Goal: Transaction & Acquisition: Purchase product/service

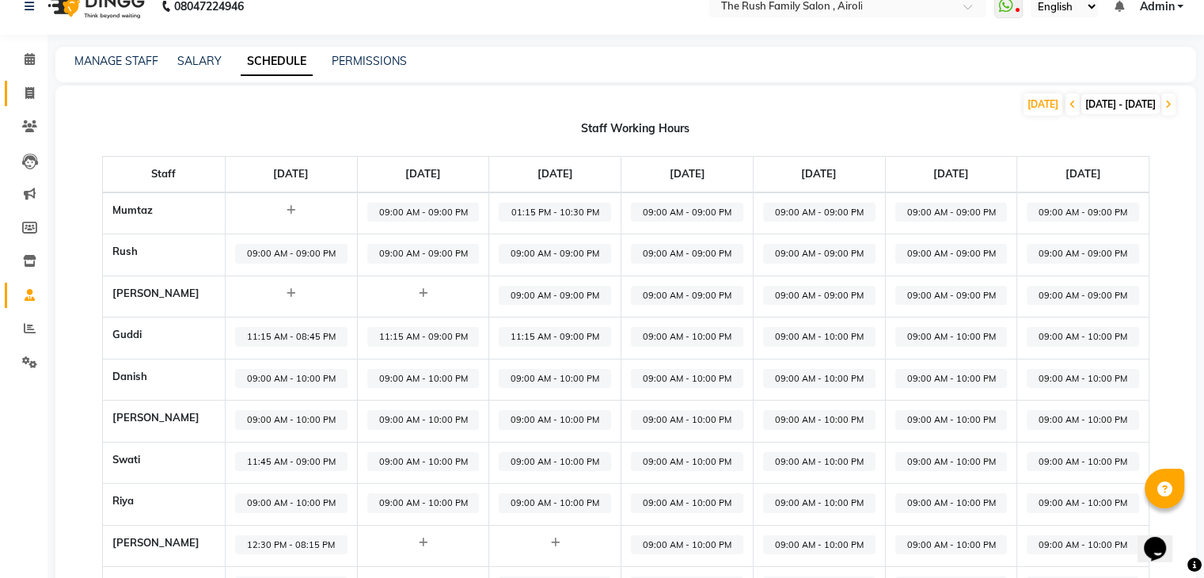
scroll to position [22, 0]
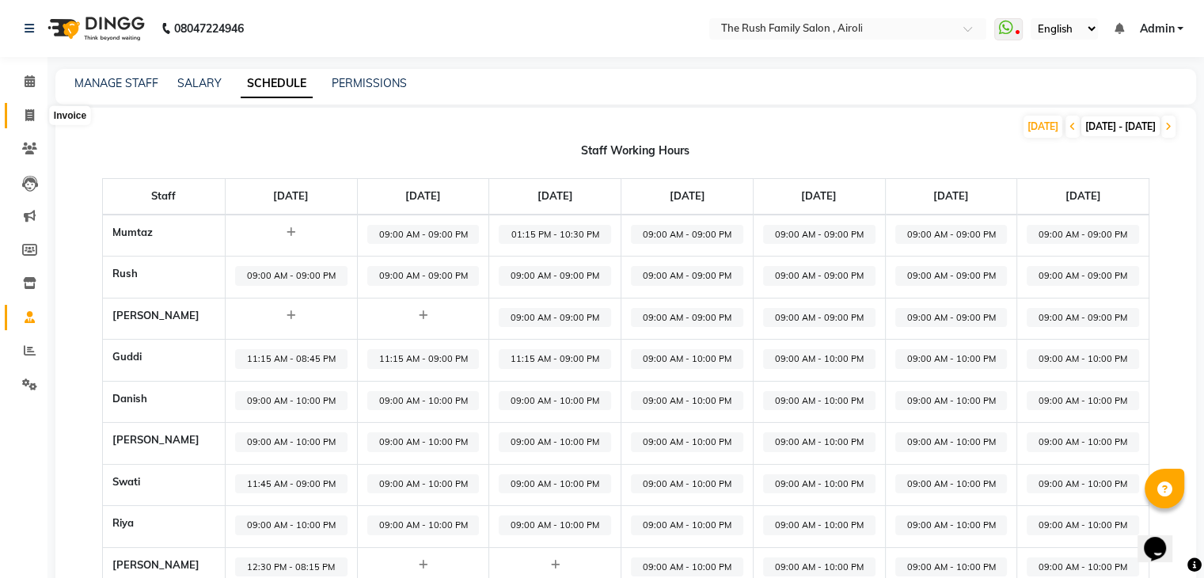
click at [25, 119] on icon at bounding box center [29, 115] width 9 height 12
select select "5419"
select select "service"
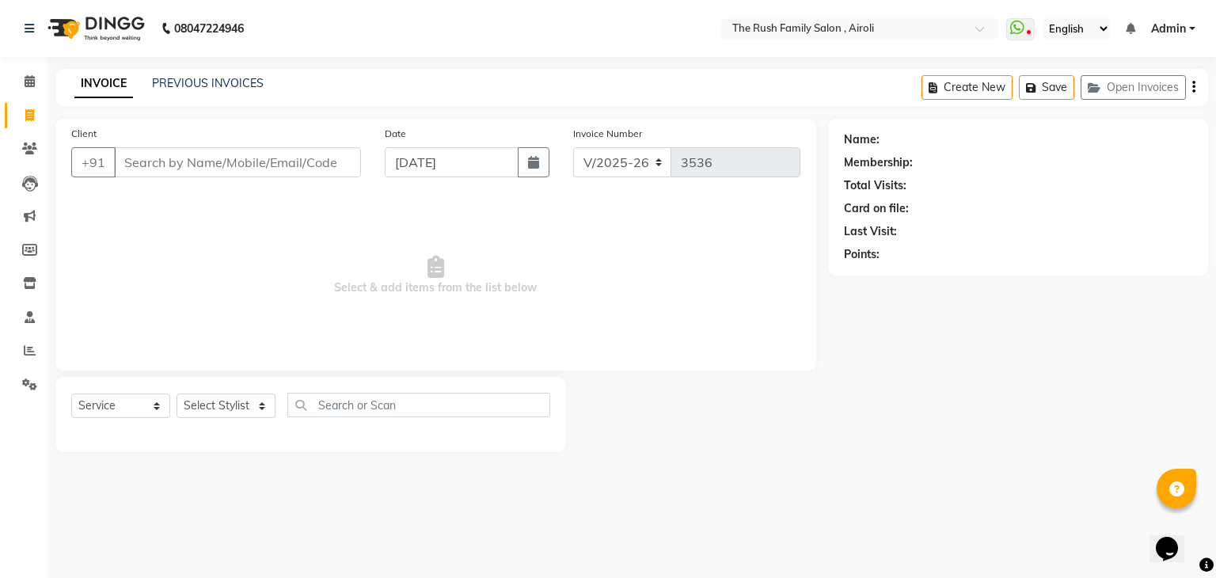
click at [168, 160] on input "Client" at bounding box center [237, 162] width 247 height 30
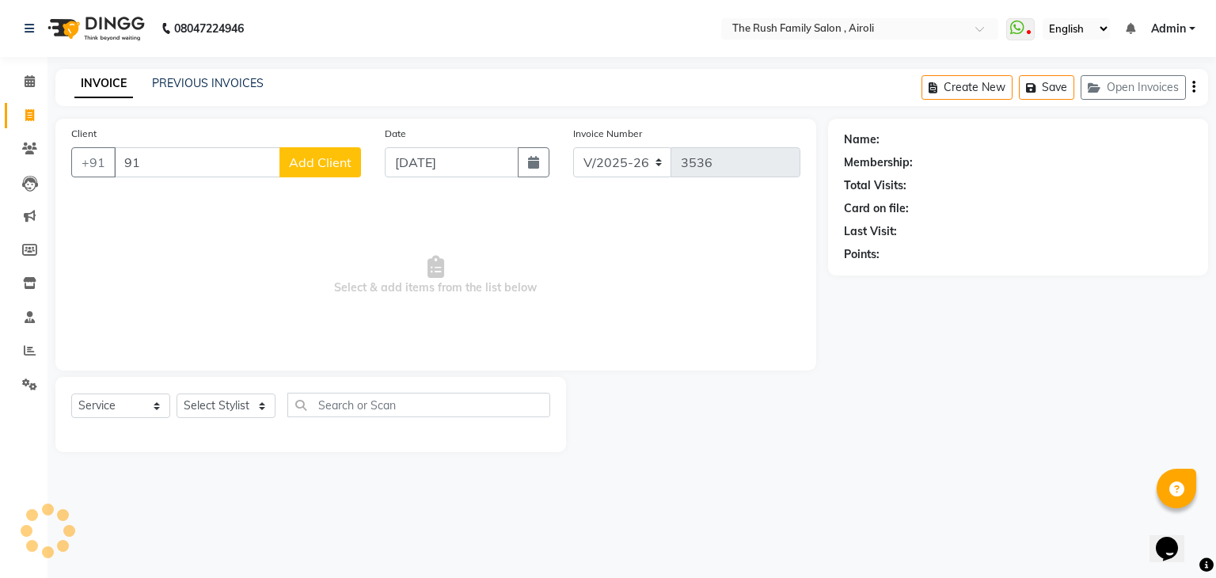
type input "9"
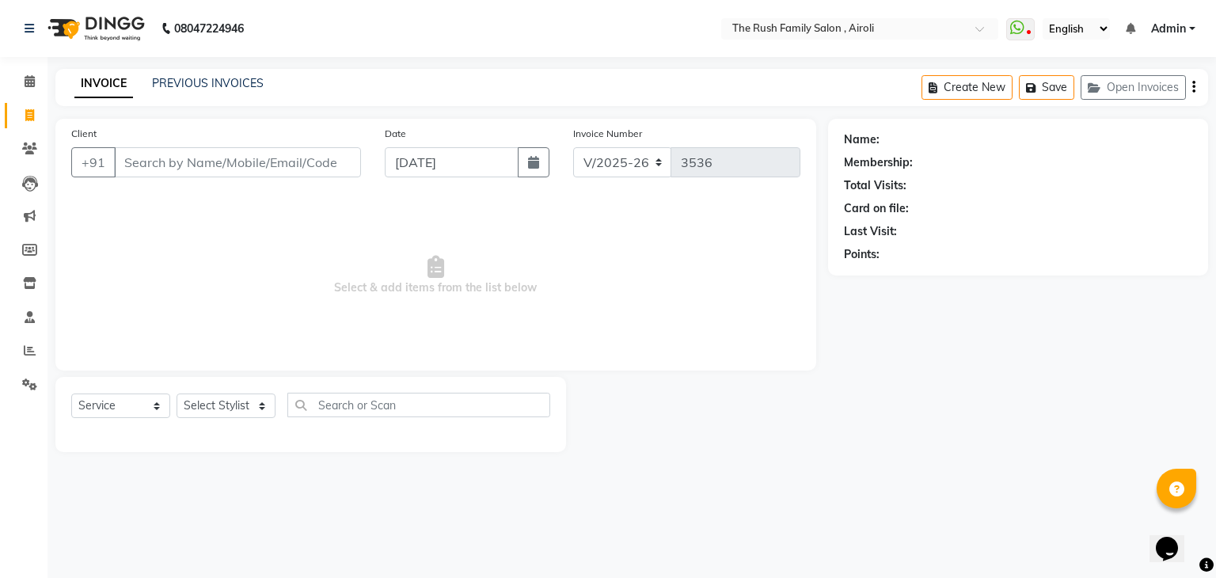
click at [212, 166] on input "Client" at bounding box center [237, 162] width 247 height 30
type input "8879953772"
click at [227, 164] on input "8879953772" at bounding box center [197, 162] width 166 height 30
click at [28, 150] on icon at bounding box center [29, 148] width 15 height 12
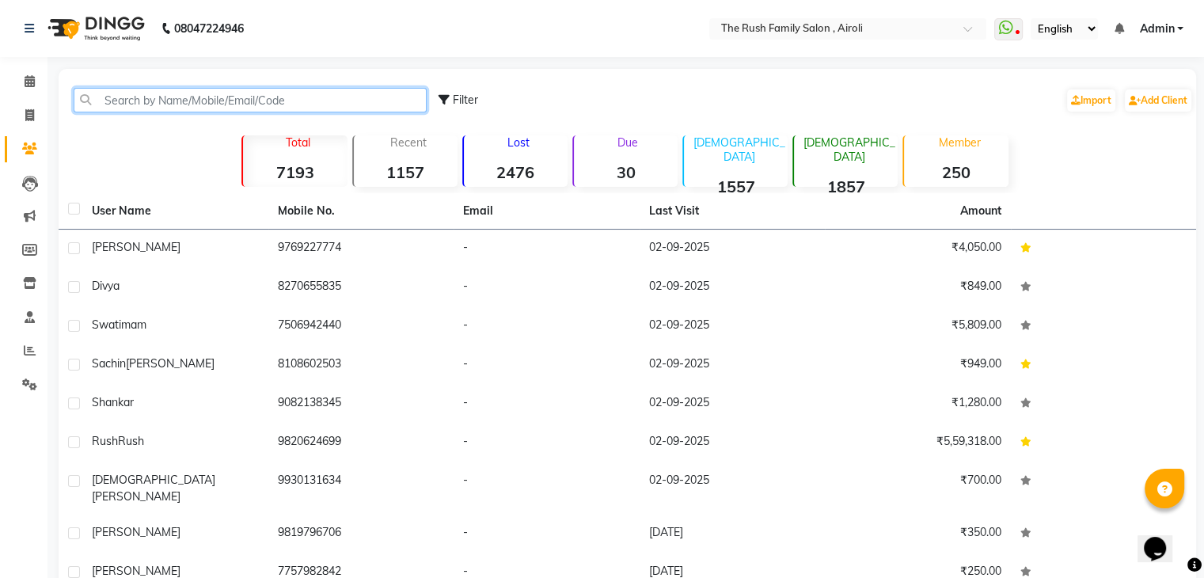
click at [175, 101] on input "text" at bounding box center [250, 100] width 353 height 25
paste input "8879953772"
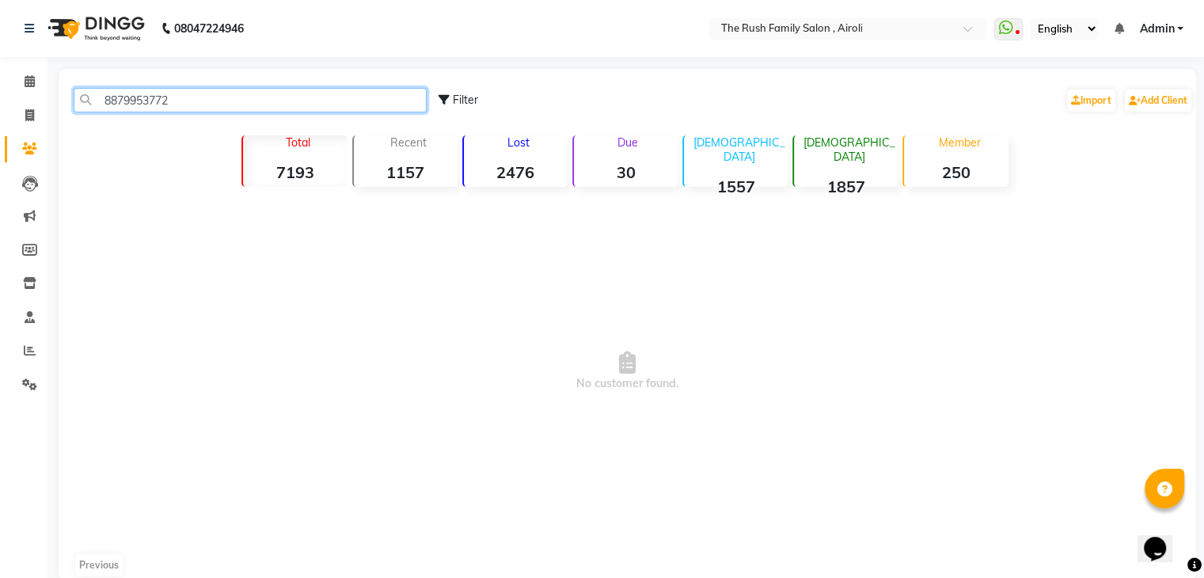
type input "8879953772"
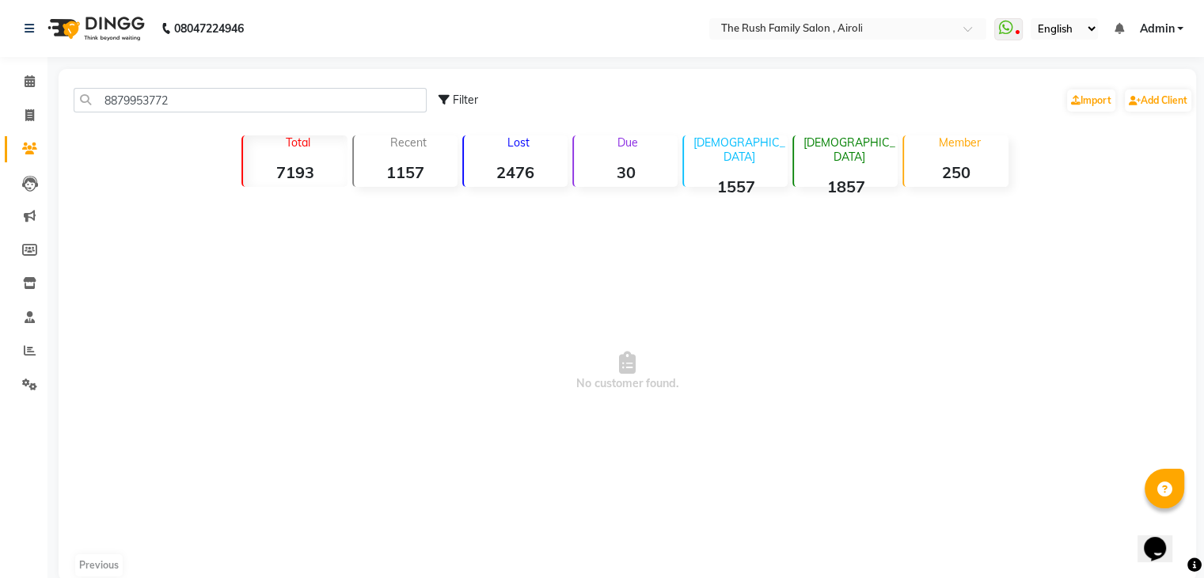
click at [341, 85] on div "8879953772 Filter Import Add Client" at bounding box center [627, 100] width 1131 height 50
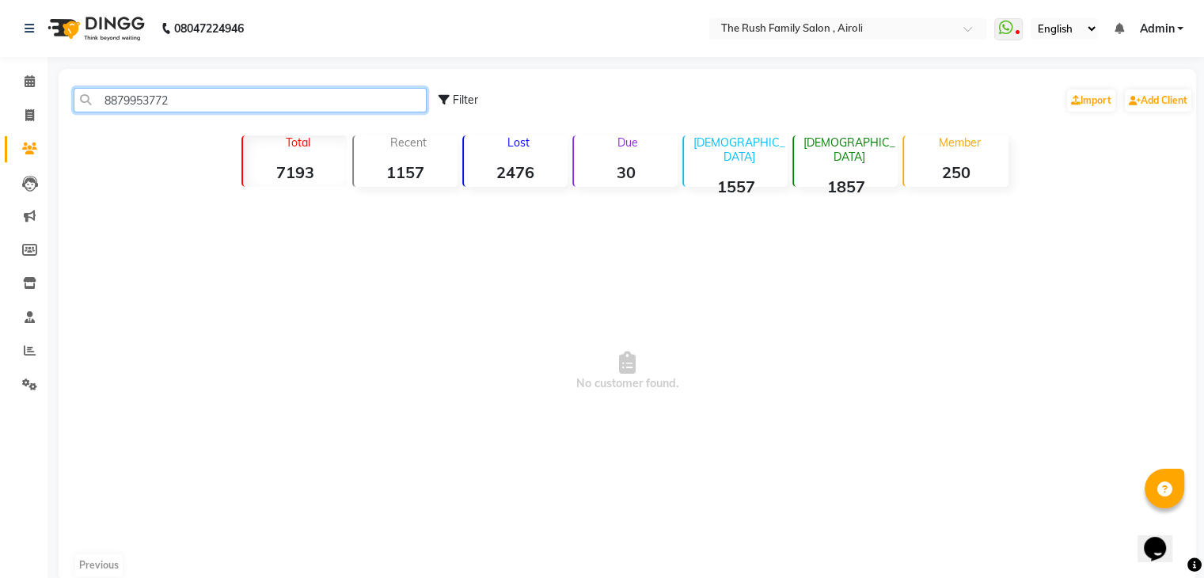
click at [301, 111] on input "8879953772" at bounding box center [250, 100] width 353 height 25
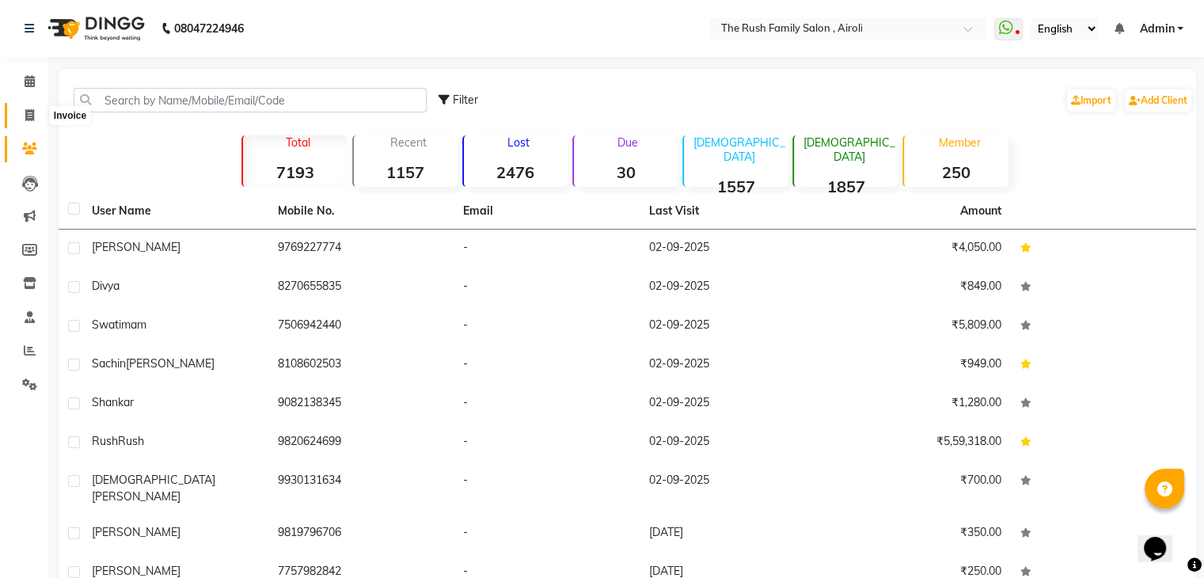
click at [25, 112] on icon at bounding box center [29, 115] width 9 height 12
select select "service"
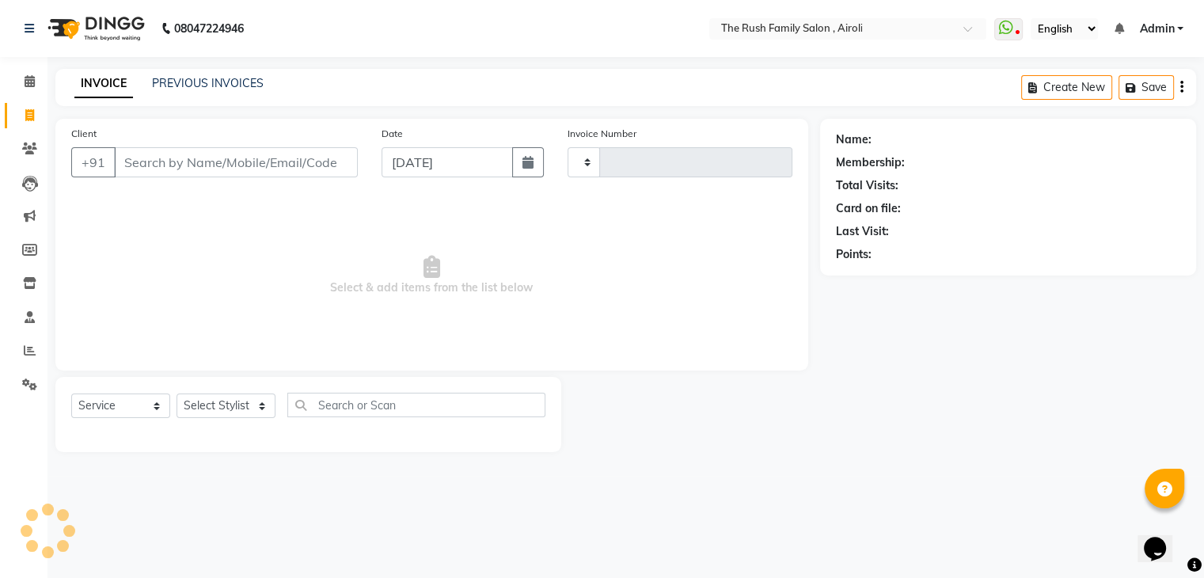
type input "3536"
select select "5419"
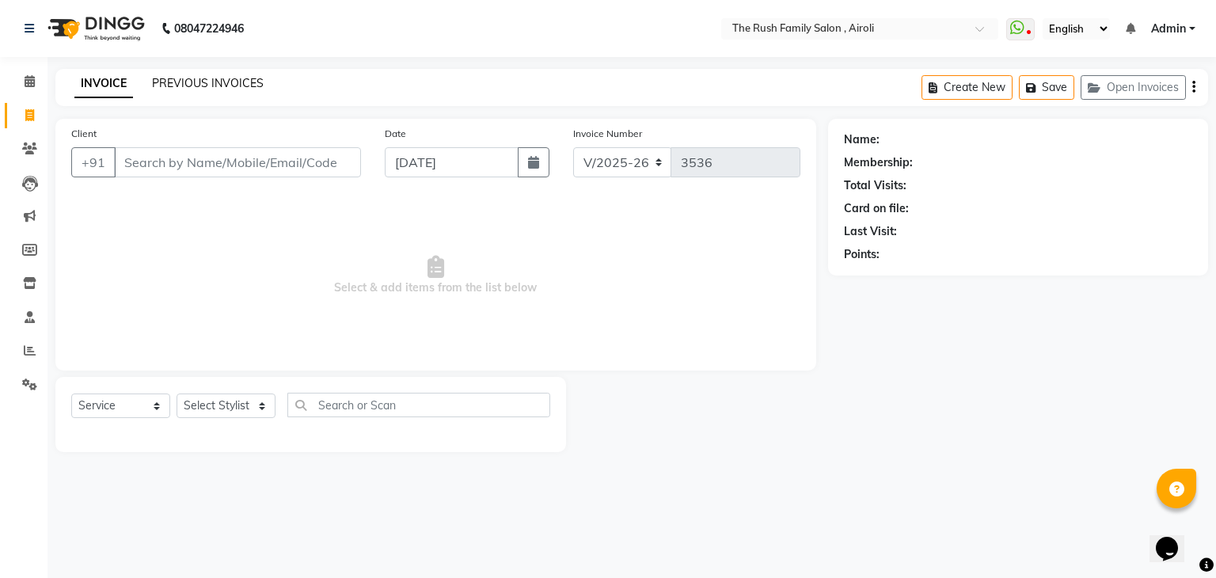
click at [199, 83] on link "PREVIOUS INVOICES" at bounding box center [208, 83] width 112 height 14
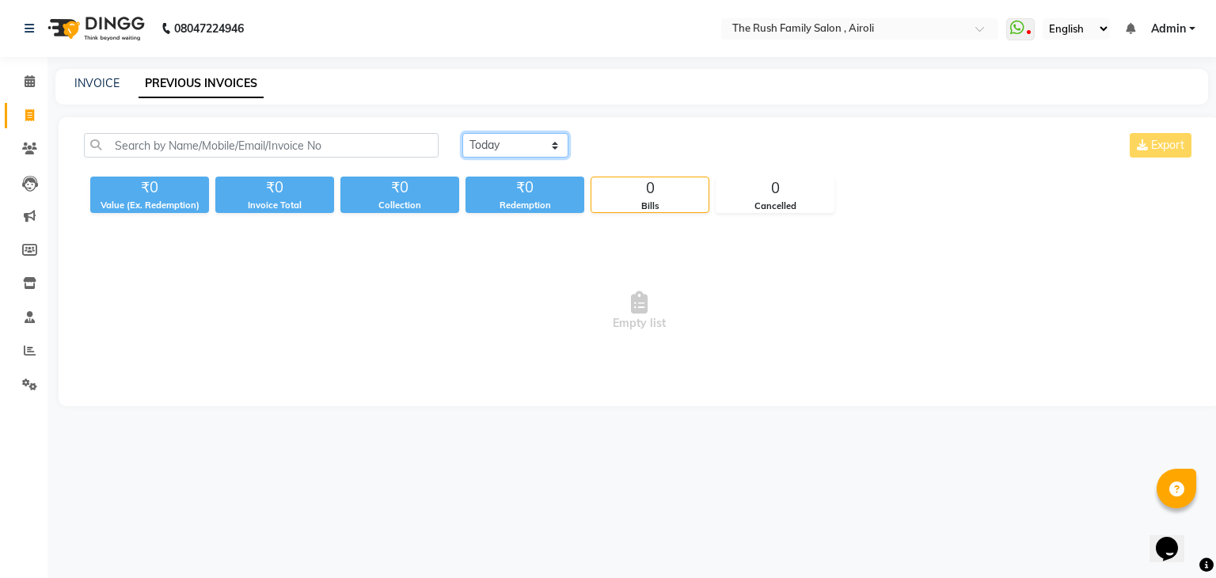
click at [519, 149] on select "[DATE] [DATE] Custom Range" at bounding box center [515, 145] width 106 height 25
select select "range"
click at [462, 133] on select "[DATE] [DATE] Custom Range" at bounding box center [515, 145] width 106 height 25
click at [649, 151] on input "[DATE]" at bounding box center [644, 146] width 111 height 22
select select "9"
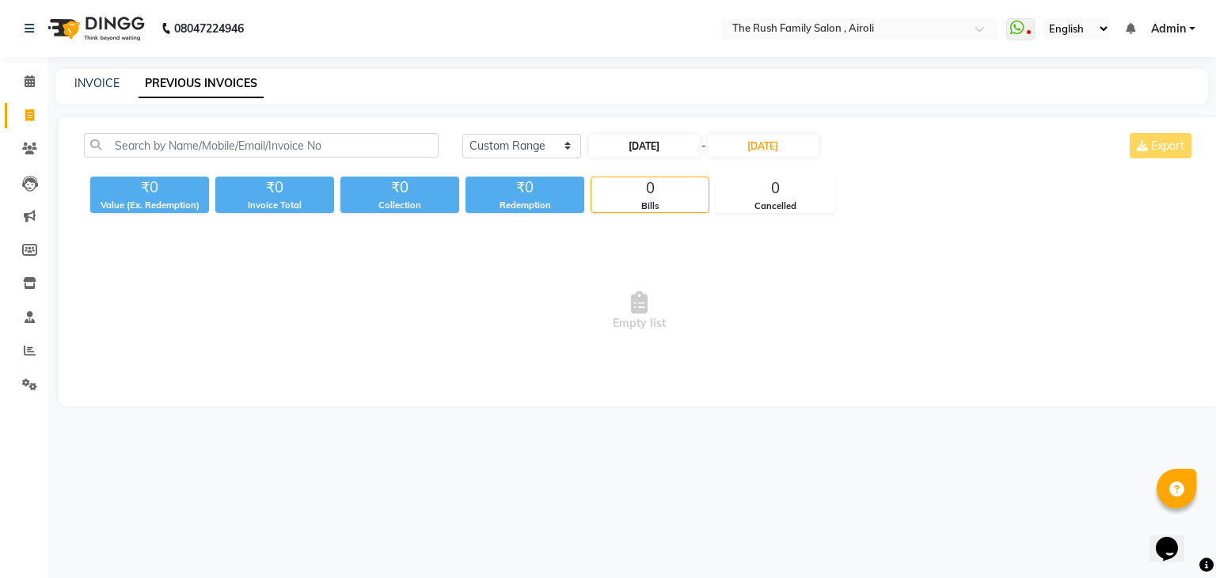
select select "2025"
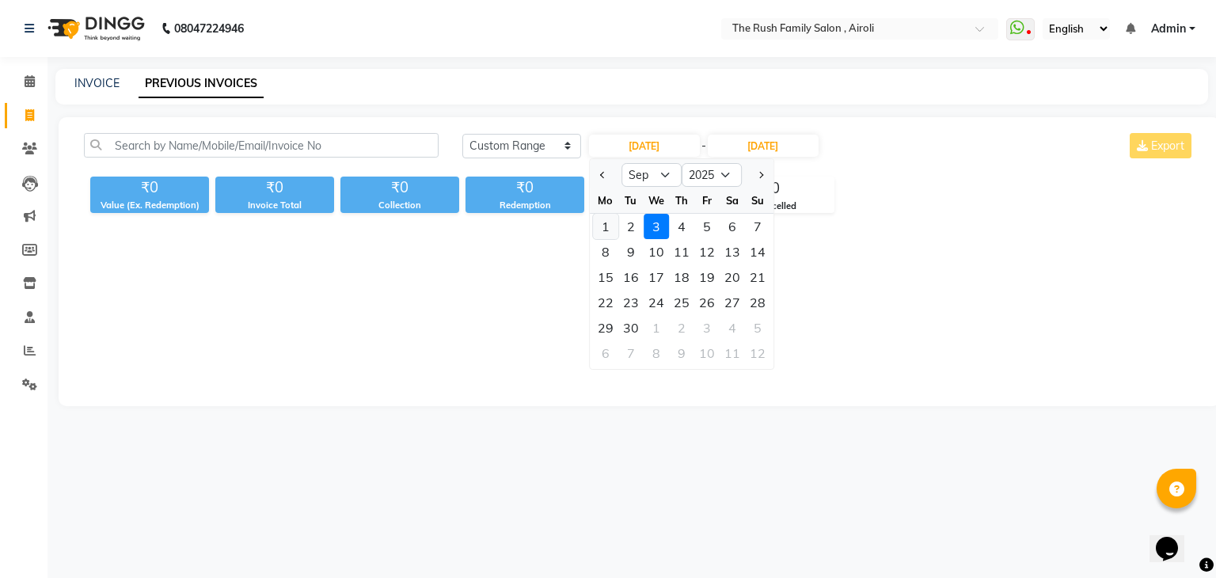
click at [600, 231] on div "1" at bounding box center [605, 226] width 25 height 25
type input "[DATE]"
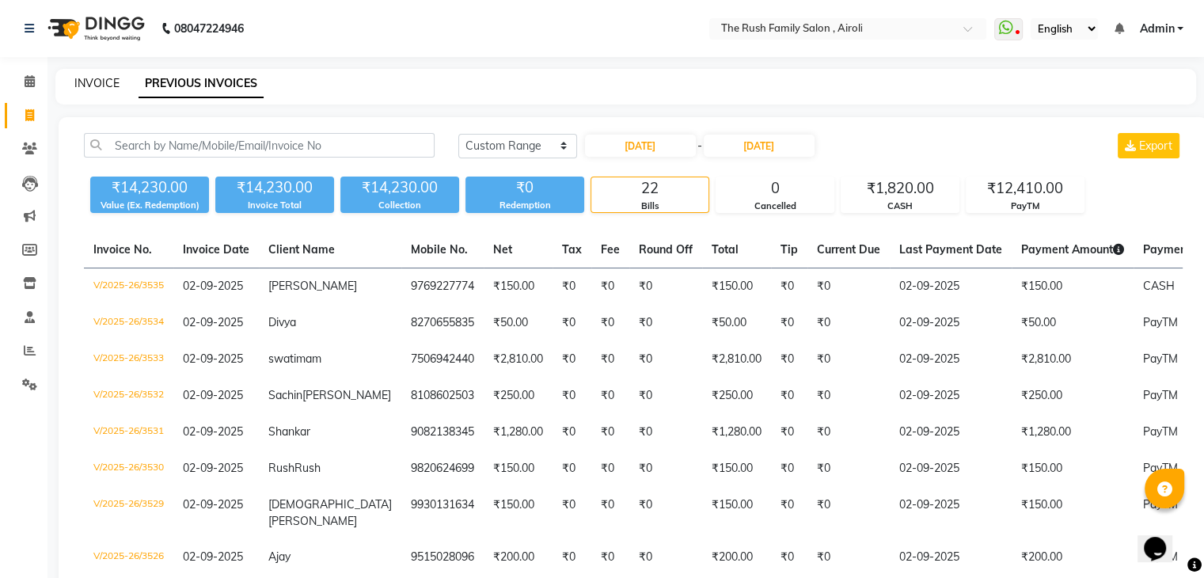
click at [99, 86] on link "INVOICE" at bounding box center [96, 83] width 45 height 14
select select "service"
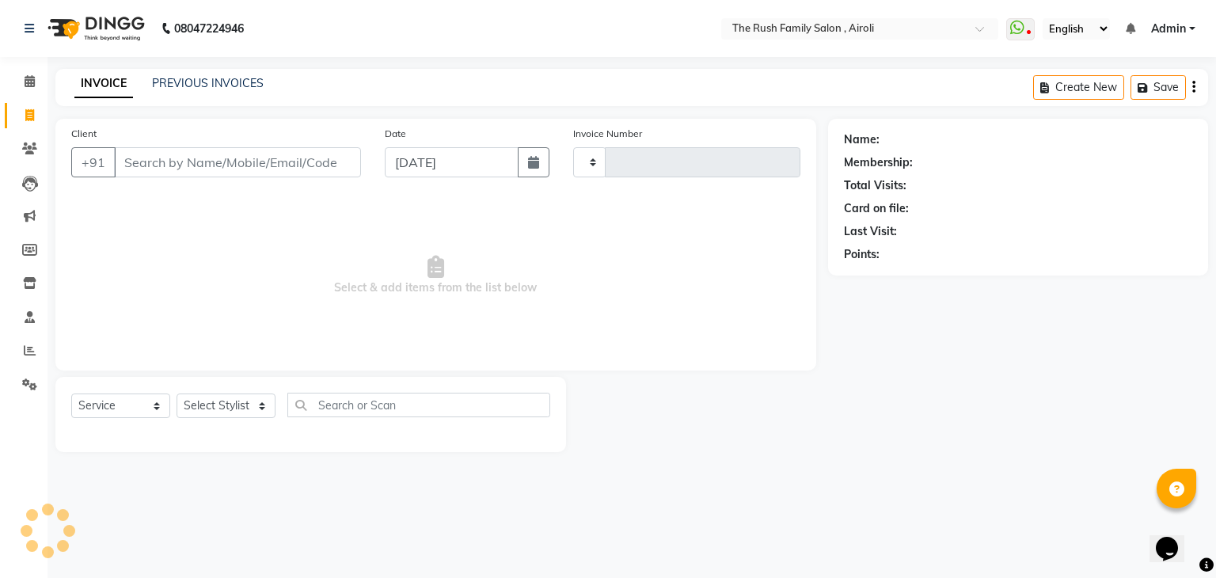
type input "3536"
select select "5419"
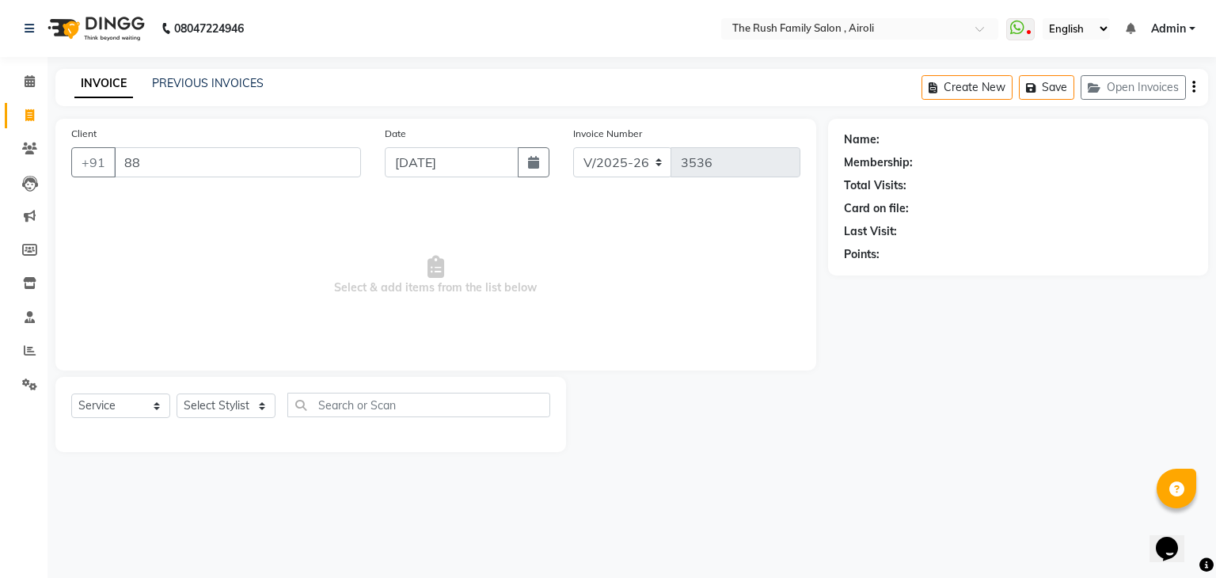
type input "88"
click at [146, 161] on input "88" at bounding box center [237, 162] width 247 height 30
click at [183, 93] on div "INVOICE PREVIOUS INVOICES Create New Save Open Invoices" at bounding box center [631, 87] width 1153 height 37
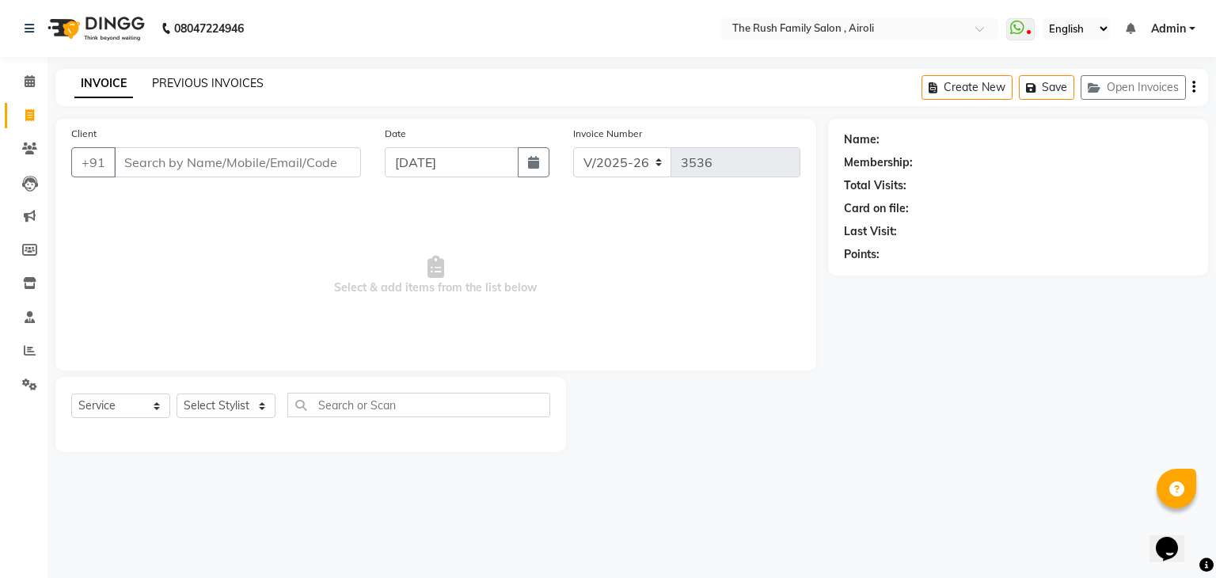
click at [191, 87] on link "PREVIOUS INVOICES" at bounding box center [208, 83] width 112 height 14
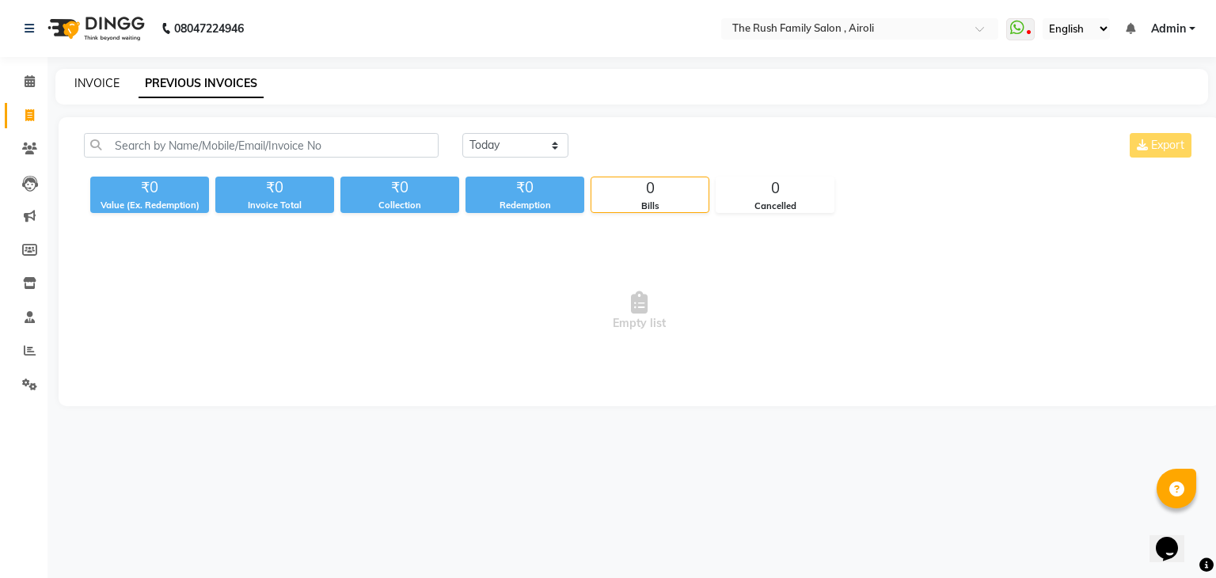
click at [82, 81] on link "INVOICE" at bounding box center [96, 83] width 45 height 14
select select "5419"
select select "service"
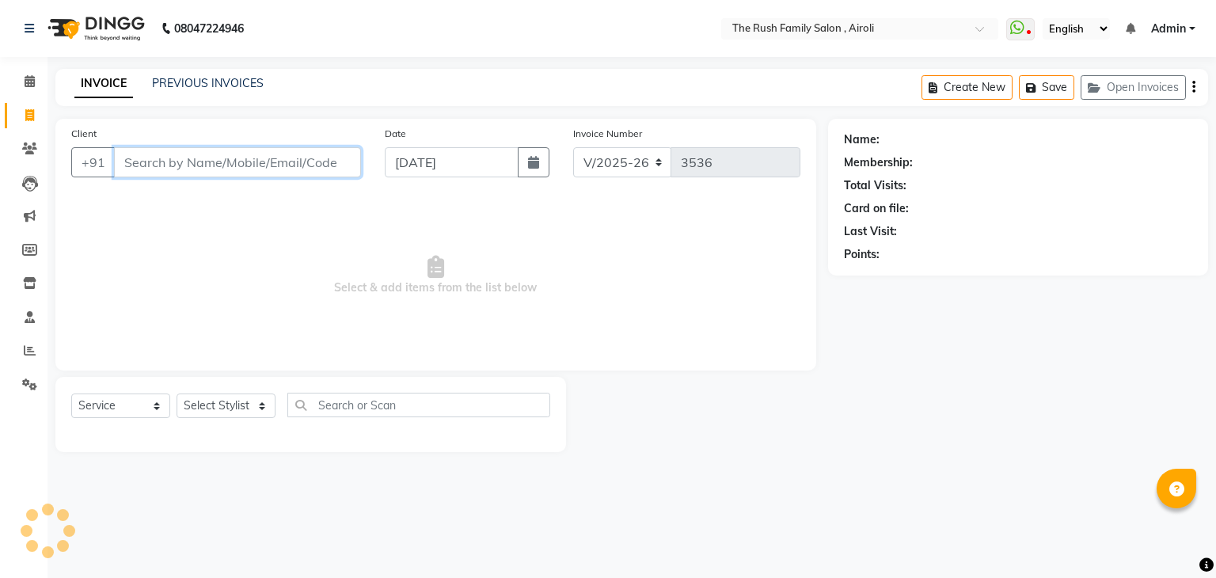
click at [187, 158] on input "Client" at bounding box center [237, 162] width 247 height 30
type input "9156880518"
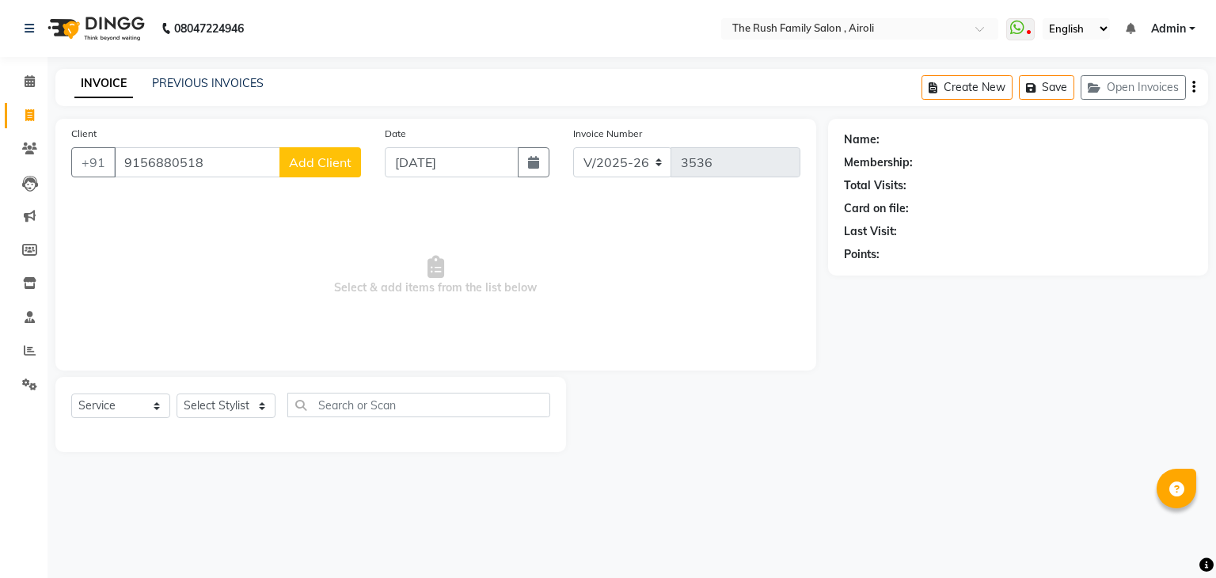
click at [331, 165] on span "Add Client" at bounding box center [320, 162] width 63 height 16
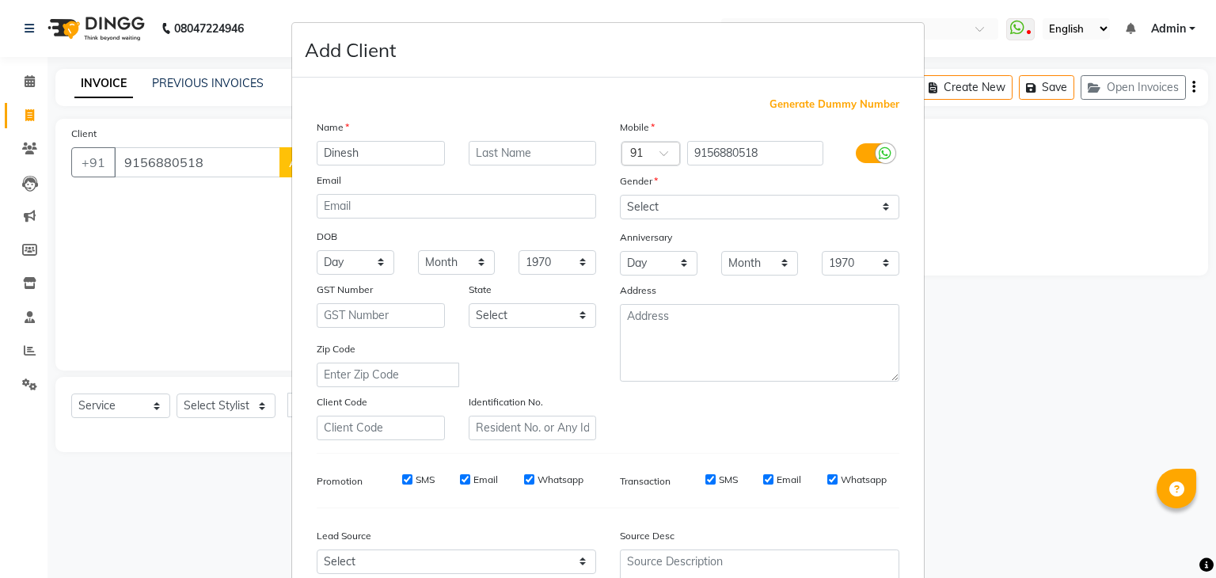
type input "Dinesh"
click at [529, 150] on input "text" at bounding box center [533, 153] width 128 height 25
type input "."
click at [708, 213] on select "Select [DEMOGRAPHIC_DATA] [DEMOGRAPHIC_DATA] Other Prefer Not To Say" at bounding box center [759, 207] width 279 height 25
select select "[DEMOGRAPHIC_DATA]"
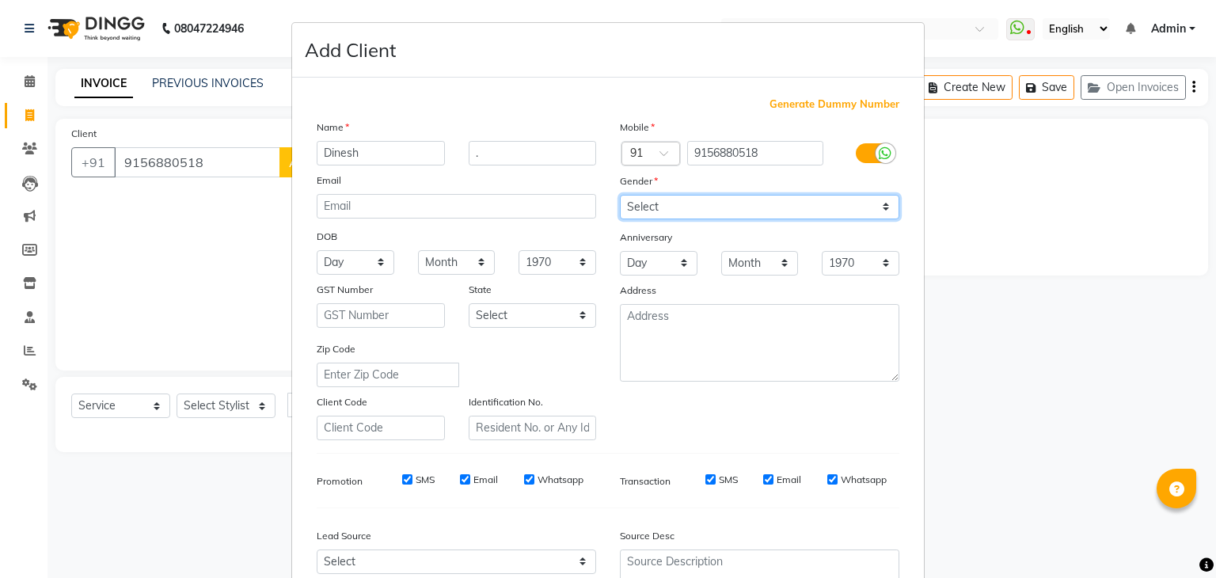
click at [620, 196] on select "Select [DEMOGRAPHIC_DATA] [DEMOGRAPHIC_DATA] Other Prefer Not To Say" at bounding box center [759, 207] width 279 height 25
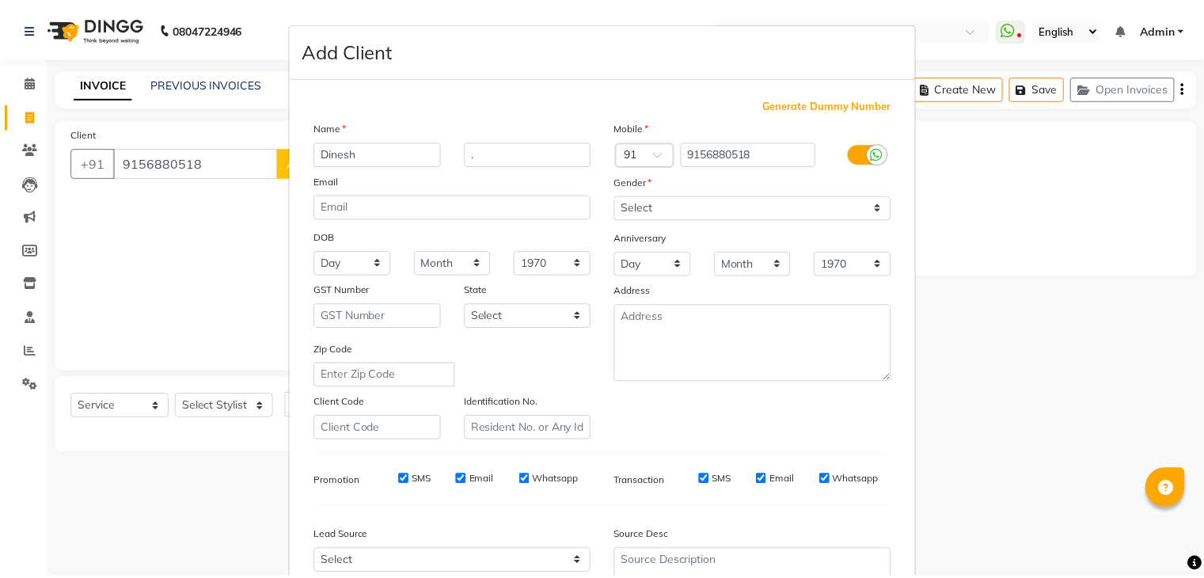
scroll to position [161, 0]
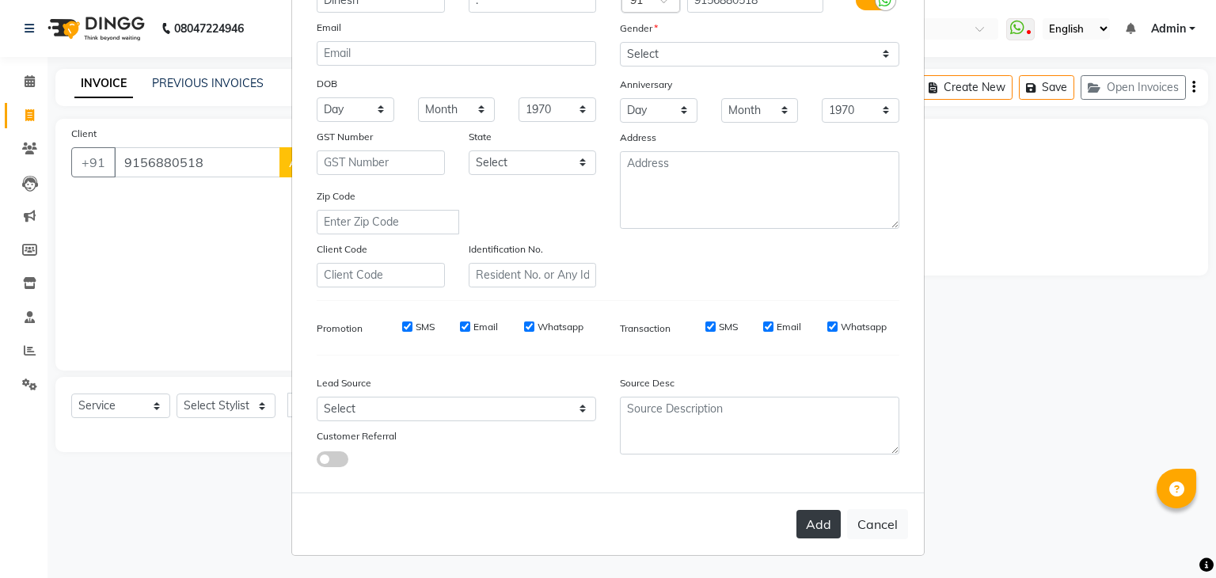
click at [806, 519] on button "Add" at bounding box center [818, 524] width 44 height 28
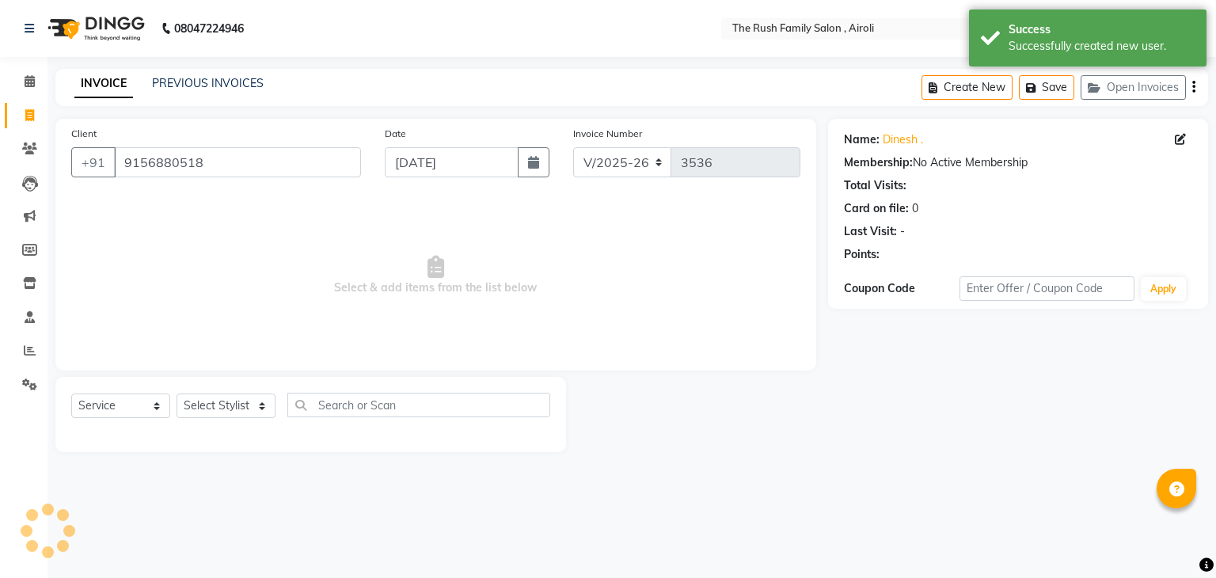
click at [483, 181] on div "Date [DATE]" at bounding box center [467, 157] width 188 height 65
click at [223, 413] on select "Select Stylist [PERSON_NAME] [PERSON_NAME] Danish Guddi [PERSON_NAME] [PERSON_N…" at bounding box center [226, 405] width 99 height 25
select select "42200"
click at [177, 394] on select "Select Stylist [PERSON_NAME] [PERSON_NAME] Danish Guddi [PERSON_NAME] [PERSON_N…" at bounding box center [226, 405] width 99 height 25
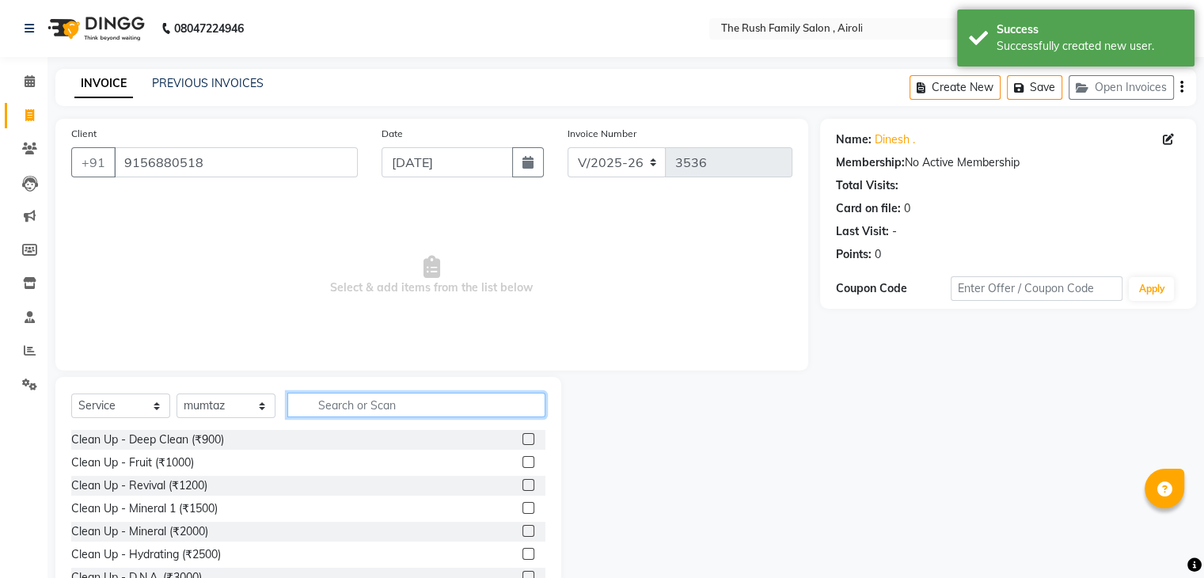
click at [355, 405] on input "text" at bounding box center [416, 405] width 258 height 25
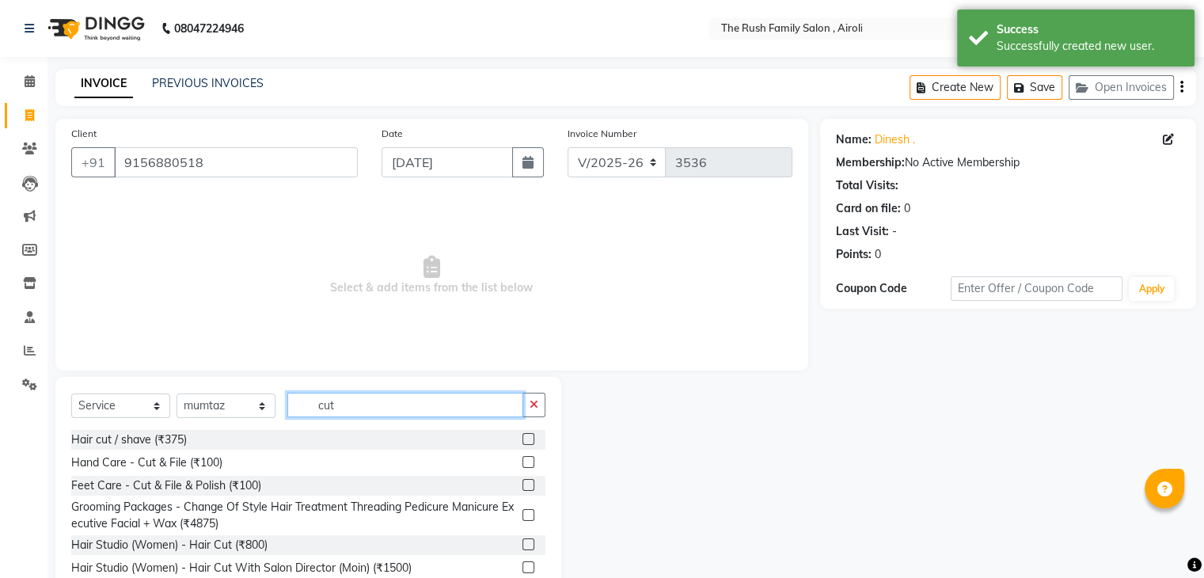
type input "cut"
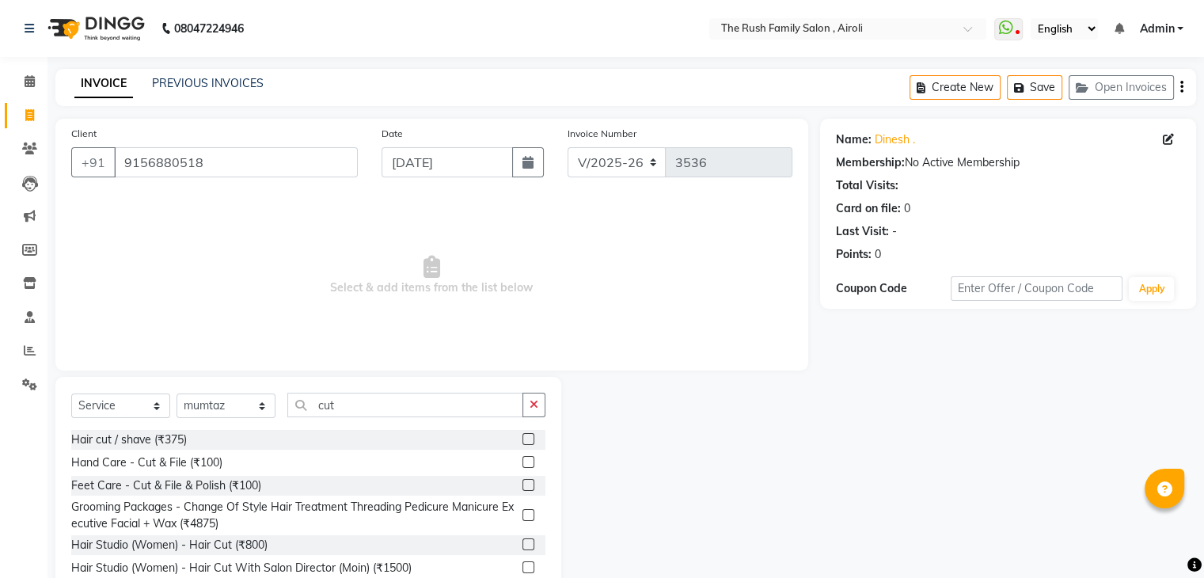
click at [522, 548] on label at bounding box center [528, 544] width 12 height 12
click at [522, 548] on input "checkbox" at bounding box center [527, 545] width 10 height 10
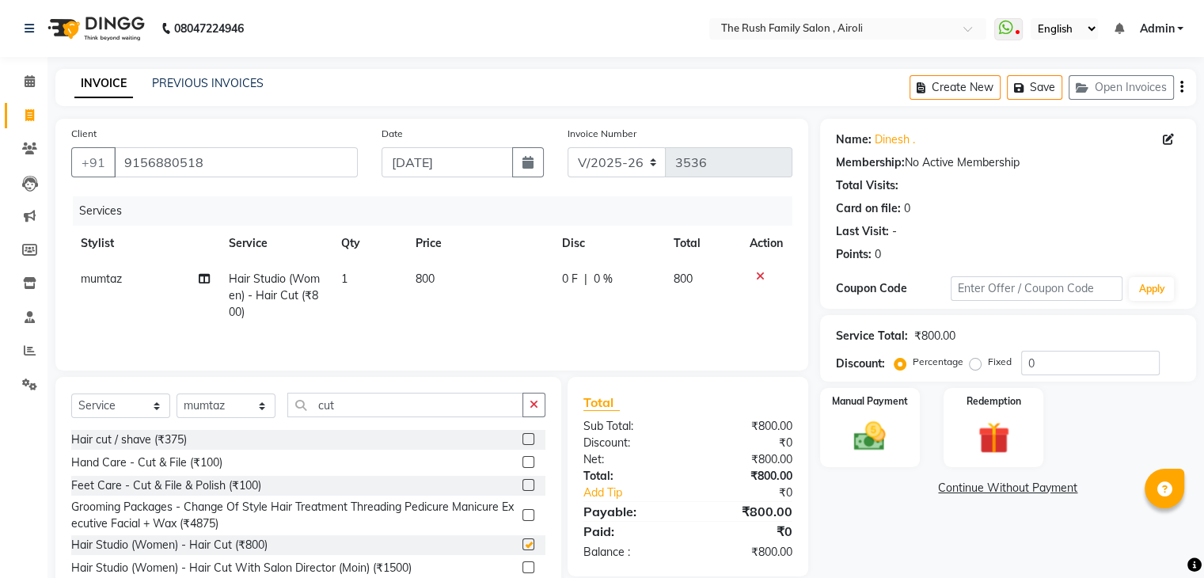
checkbox input "false"
click at [396, 404] on input "cut" at bounding box center [405, 405] width 236 height 25
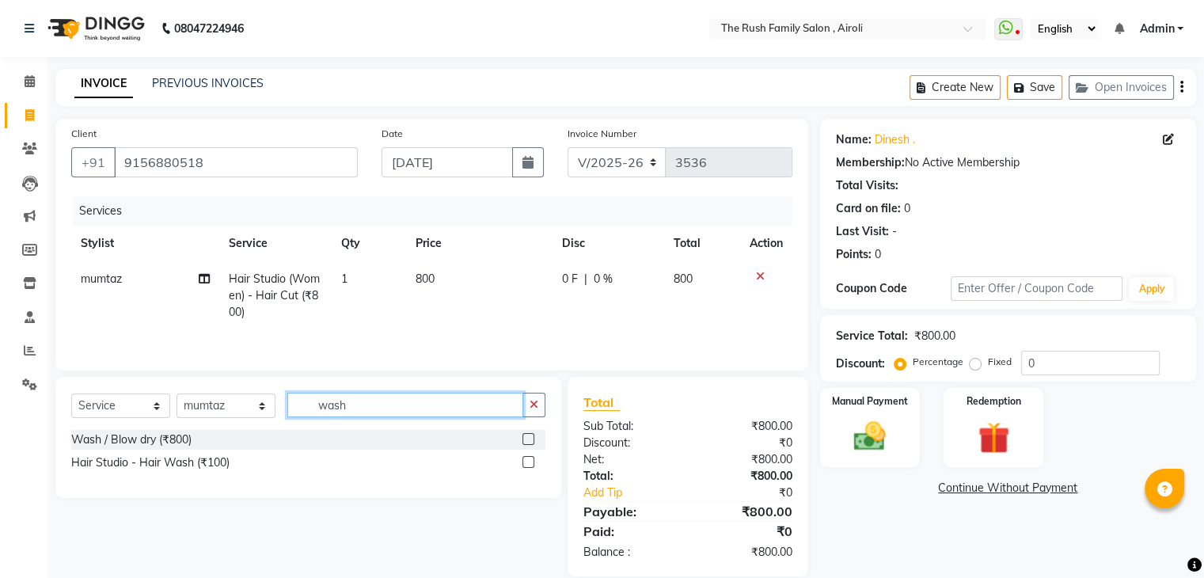
type input "wash"
click at [526, 468] on label at bounding box center [528, 462] width 12 height 12
click at [526, 468] on input "checkbox" at bounding box center [527, 463] width 10 height 10
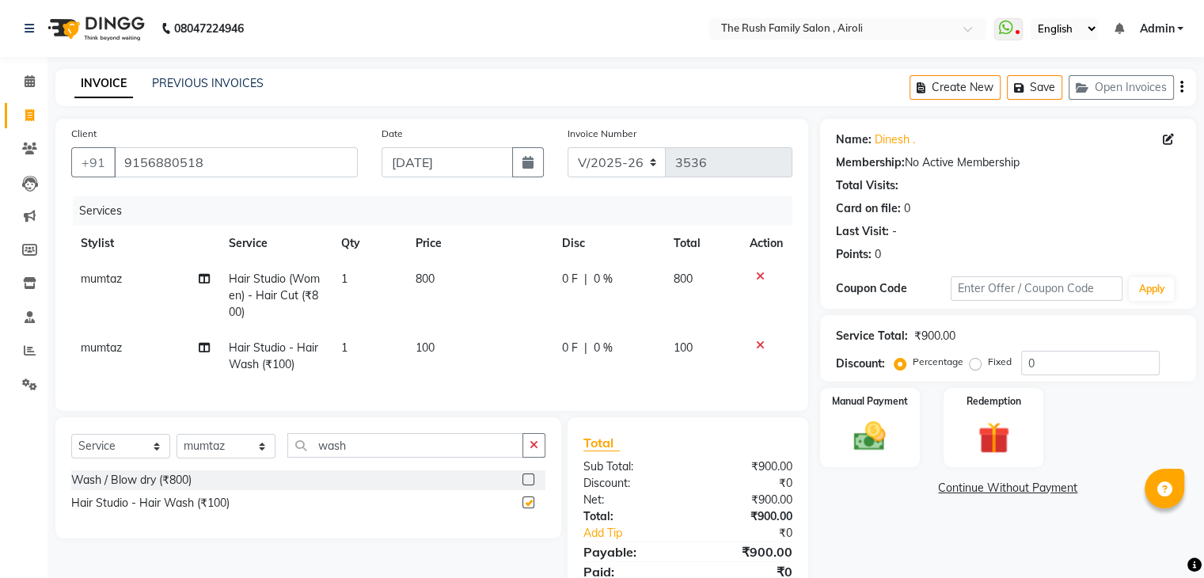
checkbox input "false"
click at [377, 458] on input "wash" at bounding box center [405, 445] width 236 height 25
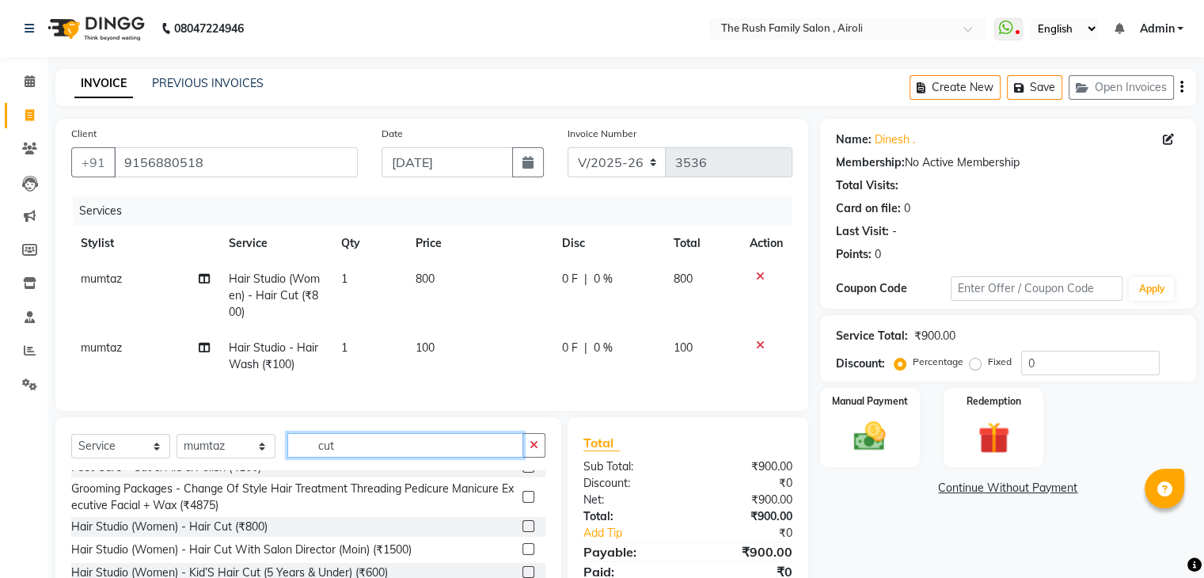
scroll to position [61, 0]
type input "cut"
click at [522, 530] on label at bounding box center [528, 524] width 12 height 12
click at [522, 530] on input "checkbox" at bounding box center [527, 524] width 10 height 10
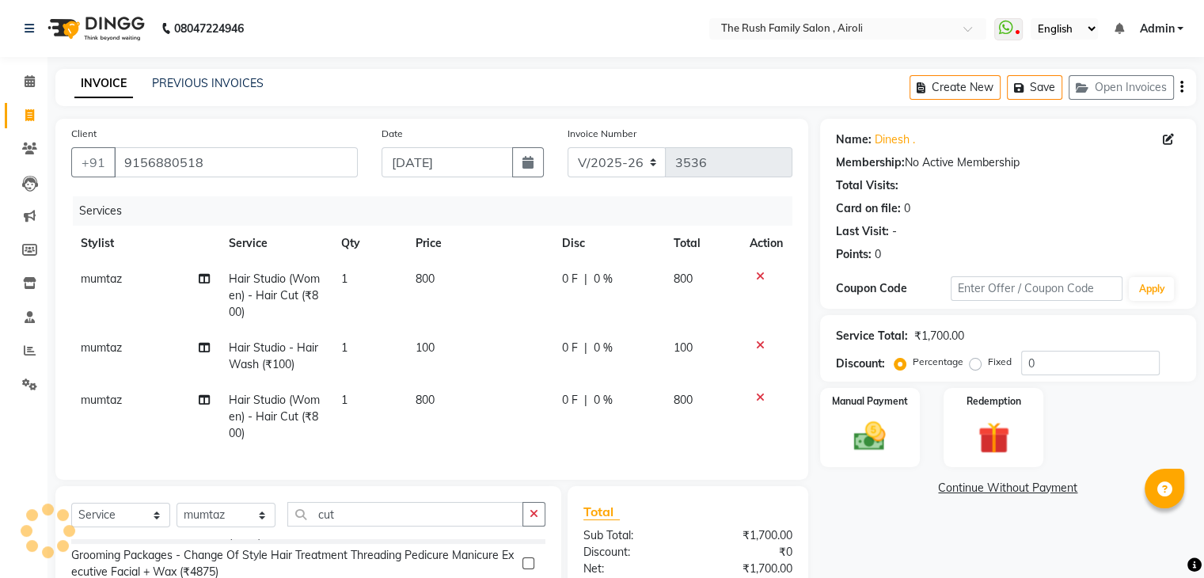
checkbox input "false"
click at [94, 401] on span "mumtaz" at bounding box center [101, 400] width 41 height 14
select select "42200"
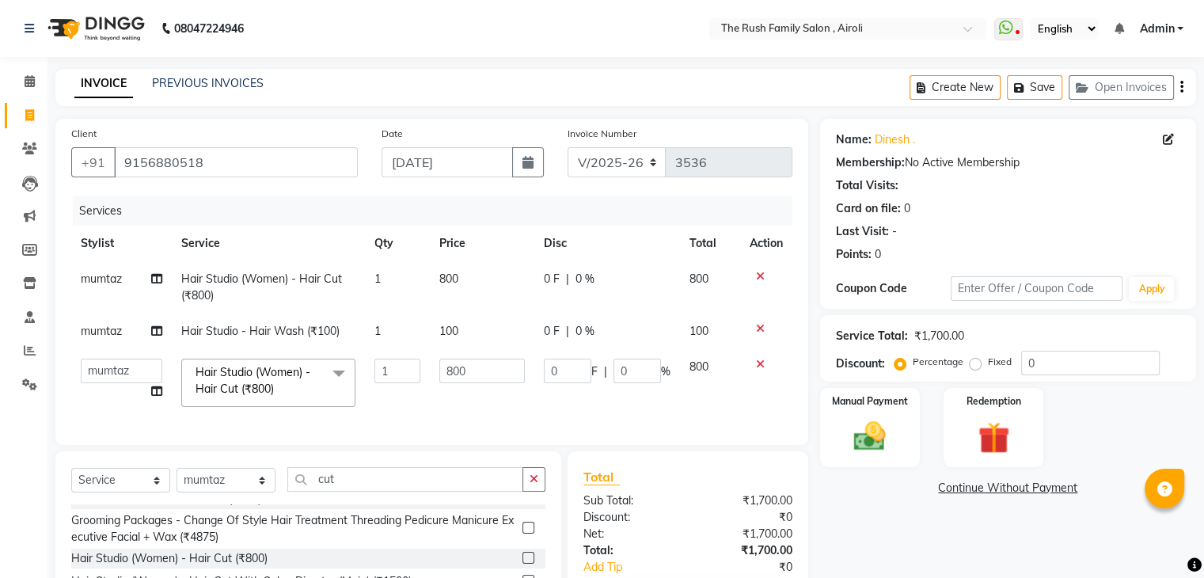
click at [94, 401] on td "[PERSON_NAME] [PERSON_NAME] [DEMOGRAPHIC_DATA] Guddi [PERSON_NAME] [PERSON_NAME…" at bounding box center [121, 382] width 101 height 67
click at [107, 360] on select "[PERSON_NAME] [PERSON_NAME] [DEMOGRAPHIC_DATA] Guddi [PERSON_NAME] [PERSON_NAME…" at bounding box center [122, 371] width 82 height 25
select select "88452"
click at [319, 484] on input "cut" at bounding box center [405, 479] width 236 height 25
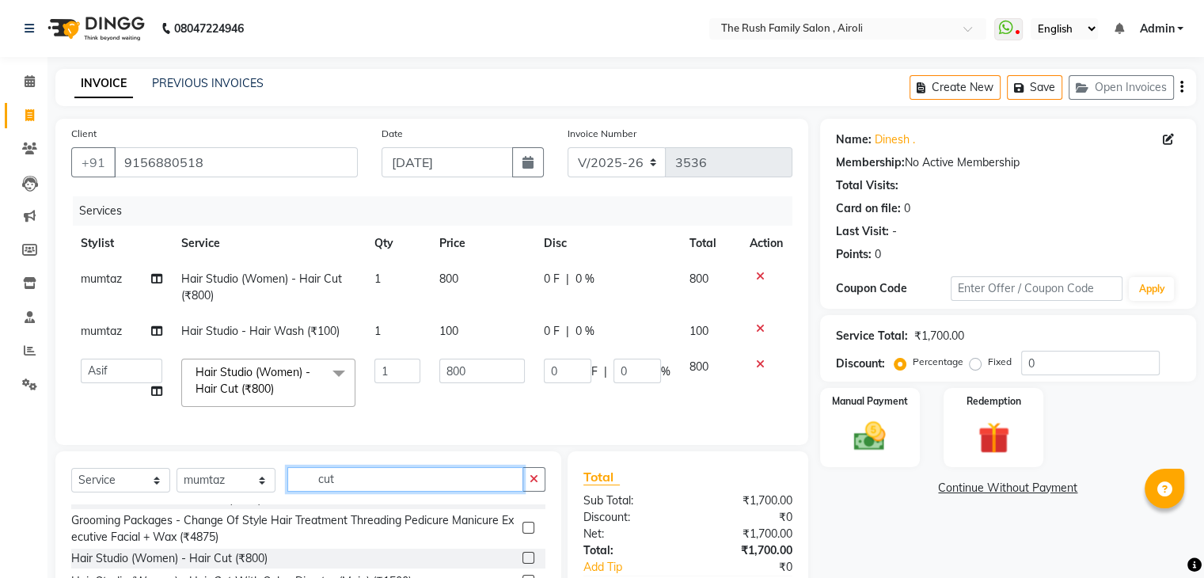
click at [319, 484] on input "cut" at bounding box center [405, 479] width 236 height 25
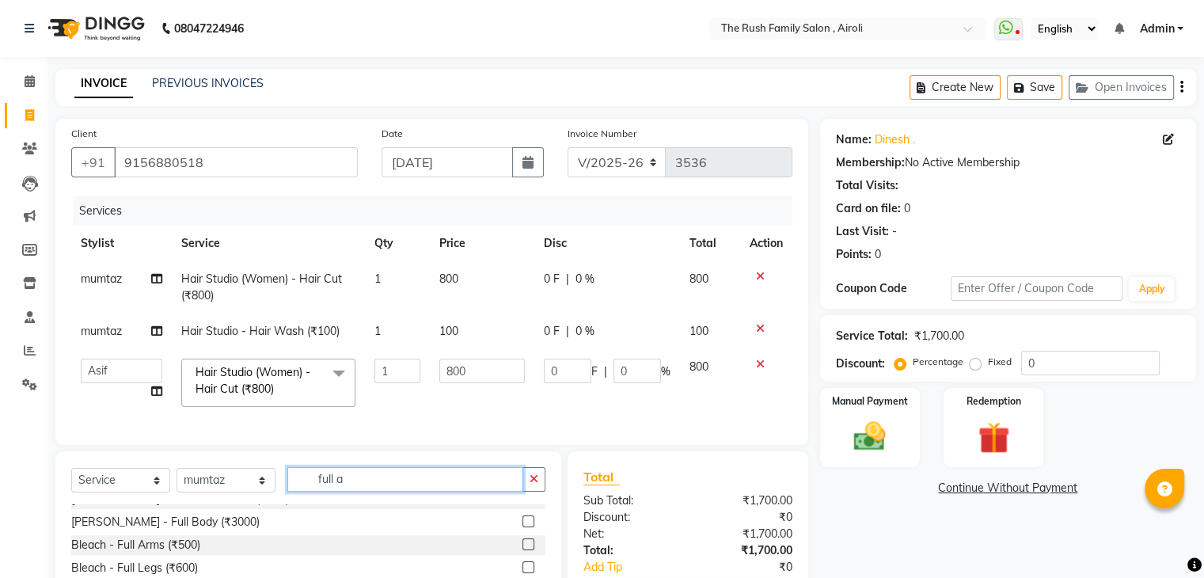
scroll to position [38, 0]
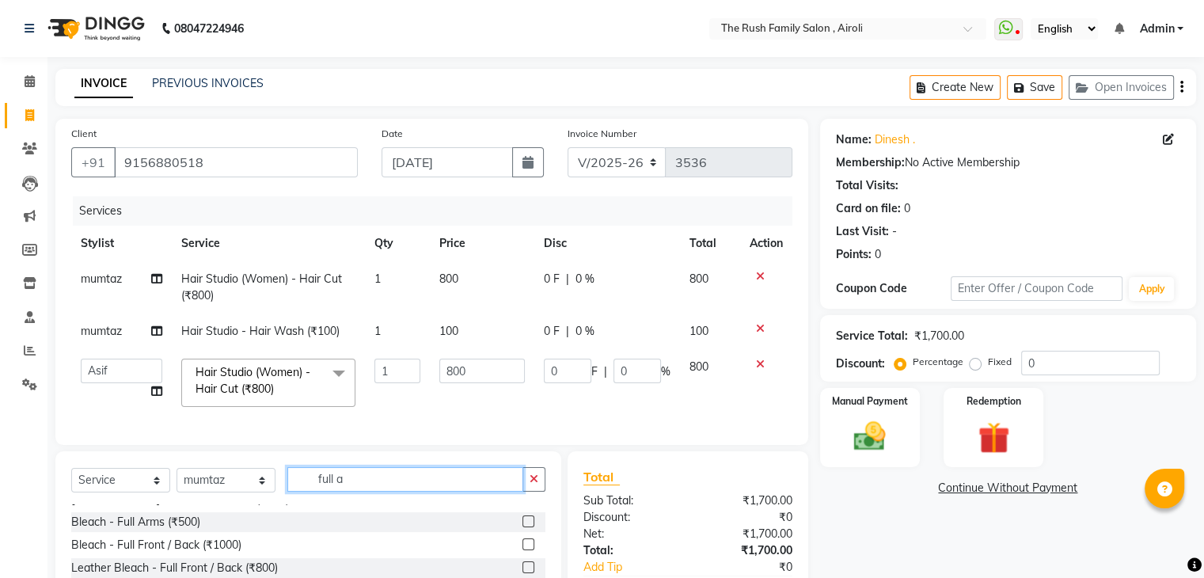
click at [420, 492] on input "full a" at bounding box center [405, 479] width 236 height 25
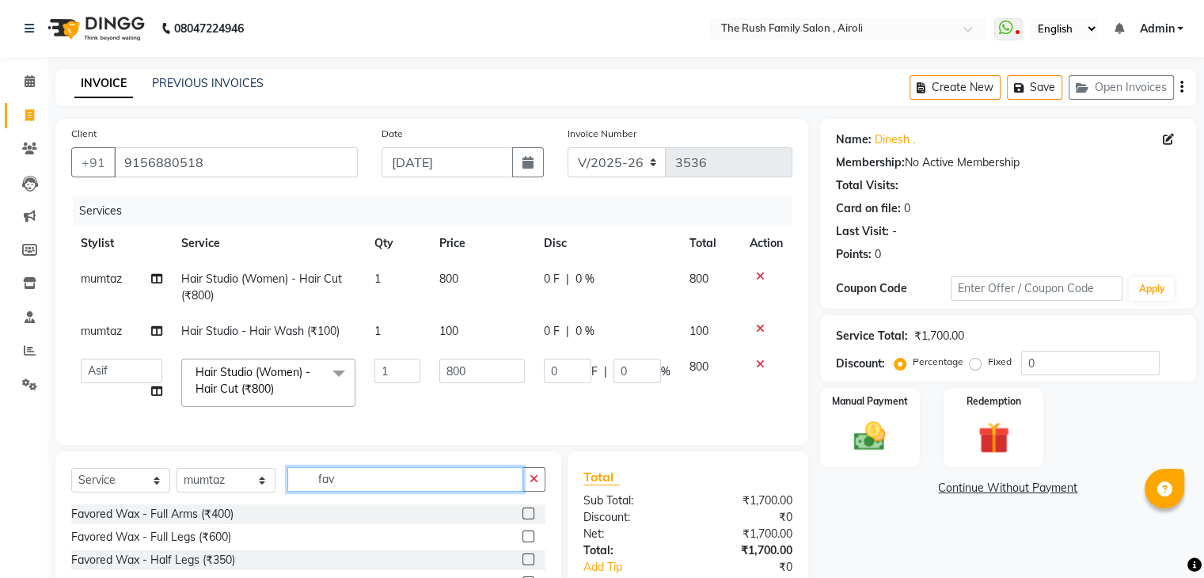
type input "fav"
click at [522, 519] on label at bounding box center [528, 513] width 12 height 12
click at [522, 519] on input "checkbox" at bounding box center [527, 514] width 10 height 10
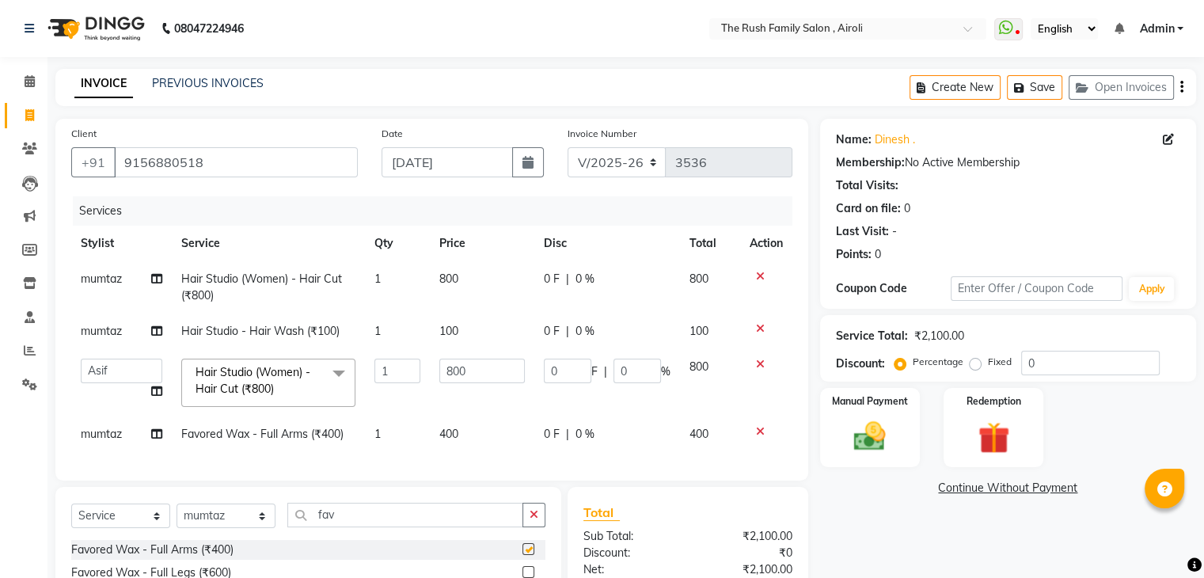
checkbox input "false"
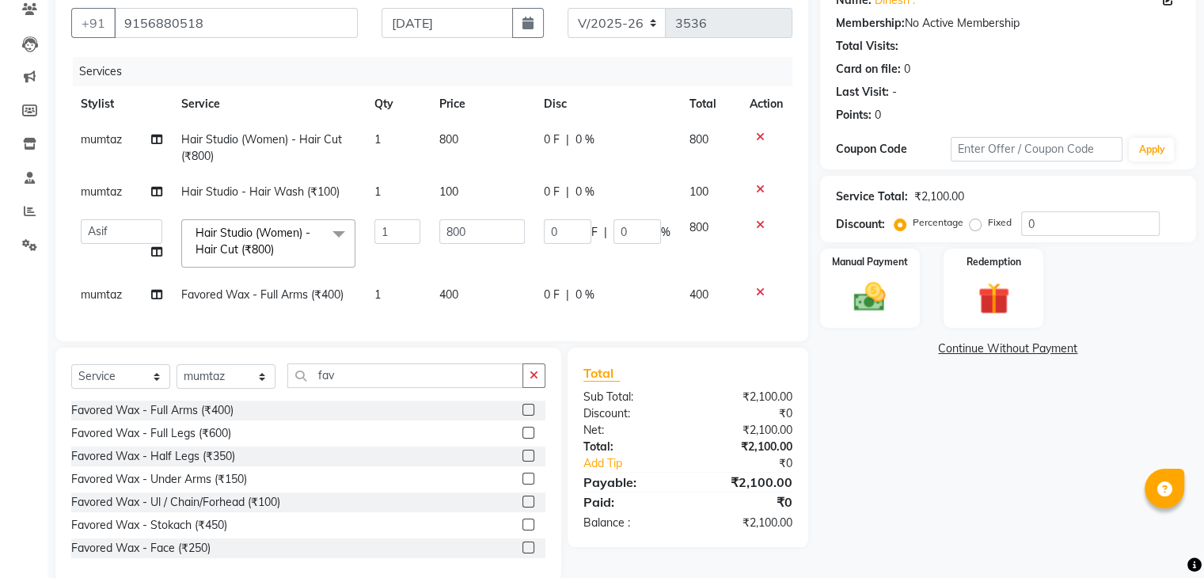
scroll to position [178, 0]
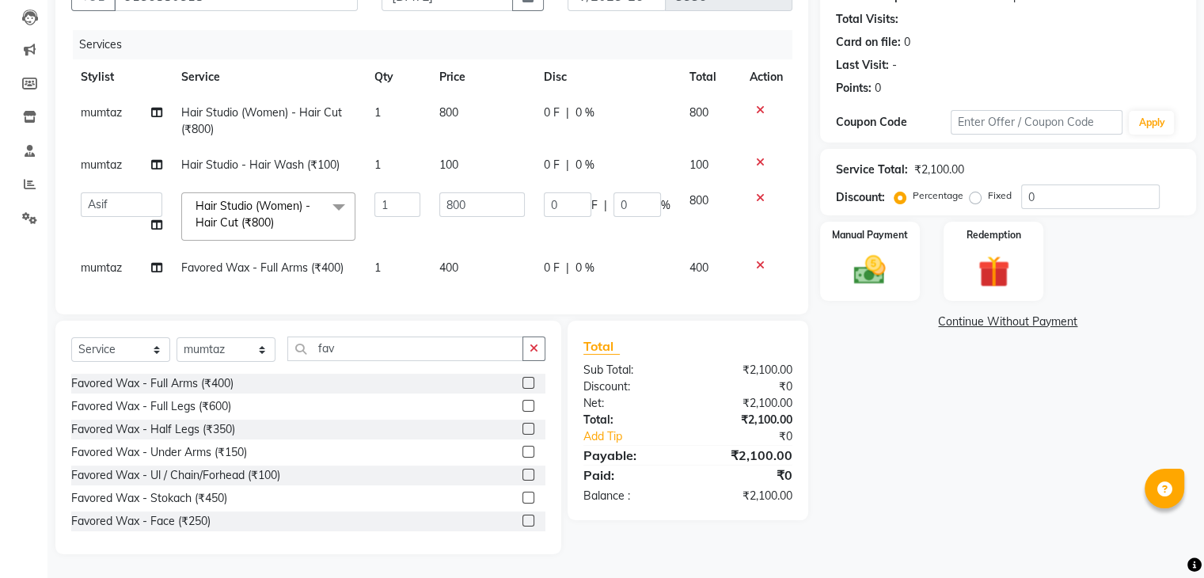
click at [522, 450] on label at bounding box center [528, 452] width 12 height 12
click at [522, 450] on input "checkbox" at bounding box center [527, 452] width 10 height 10
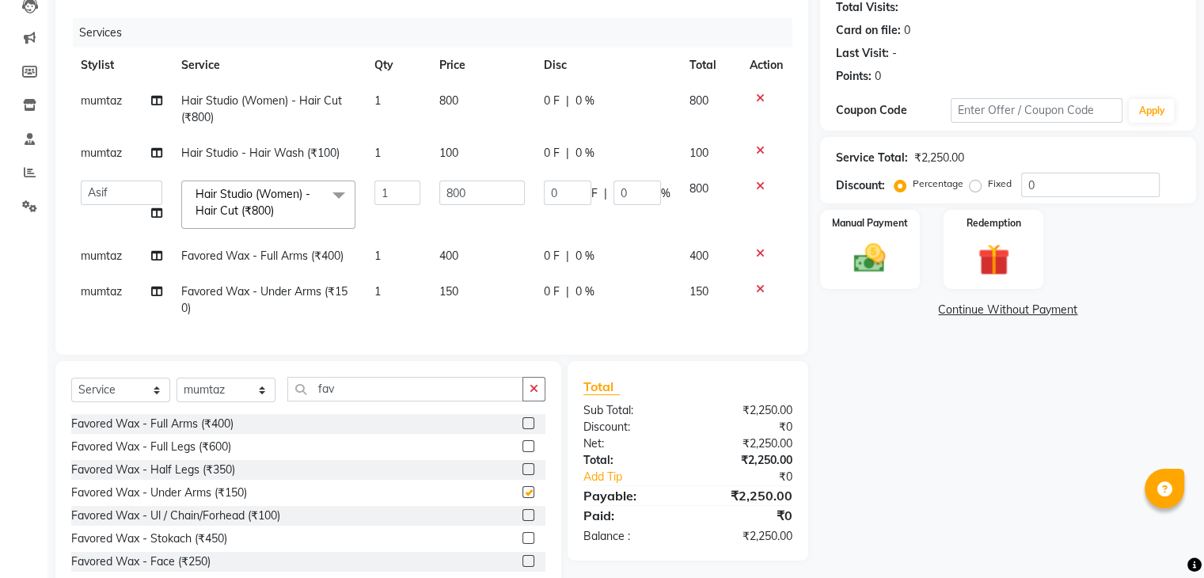
checkbox input "false"
click at [540, 100] on td "0 F | 0 %" at bounding box center [607, 109] width 146 height 52
select select "42200"
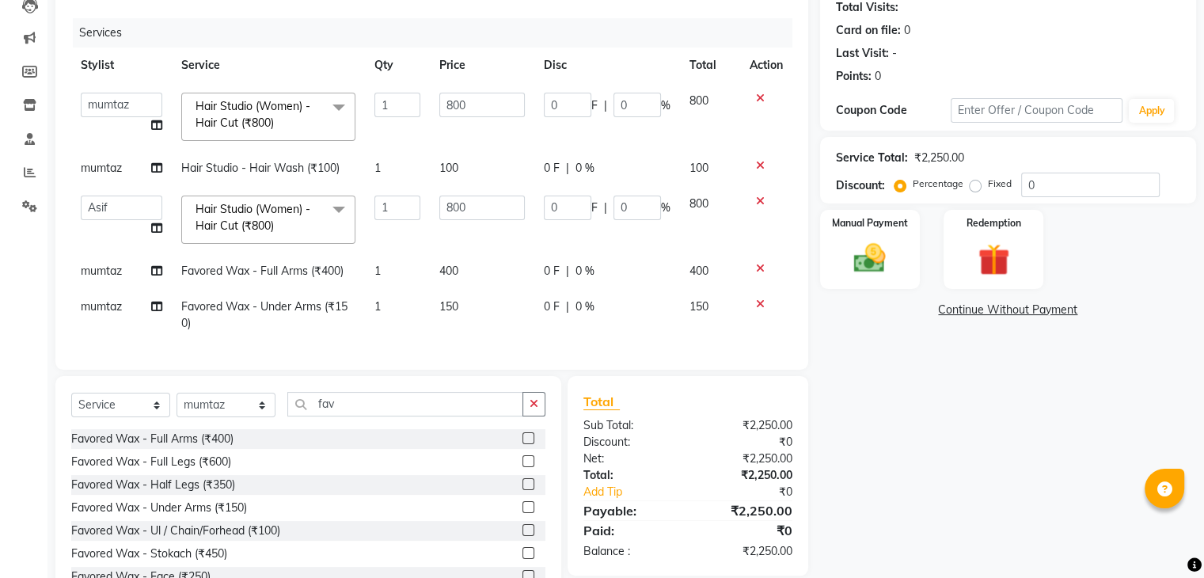
click at [540, 100] on td "0 F | 0 %" at bounding box center [607, 116] width 146 height 67
click at [623, 102] on input "0" at bounding box center [636, 105] width 47 height 25
type input "20"
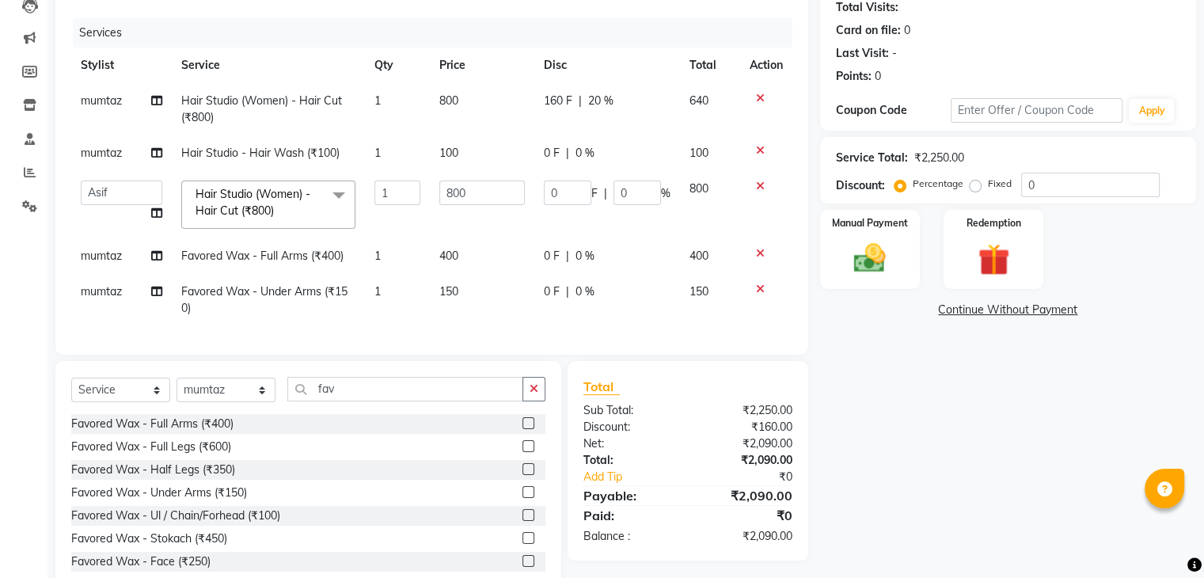
click at [569, 121] on td "160 F | 20 %" at bounding box center [607, 109] width 146 height 52
select select "42200"
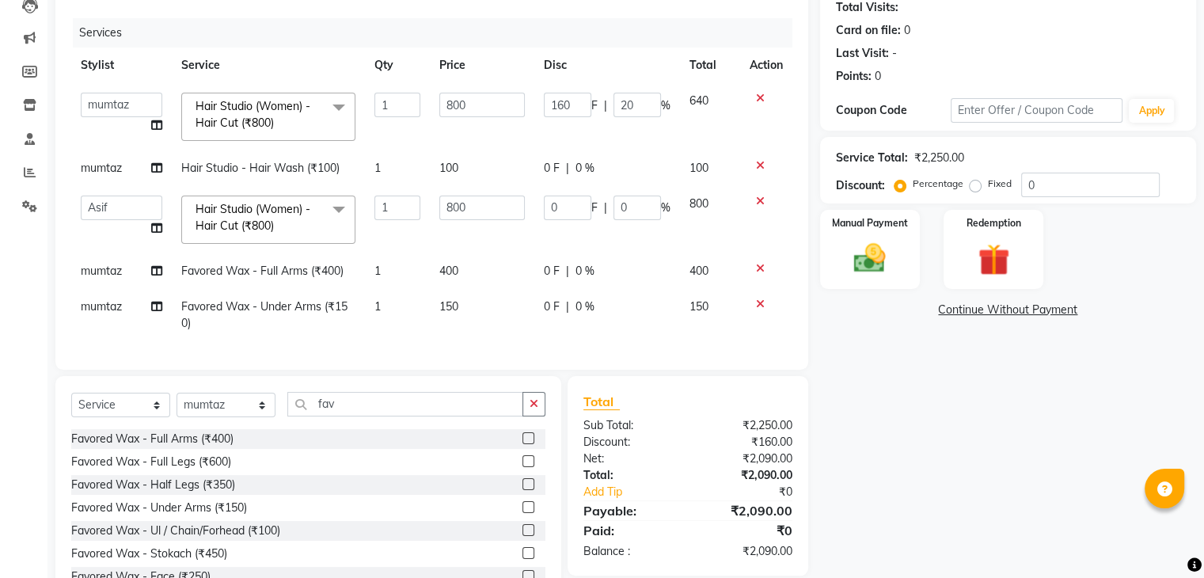
click at [451, 172] on span "100" at bounding box center [448, 168] width 19 height 14
select select "42200"
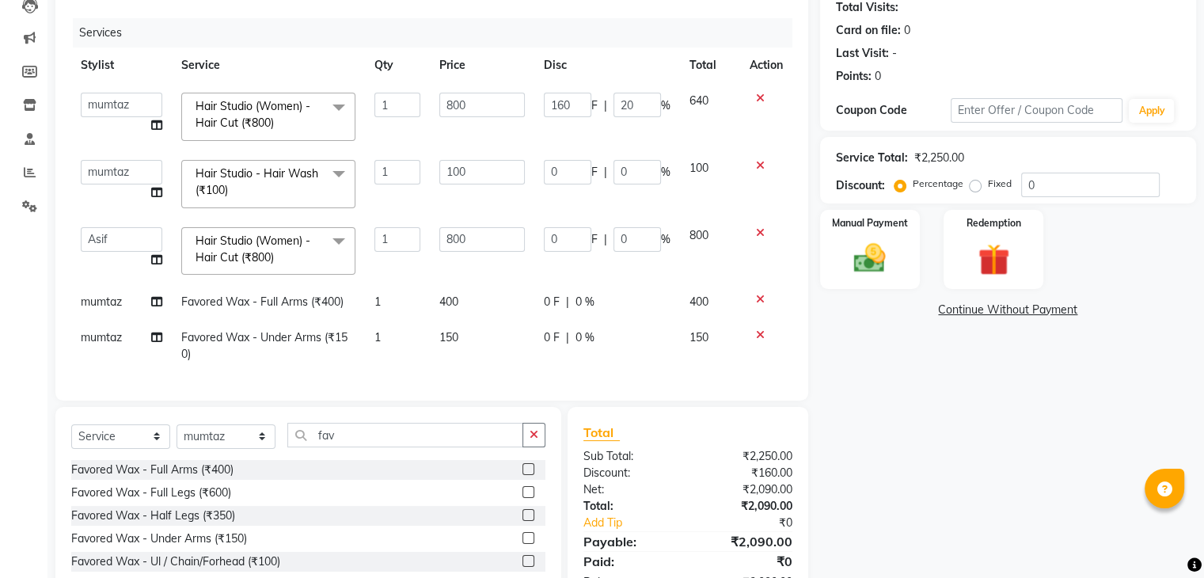
click at [451, 172] on input "100" at bounding box center [481, 172] width 85 height 25
type input "200"
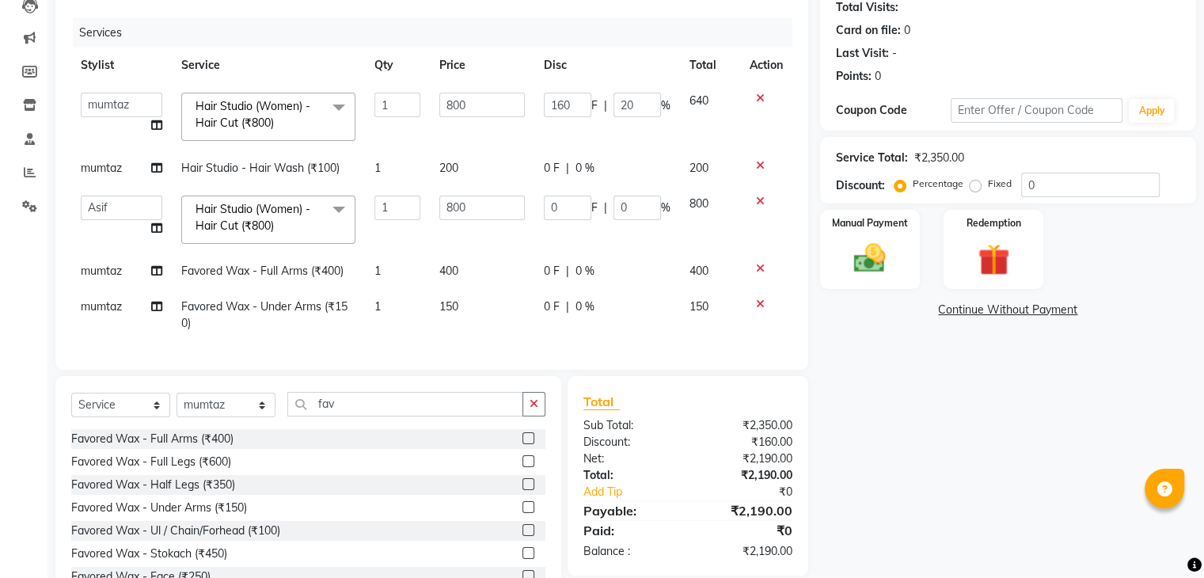
click at [421, 188] on tbody "[PERSON_NAME] [PERSON_NAME] Danish Guddi [PERSON_NAME] [PERSON_NAME] Neha [PERS…" at bounding box center [431, 212] width 721 height 258
click at [568, 210] on input "0" at bounding box center [567, 208] width 47 height 25
type input "550"
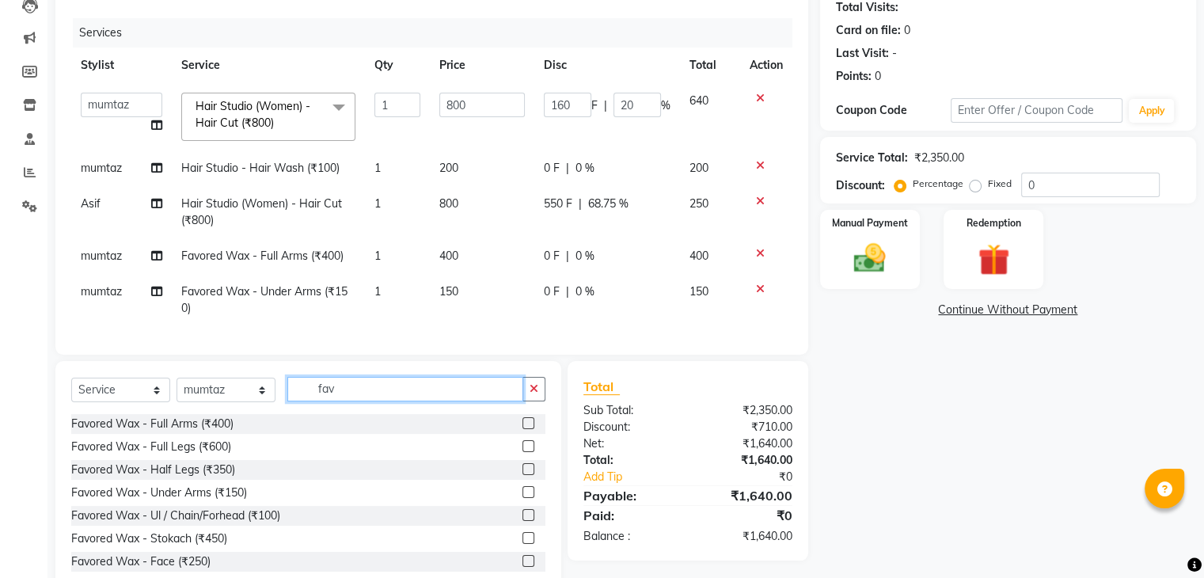
click at [350, 398] on input "fav" at bounding box center [405, 389] width 236 height 25
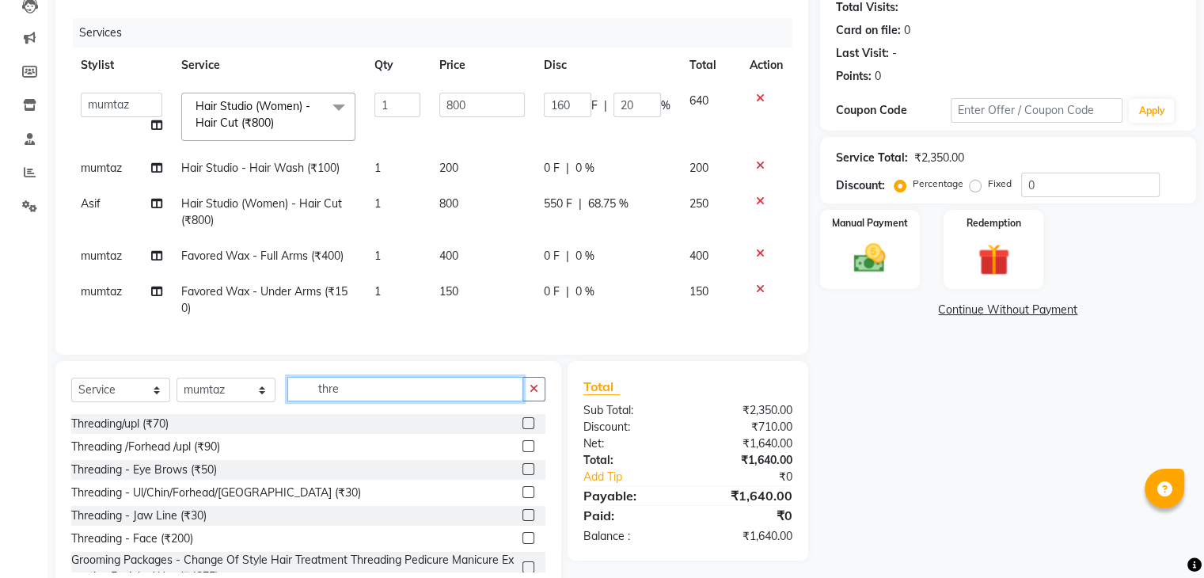
type input "thre"
click at [522, 429] on label at bounding box center [528, 423] width 12 height 12
click at [522, 429] on input "checkbox" at bounding box center [527, 424] width 10 height 10
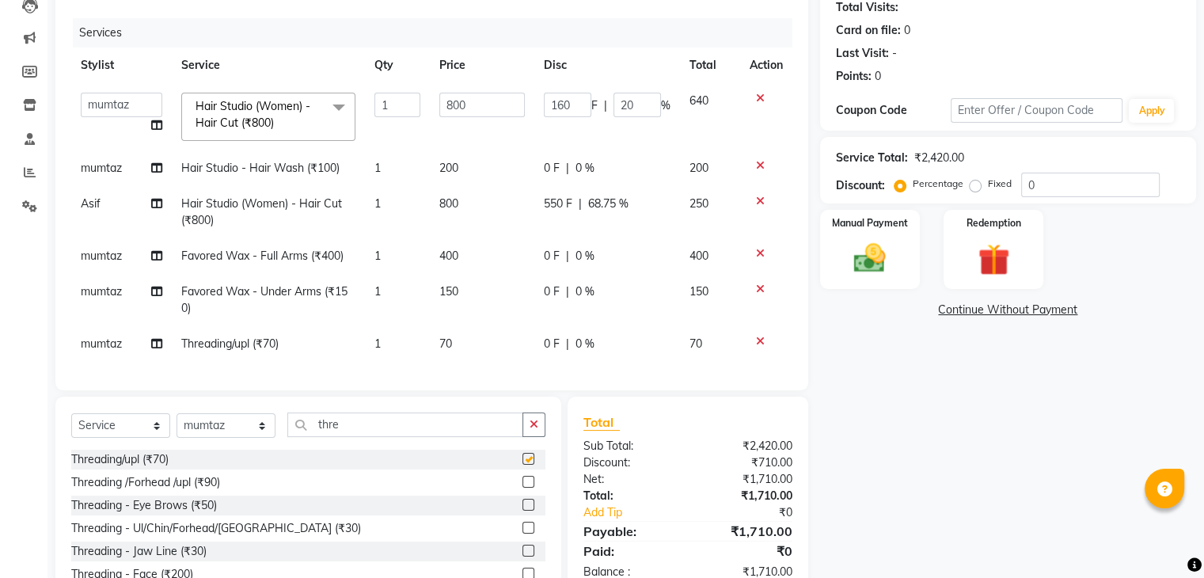
checkbox input "false"
click at [102, 343] on span "mumtaz" at bounding box center [101, 343] width 41 height 14
select select "42200"
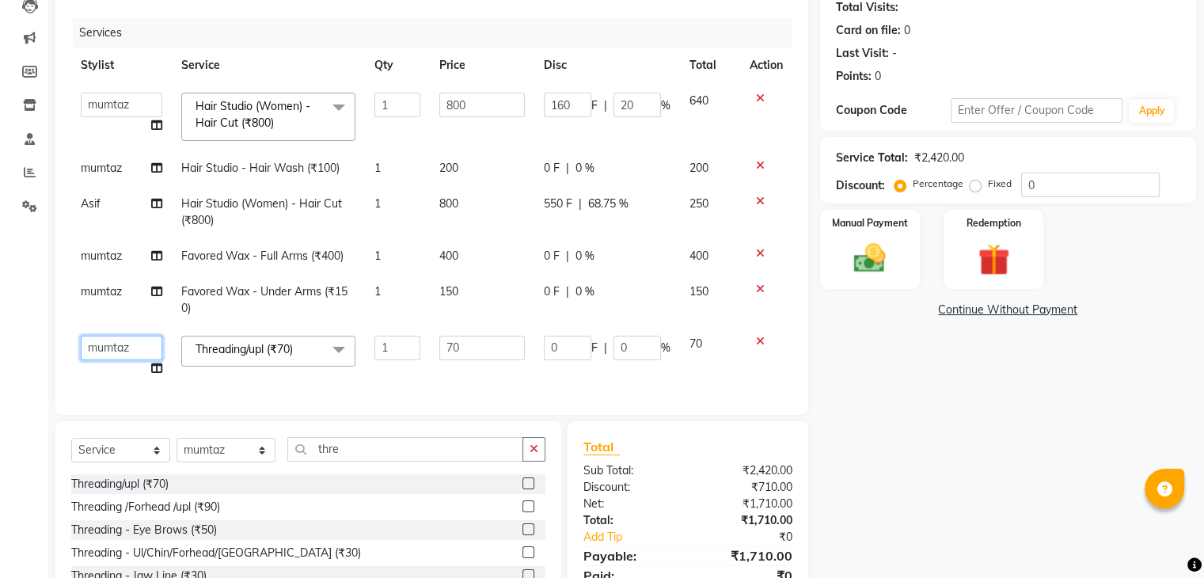
click at [102, 343] on select "[PERSON_NAME] [PERSON_NAME] [DEMOGRAPHIC_DATA] Guddi [PERSON_NAME] [PERSON_NAME…" at bounding box center [122, 348] width 82 height 25
select select "77430"
click at [545, 251] on span "0 F" at bounding box center [552, 256] width 16 height 17
select select "42200"
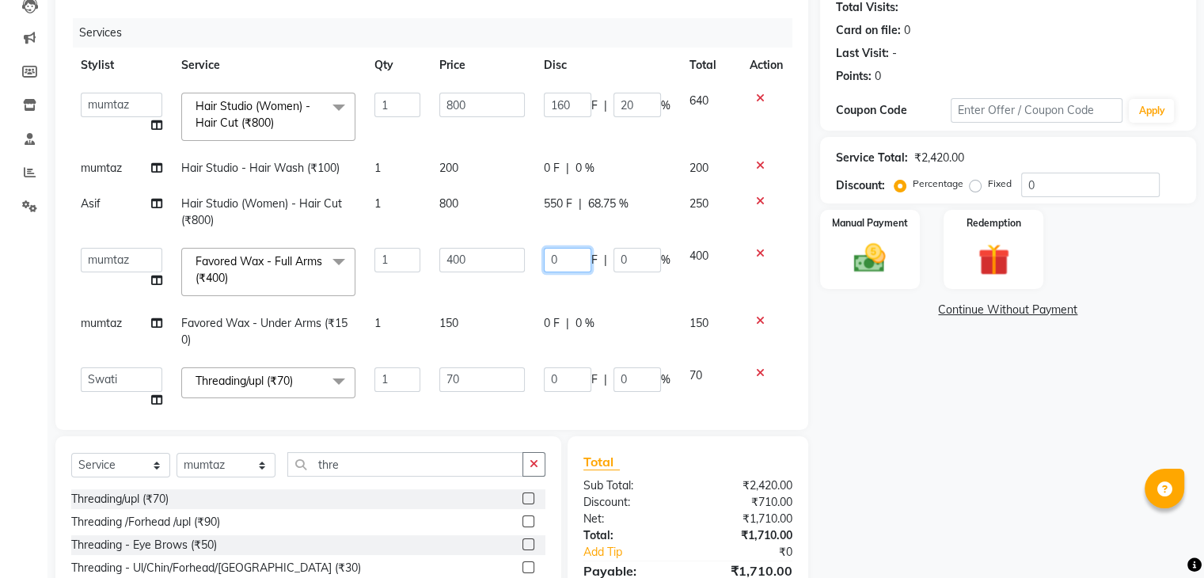
click at [545, 256] on input "0" at bounding box center [567, 260] width 47 height 25
type input "10"
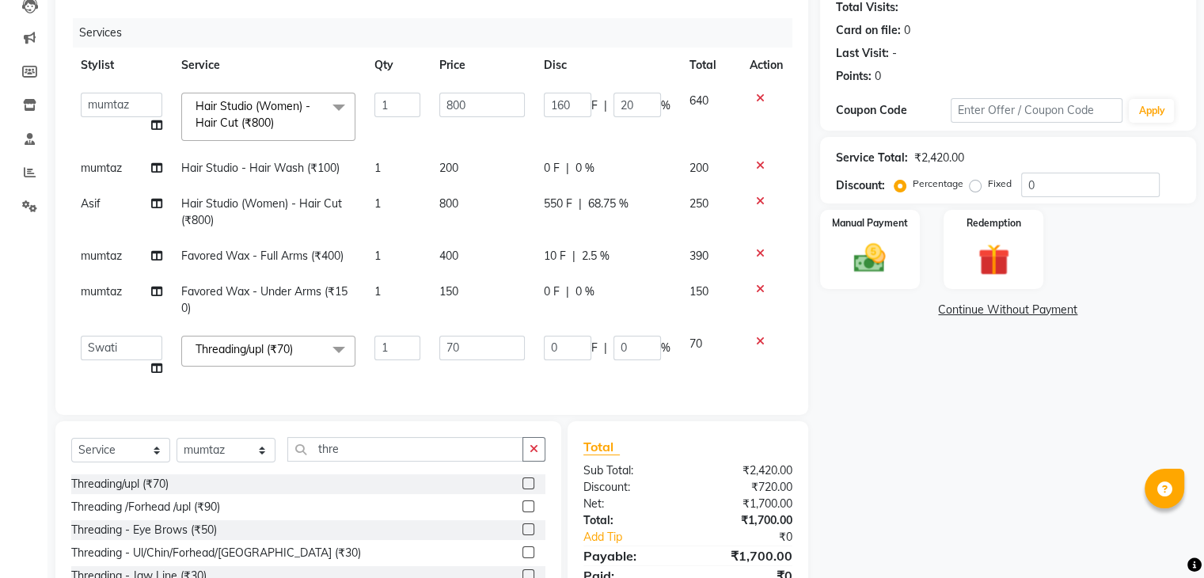
click at [508, 292] on tbody "[PERSON_NAME] [PERSON_NAME] Danish Guddi [PERSON_NAME] [PERSON_NAME] Neha [PERS…" at bounding box center [431, 234] width 721 height 303
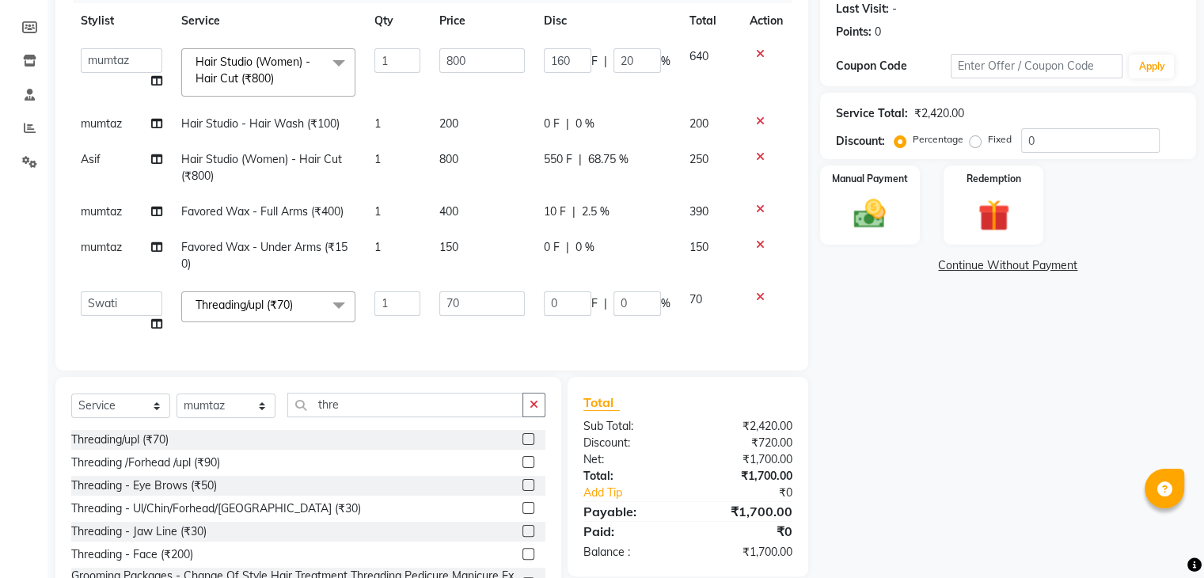
scroll to position [221, 0]
click at [112, 213] on span "mumtaz" at bounding box center [101, 213] width 41 height 14
select select "42200"
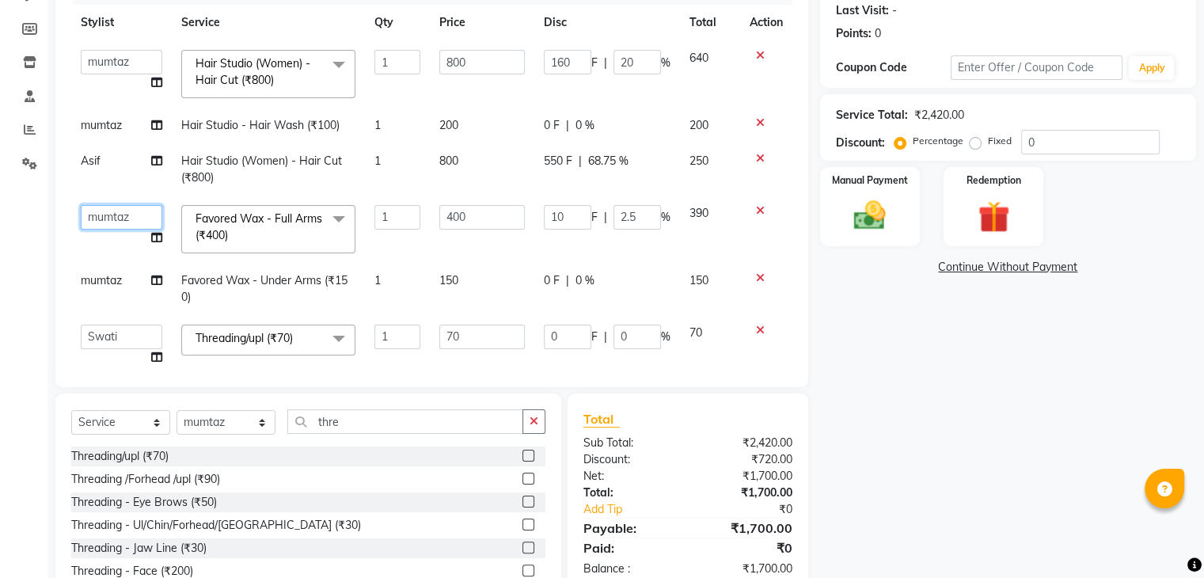
click at [112, 213] on select "[PERSON_NAME] [PERSON_NAME] [DEMOGRAPHIC_DATA] Guddi [PERSON_NAME] [PERSON_NAME…" at bounding box center [122, 217] width 82 height 25
select select "60158"
click at [103, 273] on span "mumtaz" at bounding box center [101, 280] width 41 height 14
select select "42200"
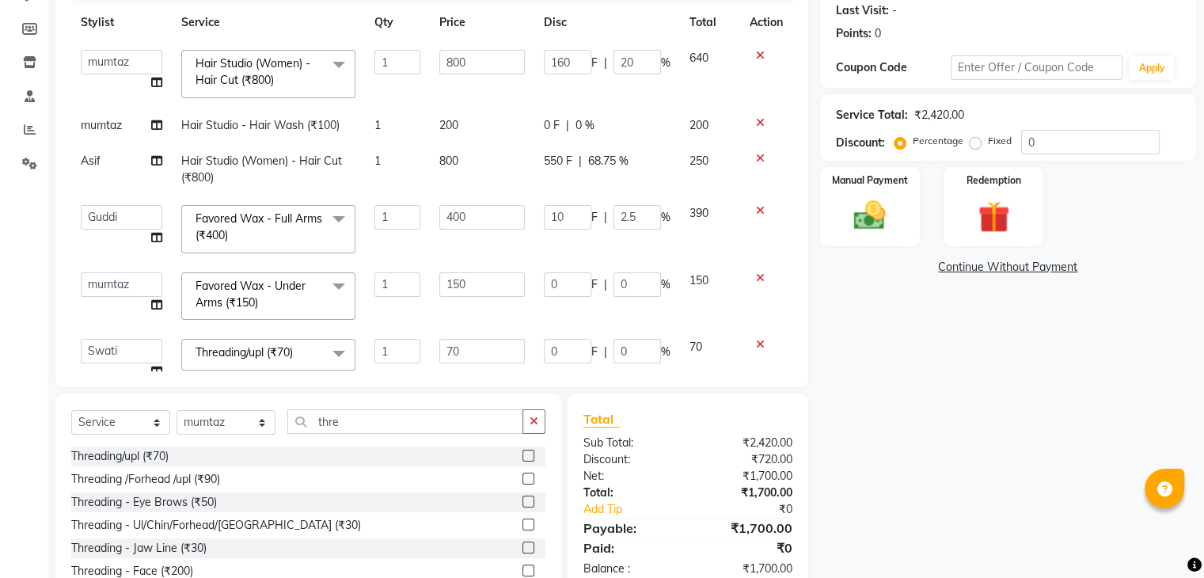
click at [103, 275] on select "[PERSON_NAME] [PERSON_NAME] [DEMOGRAPHIC_DATA] Guddi [PERSON_NAME] [PERSON_NAME…" at bounding box center [122, 284] width 82 height 25
select select "60158"
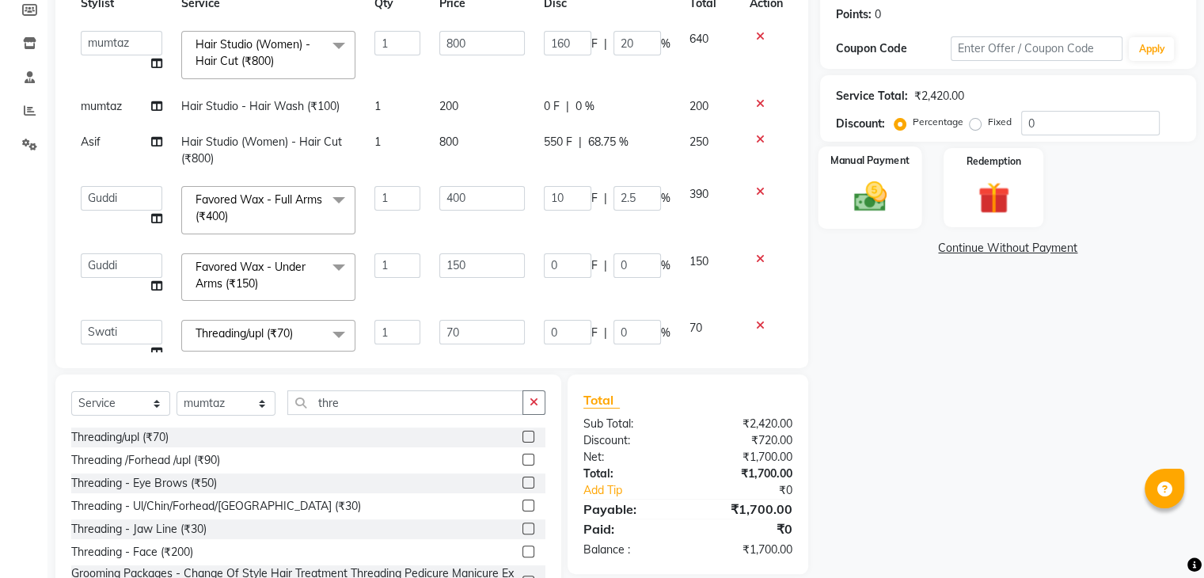
click at [903, 196] on div "Manual Payment" at bounding box center [870, 187] width 104 height 82
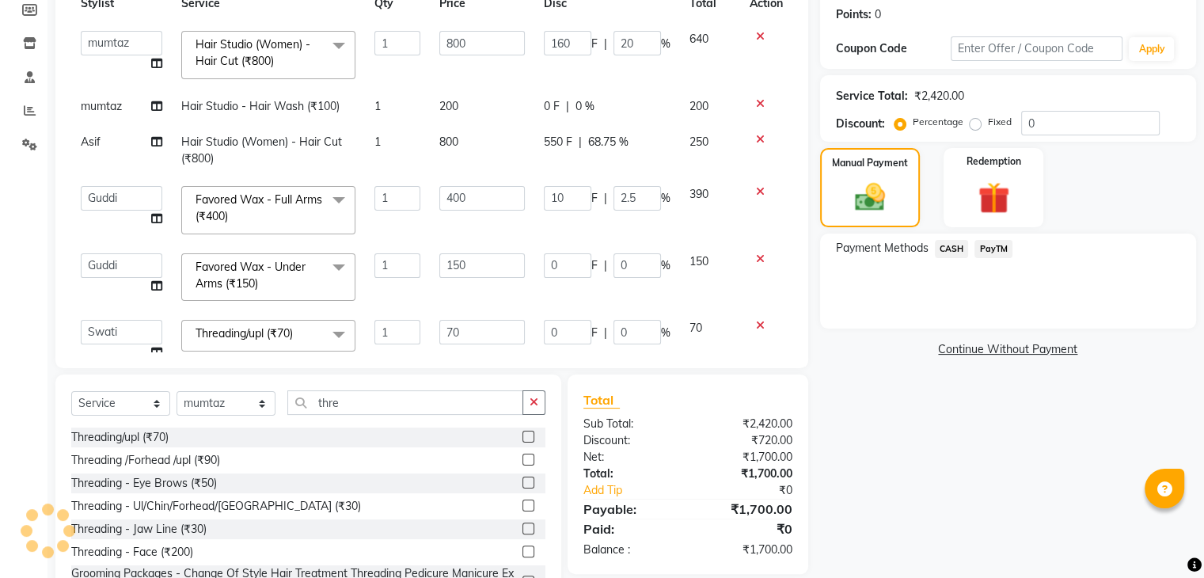
click at [998, 245] on span "PayTM" at bounding box center [993, 249] width 38 height 18
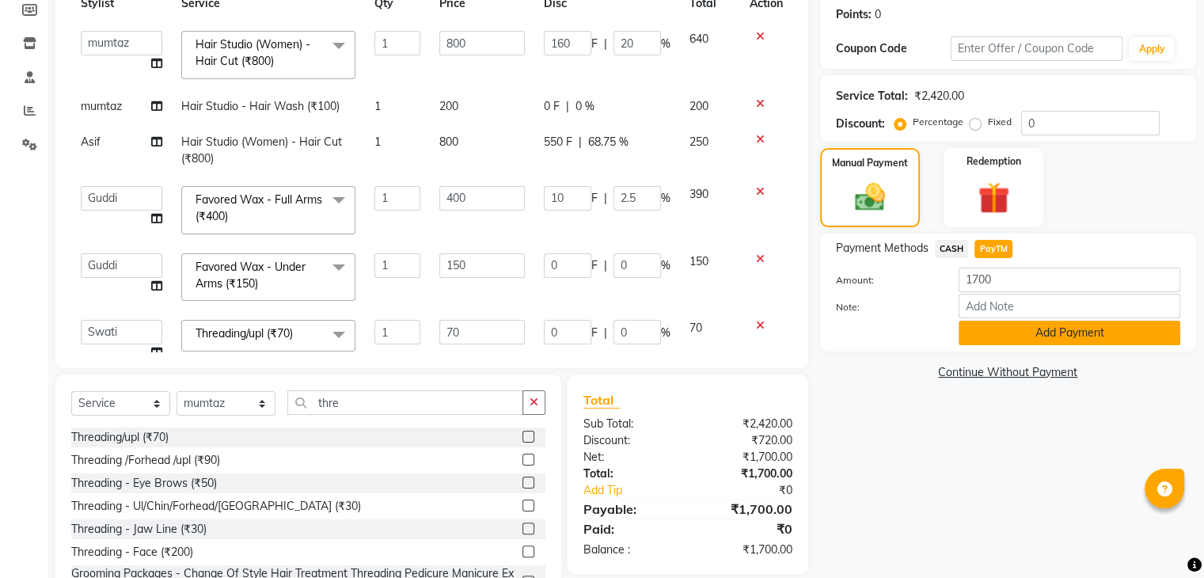
click at [985, 329] on button "Add Payment" at bounding box center [1070, 333] width 222 height 25
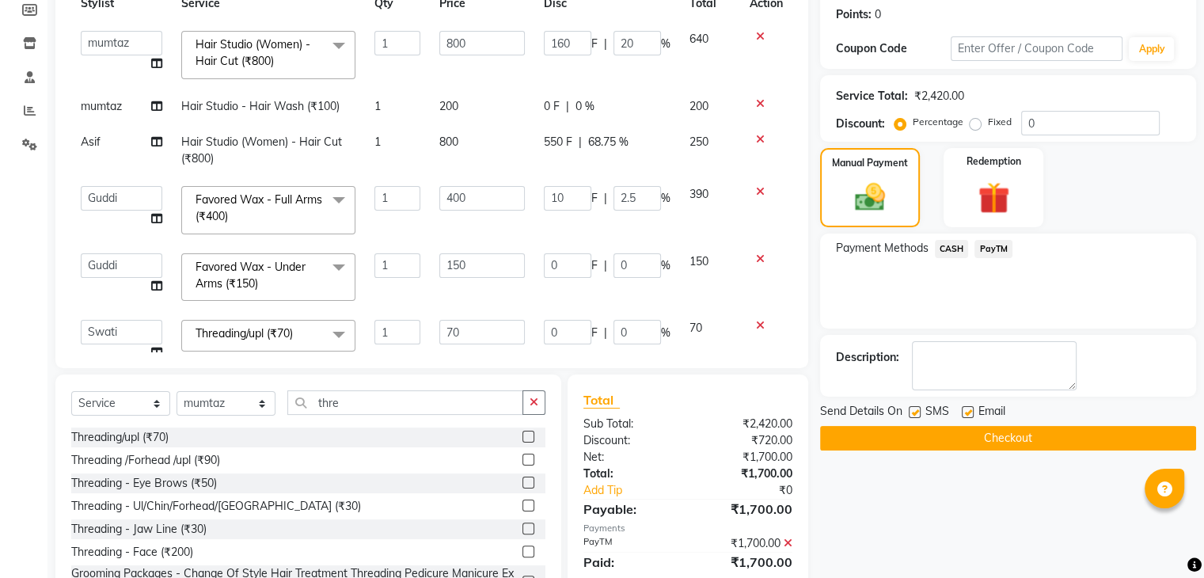
scroll to position [294, 0]
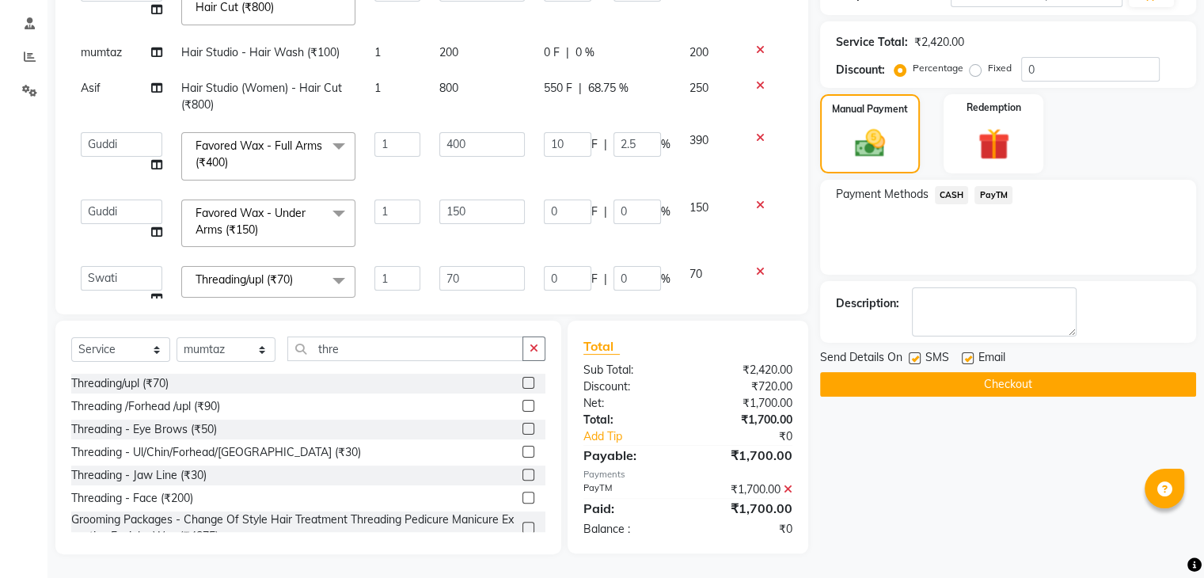
click at [915, 359] on label at bounding box center [915, 358] width 12 height 12
click at [915, 359] on input "checkbox" at bounding box center [914, 359] width 10 height 10
checkbox input "false"
click at [971, 352] on label at bounding box center [968, 358] width 12 height 12
click at [971, 354] on input "checkbox" at bounding box center [967, 359] width 10 height 10
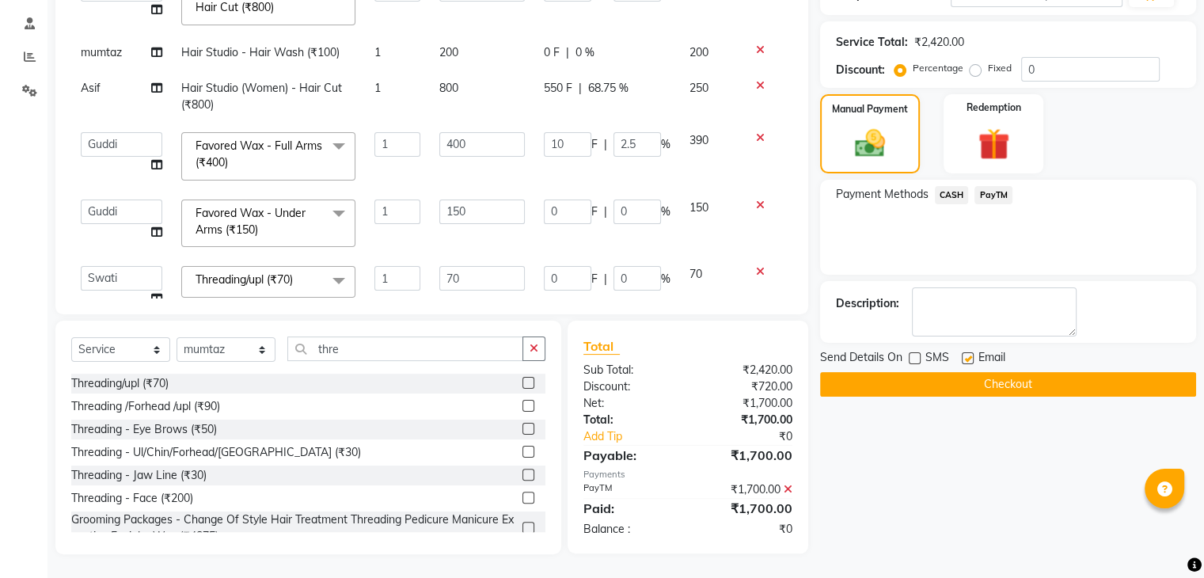
checkbox input "false"
click at [963, 390] on button "Checkout" at bounding box center [1008, 384] width 376 height 25
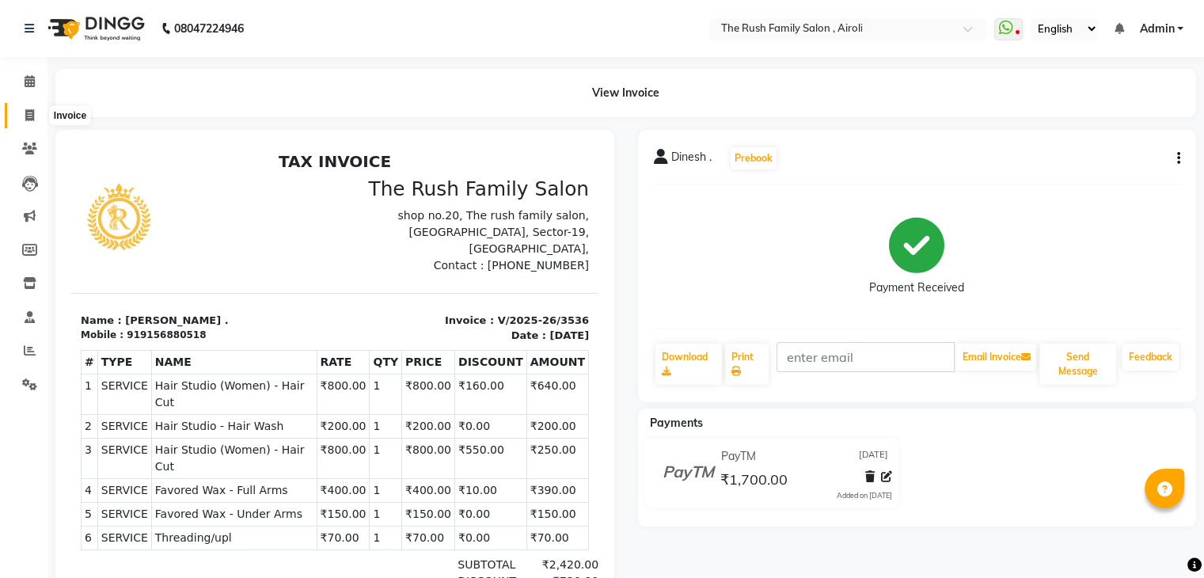
click at [29, 118] on icon at bounding box center [29, 115] width 9 height 12
select select "service"
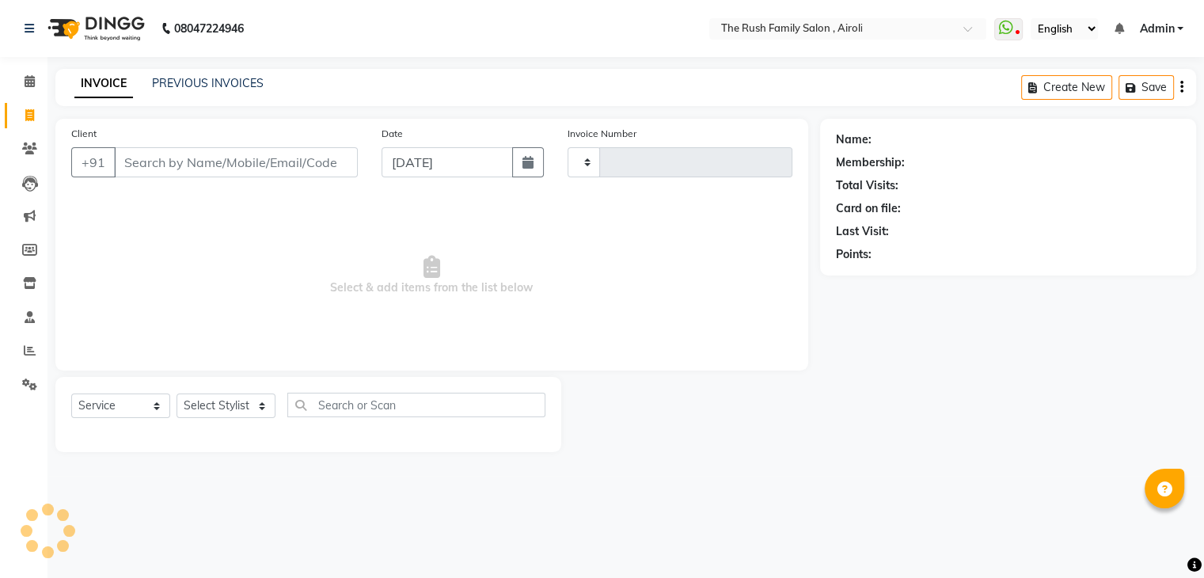
type input "3537"
select select "5419"
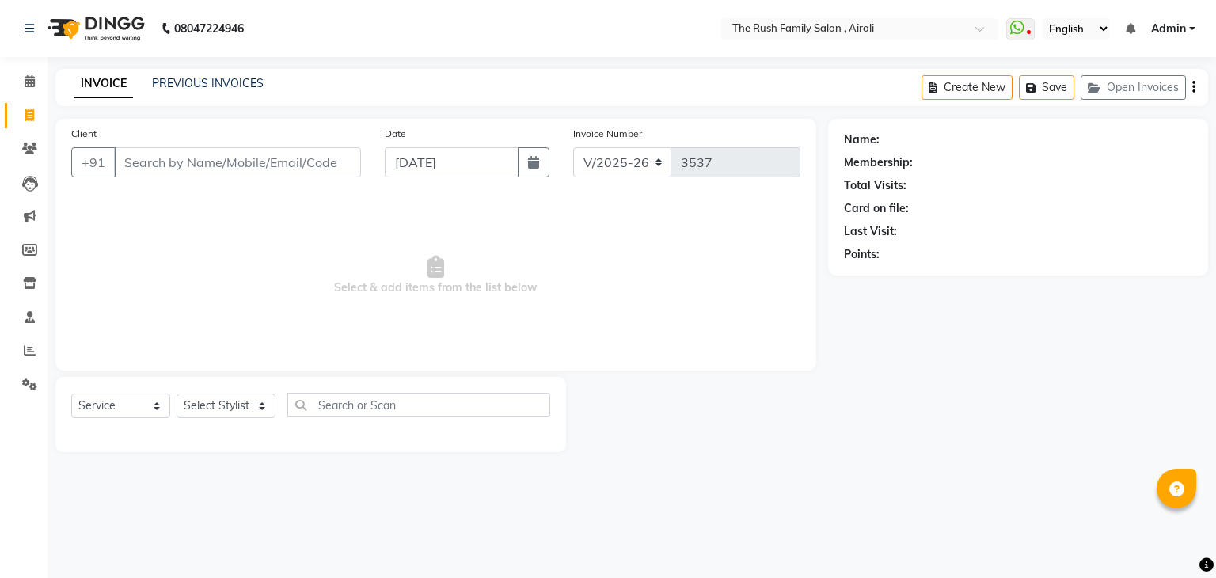
click at [131, 159] on input "Client" at bounding box center [237, 162] width 247 height 30
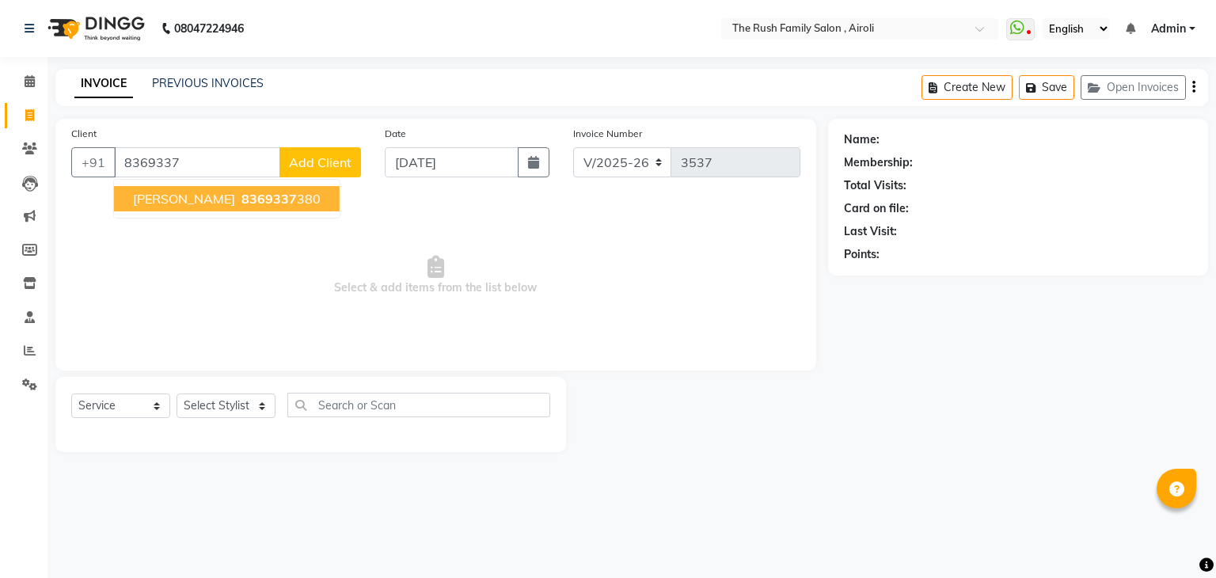
click at [241, 200] on span "8369337" at bounding box center [268, 199] width 55 height 16
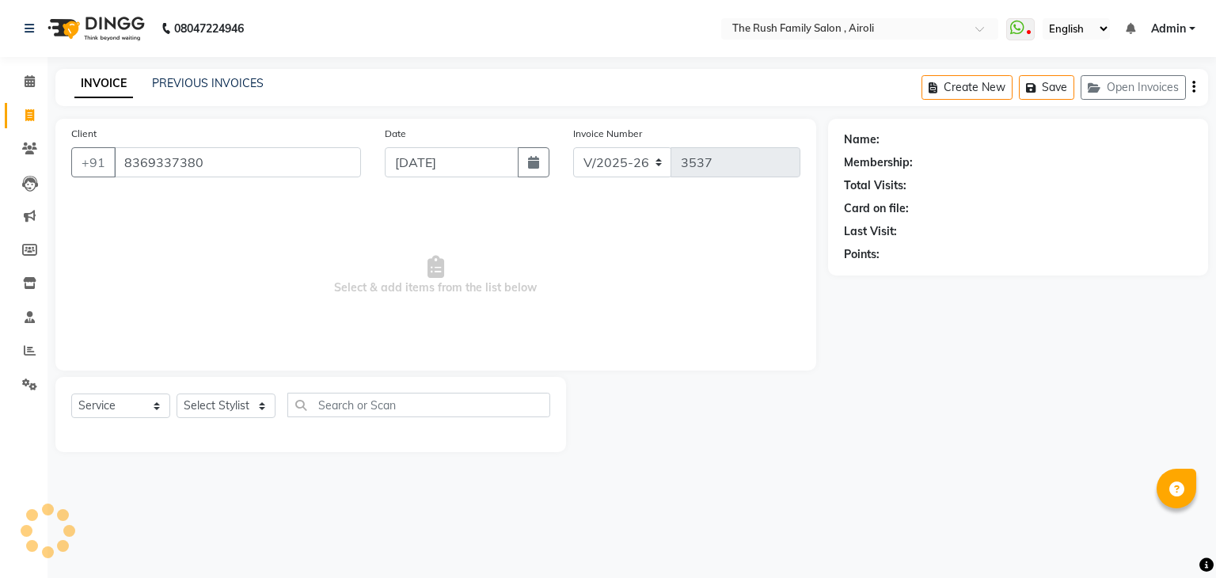
type input "8369337380"
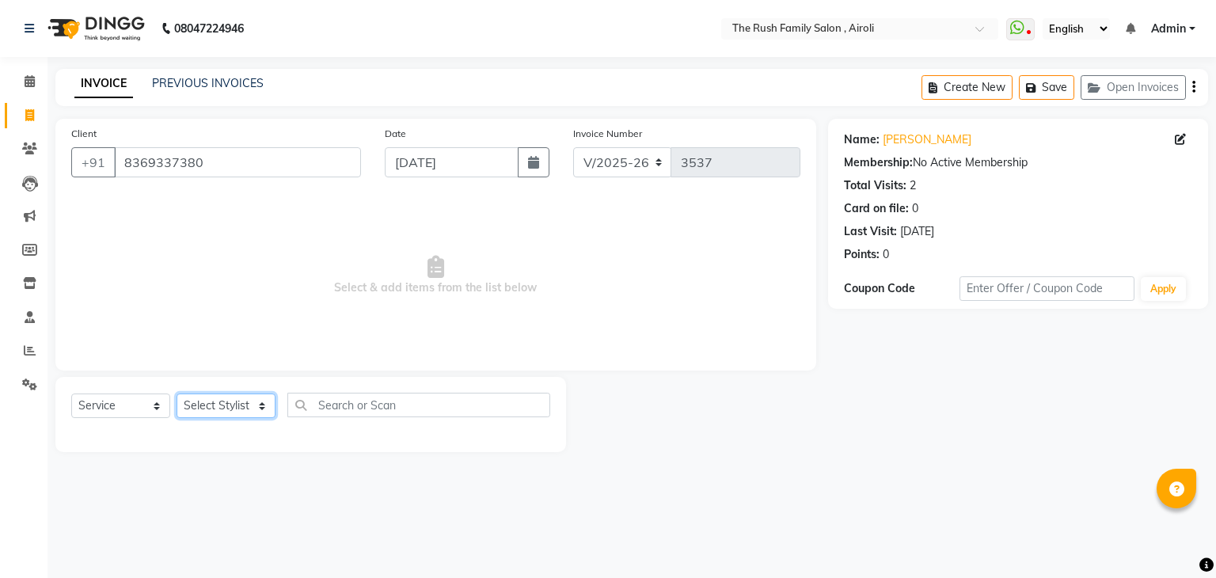
click at [221, 409] on select "Select Stylist [PERSON_NAME] [PERSON_NAME] Danish Guddi [PERSON_NAME] [PERSON_N…" at bounding box center [226, 405] width 99 height 25
click at [526, 150] on button "button" at bounding box center [534, 162] width 32 height 30
select select "9"
select select "2025"
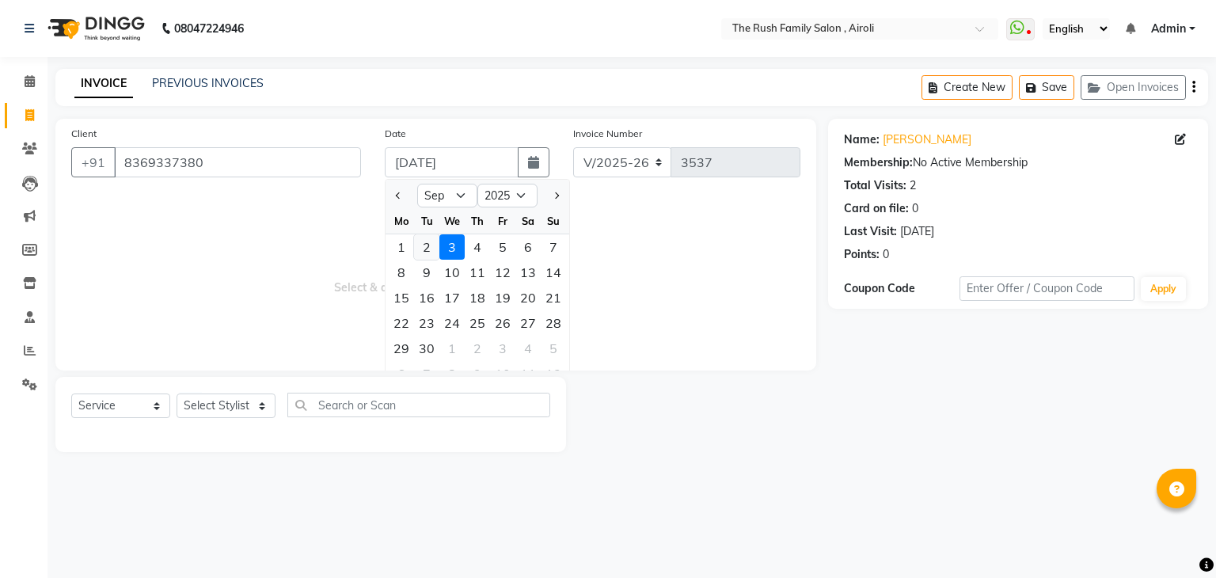
click at [433, 237] on div "2" at bounding box center [426, 246] width 25 height 25
type input "02-09-2025"
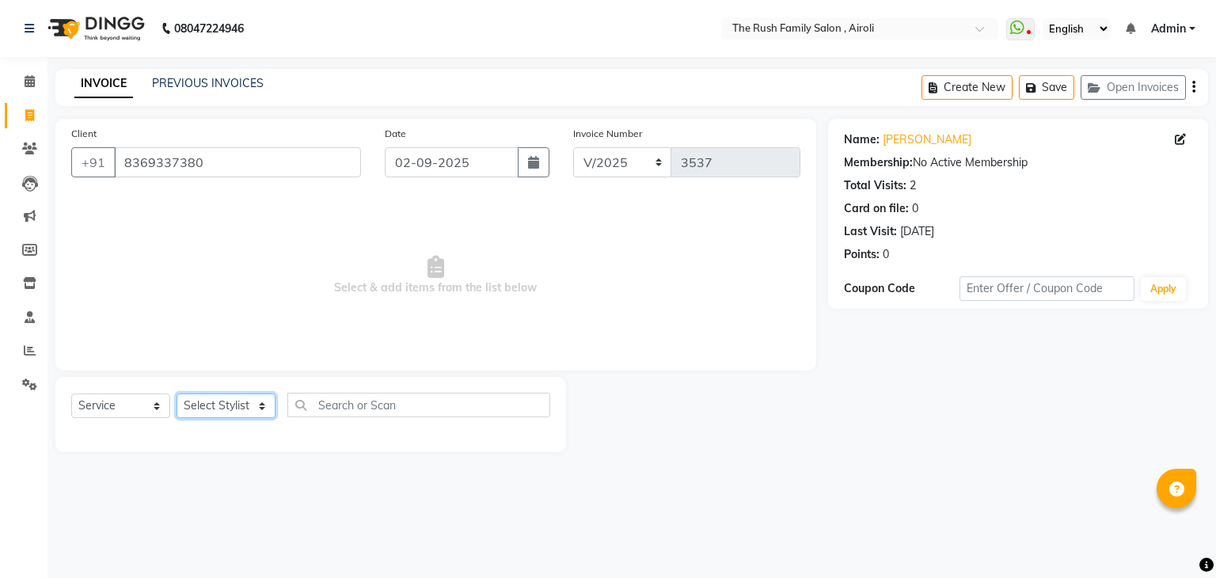
click at [211, 414] on select "Select Stylist [PERSON_NAME] [PERSON_NAME] Danish Guddi [PERSON_NAME] [PERSON_N…" at bounding box center [226, 405] width 99 height 25
select select "65380"
click at [177, 394] on select "Select Stylist [PERSON_NAME] [PERSON_NAME] Danish Guddi [PERSON_NAME] [PERSON_N…" at bounding box center [226, 405] width 99 height 25
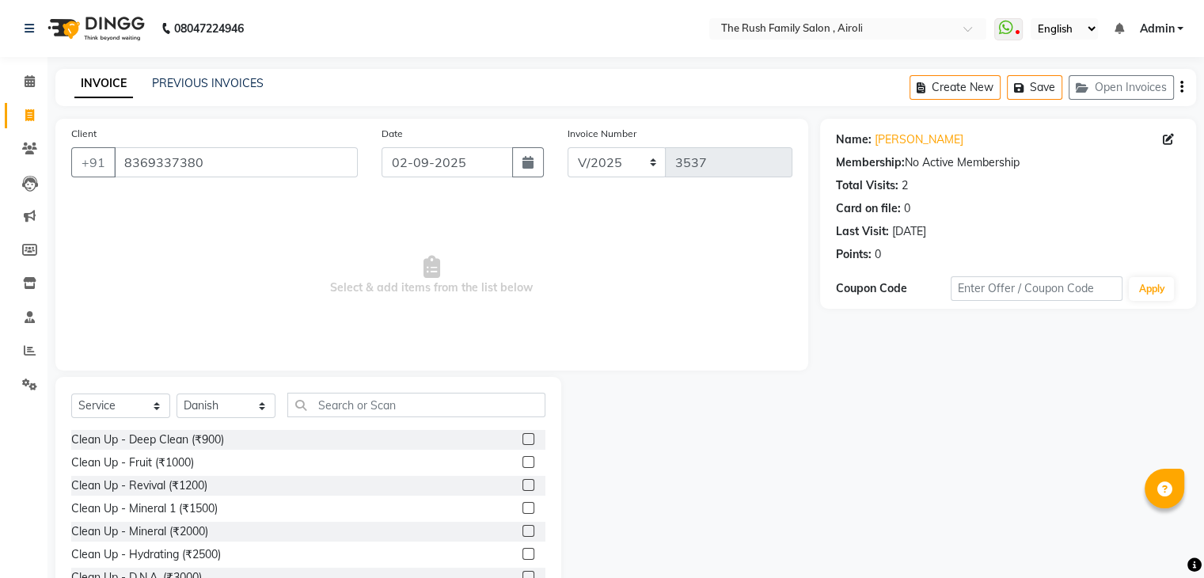
drag, startPoint x: 344, startPoint y: 419, endPoint x: 345, endPoint y: 405, distance: 13.6
click at [345, 405] on div "Select Service Product Membership Package Voucher Prepaid Gift Card Select Styl…" at bounding box center [308, 411] width 474 height 37
click at [345, 405] on input "text" at bounding box center [416, 405] width 258 height 25
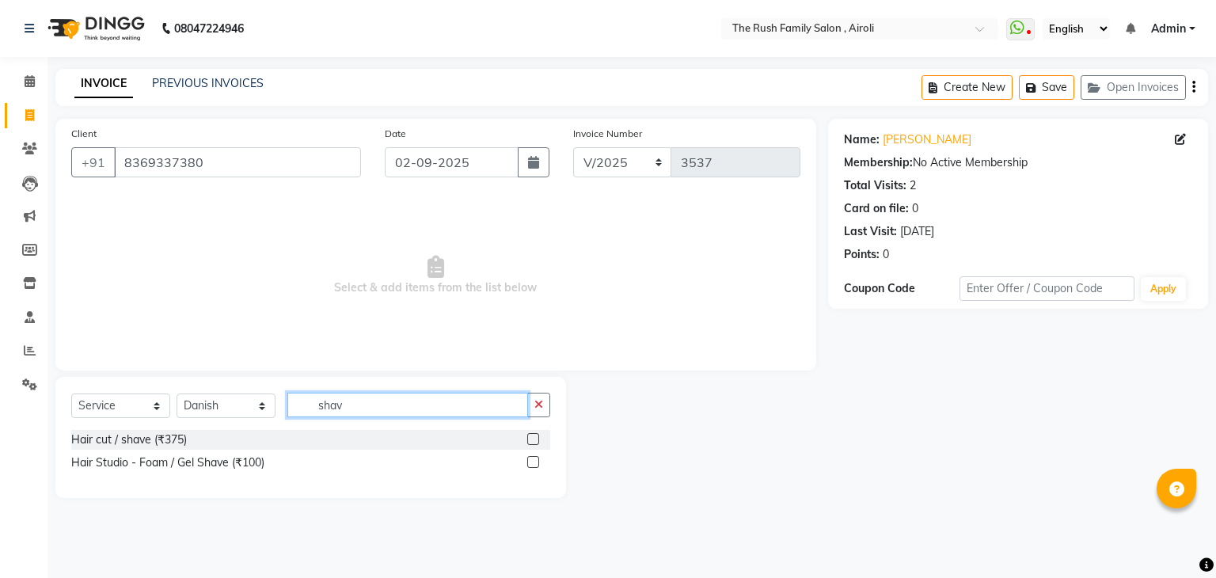
type input "shav"
click at [536, 461] on label at bounding box center [533, 462] width 12 height 12
click at [536, 461] on input "checkbox" at bounding box center [532, 463] width 10 height 10
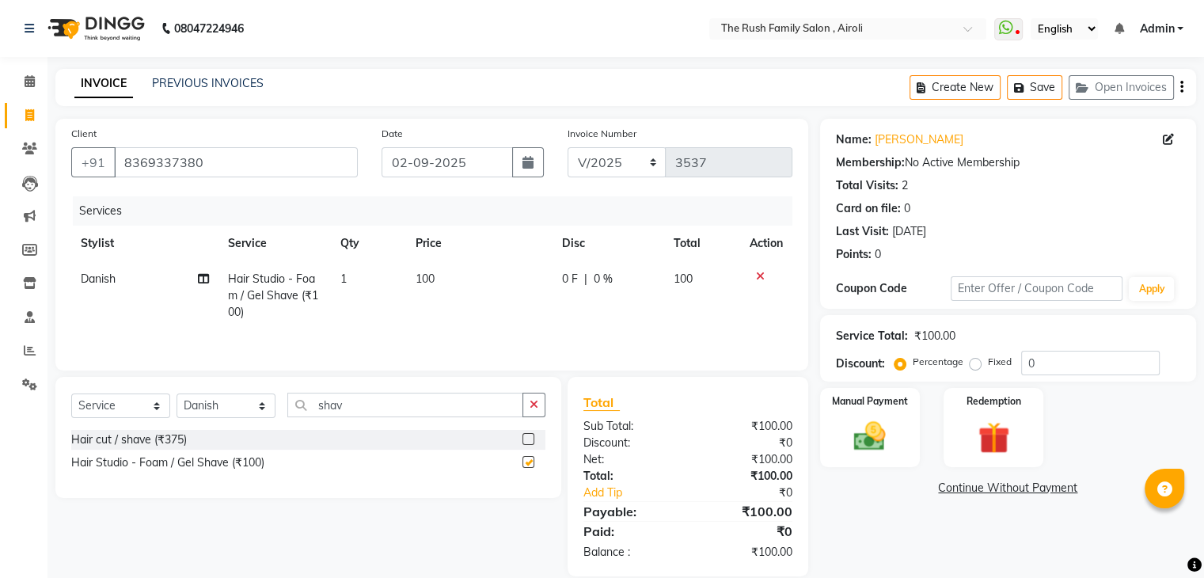
checkbox input "false"
click at [858, 405] on label "Manual Payment" at bounding box center [869, 400] width 79 height 15
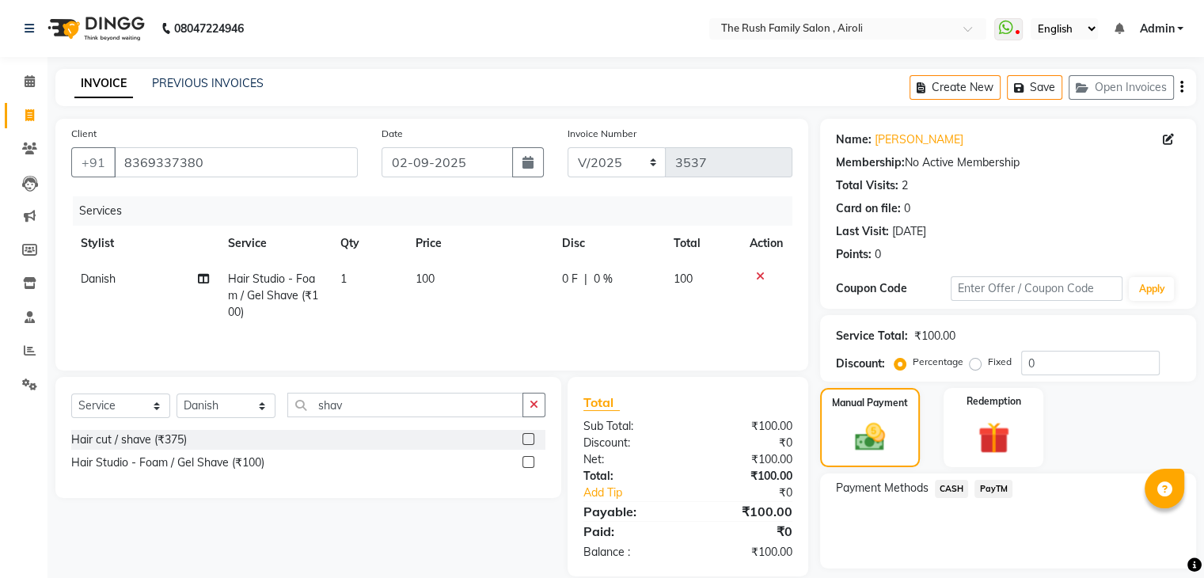
click at [978, 483] on span "PayTM" at bounding box center [993, 489] width 38 height 18
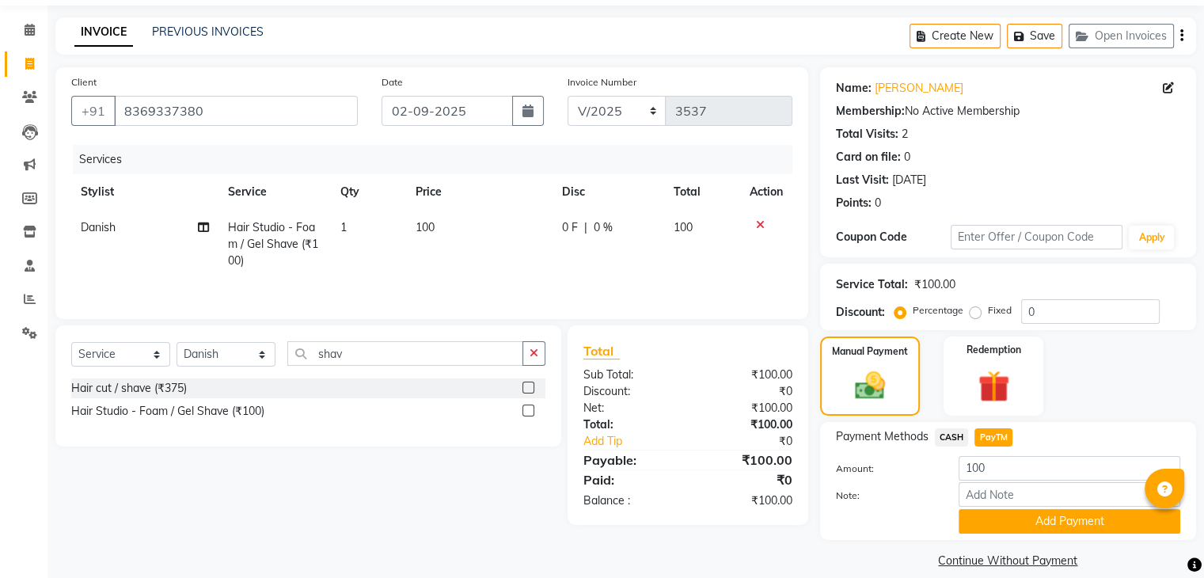
scroll to position [70, 0]
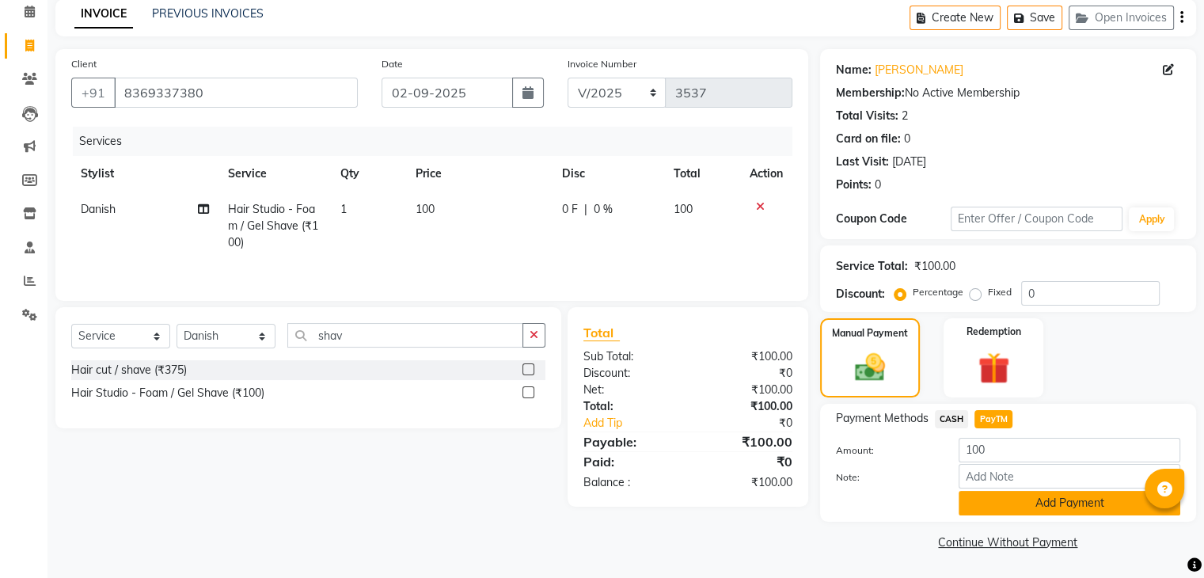
click at [1016, 505] on button "Add Payment" at bounding box center [1070, 503] width 222 height 25
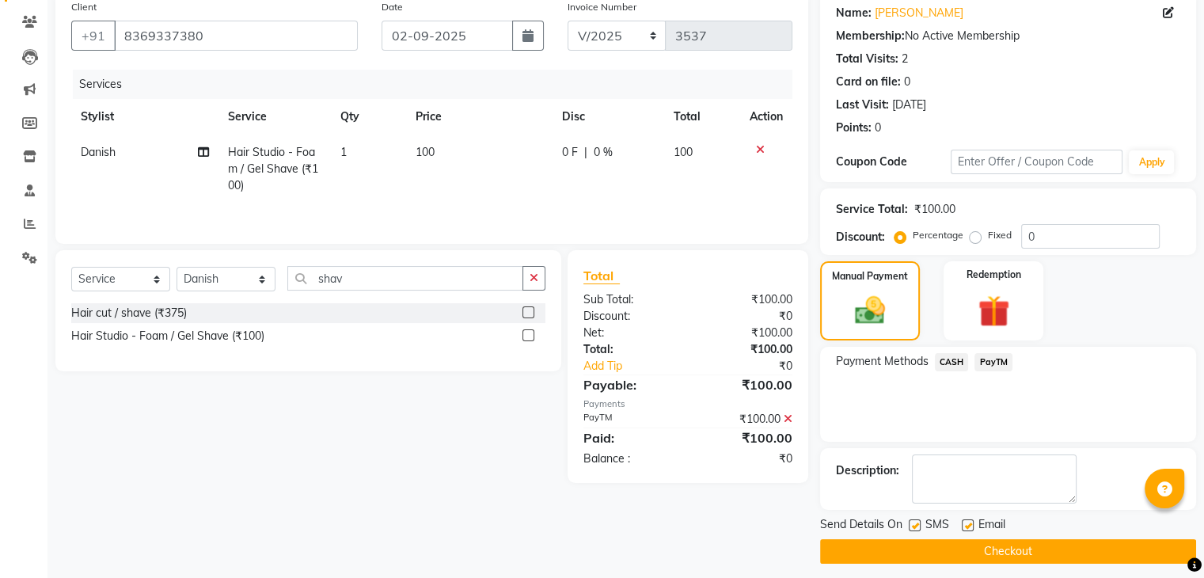
scroll to position [129, 0]
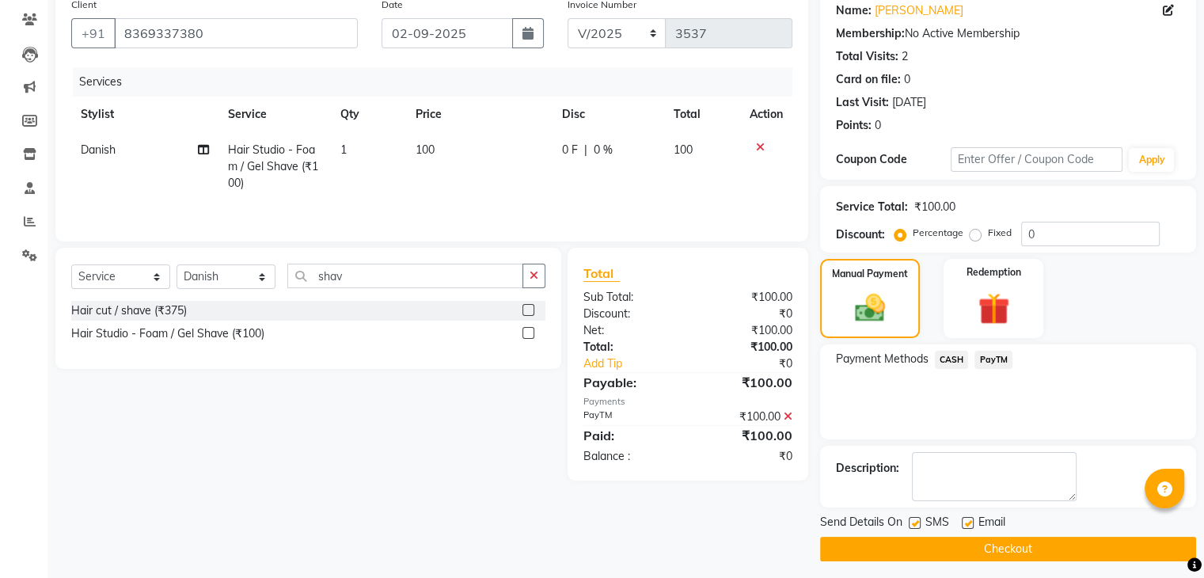
click at [911, 517] on label at bounding box center [915, 523] width 12 height 12
click at [911, 519] on input "checkbox" at bounding box center [914, 524] width 10 height 10
checkbox input "false"
click at [966, 518] on label at bounding box center [968, 523] width 12 height 12
click at [966, 519] on input "checkbox" at bounding box center [967, 524] width 10 height 10
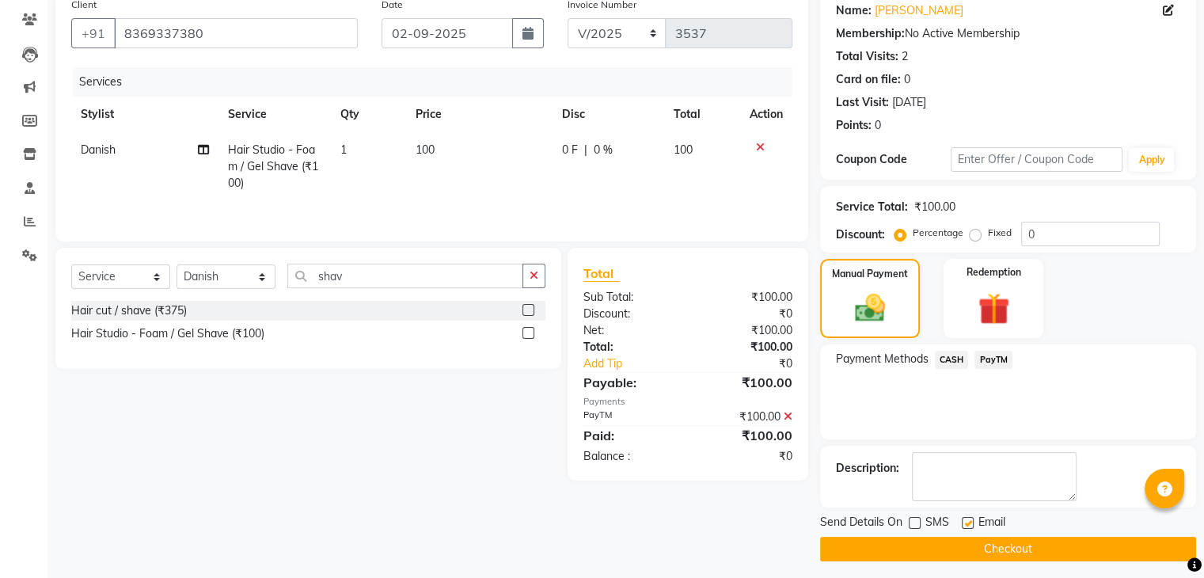
checkbox input "false"
click at [954, 546] on button "Checkout" at bounding box center [1008, 549] width 376 height 25
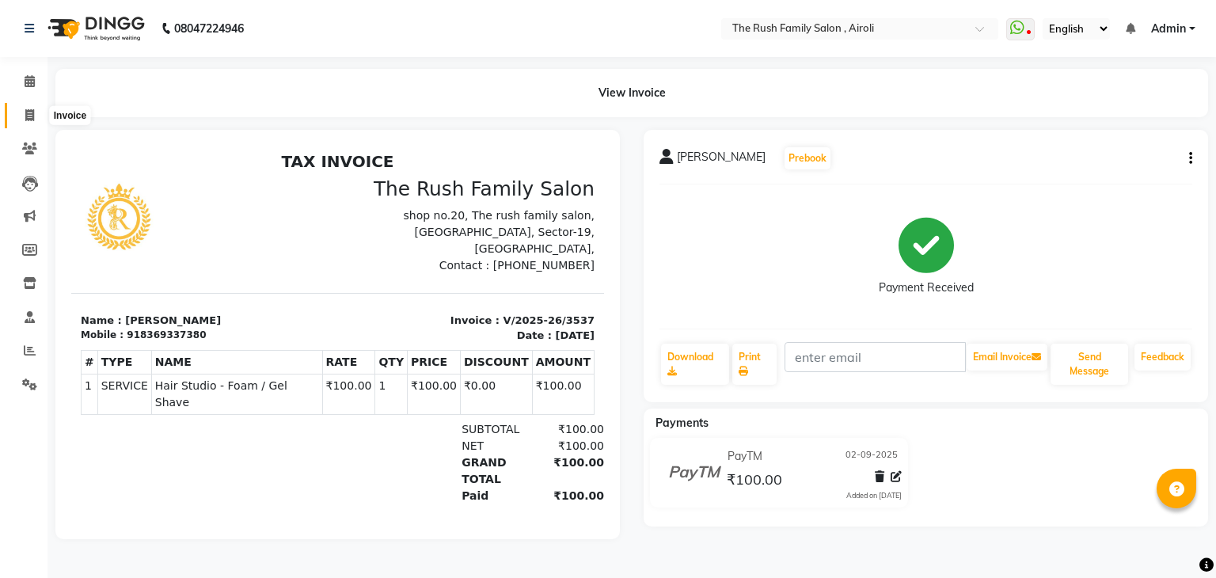
click at [24, 116] on span at bounding box center [30, 116] width 28 height 18
select select "service"
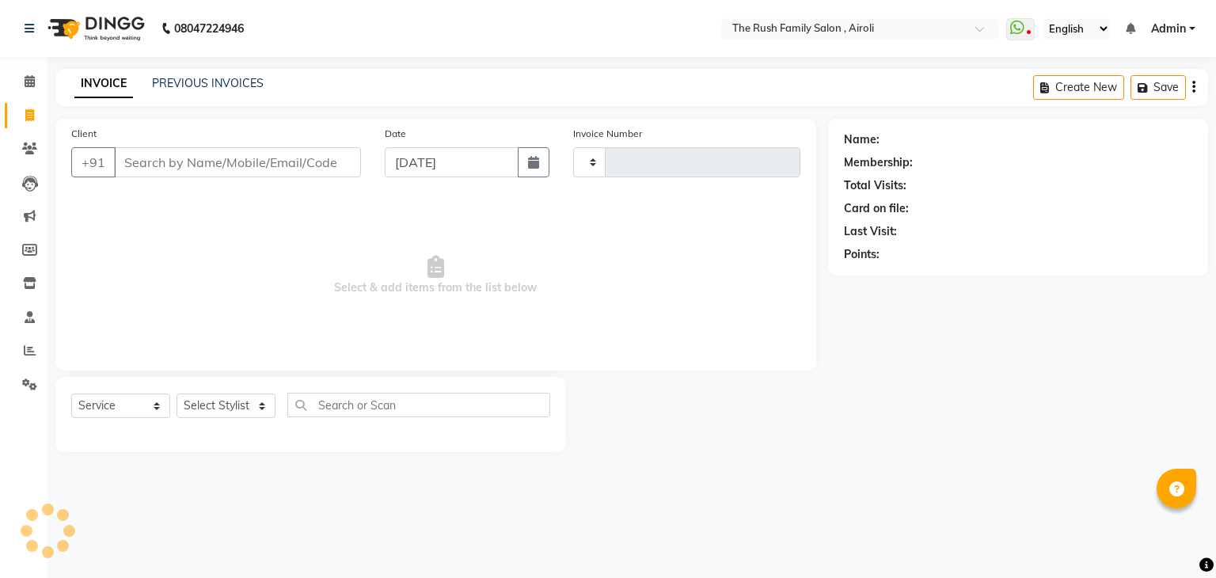
type input "3538"
select select "5419"
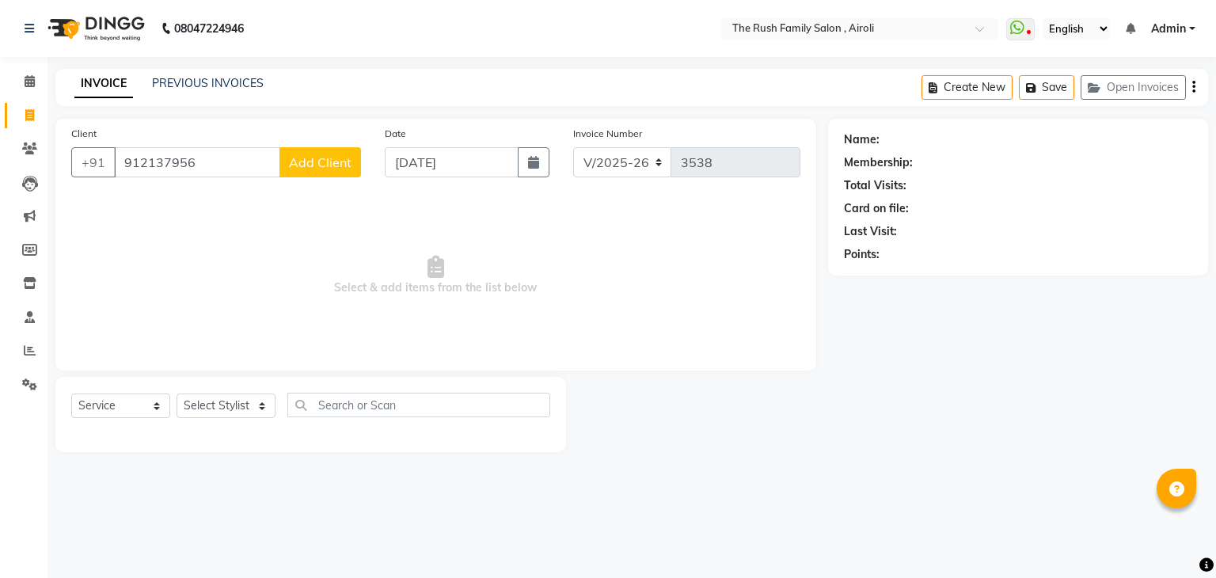
click at [184, 186] on div "Client [PHONE_NUMBER] Add Client" at bounding box center [215, 157] width 313 height 65
click at [180, 178] on div "Client [PHONE_NUMBER] Add Client" at bounding box center [215, 157] width 313 height 65
drag, startPoint x: 180, startPoint y: 178, endPoint x: 180, endPoint y: 167, distance: 11.1
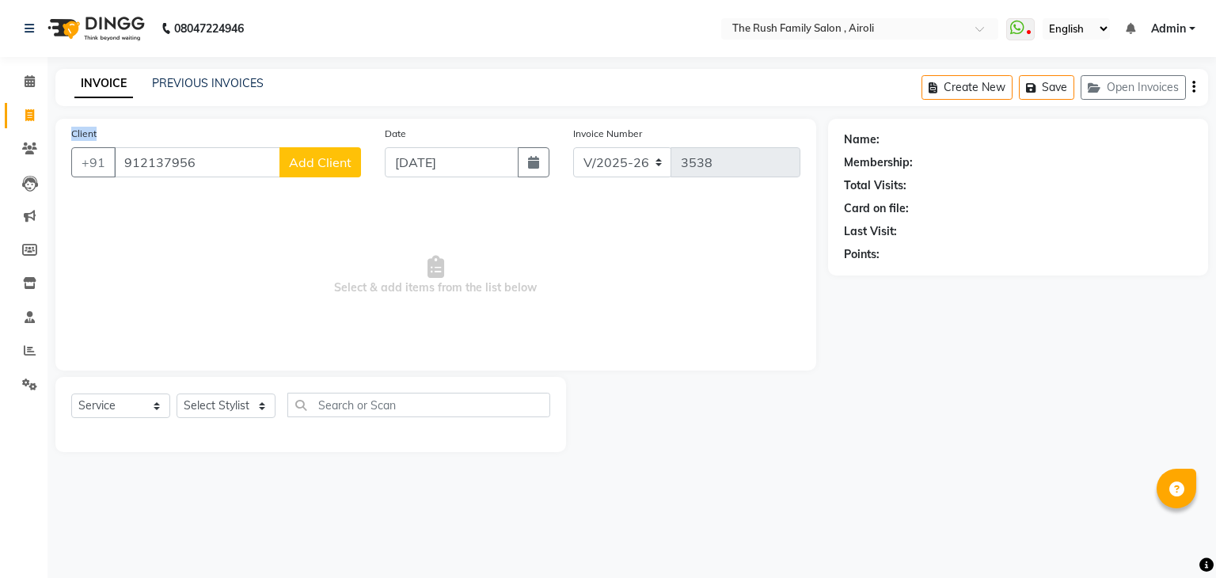
click at [180, 167] on div "Client [PHONE_NUMBER] Add Client" at bounding box center [215, 157] width 313 height 65
click at [180, 167] on input "912137956" at bounding box center [197, 162] width 166 height 30
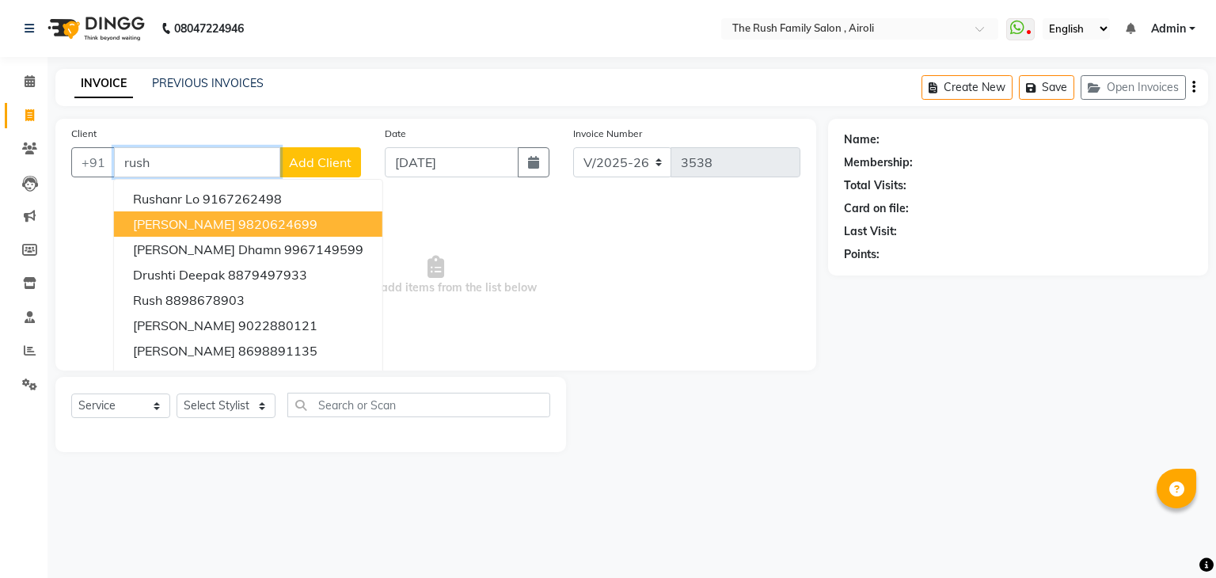
click at [238, 222] on ngb-highlight "9820624699" at bounding box center [277, 224] width 79 height 16
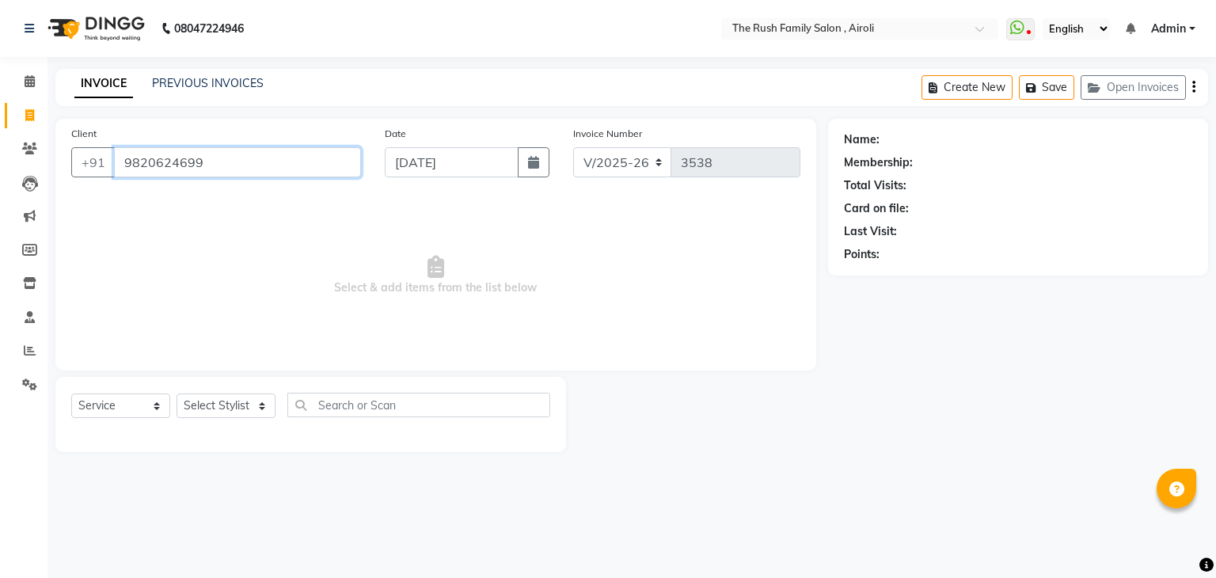
type input "9820624699"
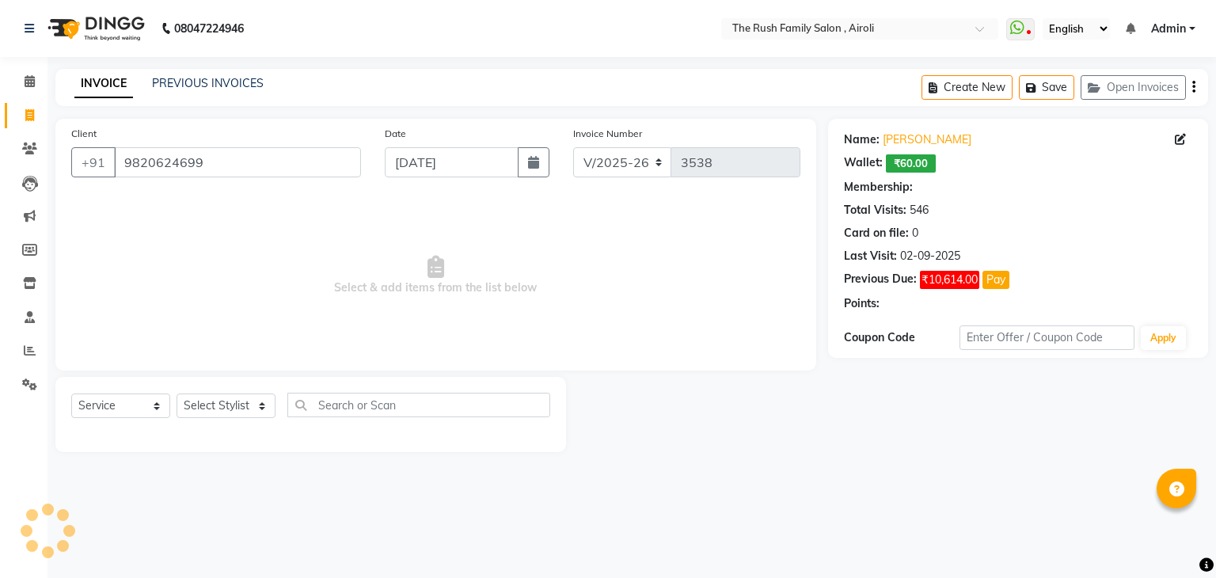
select select "1: Object"
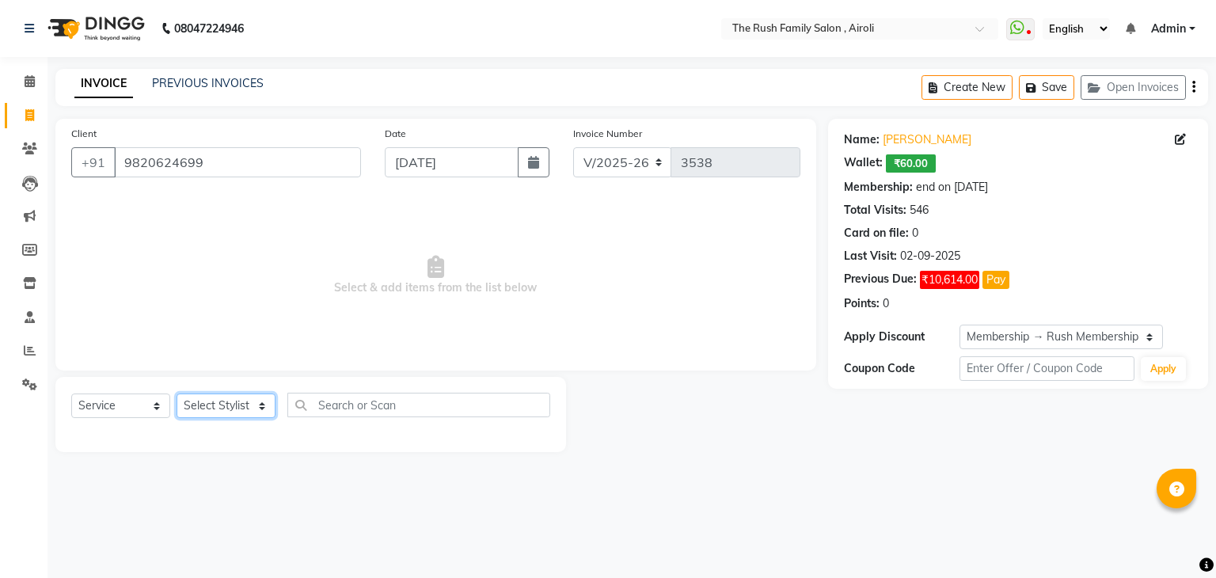
click at [230, 411] on select "Select Stylist [PERSON_NAME] [PERSON_NAME] Danish Guddi [PERSON_NAME] [PERSON_N…" at bounding box center [226, 405] width 99 height 25
select select "87642"
click at [177, 394] on select "Select Stylist [PERSON_NAME] [PERSON_NAME] Danish Guddi [PERSON_NAME] [PERSON_N…" at bounding box center [226, 405] width 99 height 25
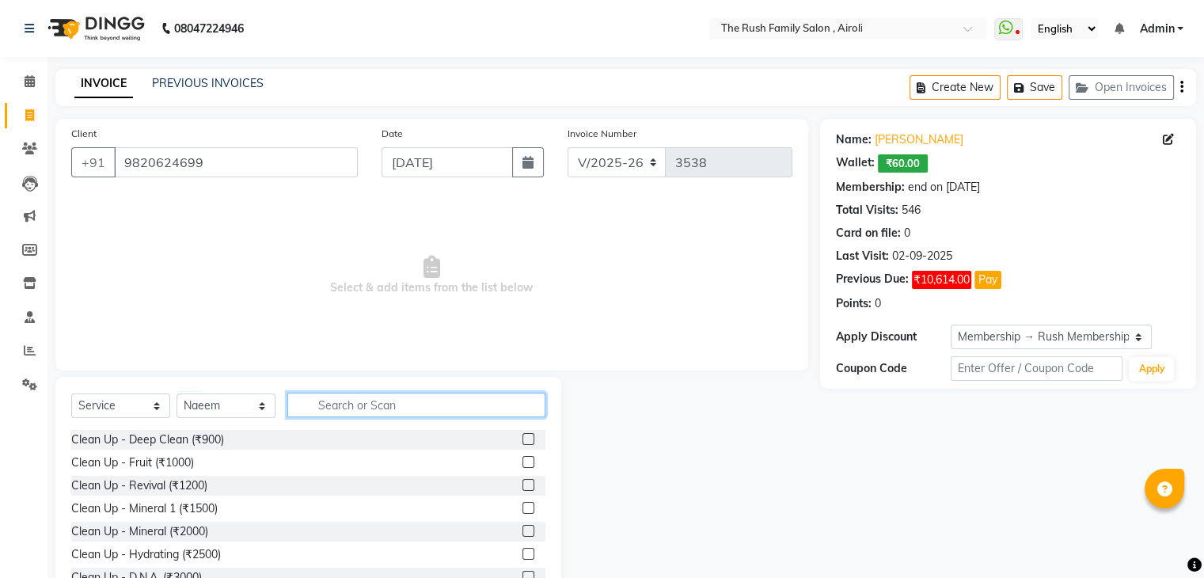
click at [351, 409] on input "text" at bounding box center [416, 405] width 258 height 25
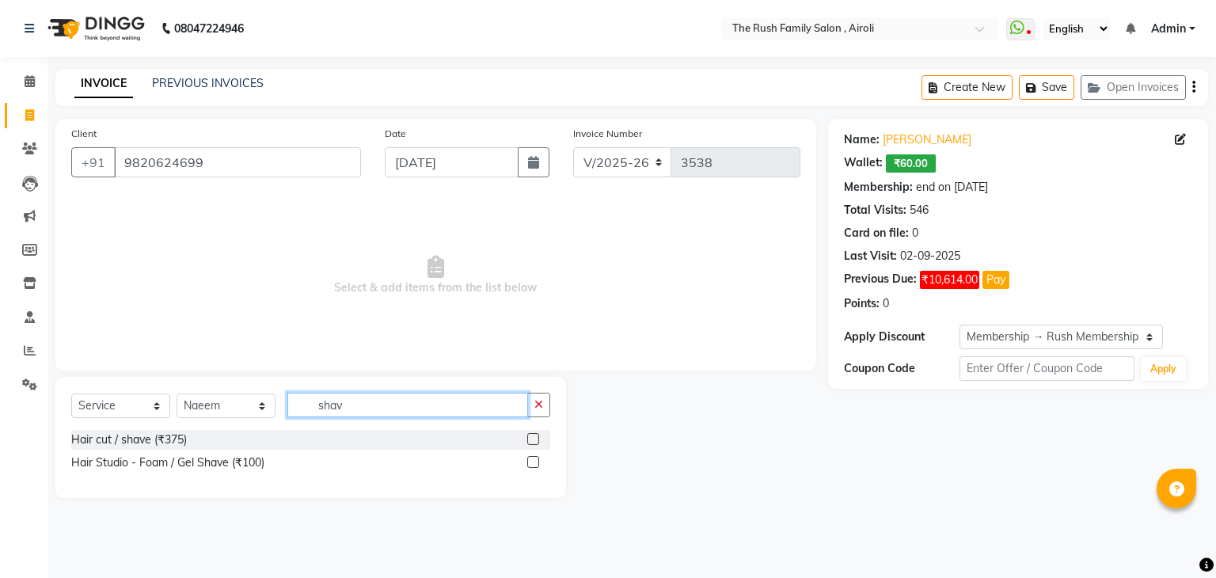
type input "shav"
click at [536, 441] on label at bounding box center [533, 439] width 12 height 12
click at [536, 441] on input "checkbox" at bounding box center [532, 440] width 10 height 10
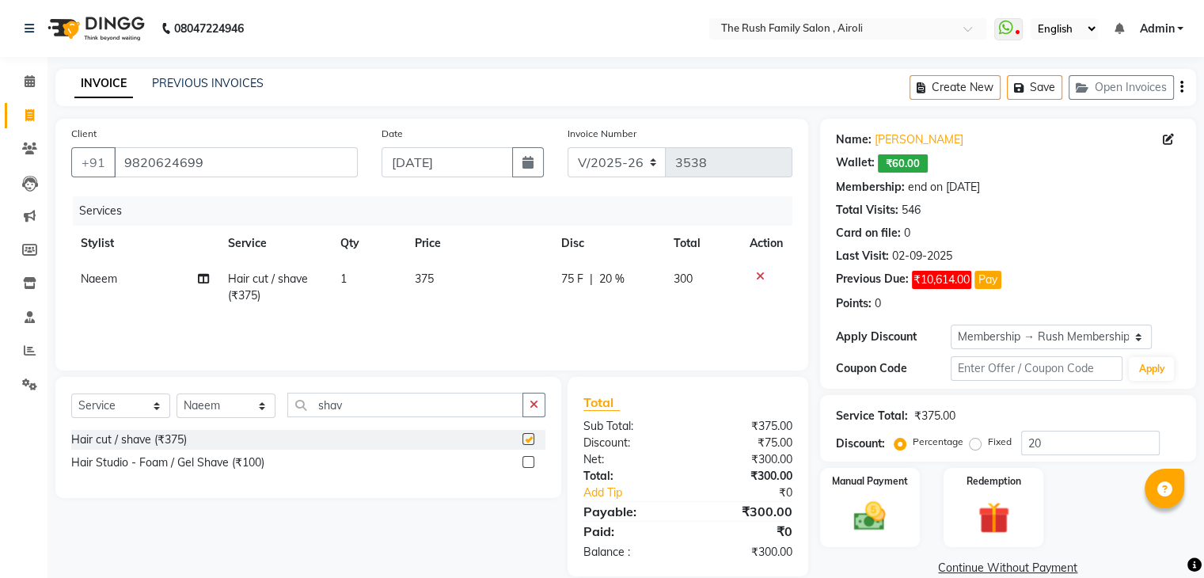
checkbox input "false"
click at [570, 273] on span "75 F" at bounding box center [572, 279] width 22 height 17
select select "87642"
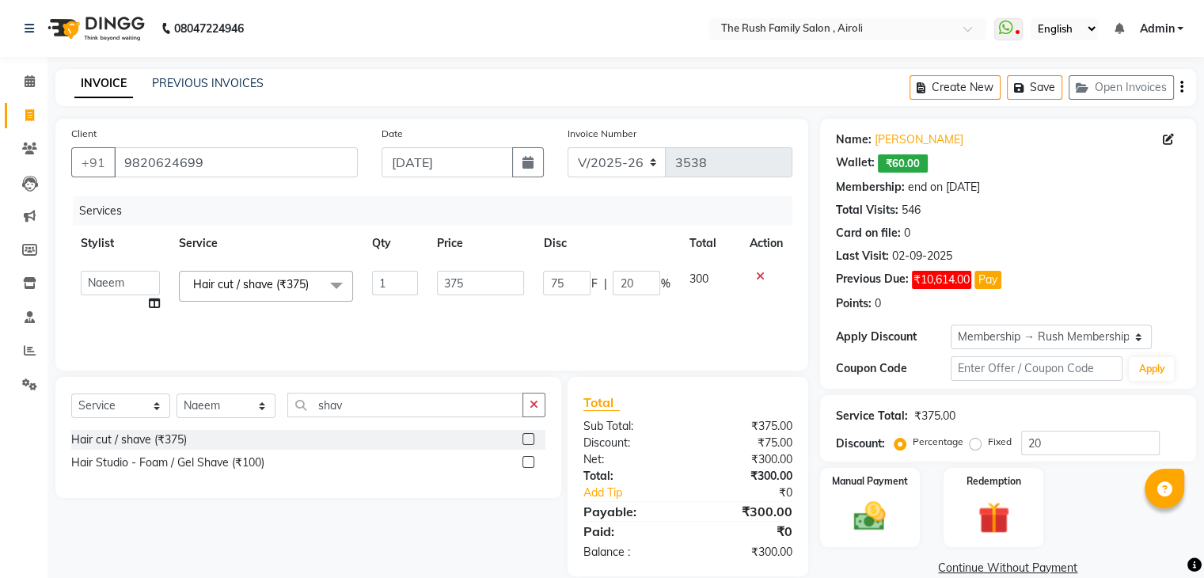
click at [570, 273] on input "75" at bounding box center [566, 283] width 47 height 25
type input "125"
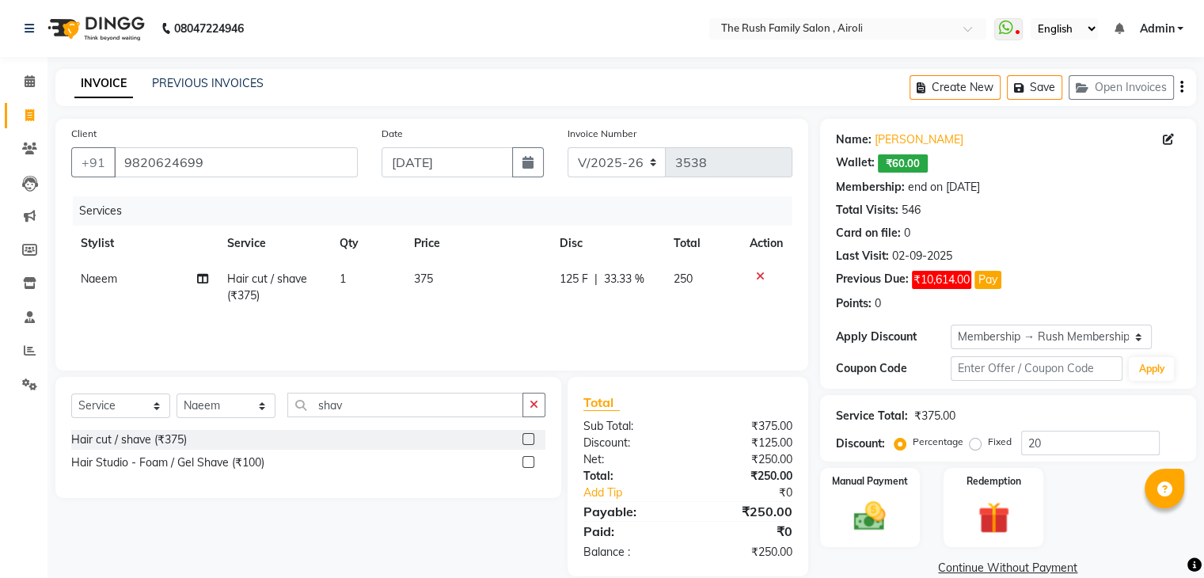
click at [520, 310] on td "375" at bounding box center [478, 287] width 146 height 52
select select "87642"
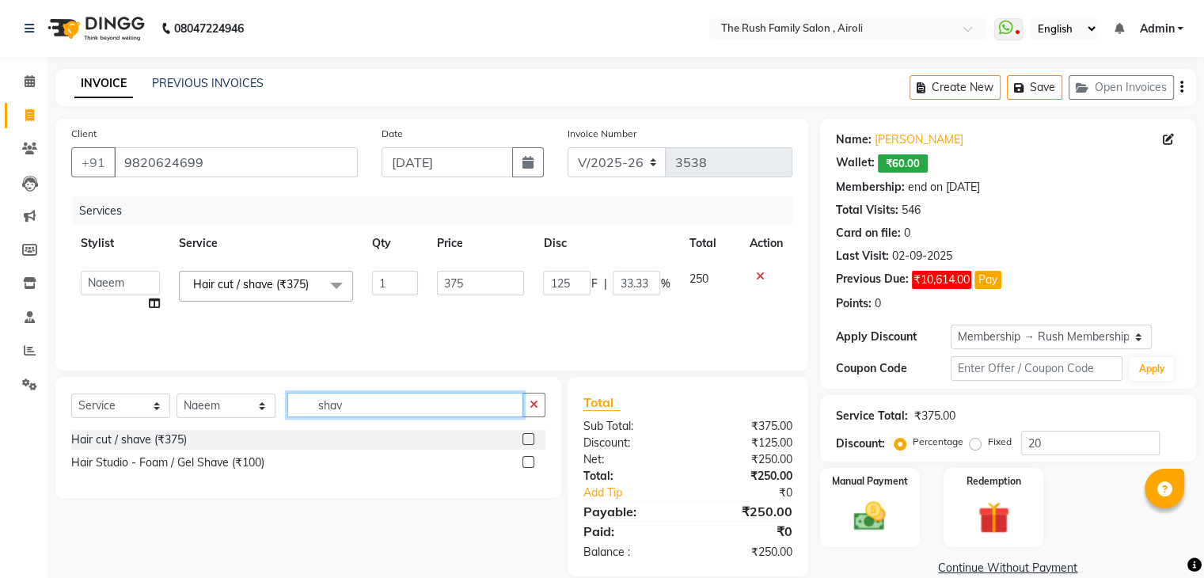
click at [329, 409] on input "shav" at bounding box center [405, 405] width 236 height 25
type input "was"
click at [531, 458] on label at bounding box center [528, 462] width 12 height 12
click at [531, 458] on input "checkbox" at bounding box center [527, 463] width 10 height 10
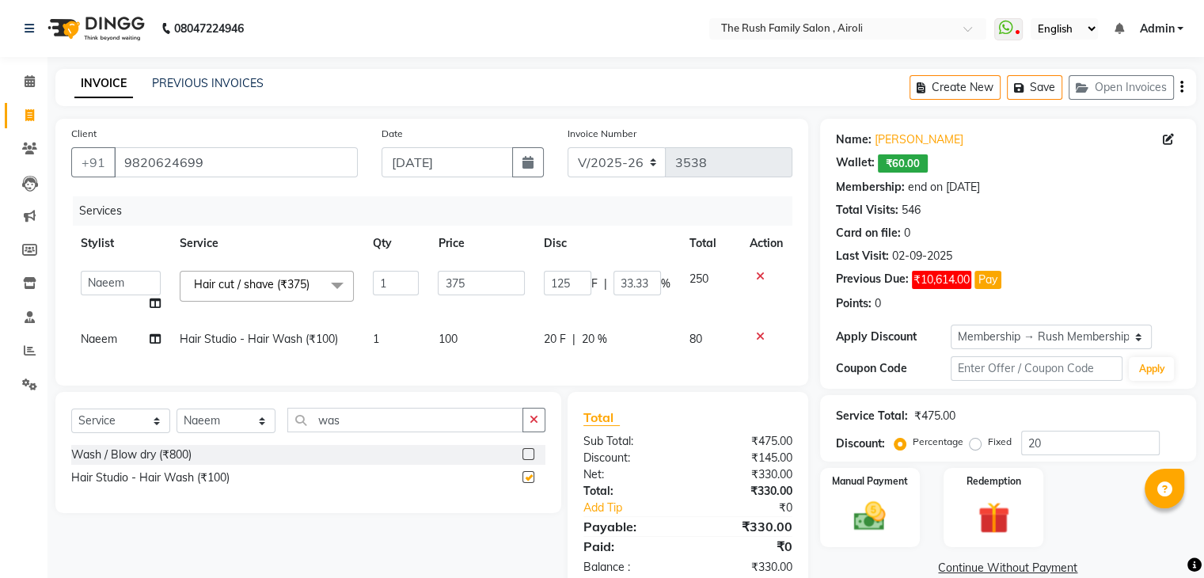
checkbox input "false"
click at [570, 283] on input "125" at bounding box center [567, 283] width 47 height 25
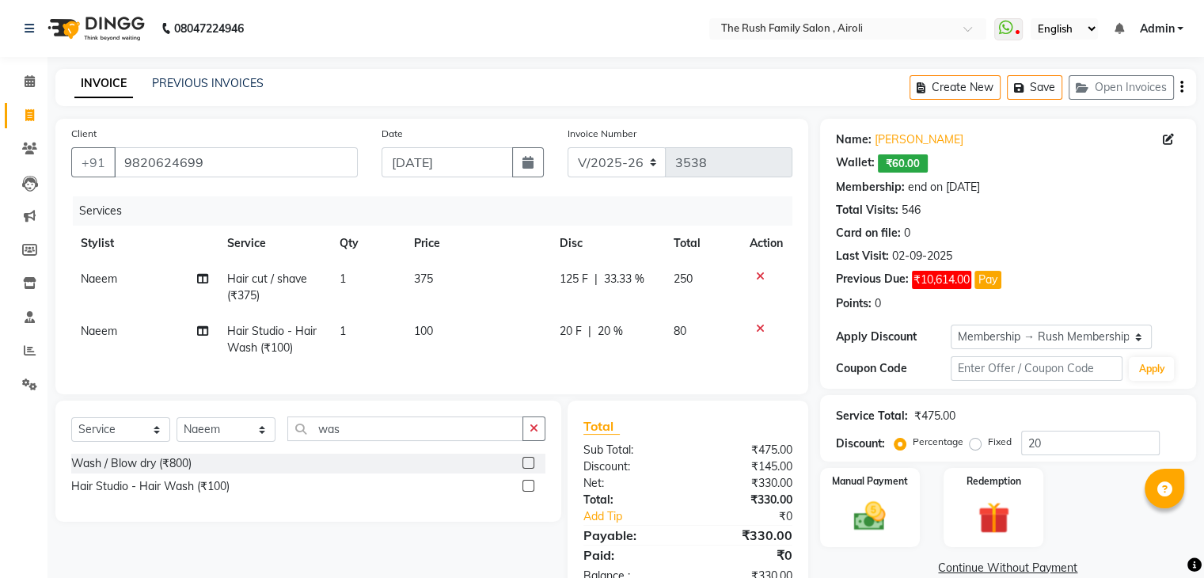
click at [452, 342] on td "100" at bounding box center [478, 339] width 146 height 52
select select "87642"
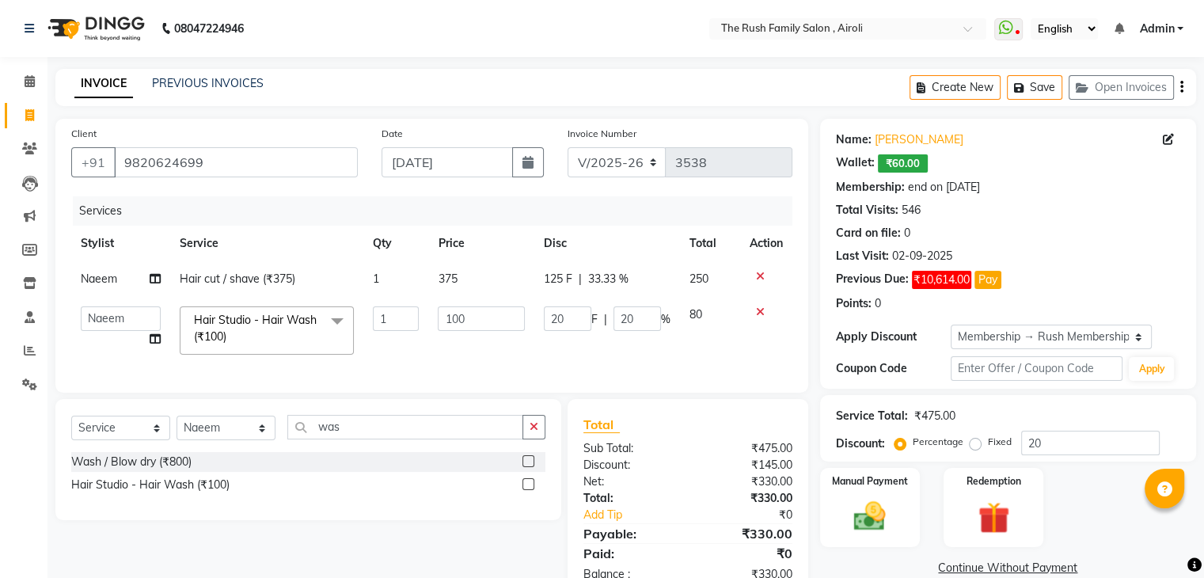
click at [452, 342] on td "100" at bounding box center [480, 330] width 105 height 67
click at [552, 328] on input "20" at bounding box center [567, 318] width 47 height 25
type input "0"
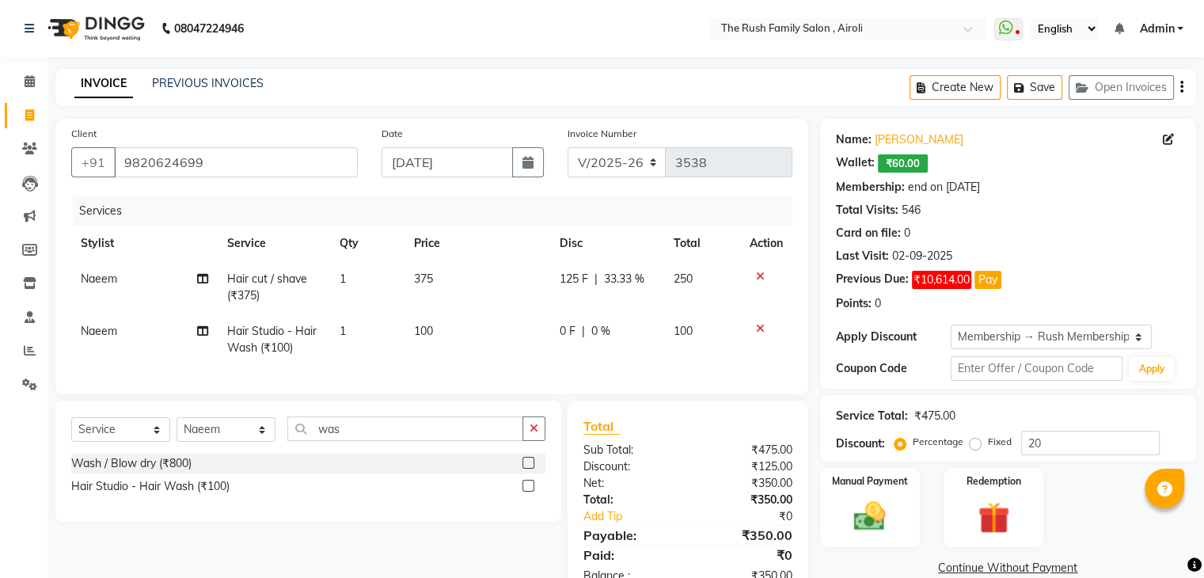
click at [541, 346] on tr "Naeem Hair Studio - Hair Wash (₹100) 1 100 0 F | 0 % 100" at bounding box center [431, 339] width 721 height 52
click at [542, 166] on button "button" at bounding box center [528, 162] width 32 height 30
select select "9"
select select "2025"
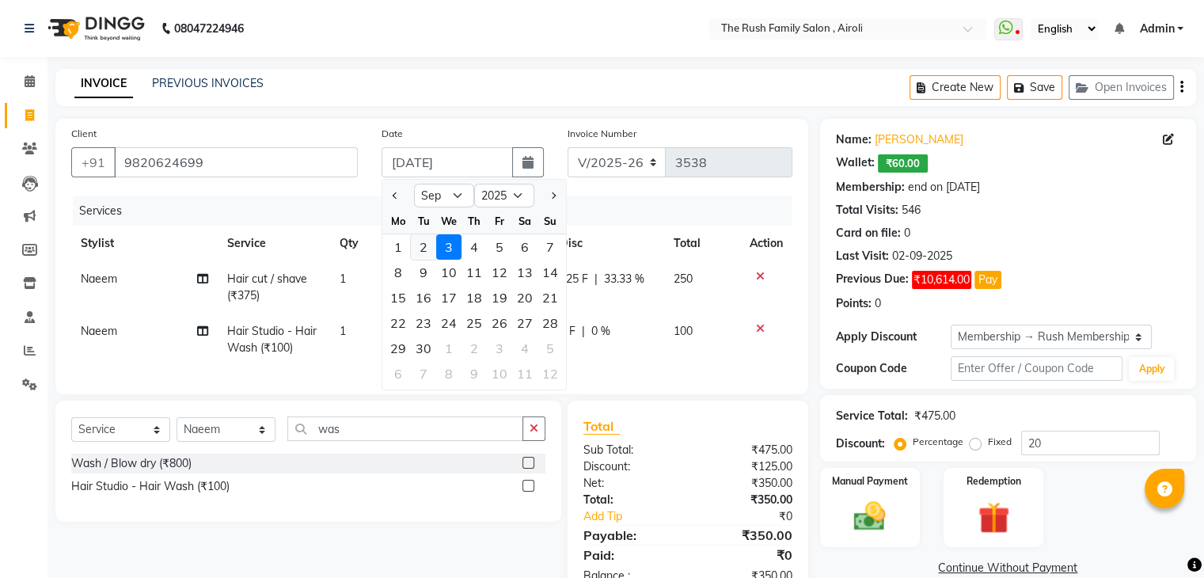
click at [419, 258] on div "2" at bounding box center [423, 246] width 25 height 25
type input "02-09-2025"
type input "0"
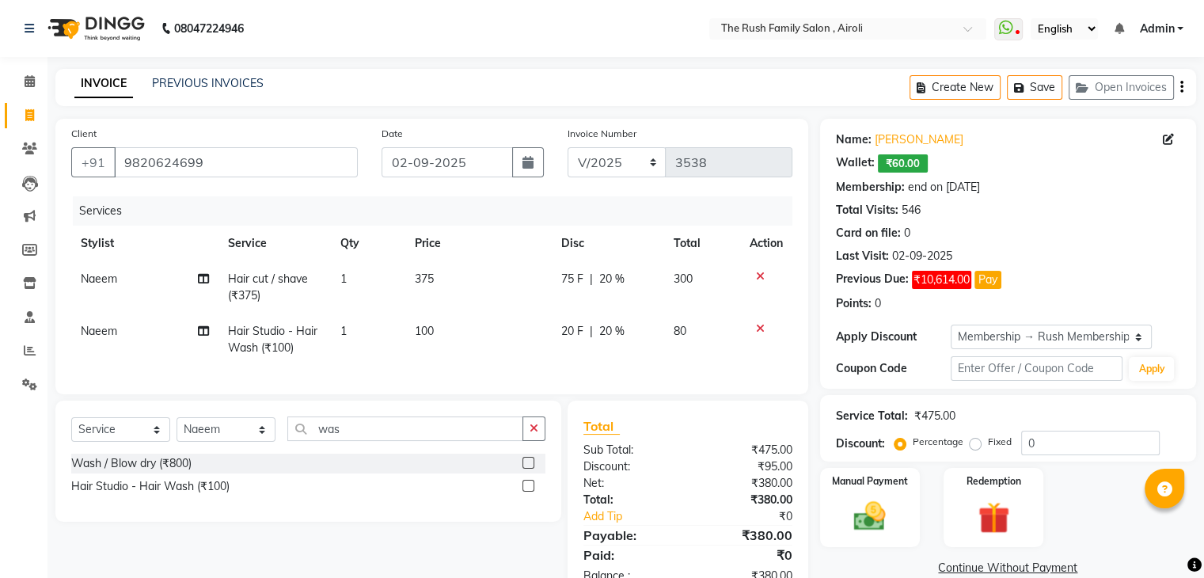
click at [568, 272] on span "75 F" at bounding box center [572, 279] width 22 height 17
select select "87642"
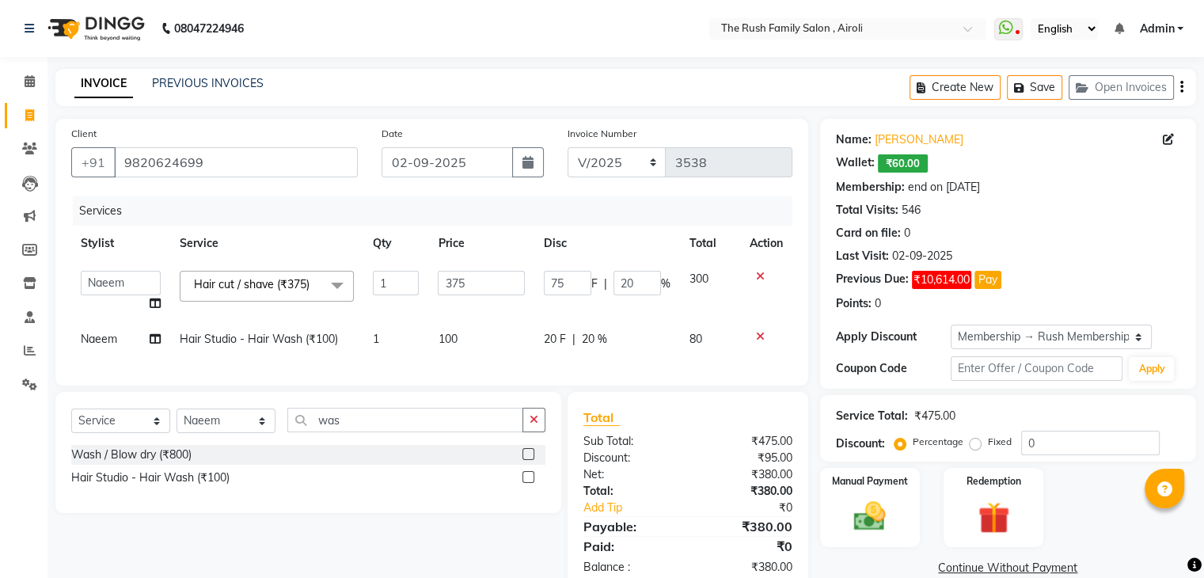
click at [568, 272] on input "75" at bounding box center [567, 283] width 47 height 25
type input "125"
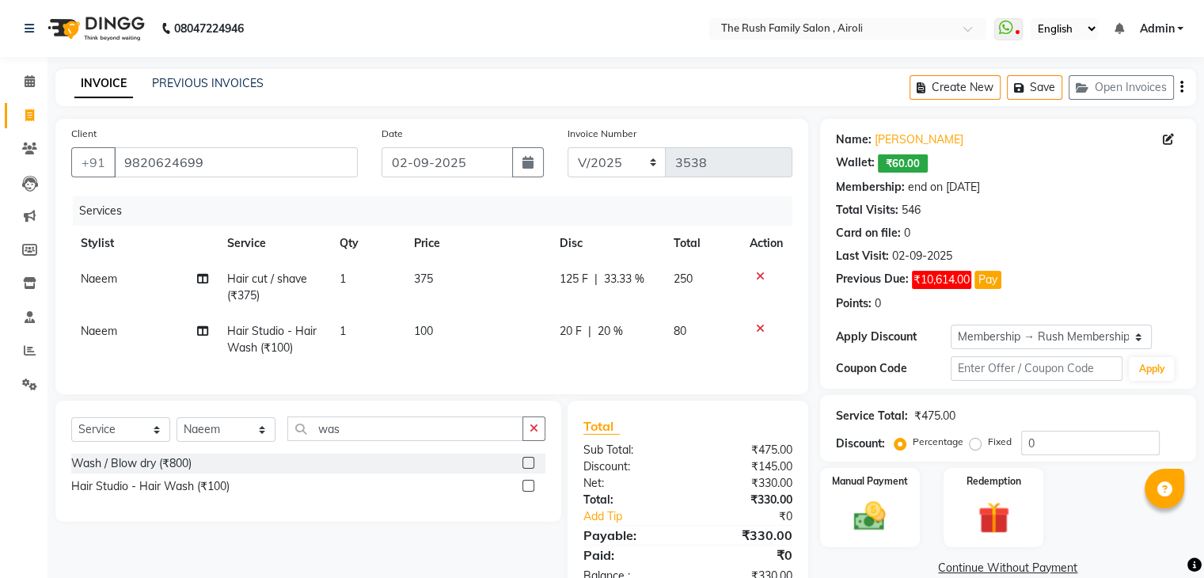
click at [454, 348] on td "100" at bounding box center [478, 339] width 146 height 52
select select "87642"
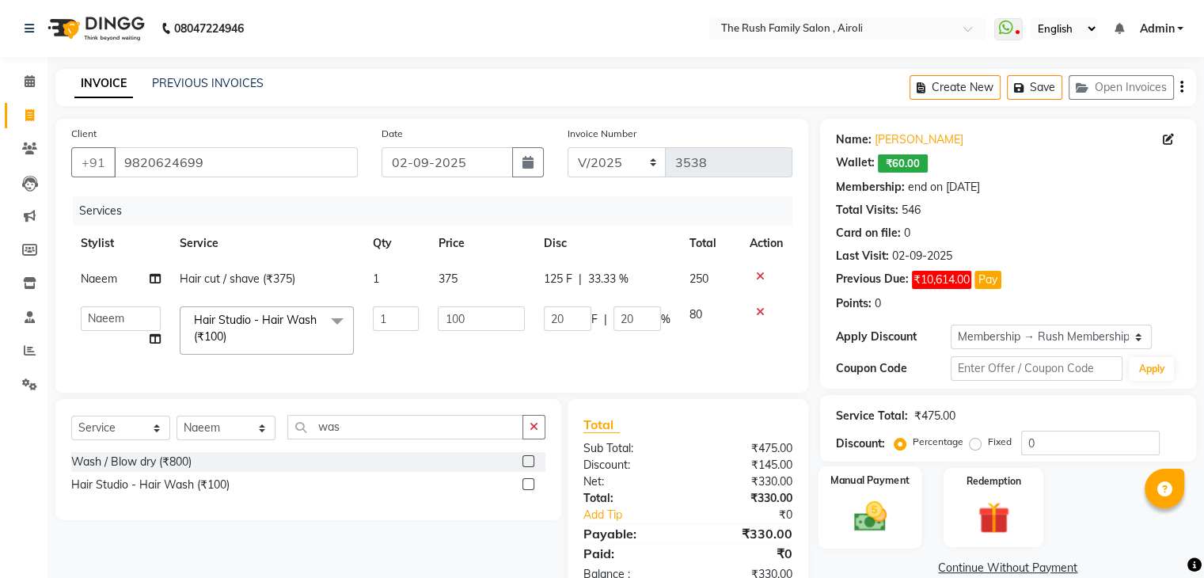
click at [898, 506] on div "Manual Payment" at bounding box center [870, 507] width 104 height 82
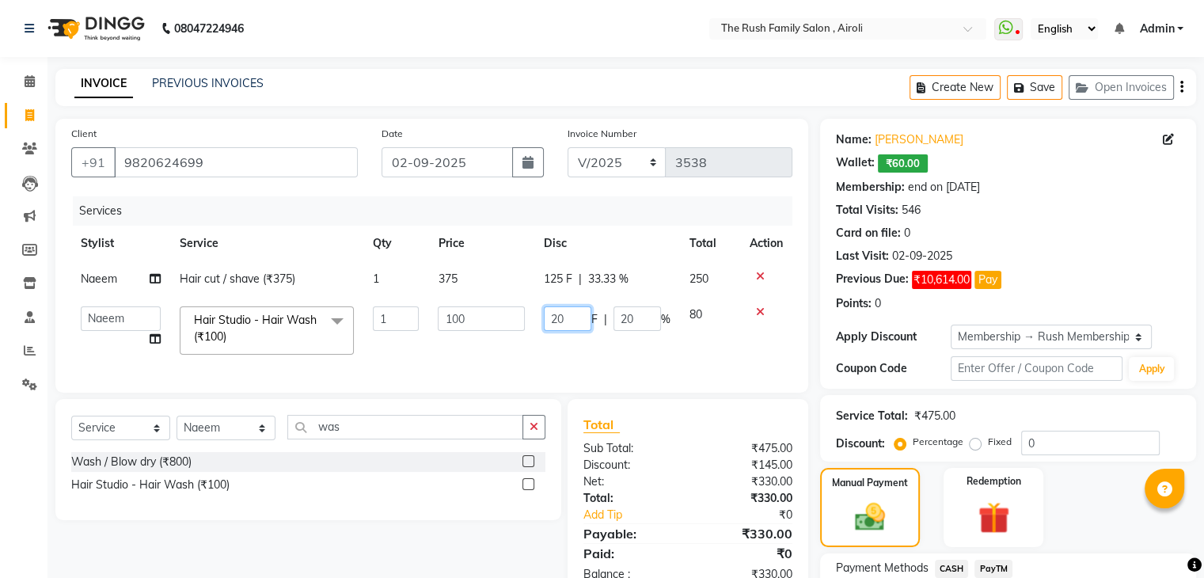
click at [572, 322] on input "20" at bounding box center [567, 318] width 47 height 25
type input "0"
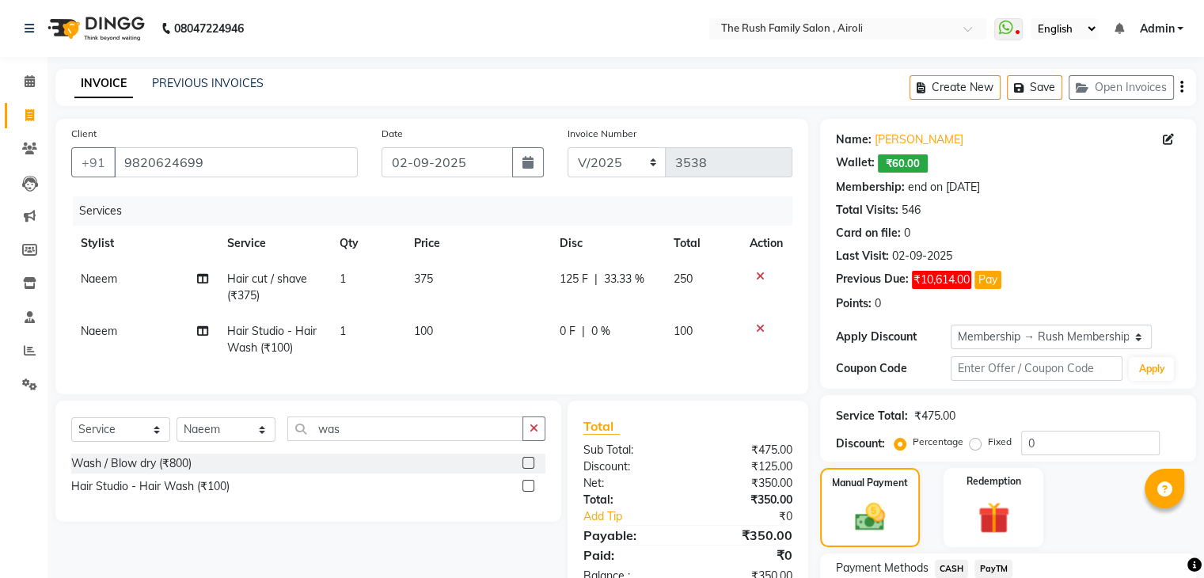
click at [560, 337] on td "0 F | 0 %" at bounding box center [607, 339] width 115 height 52
select select "87642"
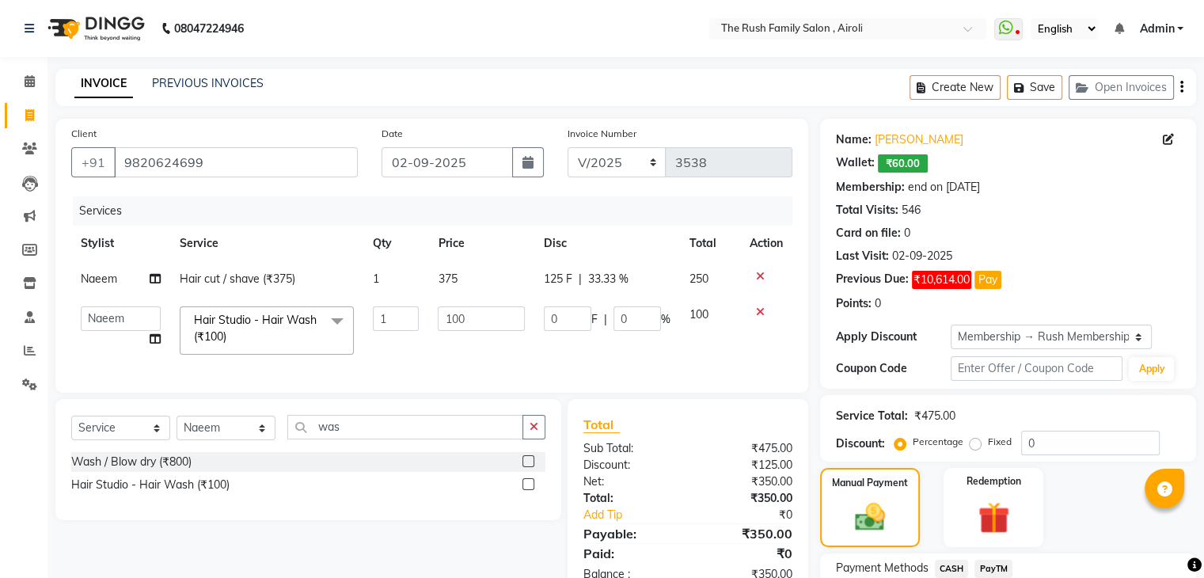
click at [992, 572] on span "PayTM" at bounding box center [993, 569] width 38 height 18
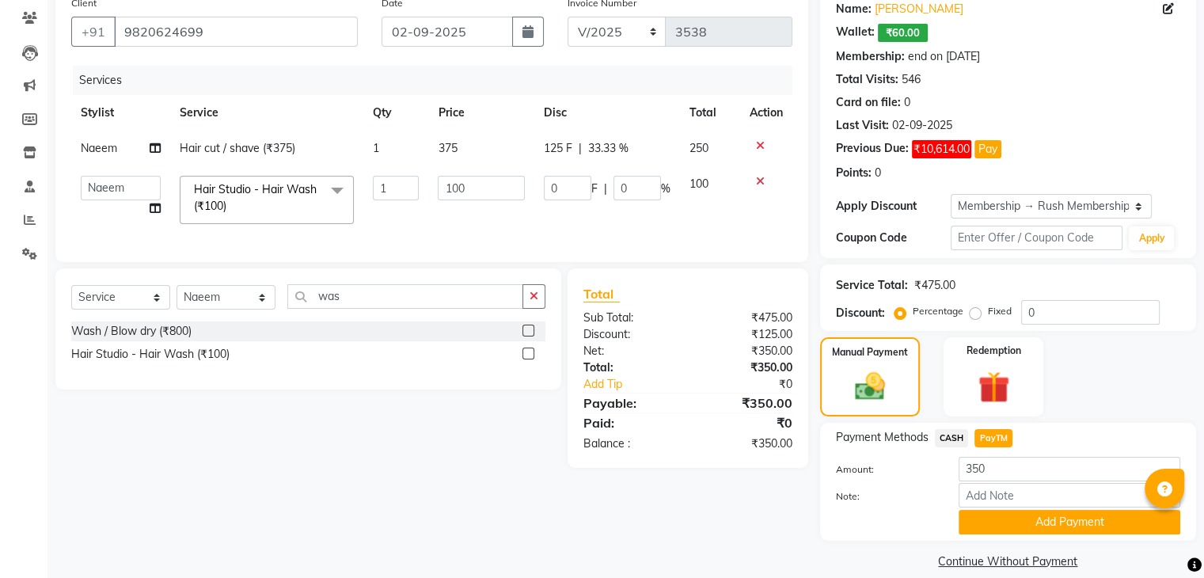
scroll to position [150, 0]
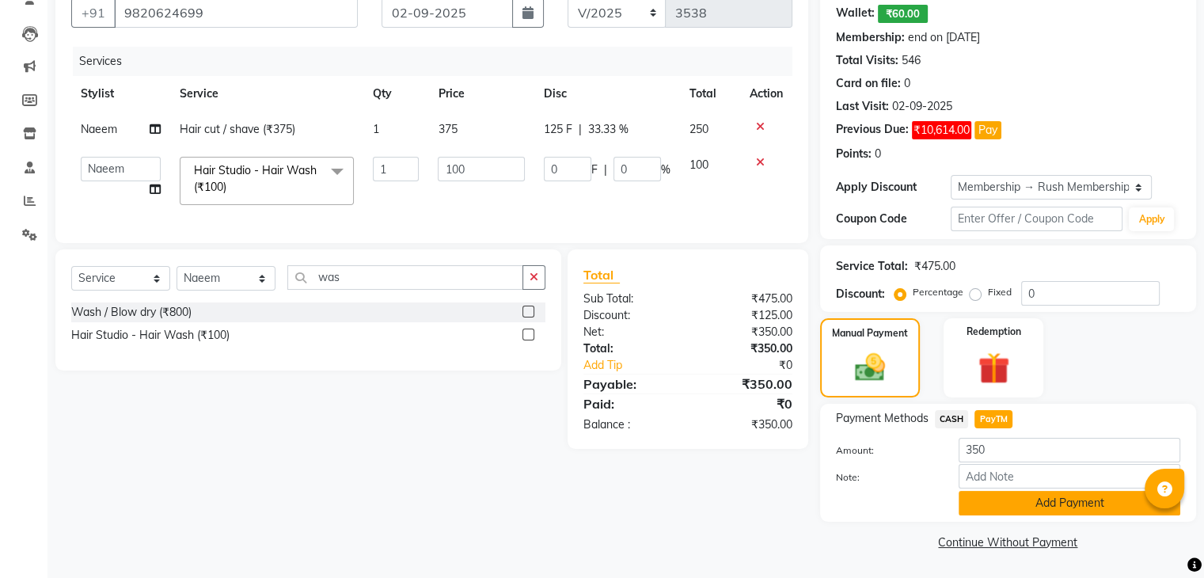
click at [1030, 507] on button "Add Payment" at bounding box center [1070, 503] width 222 height 25
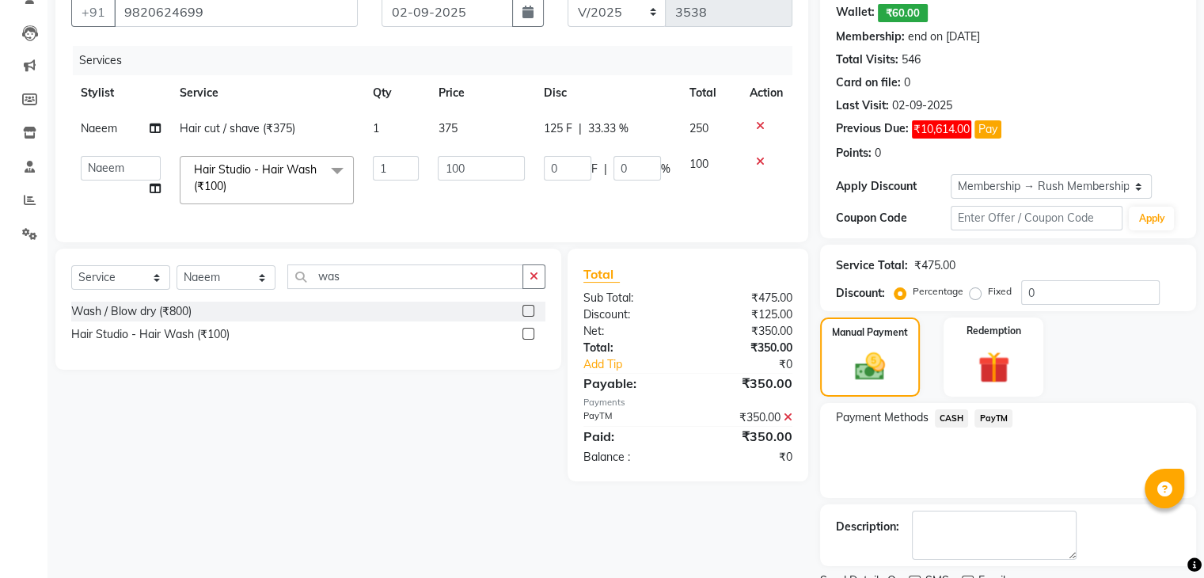
scroll to position [215, 0]
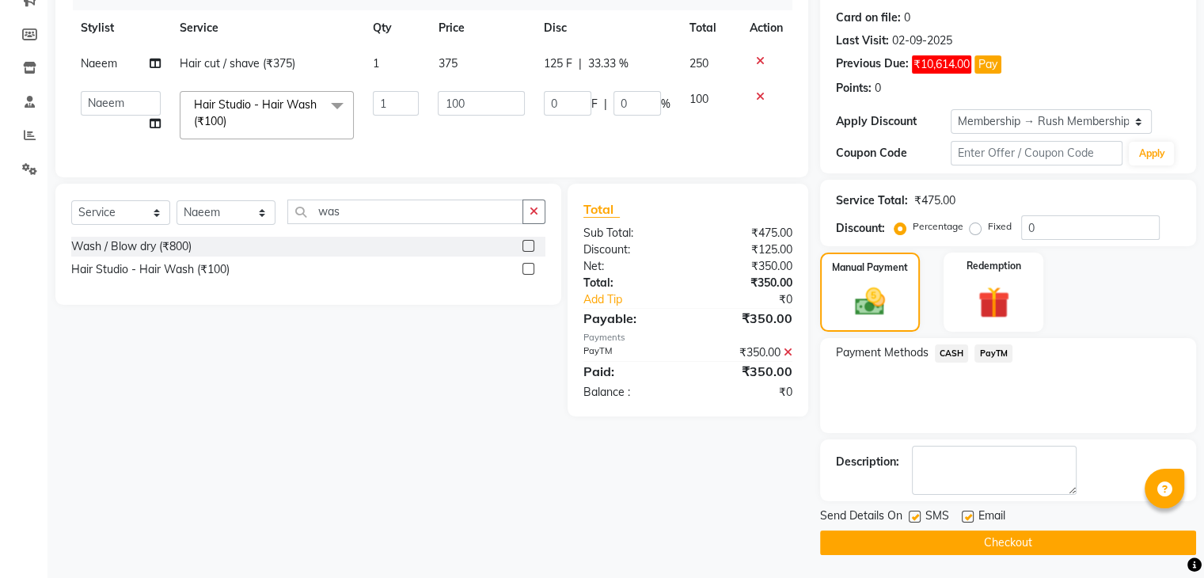
click at [911, 520] on label at bounding box center [915, 517] width 12 height 12
click at [911, 520] on input "checkbox" at bounding box center [914, 517] width 10 height 10
checkbox input "false"
click at [966, 520] on label at bounding box center [968, 517] width 12 height 12
click at [966, 520] on input "checkbox" at bounding box center [967, 517] width 10 height 10
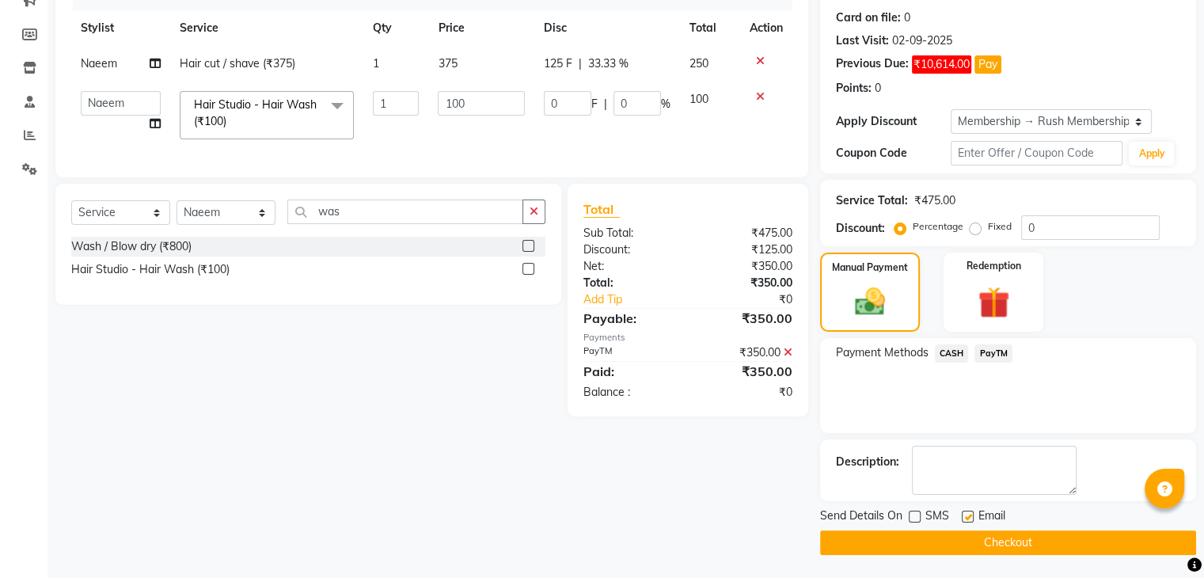
checkbox input "false"
click at [956, 544] on button "Checkout" at bounding box center [1008, 542] width 376 height 25
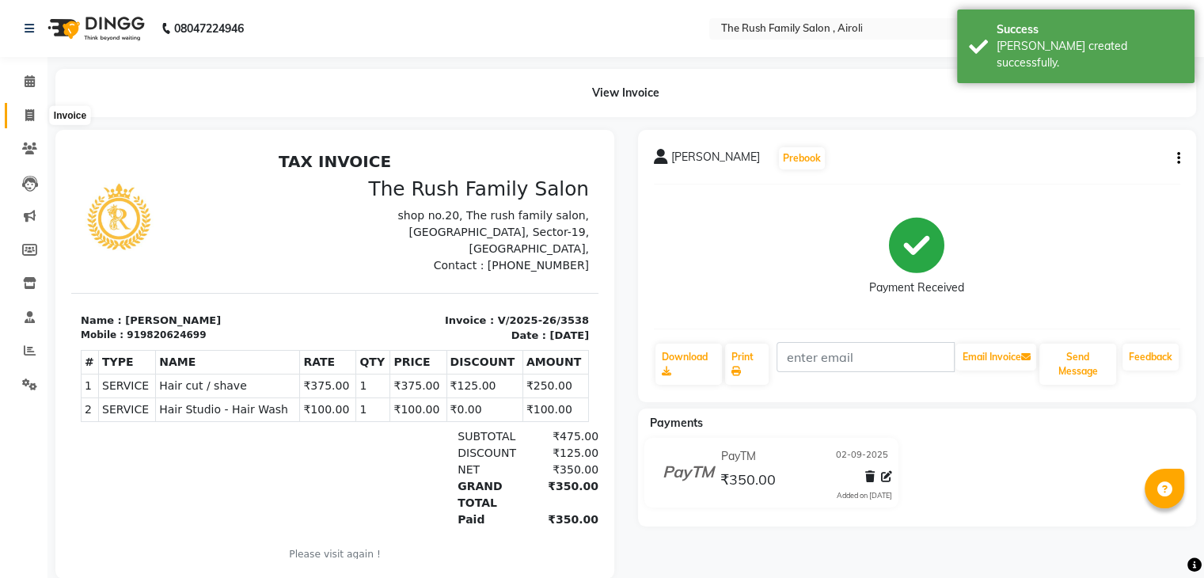
click at [28, 115] on icon at bounding box center [29, 115] width 9 height 12
select select "service"
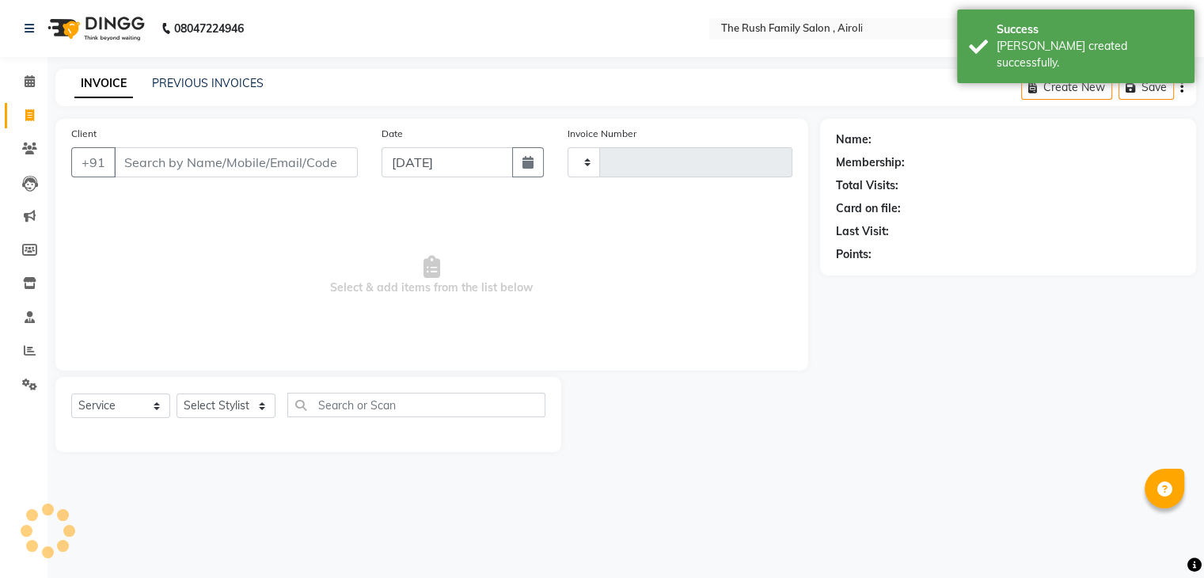
type input "3539"
select select "5419"
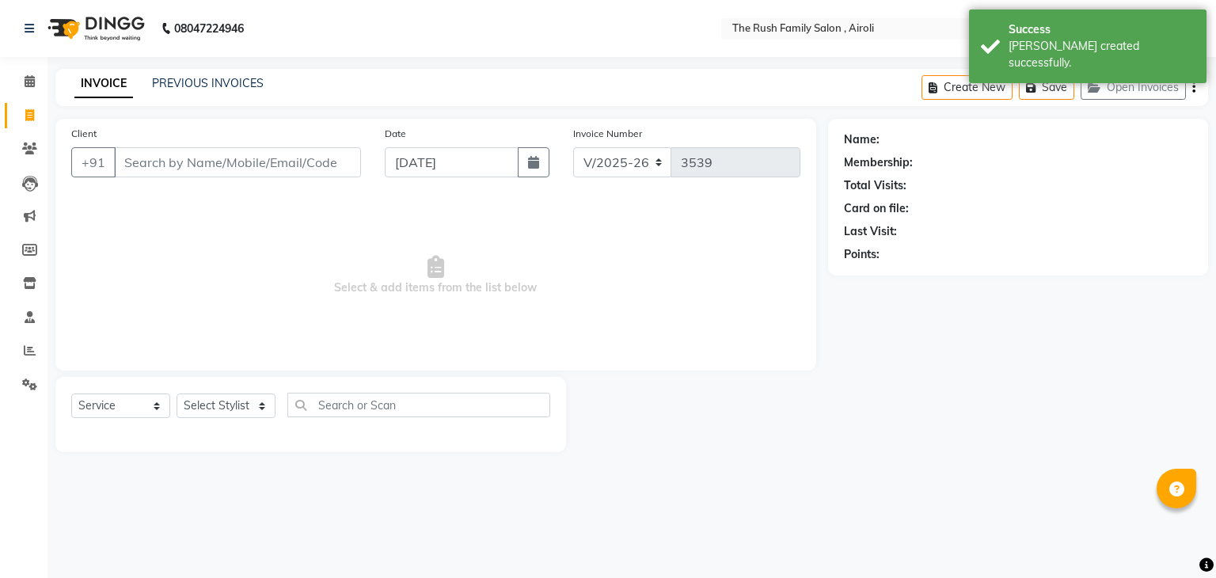
click at [213, 169] on input "Client" at bounding box center [237, 162] width 247 height 30
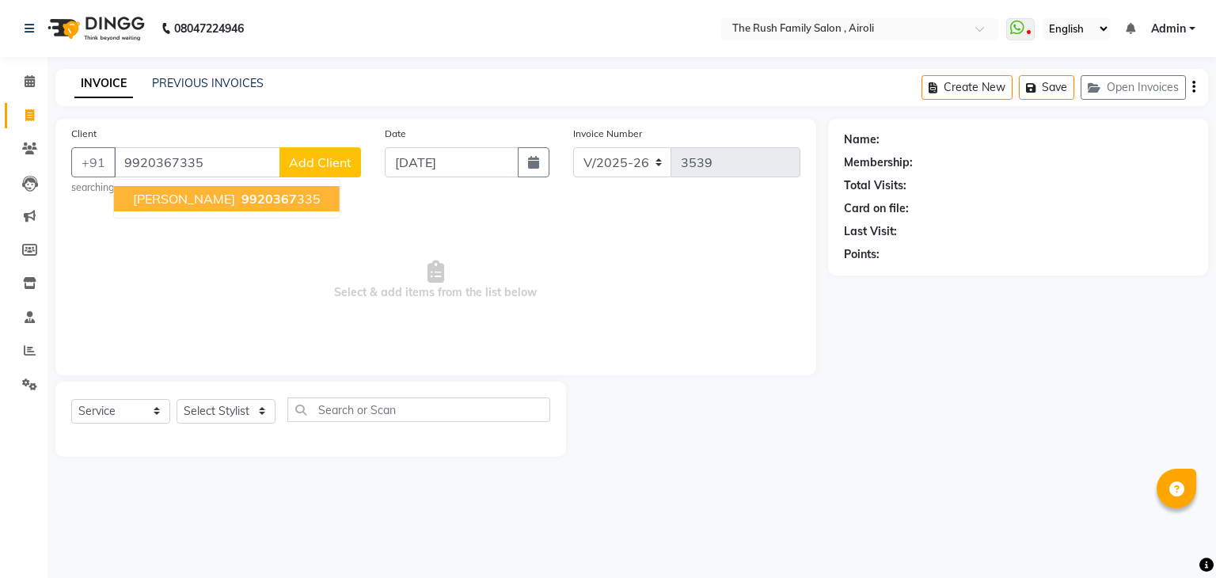
type input "9920367335"
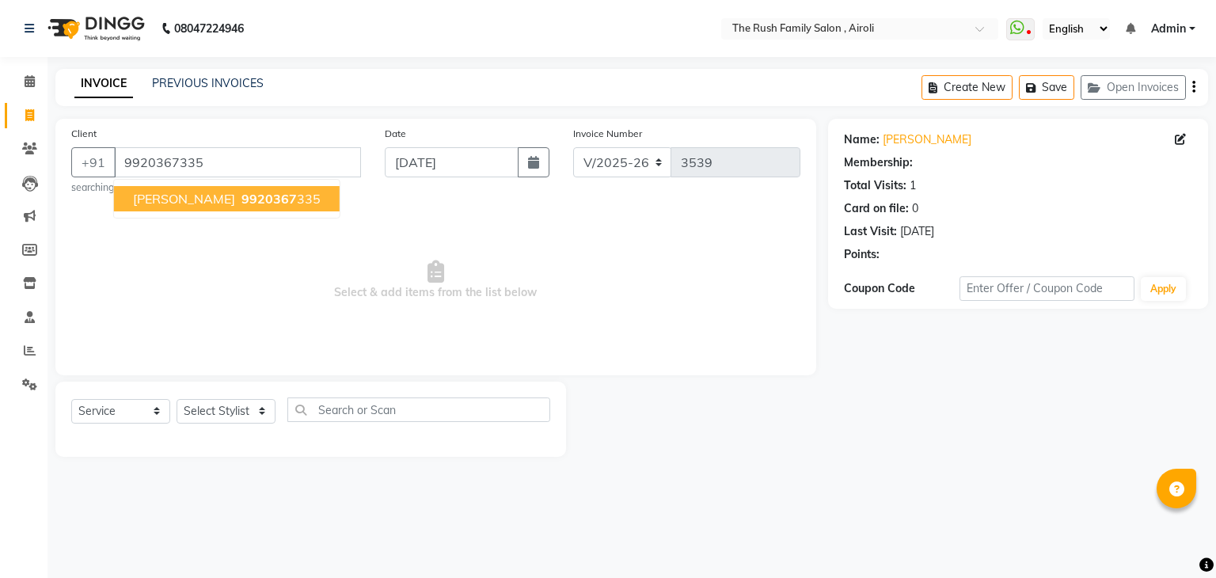
click at [164, 213] on ngb-typeahead-window "[PERSON_NAME] 9920367 335" at bounding box center [226, 199] width 227 height 40
click at [165, 207] on button "[PERSON_NAME] 9920367 335" at bounding box center [227, 198] width 226 height 25
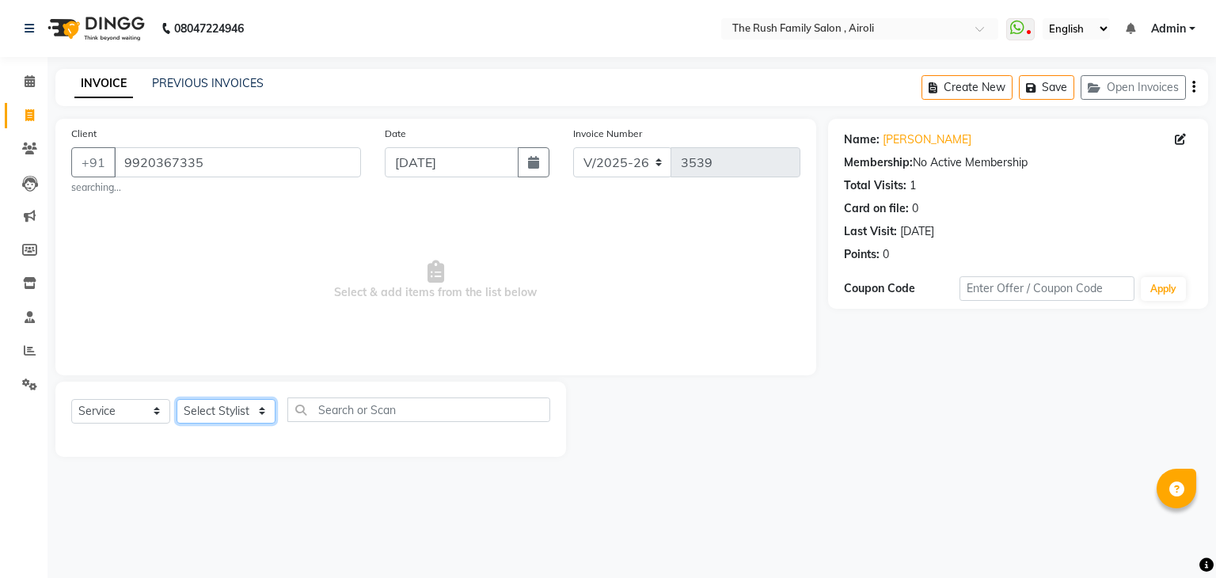
drag, startPoint x: 207, startPoint y: 408, endPoint x: 199, endPoint y: 178, distance: 230.5
click at [199, 178] on div "Client [PHONE_NUMBER] searching... Date [DATE] Invoice Number V/2025 V/[PHONE_N…" at bounding box center [436, 288] width 784 height 338
select select "88452"
click at [177, 400] on select "Select Stylist [PERSON_NAME] [PERSON_NAME] Danish Guddi [PERSON_NAME] [PERSON_N…" at bounding box center [226, 411] width 99 height 25
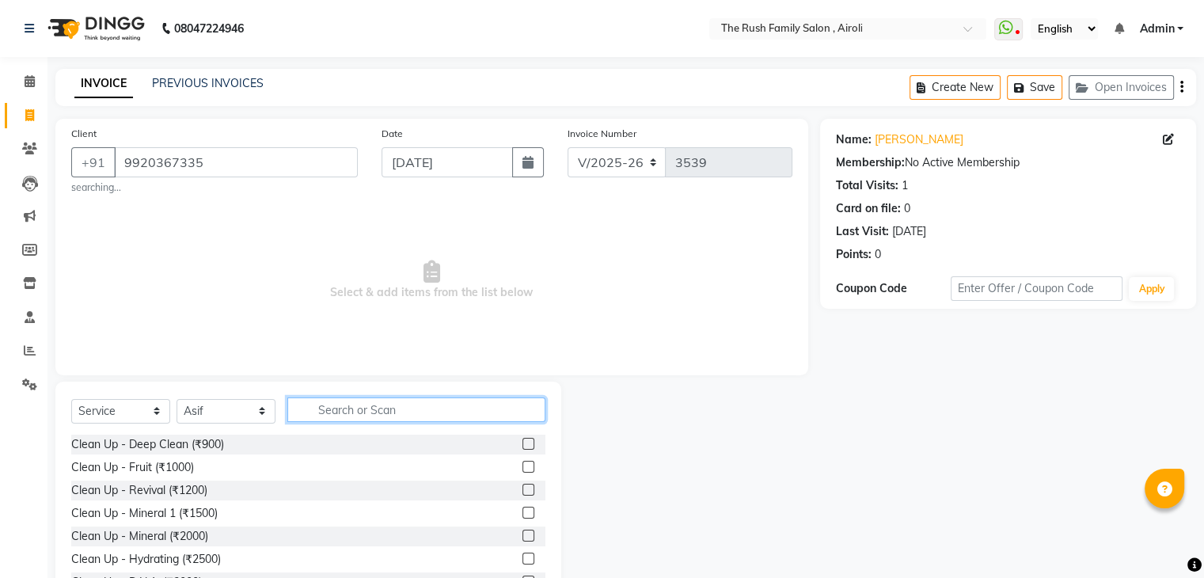
click at [337, 415] on input "text" at bounding box center [416, 409] width 258 height 25
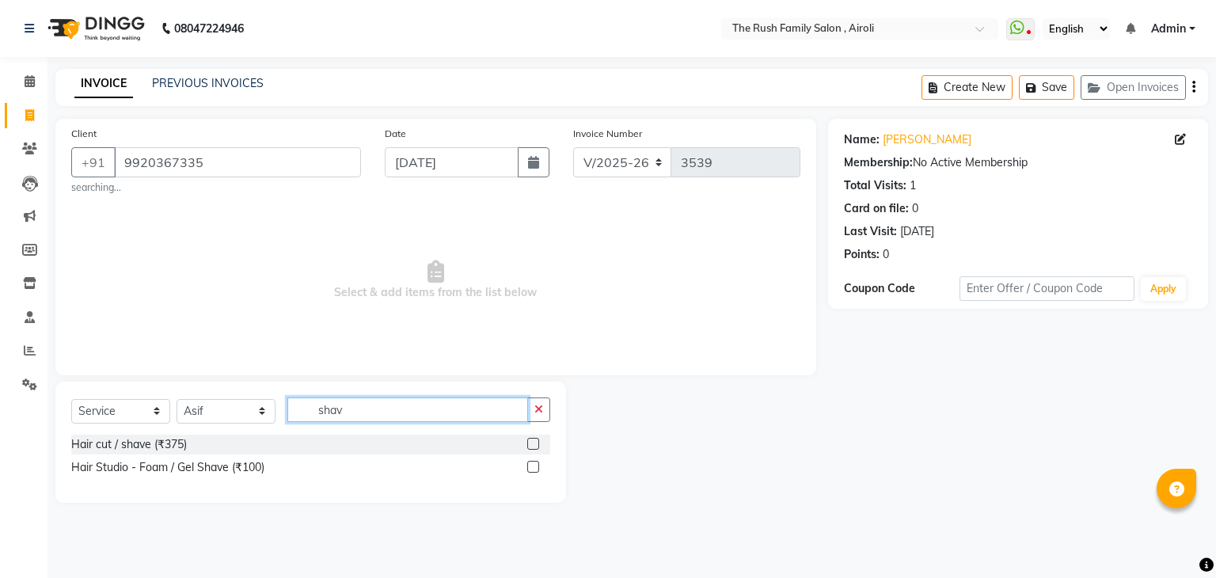
type input "shav"
click at [529, 444] on label at bounding box center [533, 444] width 12 height 12
click at [529, 444] on input "checkbox" at bounding box center [532, 444] width 10 height 10
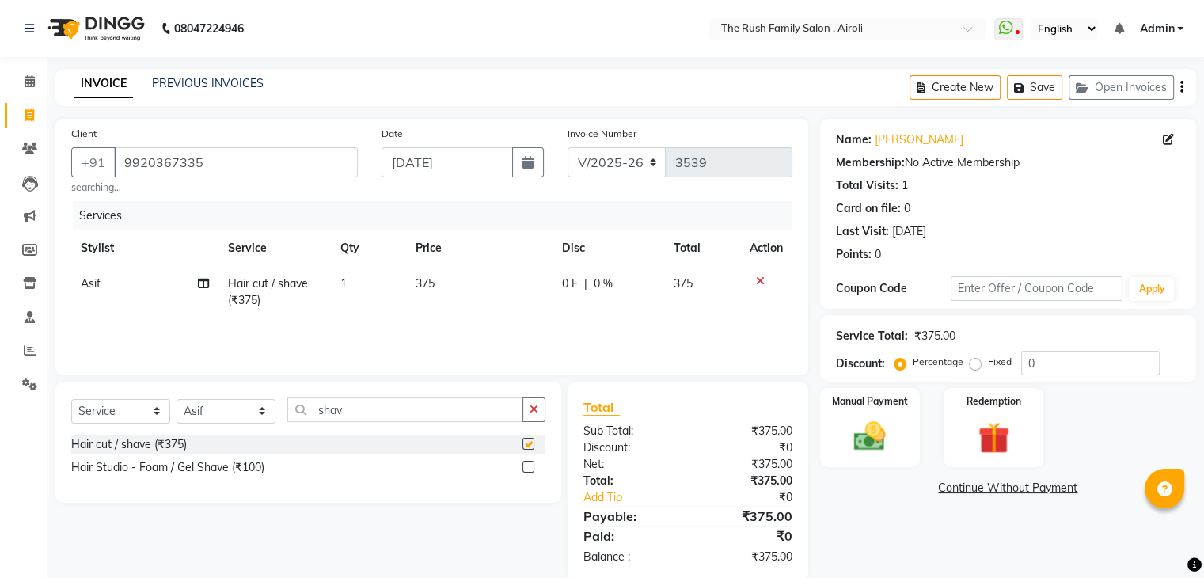
checkbox input "false"
click at [565, 280] on span "0 F" at bounding box center [570, 283] width 16 height 17
select select "88452"
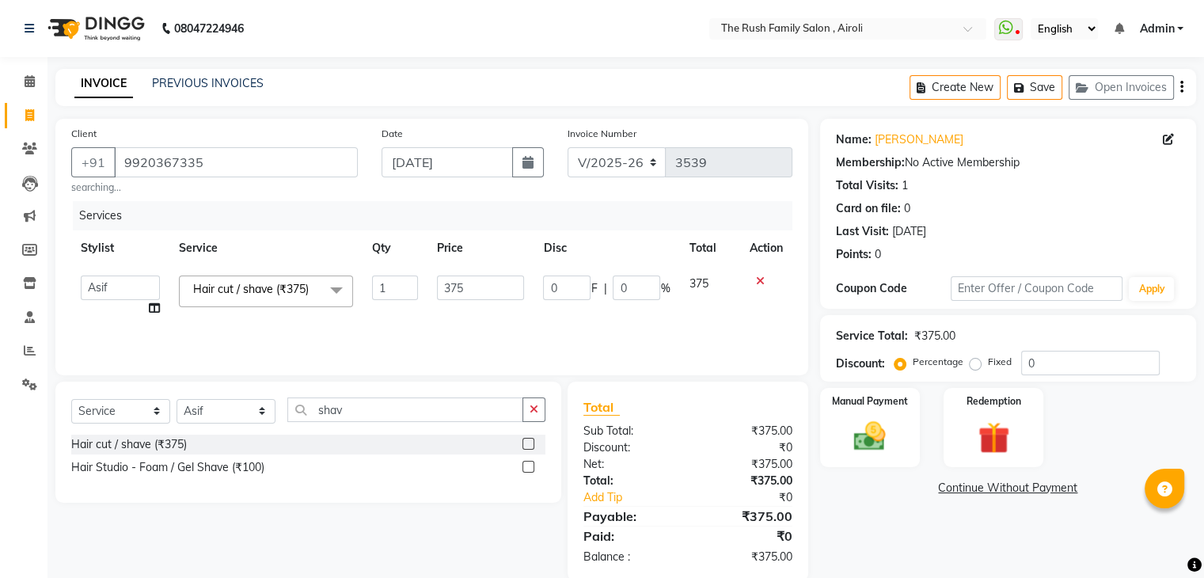
click at [565, 280] on input "0" at bounding box center [566, 287] width 47 height 25
type input "125"
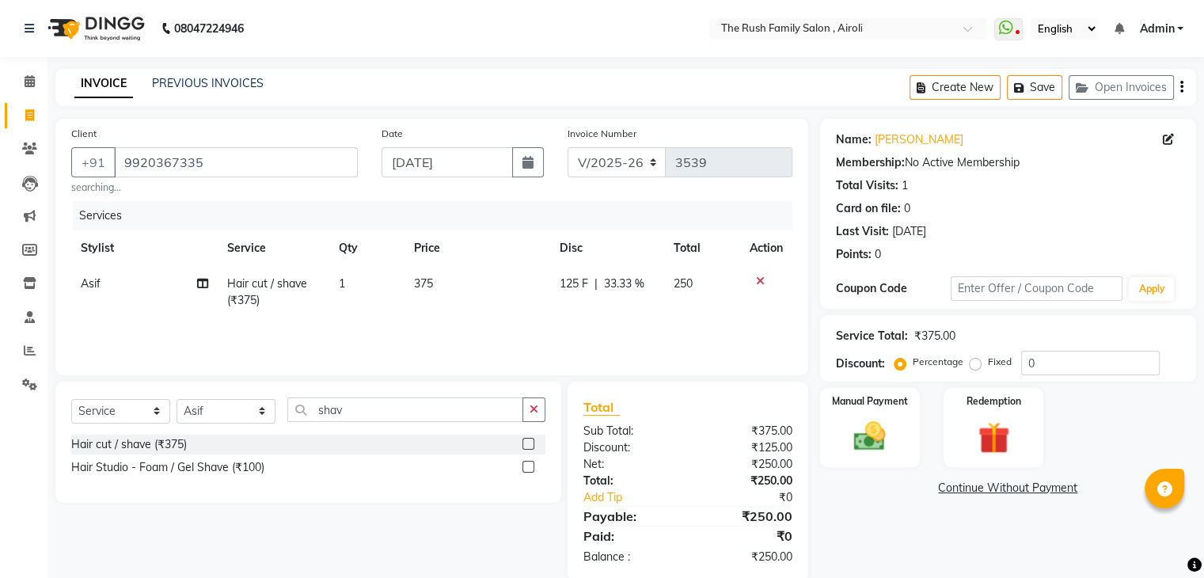
click at [513, 343] on div "Services Stylist Service Qty Price Disc Total Action Asif Hair cut / shave (₹37…" at bounding box center [431, 280] width 721 height 158
click at [899, 433] on div "Manual Payment" at bounding box center [870, 427] width 104 height 82
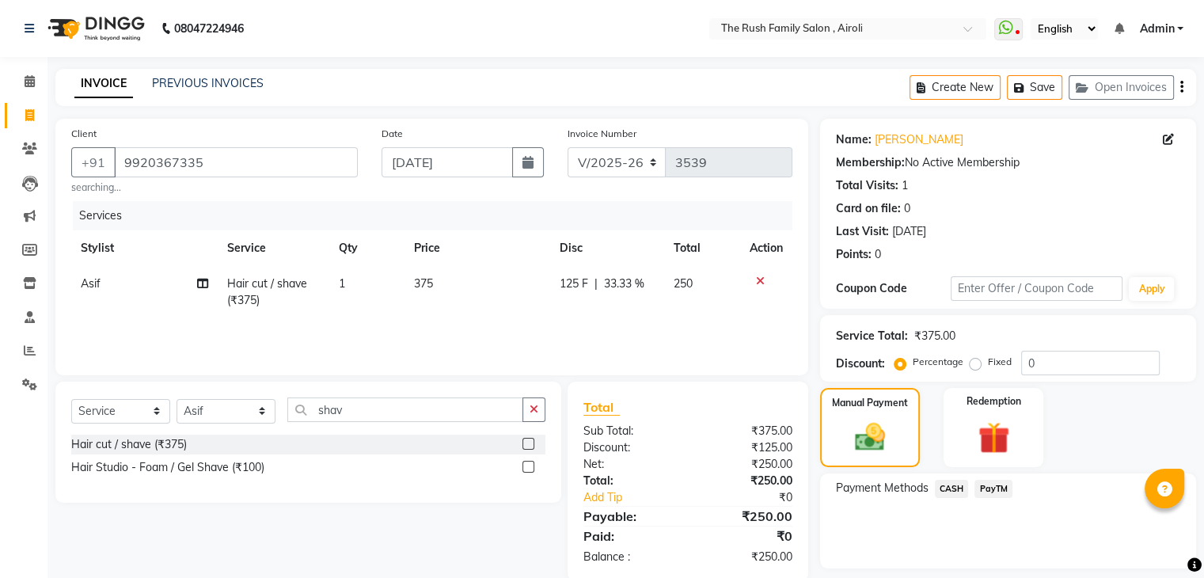
click at [991, 478] on div "Payment Methods CASH PayTM" at bounding box center [1008, 520] width 376 height 95
click at [990, 486] on span "PayTM" at bounding box center [993, 489] width 38 height 18
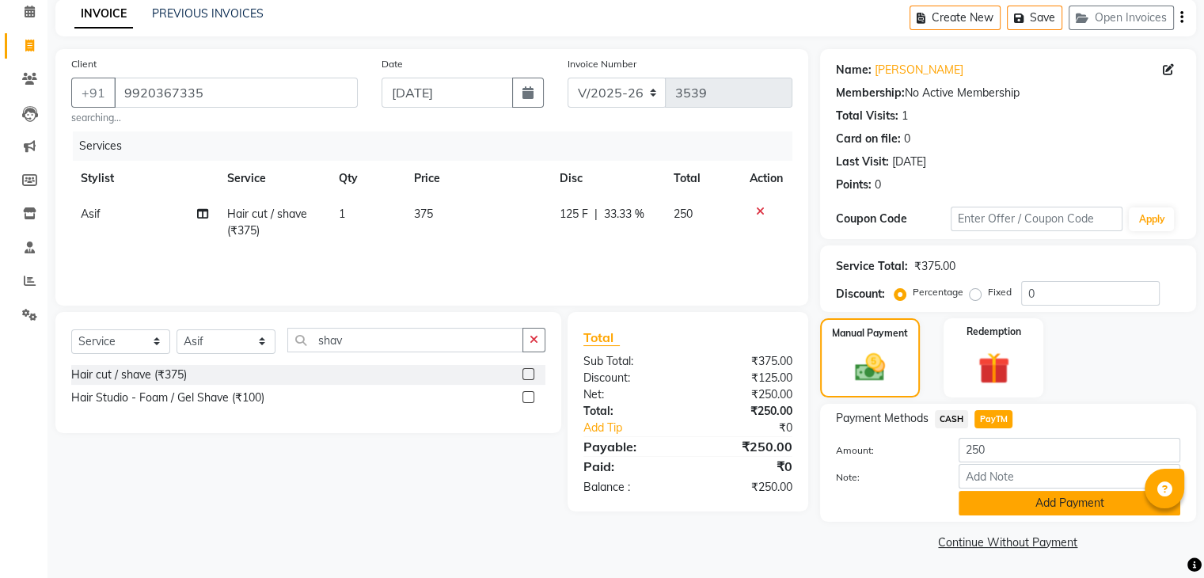
click at [1043, 509] on button "Add Payment" at bounding box center [1070, 503] width 222 height 25
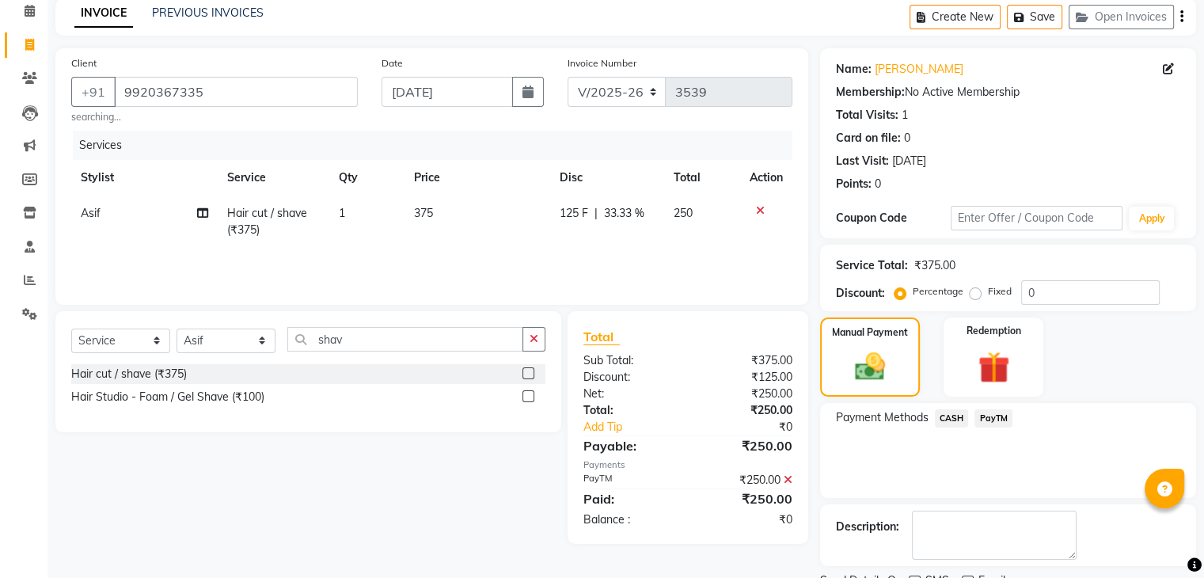
scroll to position [135, 0]
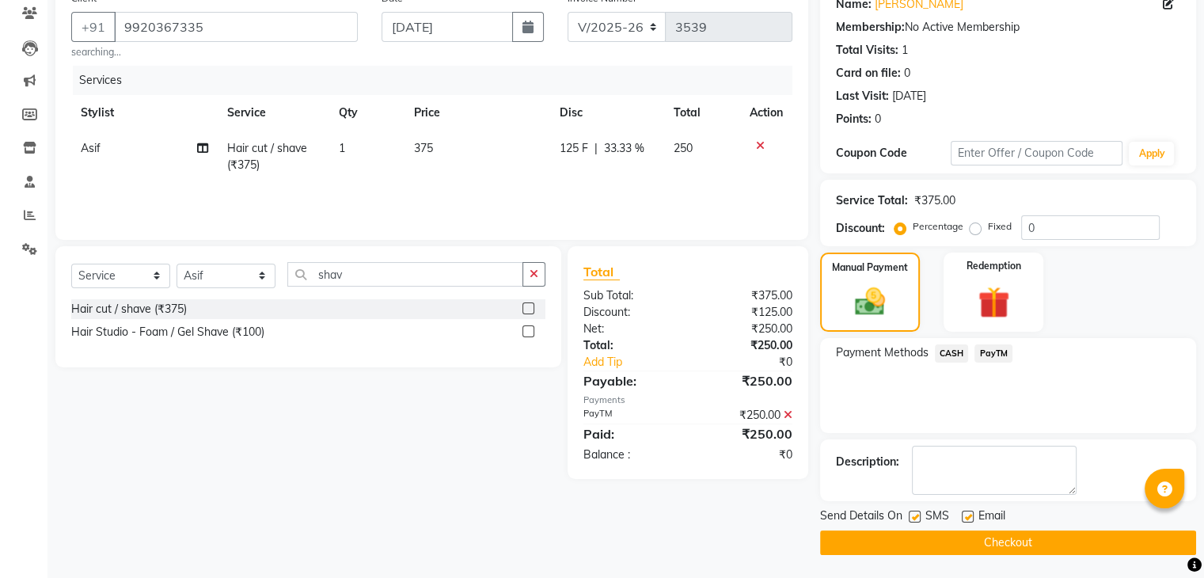
click at [921, 516] on div "SMS" at bounding box center [935, 517] width 53 height 20
click at [914, 516] on label at bounding box center [915, 517] width 12 height 12
click at [914, 516] on input "checkbox" at bounding box center [914, 517] width 10 height 10
checkbox input "false"
click at [964, 512] on label at bounding box center [968, 517] width 12 height 12
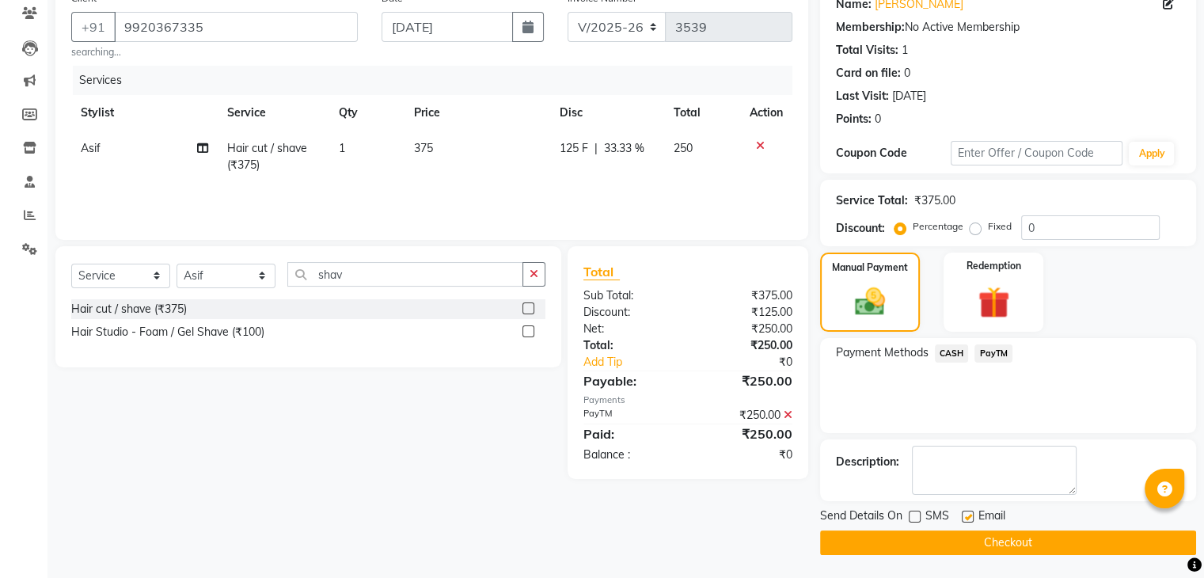
click at [964, 512] on input "checkbox" at bounding box center [967, 517] width 10 height 10
checkbox input "false"
click at [966, 533] on button "Checkout" at bounding box center [1008, 542] width 376 height 25
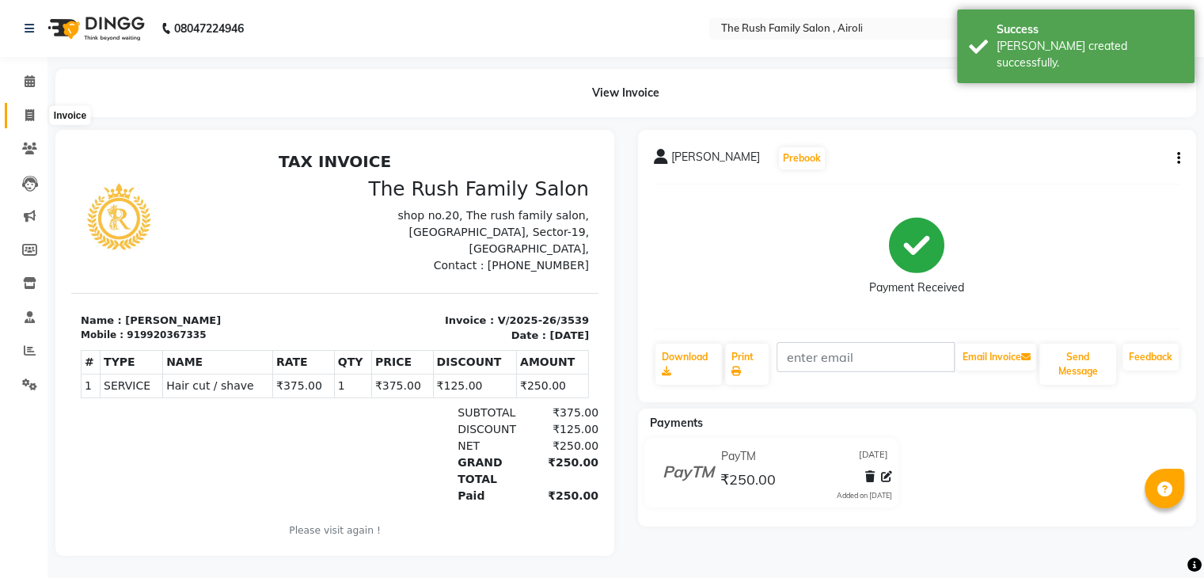
click at [36, 111] on span at bounding box center [30, 116] width 28 height 18
select select "service"
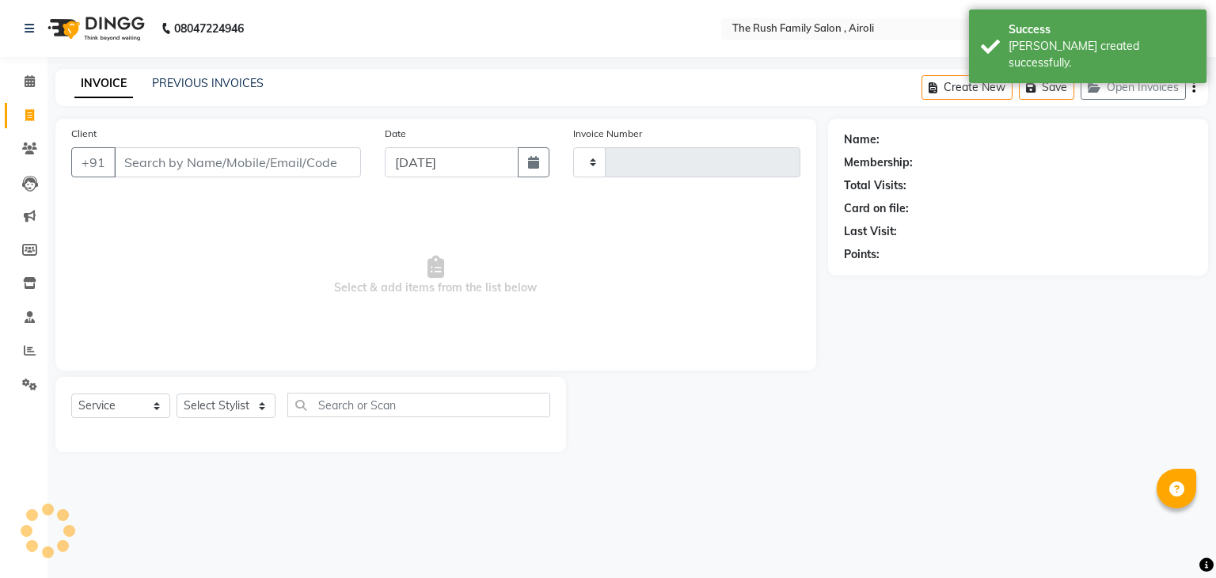
type input "3540"
select select "5419"
click at [119, 163] on input "Client" at bounding box center [237, 162] width 247 height 30
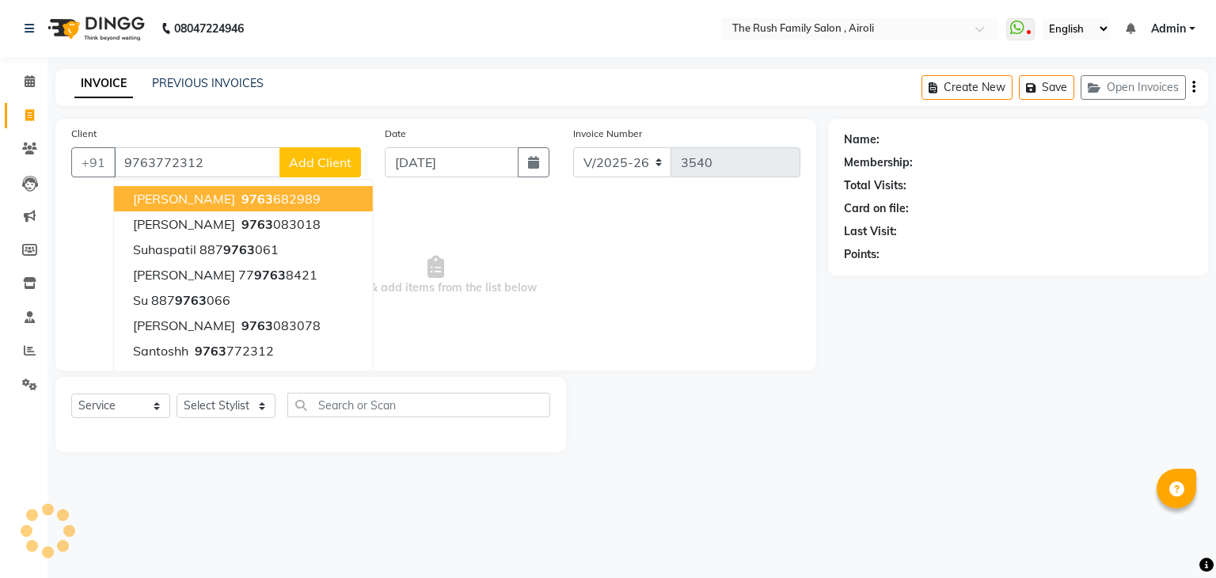
type input "9763772312"
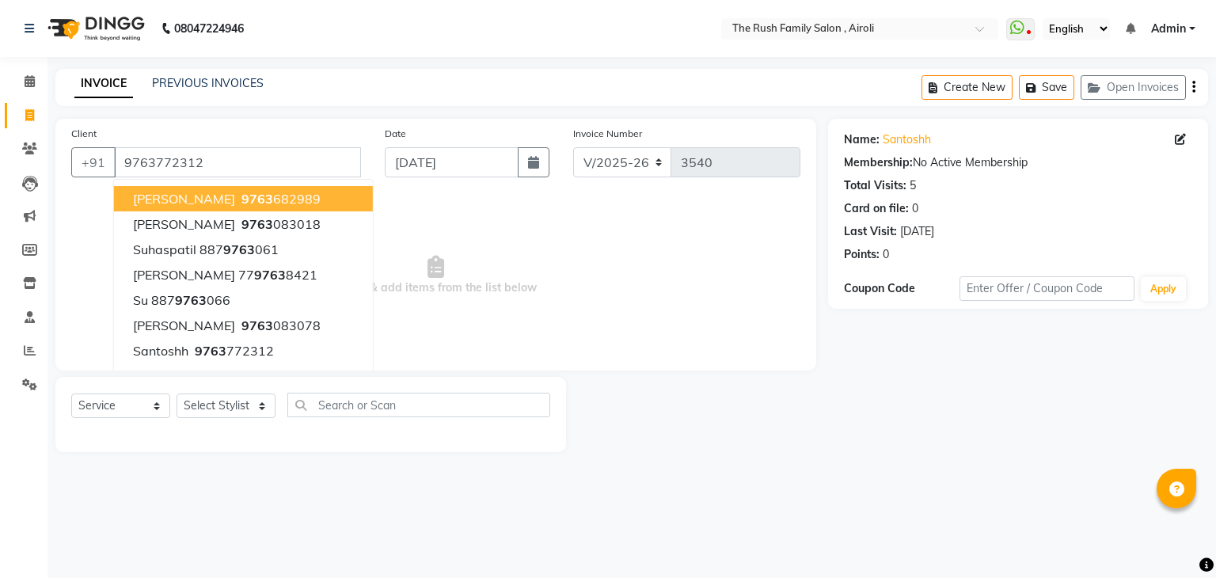
click at [506, 248] on span "Select & add items from the list below" at bounding box center [435, 275] width 729 height 158
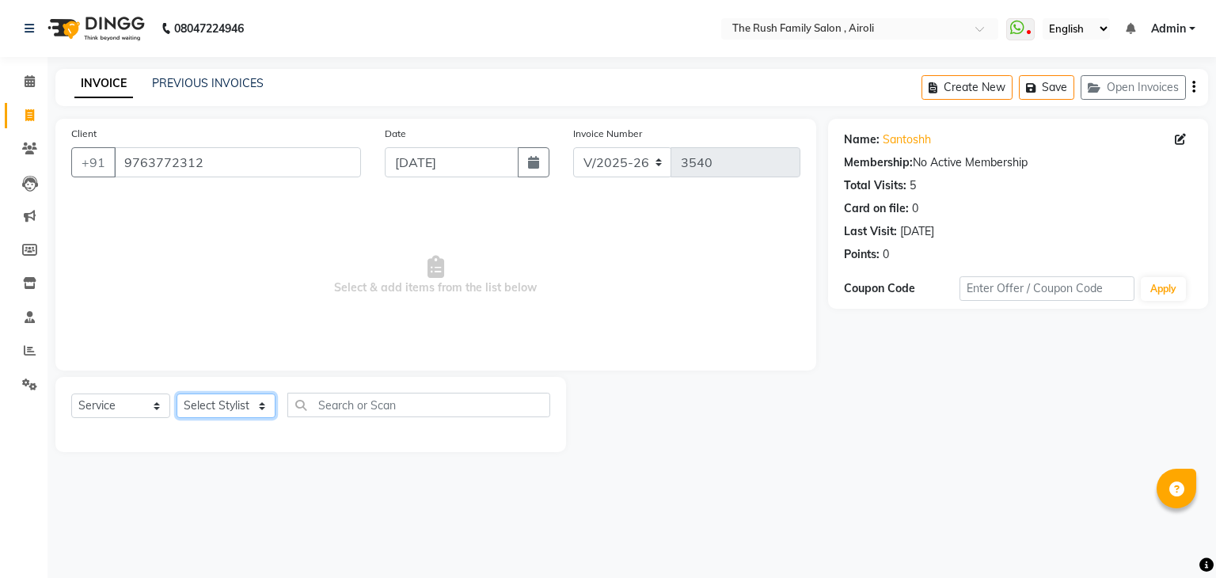
click at [226, 404] on select "Select Stylist [PERSON_NAME] [PERSON_NAME] Danish Guddi [PERSON_NAME] [PERSON_N…" at bounding box center [226, 405] width 99 height 25
select select "87642"
click at [177, 394] on select "Select Stylist [PERSON_NAME] [PERSON_NAME] Danish Guddi [PERSON_NAME] [PERSON_N…" at bounding box center [226, 405] width 99 height 25
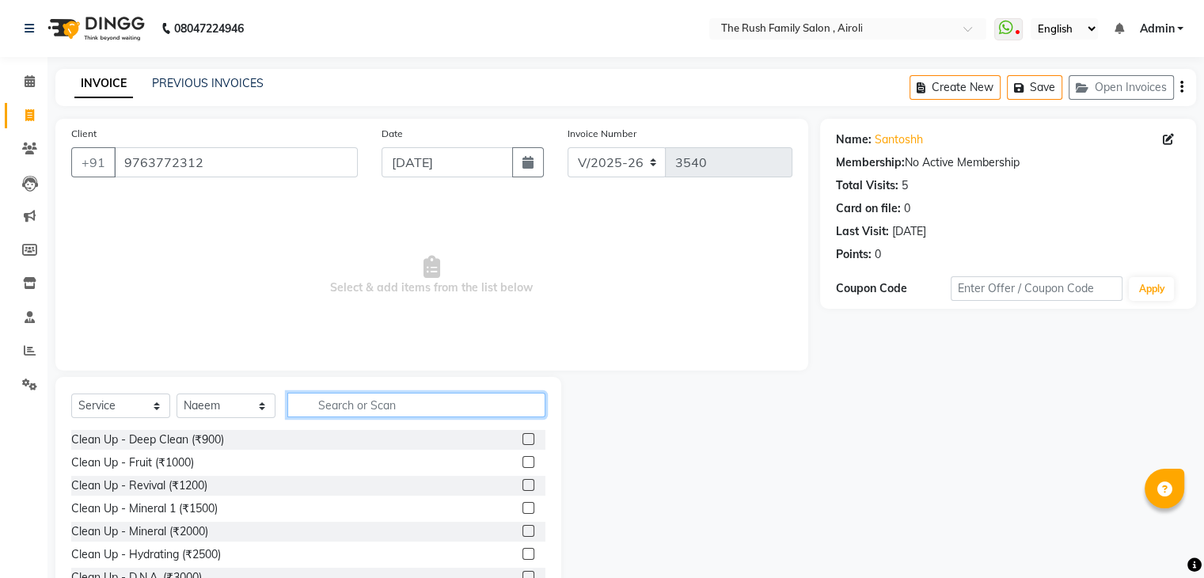
click at [323, 412] on input "text" at bounding box center [416, 405] width 258 height 25
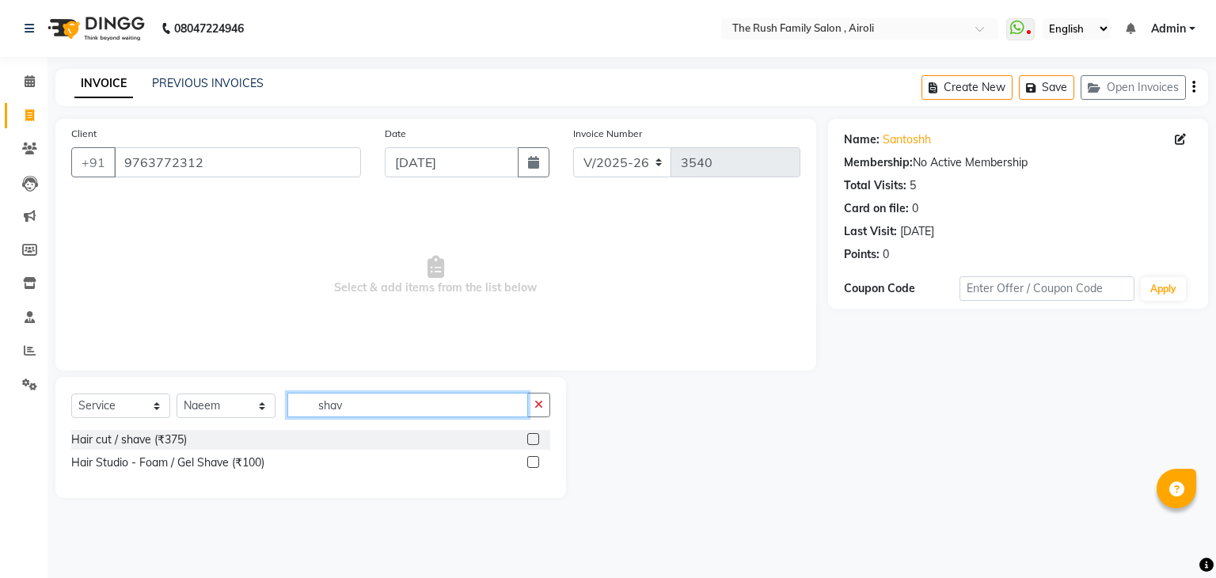
type input "shav"
click at [529, 439] on label at bounding box center [533, 439] width 12 height 12
click at [529, 439] on input "checkbox" at bounding box center [532, 440] width 10 height 10
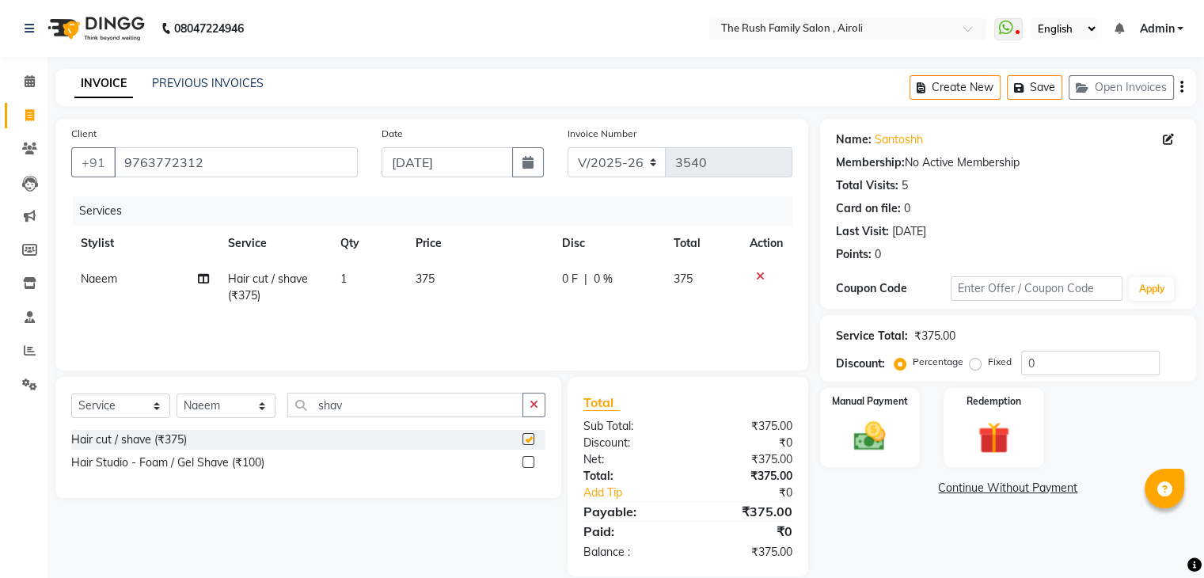
checkbox input "false"
click at [571, 280] on span "0 F" at bounding box center [570, 279] width 16 height 17
select select "87642"
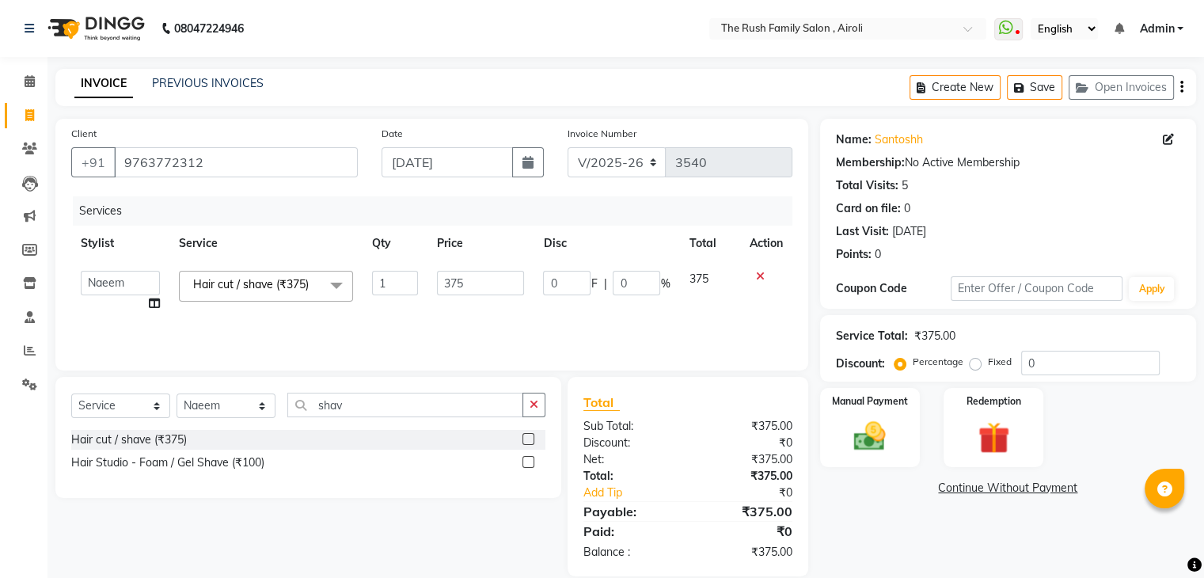
click at [571, 280] on input "0" at bounding box center [566, 283] width 47 height 25
type input "125"
click at [514, 329] on div "Services Stylist Service Qty Price Disc Total Action [PERSON_NAME] [PERSON_NAME…" at bounding box center [431, 275] width 721 height 158
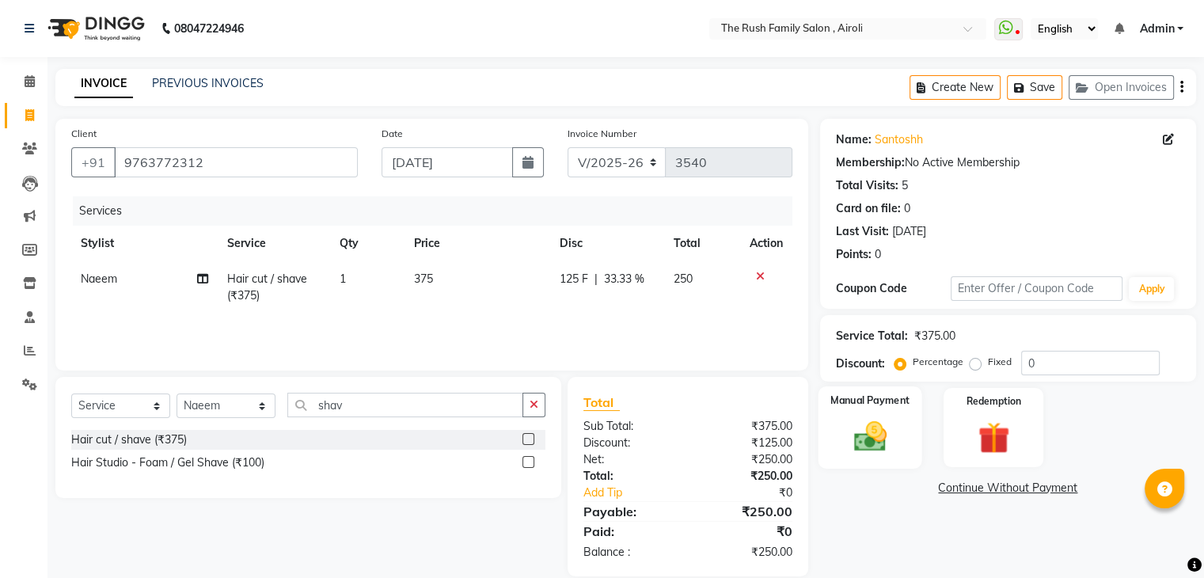
click at [856, 412] on div "Manual Payment" at bounding box center [870, 427] width 104 height 82
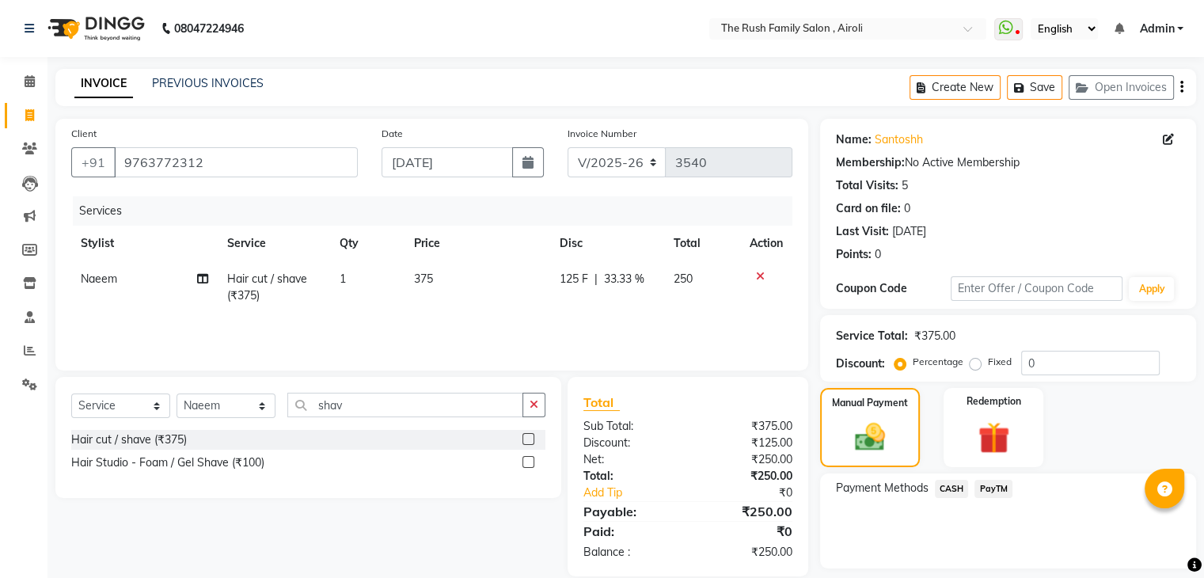
scroll to position [46, 0]
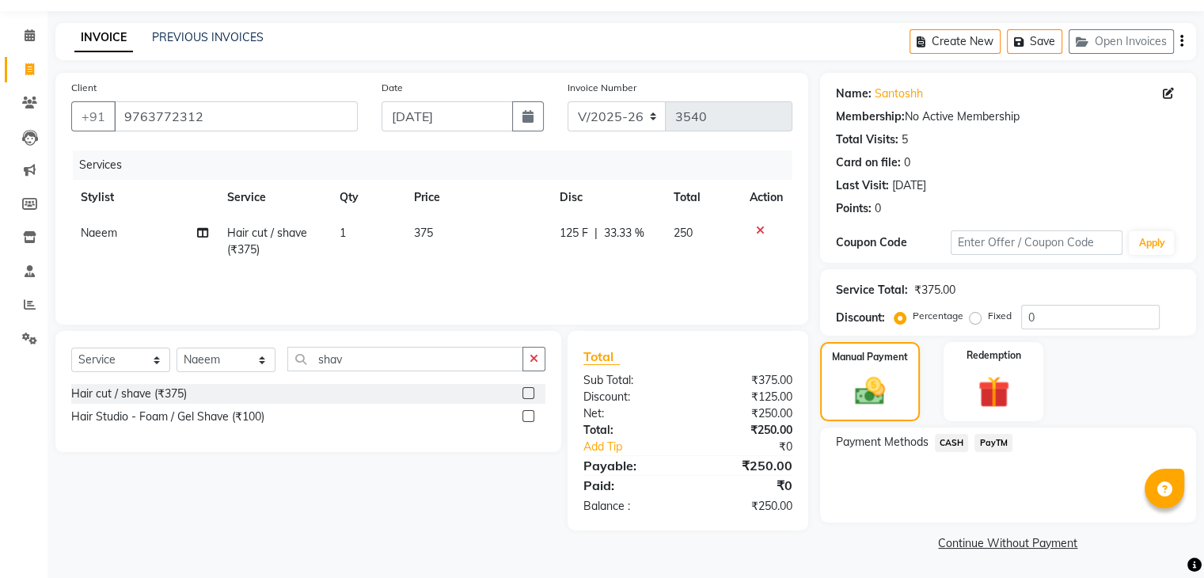
click at [990, 437] on span "PayTM" at bounding box center [993, 443] width 38 height 18
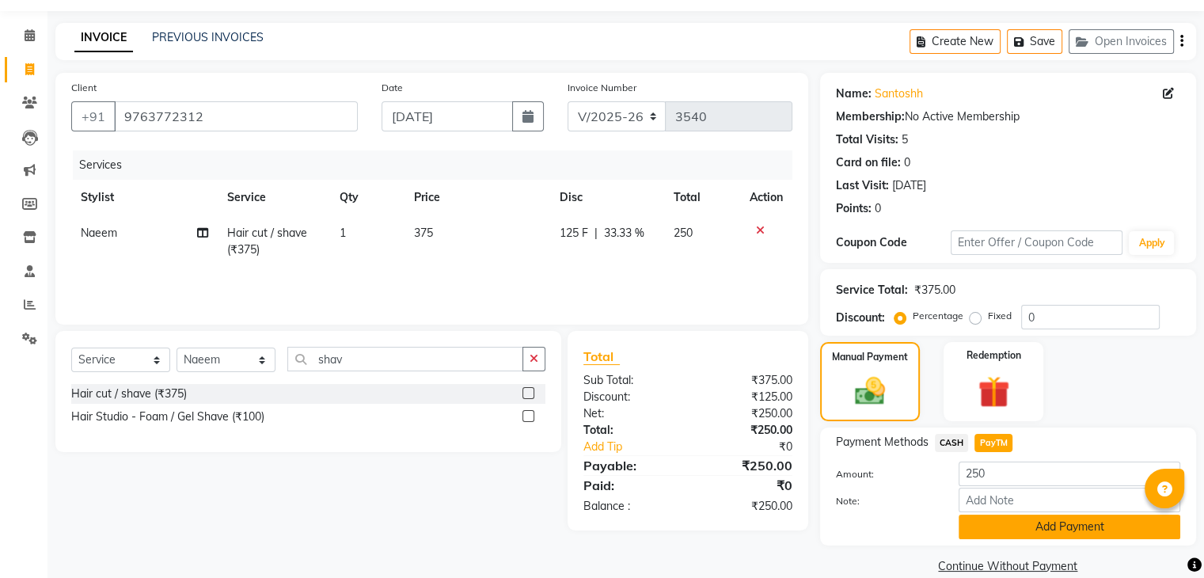
click at [983, 524] on button "Add Payment" at bounding box center [1070, 527] width 222 height 25
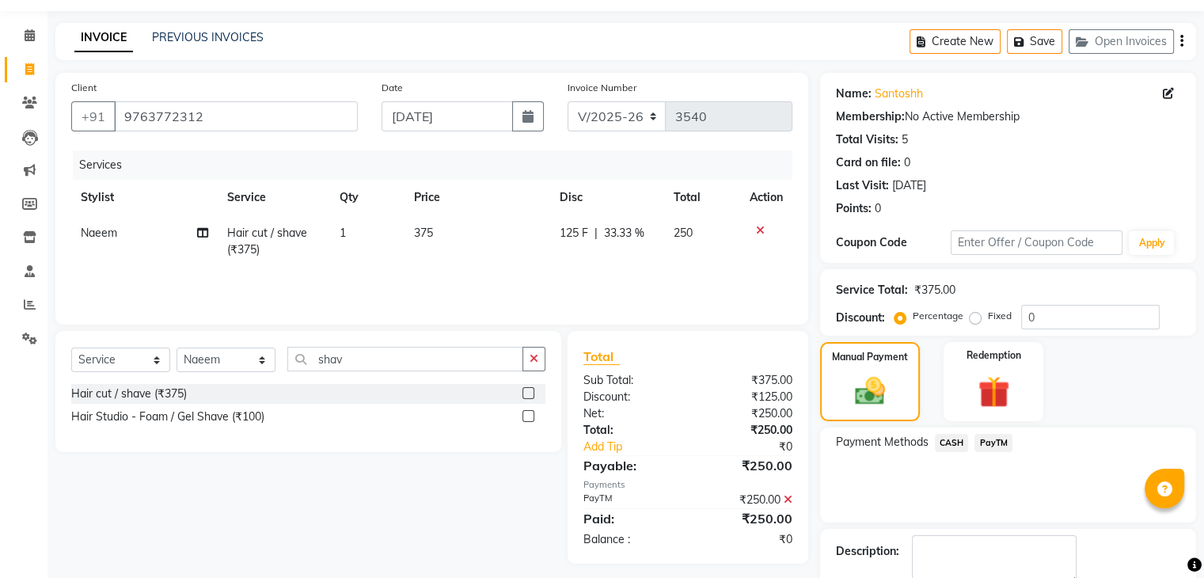
click at [1203, 292] on div "Name: [PERSON_NAME] Membership: No Active Membership Total Visits: 5 Card on fi…" at bounding box center [1014, 359] width 388 height 572
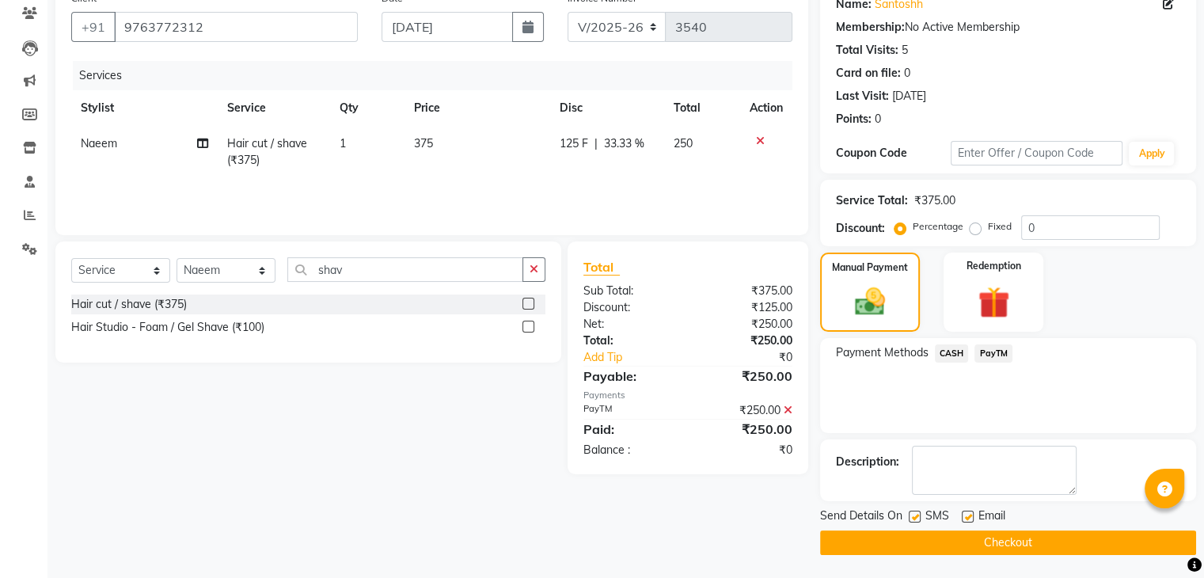
click at [909, 515] on label at bounding box center [915, 517] width 12 height 12
click at [909, 515] on input "checkbox" at bounding box center [914, 517] width 10 height 10
checkbox input "false"
click at [966, 520] on label at bounding box center [968, 517] width 12 height 12
click at [966, 520] on input "checkbox" at bounding box center [967, 517] width 10 height 10
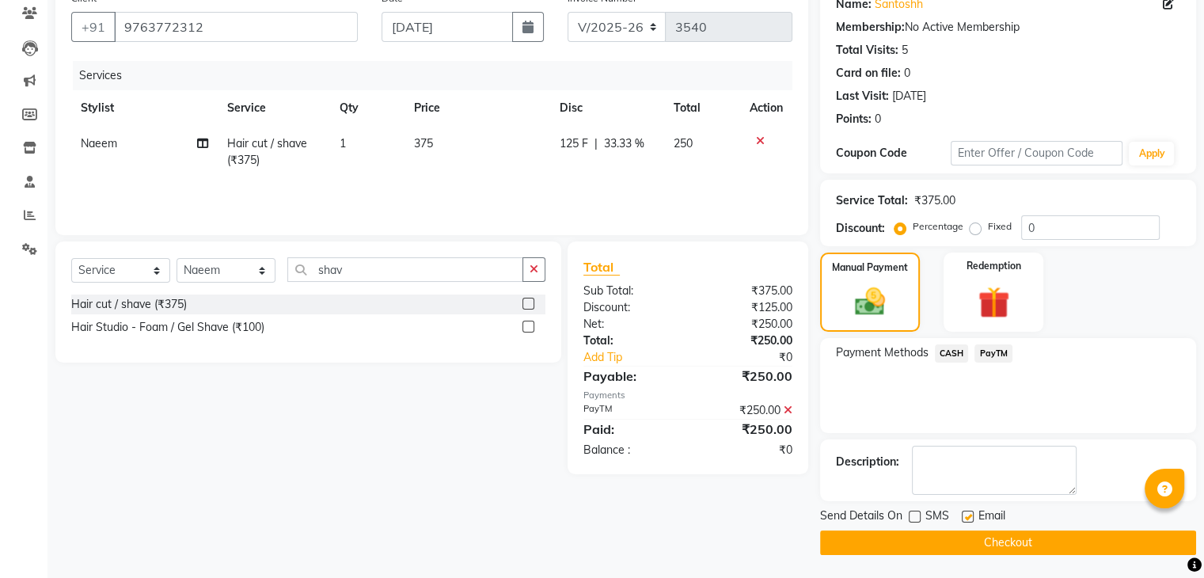
checkbox input "false"
click at [953, 534] on button "Checkout" at bounding box center [1008, 542] width 376 height 25
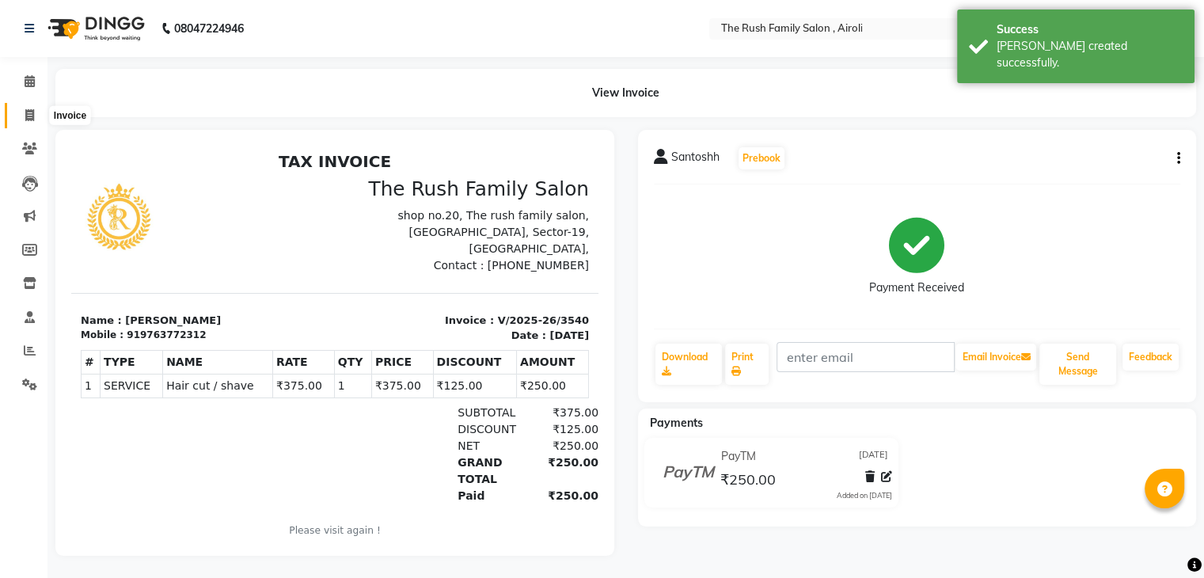
click at [31, 115] on icon at bounding box center [29, 115] width 9 height 12
select select "service"
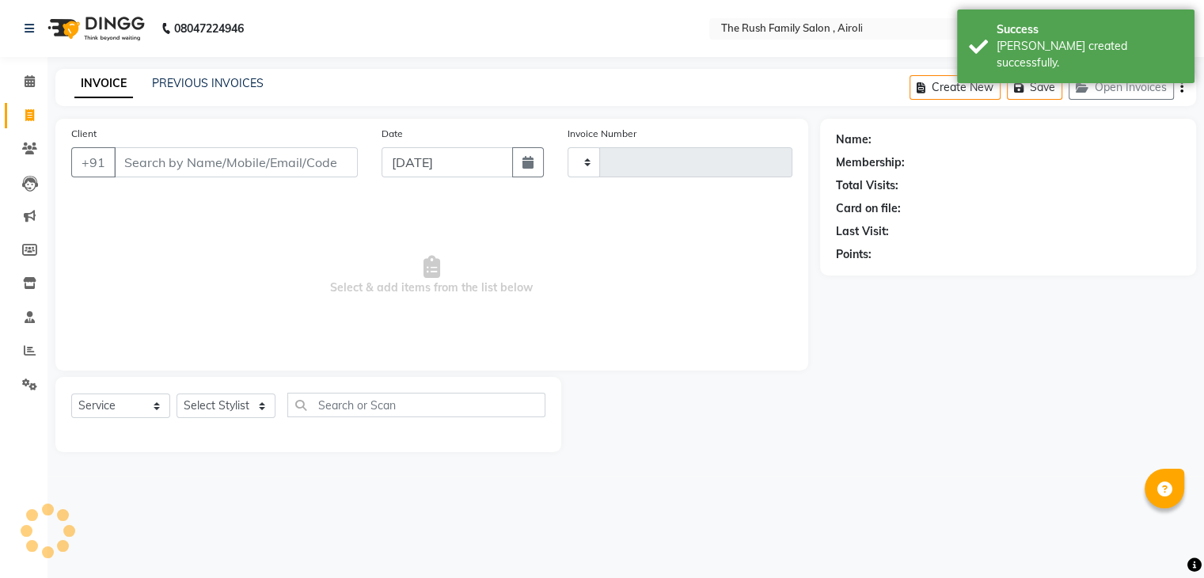
type input "3541"
select select "5419"
click at [171, 154] on input "Client" at bounding box center [237, 162] width 247 height 30
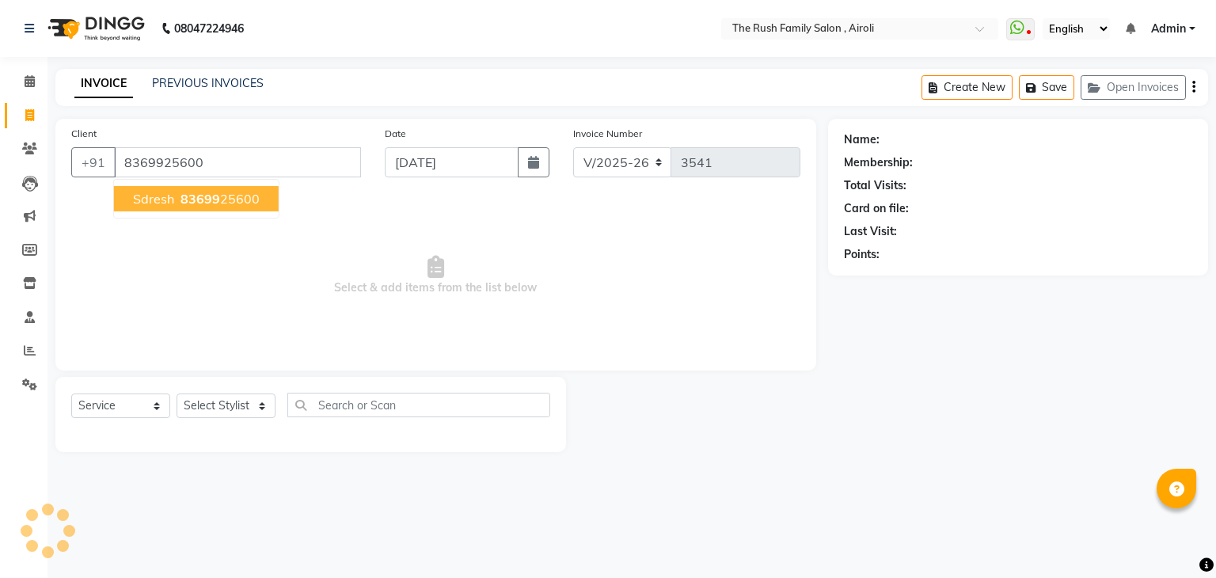
type input "8369925600"
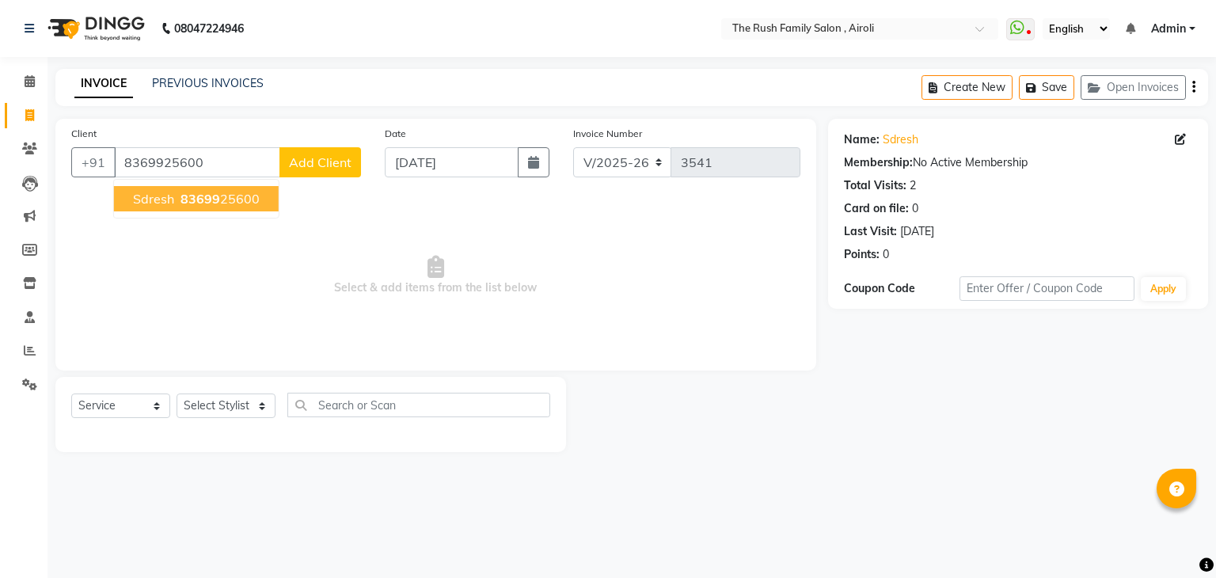
click at [152, 198] on span "sdresh" at bounding box center [153, 199] width 41 height 16
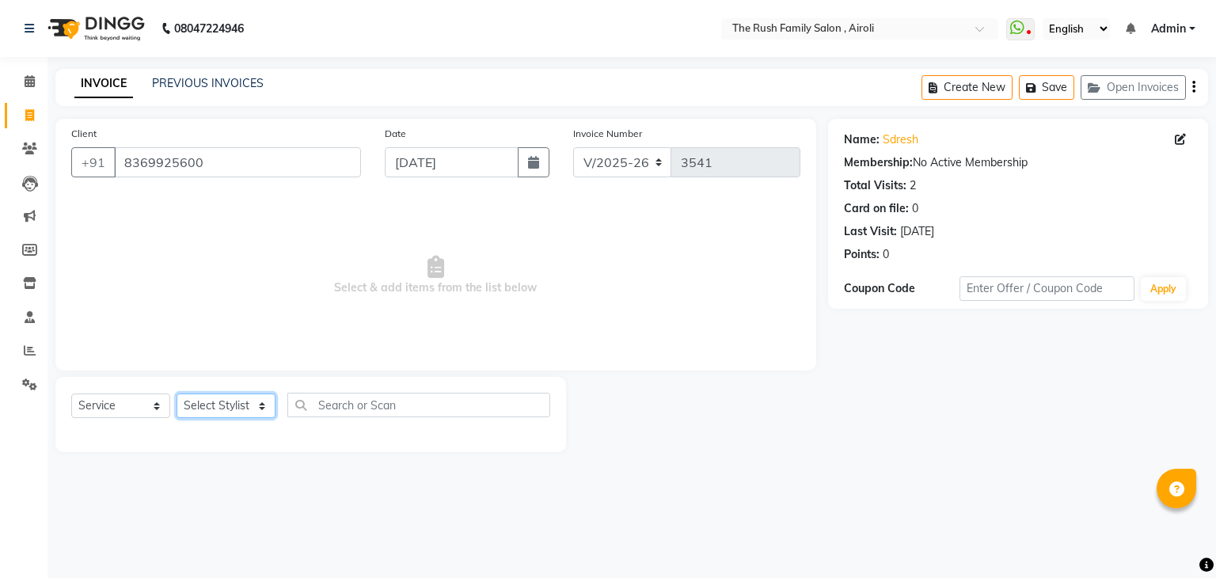
click at [211, 409] on select "Select Stylist [PERSON_NAME] [PERSON_NAME] Danish Guddi [PERSON_NAME] [PERSON_N…" at bounding box center [226, 405] width 99 height 25
select select "87642"
click at [177, 394] on select "Select Stylist [PERSON_NAME] [PERSON_NAME] Danish Guddi [PERSON_NAME] [PERSON_N…" at bounding box center [226, 405] width 99 height 25
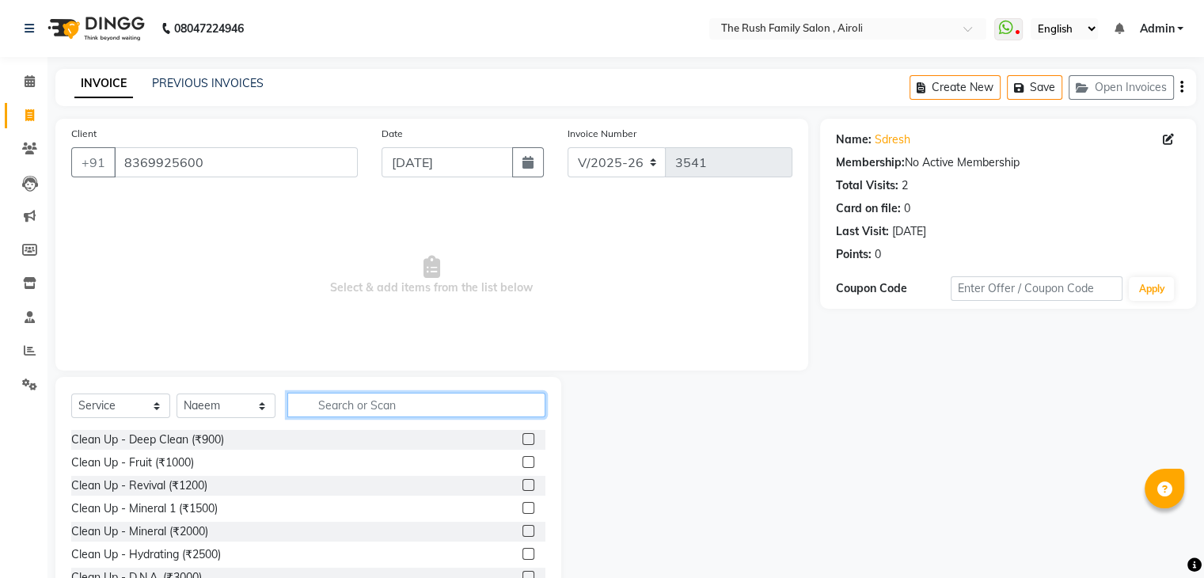
click at [367, 414] on input "text" at bounding box center [416, 405] width 258 height 25
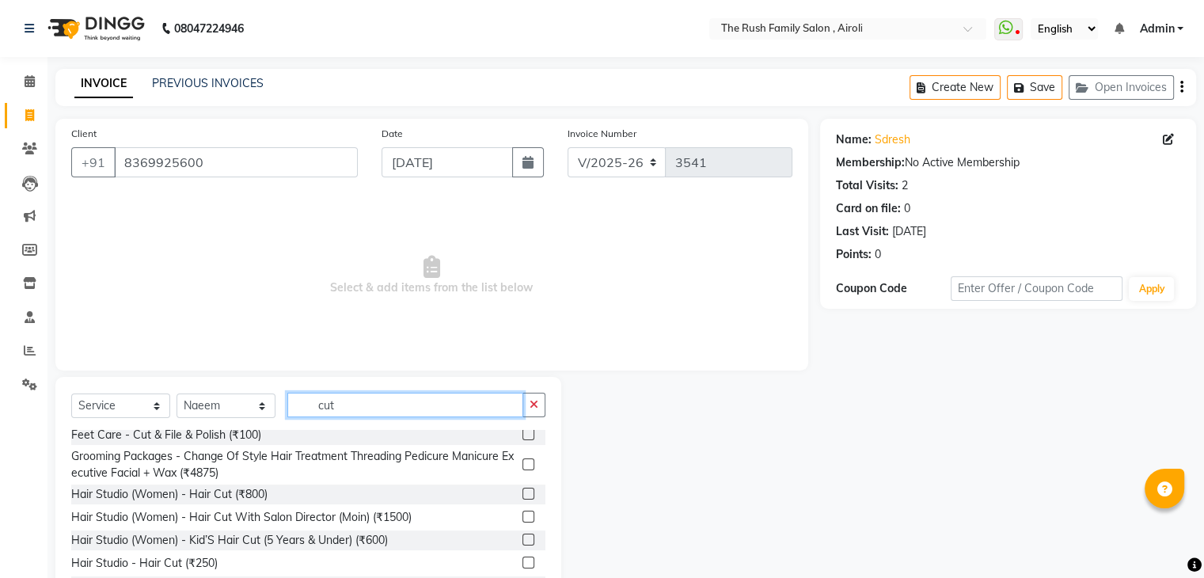
scroll to position [61, 0]
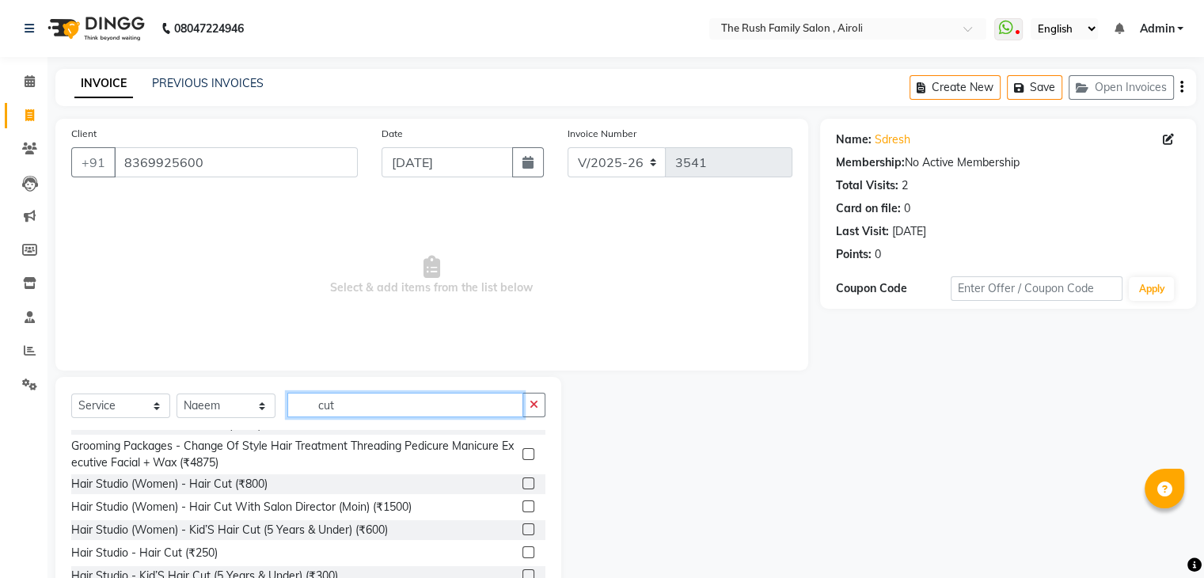
type input "cut"
click at [522, 552] on label at bounding box center [528, 552] width 12 height 12
click at [522, 552] on input "checkbox" at bounding box center [527, 553] width 10 height 10
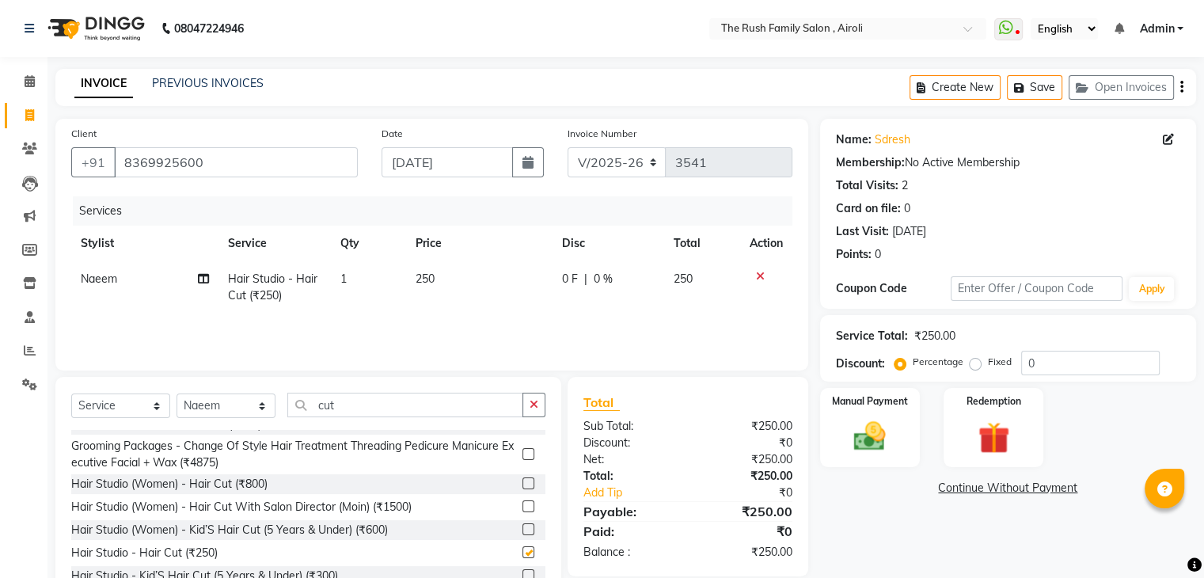
checkbox input "false"
click at [568, 279] on span "0 F" at bounding box center [570, 279] width 16 height 17
select select "87642"
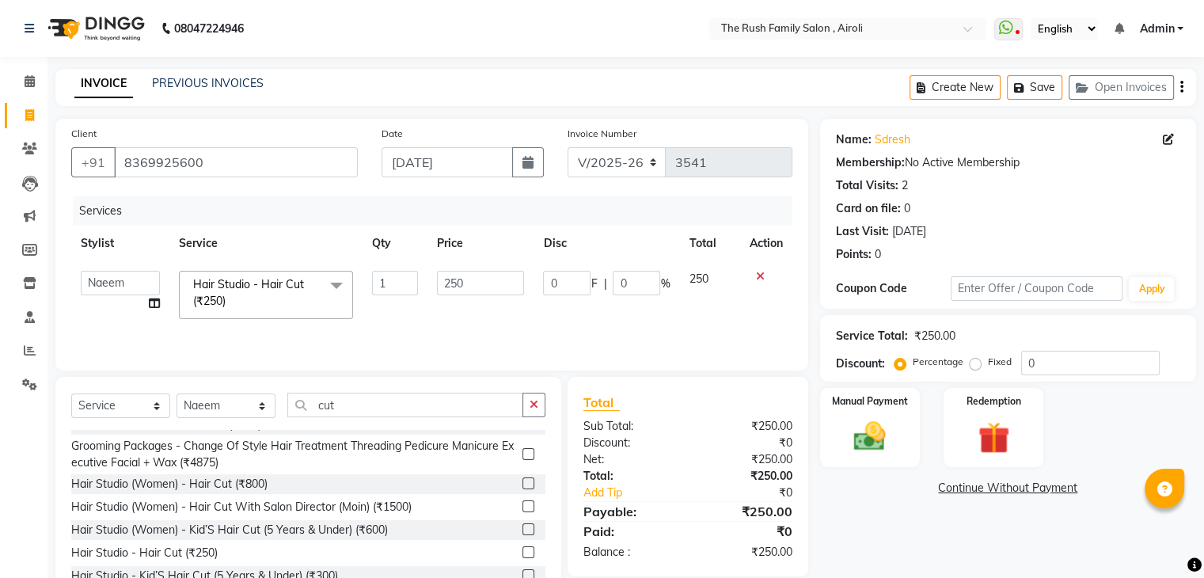
click at [568, 279] on input "0" at bounding box center [566, 283] width 47 height 25
type input "100"
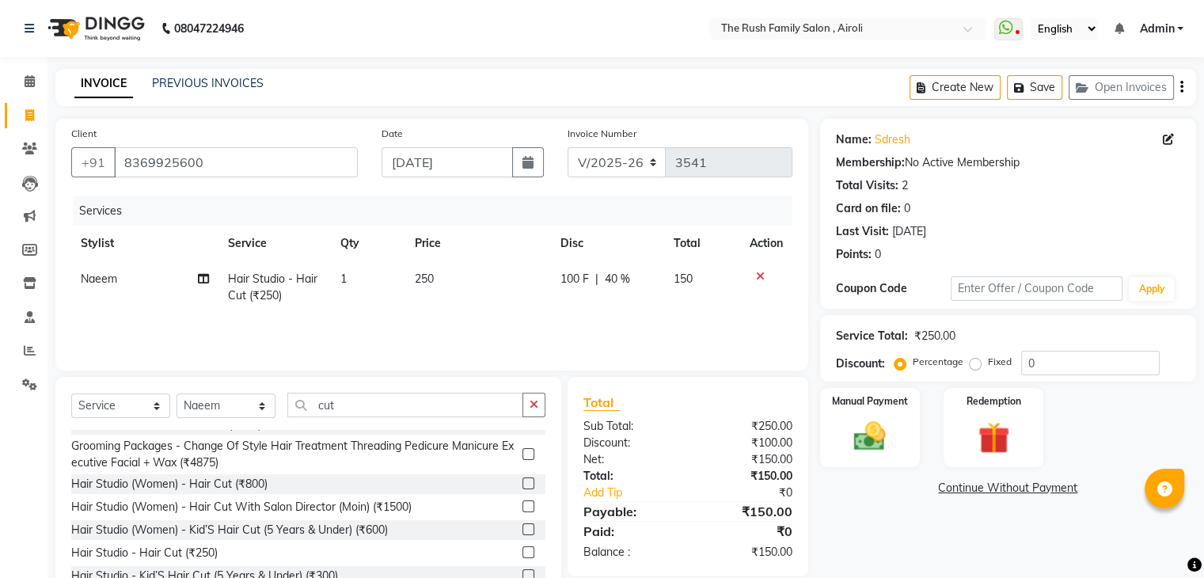
click at [515, 310] on td "250" at bounding box center [478, 287] width 146 height 52
select select "87642"
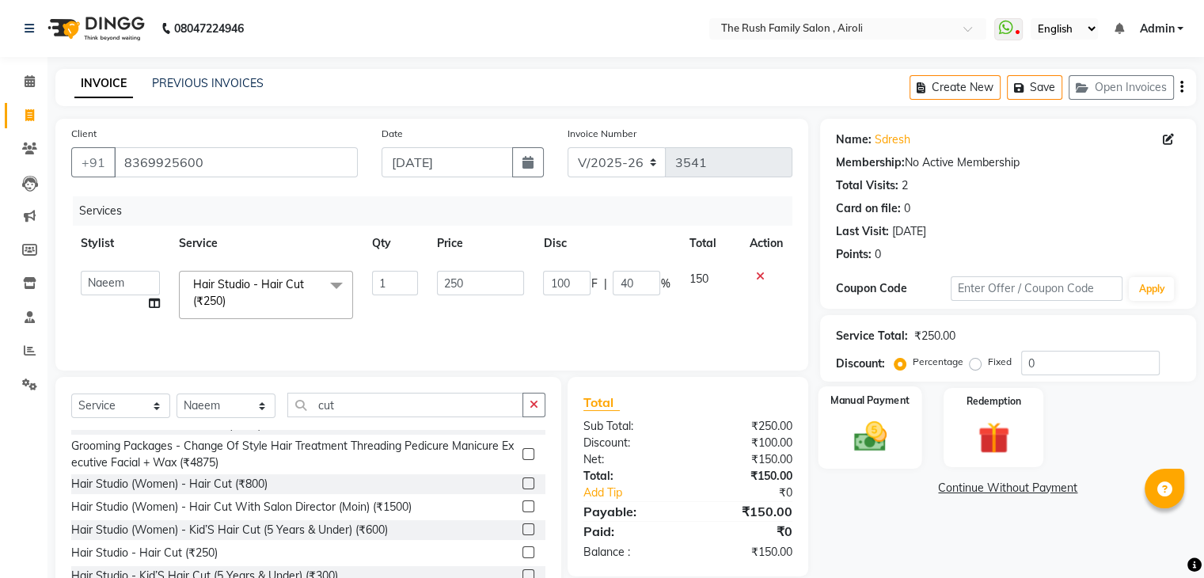
click at [876, 457] on div "Manual Payment" at bounding box center [870, 427] width 104 height 82
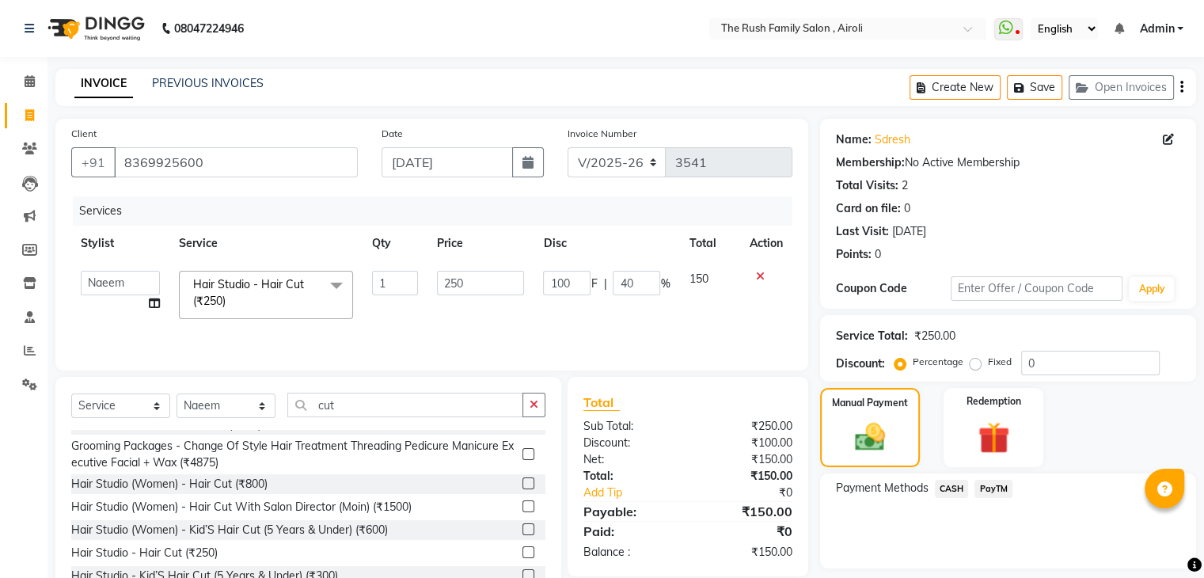
scroll to position [57, 0]
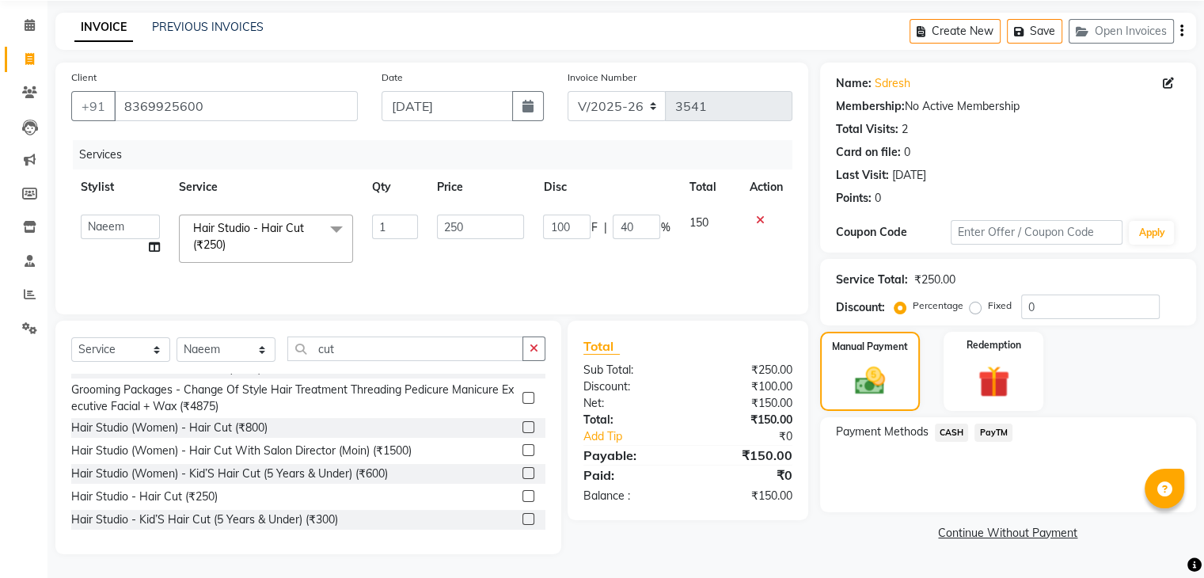
click at [949, 431] on span "CASH" at bounding box center [952, 433] width 34 height 18
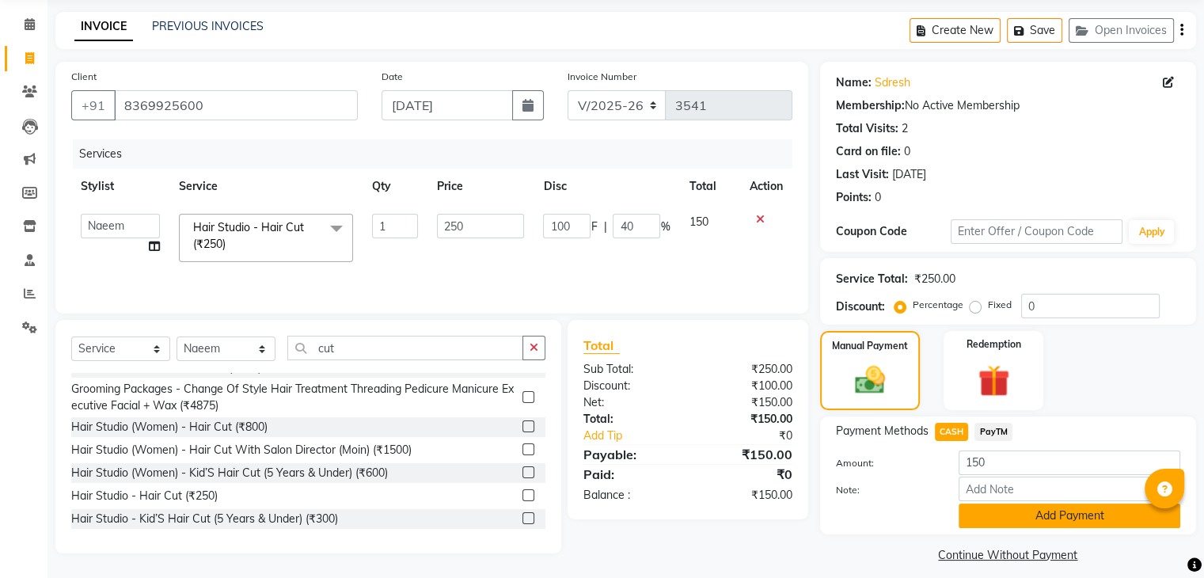
click at [1020, 507] on button "Add Payment" at bounding box center [1070, 515] width 222 height 25
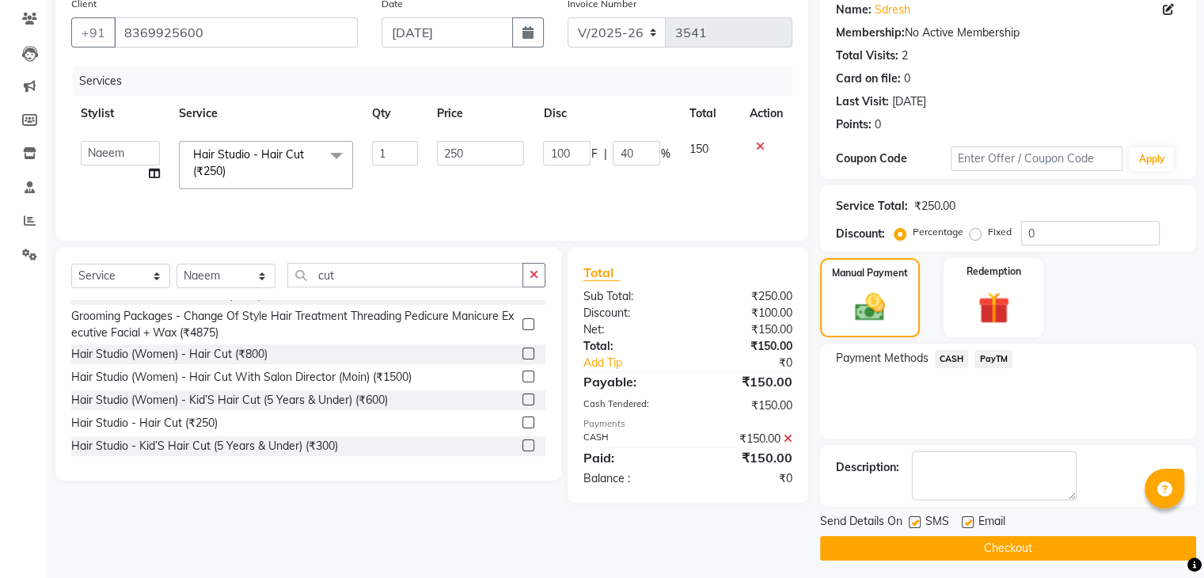
scroll to position [135, 0]
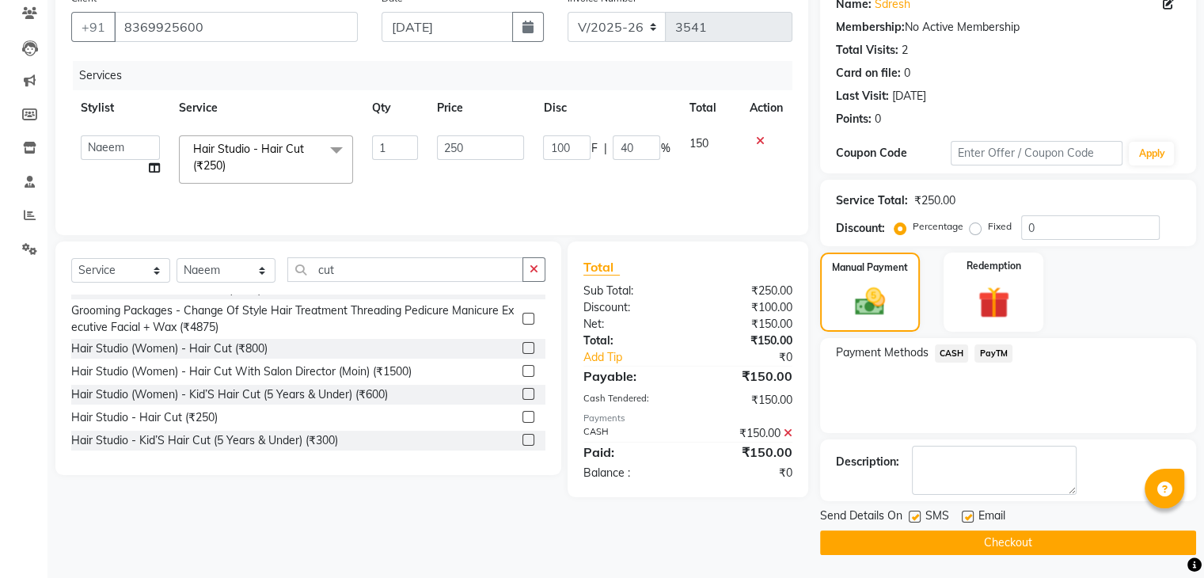
click at [920, 519] on div "SMS" at bounding box center [935, 517] width 53 height 20
click at [915, 517] on label at bounding box center [915, 517] width 12 height 12
click at [915, 517] on input "checkbox" at bounding box center [914, 517] width 10 height 10
checkbox input "false"
click at [962, 518] on label at bounding box center [968, 517] width 12 height 12
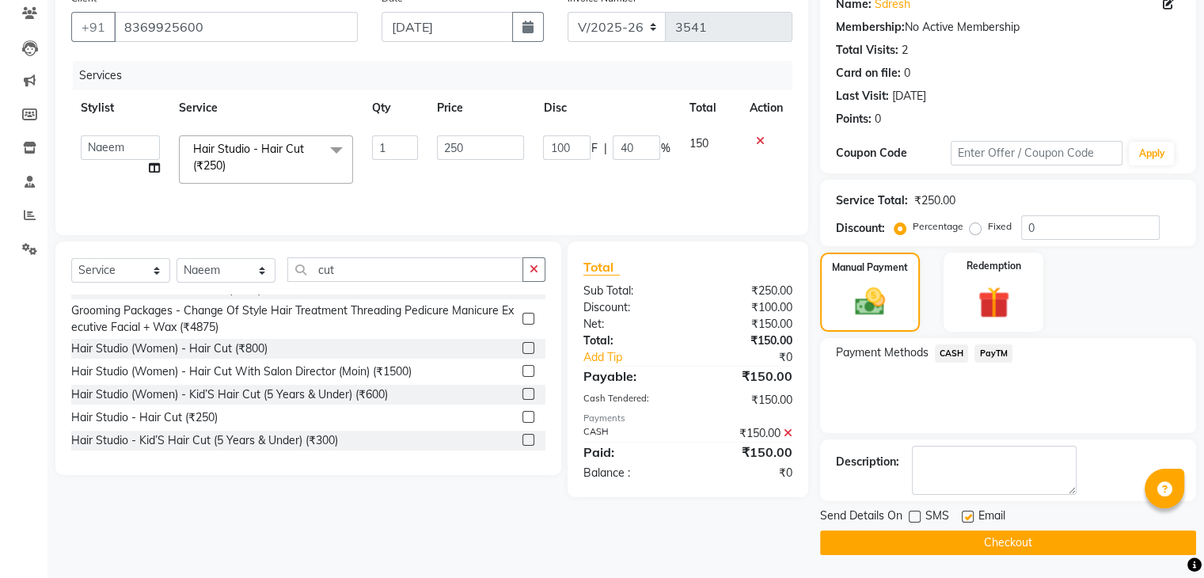
click at [962, 518] on input "checkbox" at bounding box center [967, 517] width 10 height 10
checkbox input "false"
click at [955, 541] on button "Checkout" at bounding box center [1008, 542] width 376 height 25
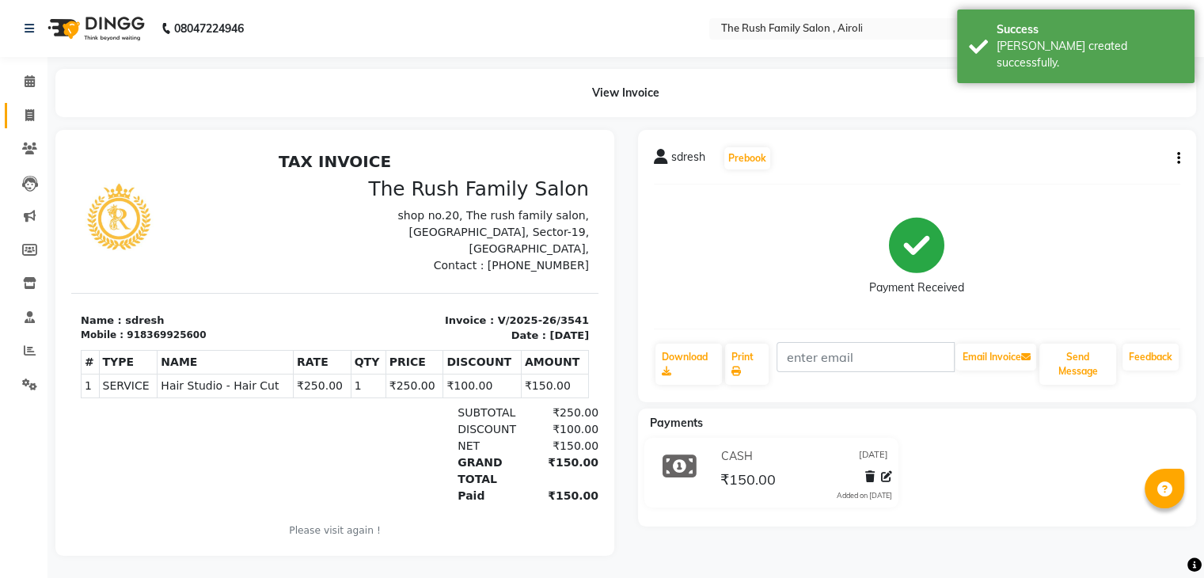
click at [28, 124] on link "Invoice" at bounding box center [24, 116] width 38 height 26
select select "5419"
select select "service"
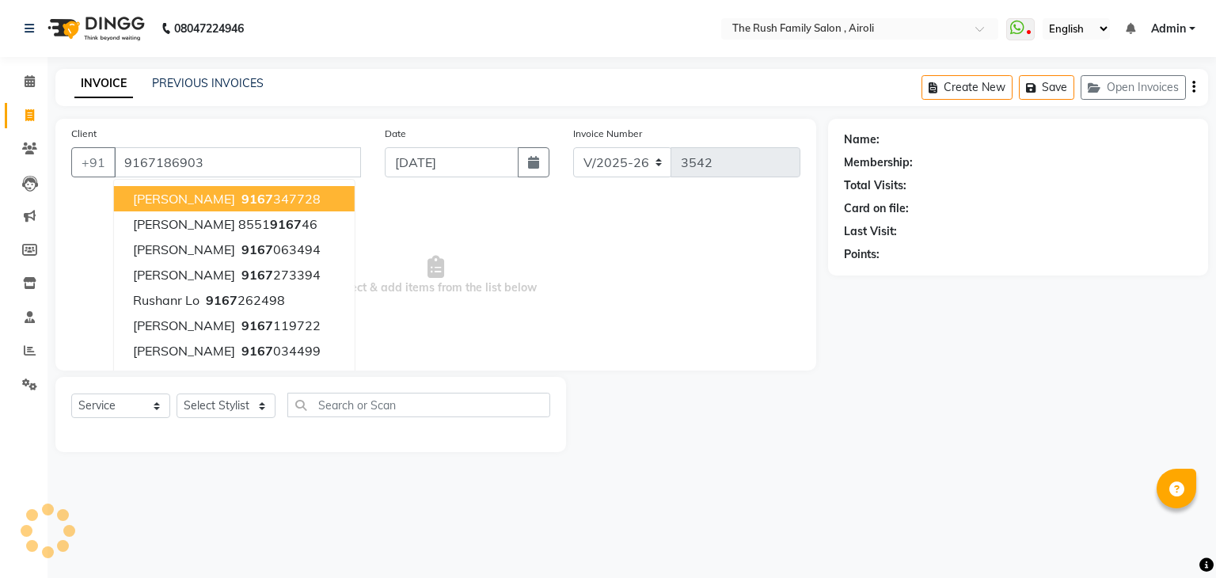
type input "9167186903"
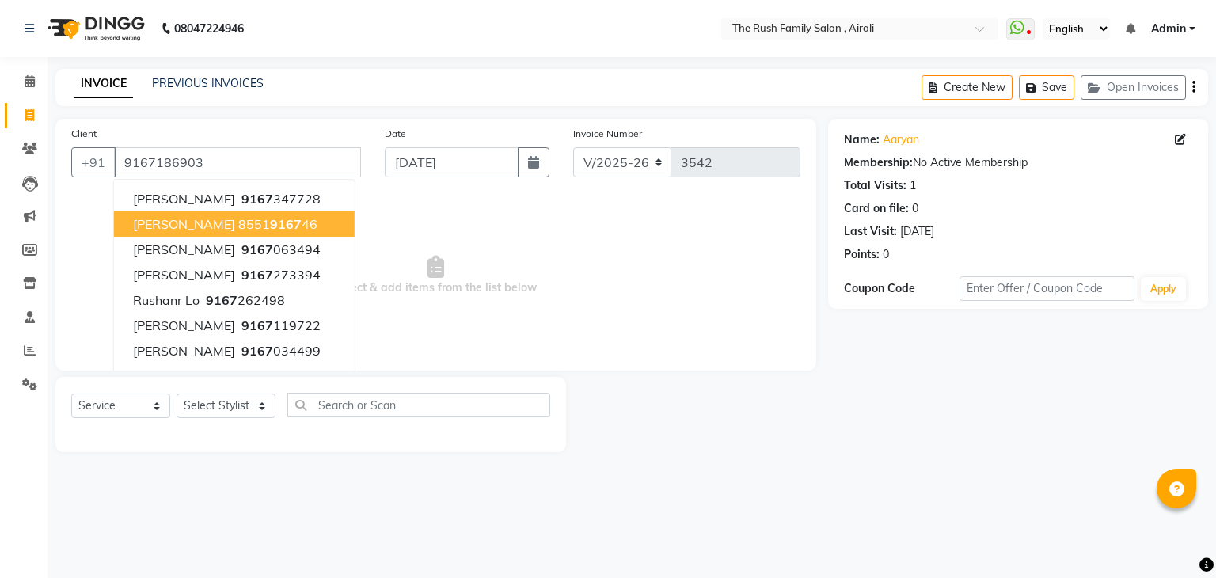
click at [555, 268] on span "Select & add items from the list below" at bounding box center [435, 275] width 729 height 158
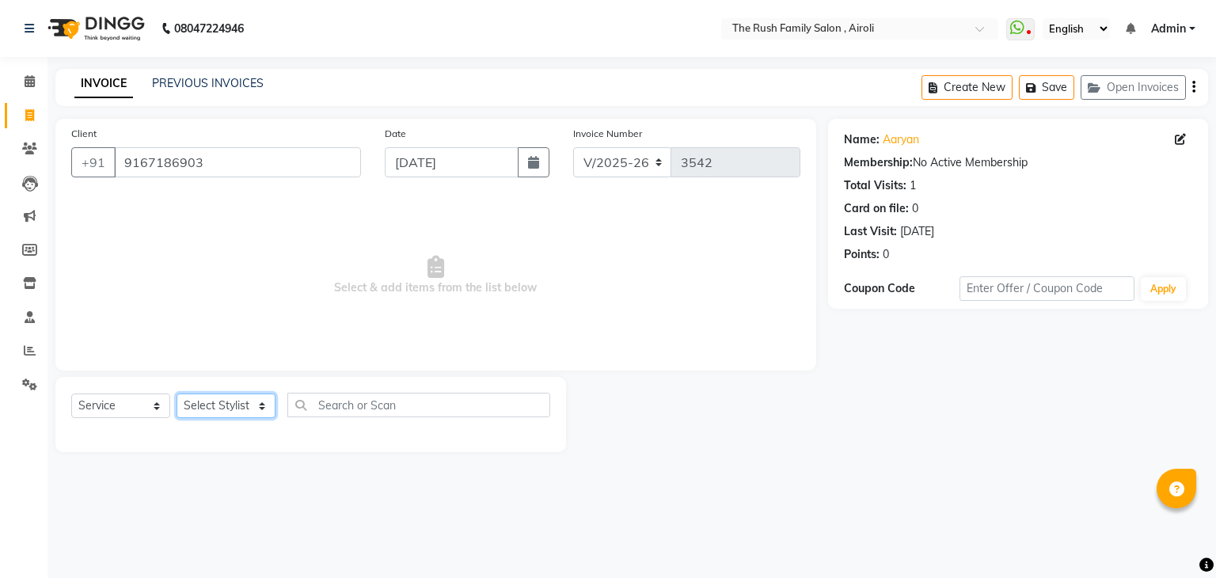
drag, startPoint x: 208, startPoint y: 402, endPoint x: 212, endPoint y: 292, distance: 110.1
click at [212, 292] on div "Client [PHONE_NUMBER] Date [DATE] Invoice Number V/2025 V/[PHONE_NUMBER] Select…" at bounding box center [436, 285] width 784 height 333
select select "87642"
click at [177, 394] on select "Select Stylist [PERSON_NAME] [PERSON_NAME] Danish Guddi [PERSON_NAME] [PERSON_N…" at bounding box center [226, 405] width 99 height 25
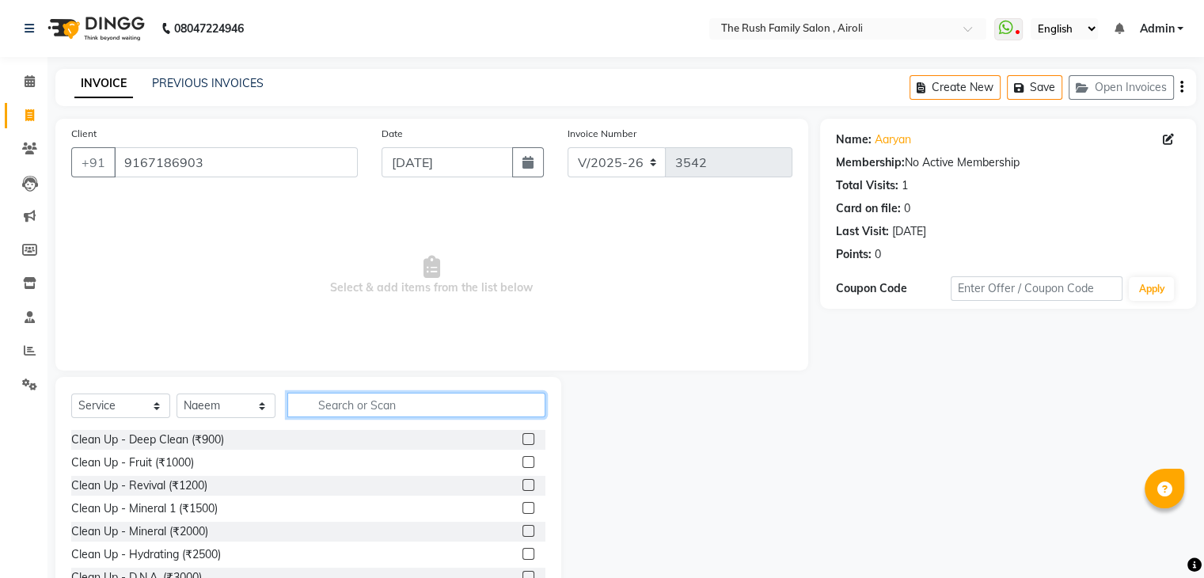
click at [367, 407] on input "text" at bounding box center [416, 405] width 258 height 25
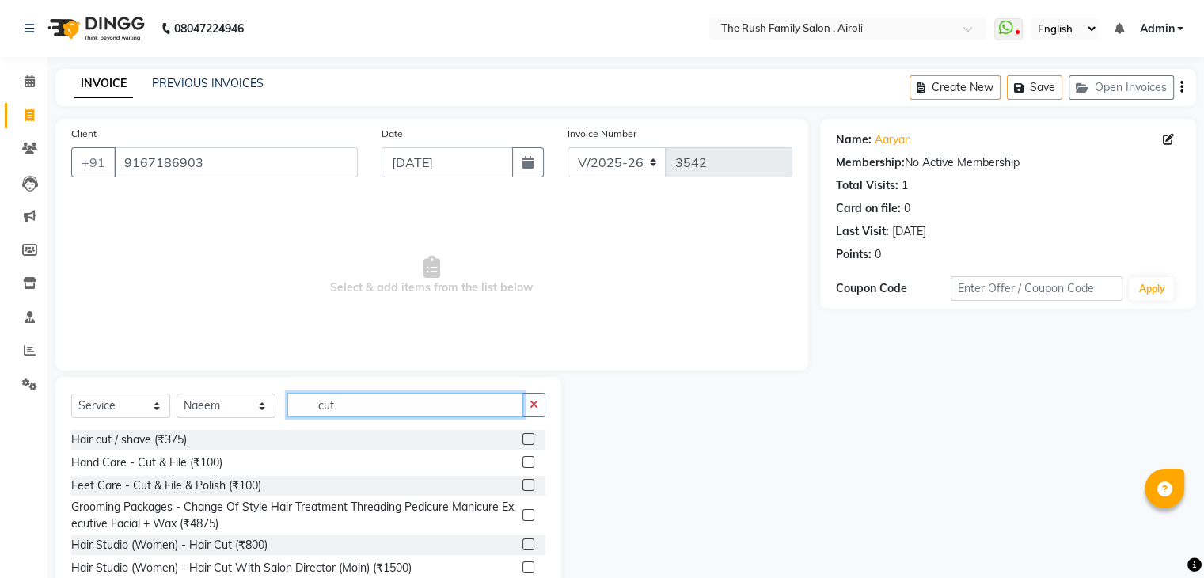
scroll to position [61, 0]
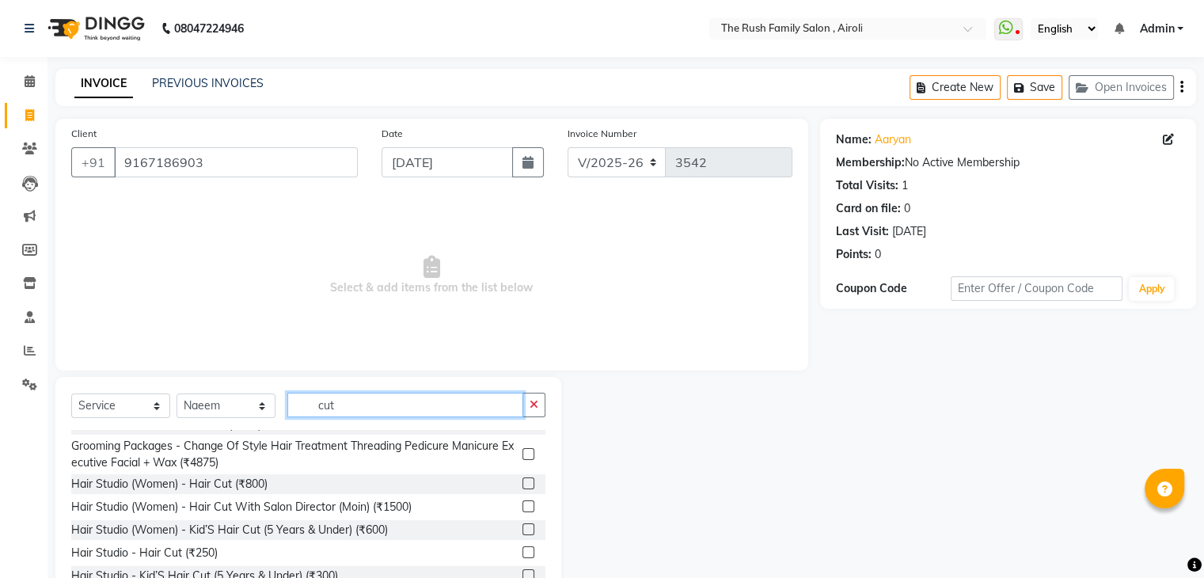
type input "cut"
click at [522, 554] on label at bounding box center [528, 552] width 12 height 12
click at [522, 554] on input "checkbox" at bounding box center [527, 553] width 10 height 10
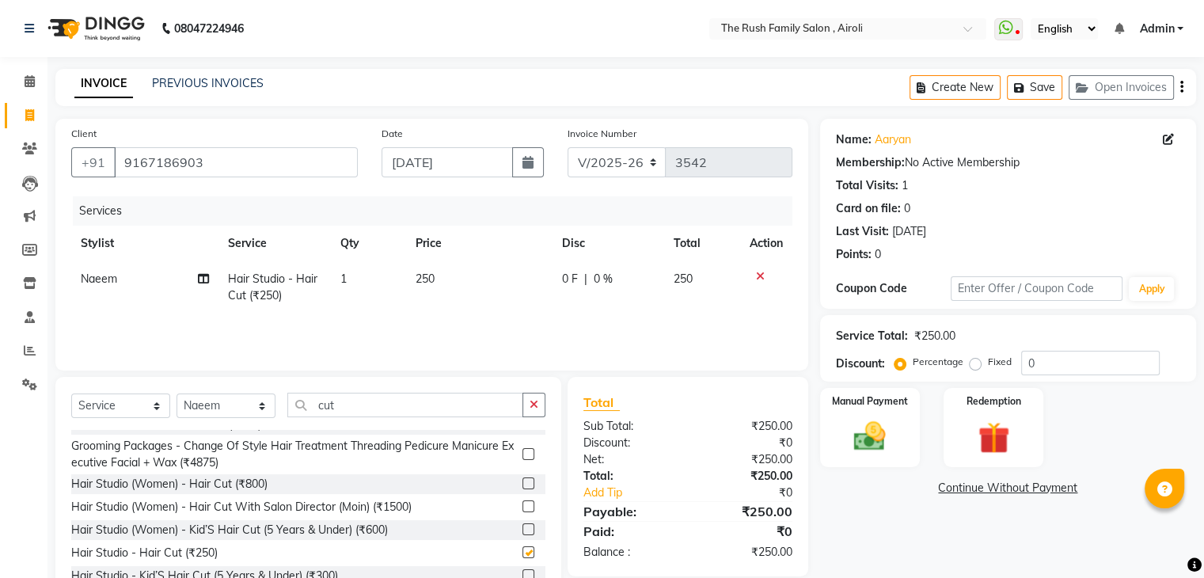
checkbox input "false"
click at [565, 283] on span "0 F" at bounding box center [570, 279] width 16 height 17
select select "87642"
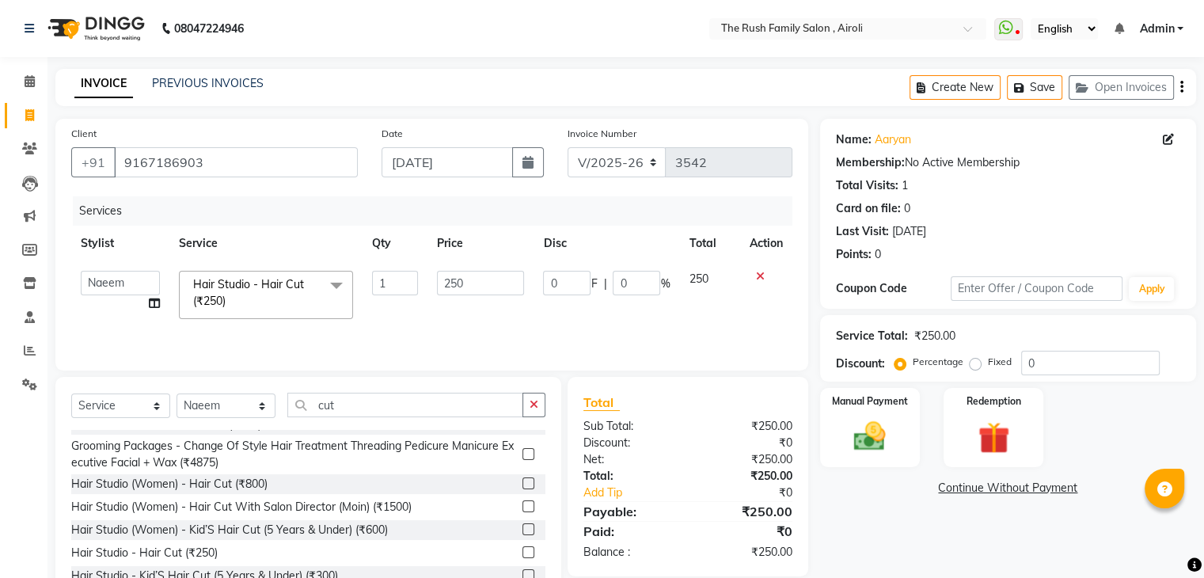
click at [565, 283] on input "0" at bounding box center [566, 283] width 47 height 25
type input "100"
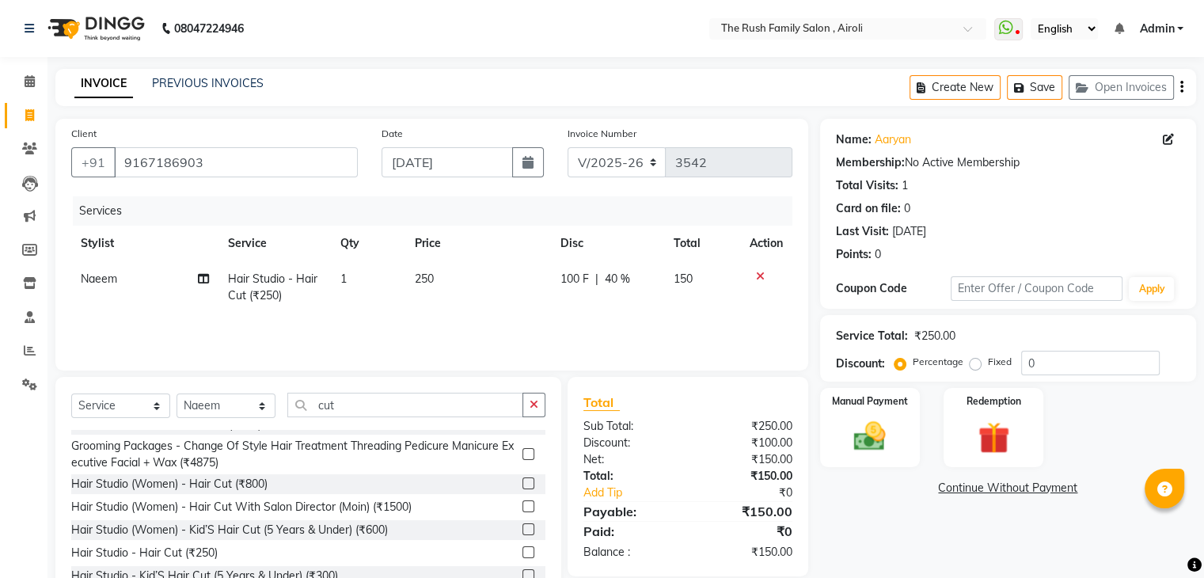
click at [542, 325] on div "Services Stylist Service Qty Price Disc Total Action Naeem Hair Studio - Hair C…" at bounding box center [431, 275] width 721 height 158
click at [868, 434] on img at bounding box center [869, 437] width 53 height 38
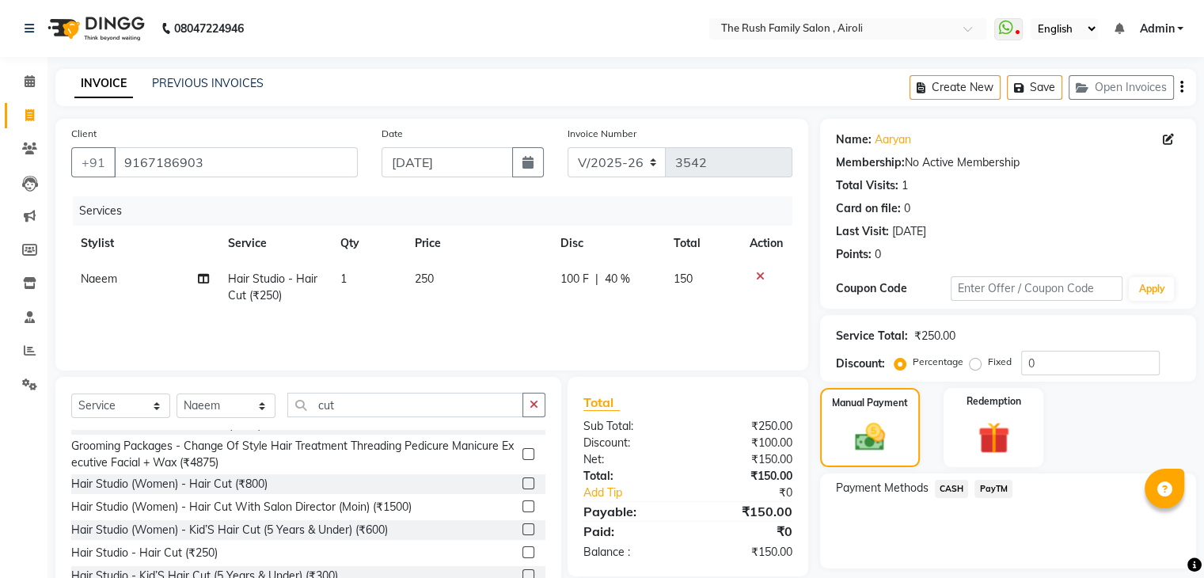
click at [1008, 496] on span "PayTM" at bounding box center [993, 489] width 38 height 18
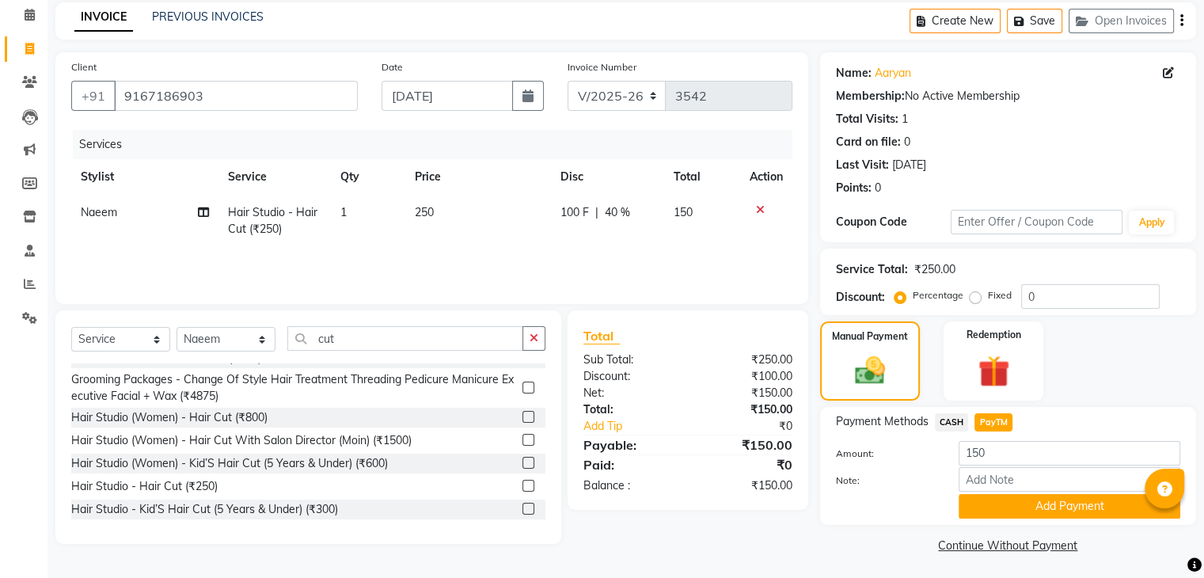
scroll to position [70, 0]
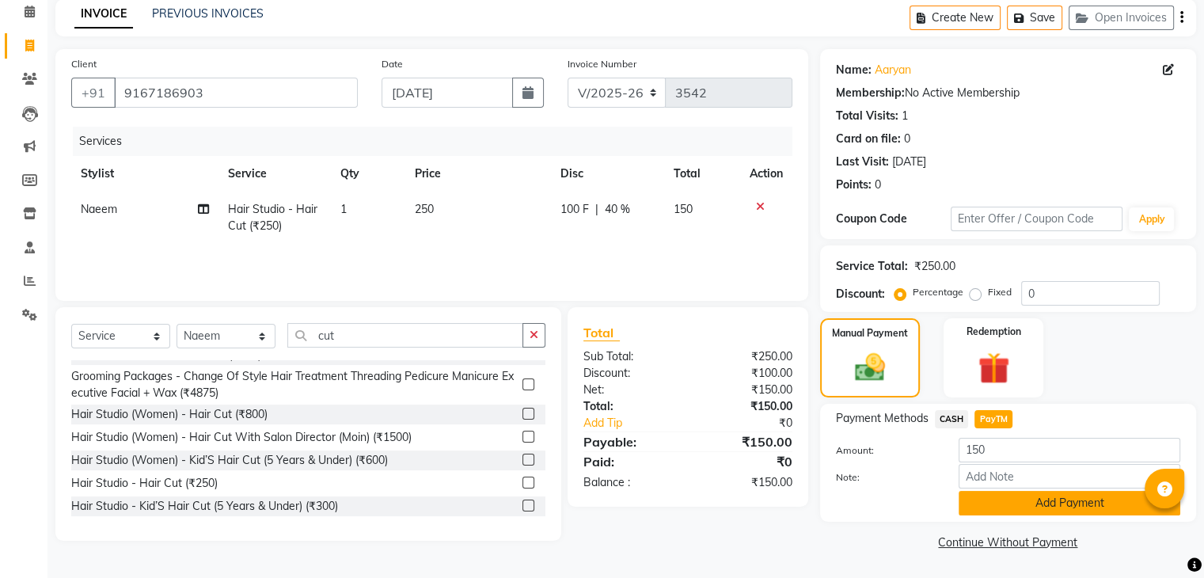
click at [1044, 503] on button "Add Payment" at bounding box center [1070, 503] width 222 height 25
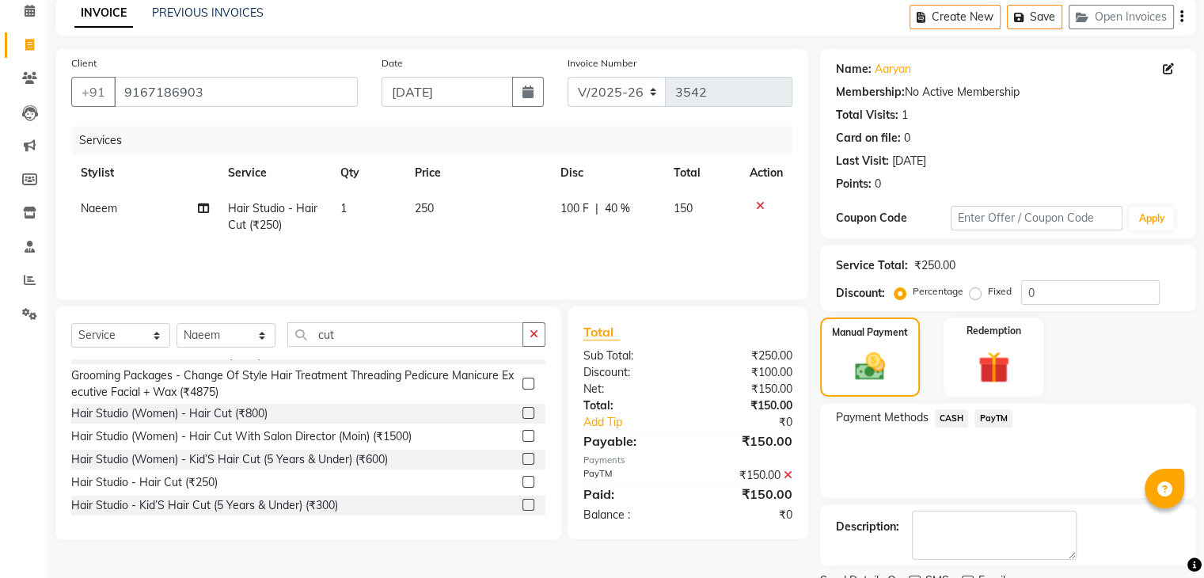
scroll to position [135, 0]
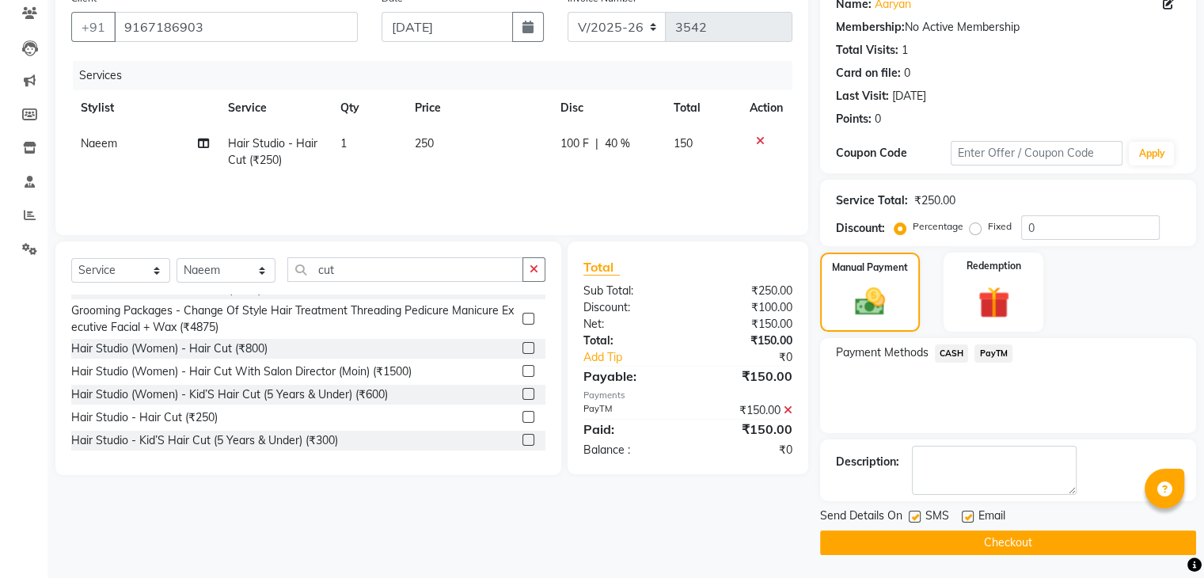
click at [910, 523] on div at bounding box center [914, 519] width 10 height 17
click at [918, 518] on label at bounding box center [915, 517] width 12 height 12
click at [918, 518] on input "checkbox" at bounding box center [914, 517] width 10 height 10
checkbox input "false"
click at [966, 520] on label at bounding box center [968, 517] width 12 height 12
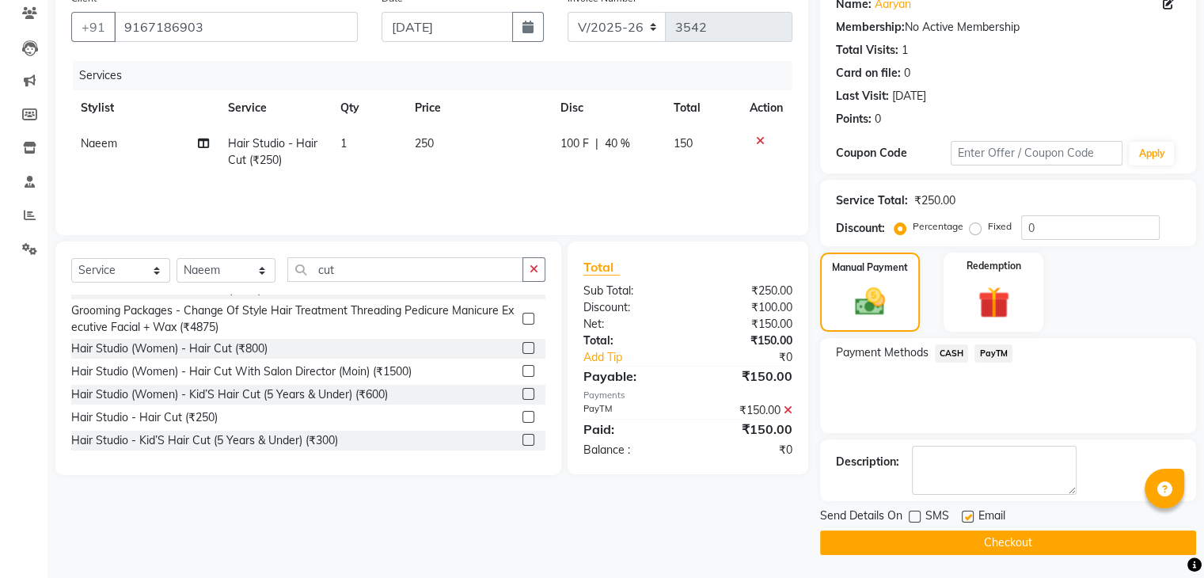
click at [966, 520] on input "checkbox" at bounding box center [967, 517] width 10 height 10
checkbox input "false"
click at [950, 544] on button "Checkout" at bounding box center [1008, 542] width 376 height 25
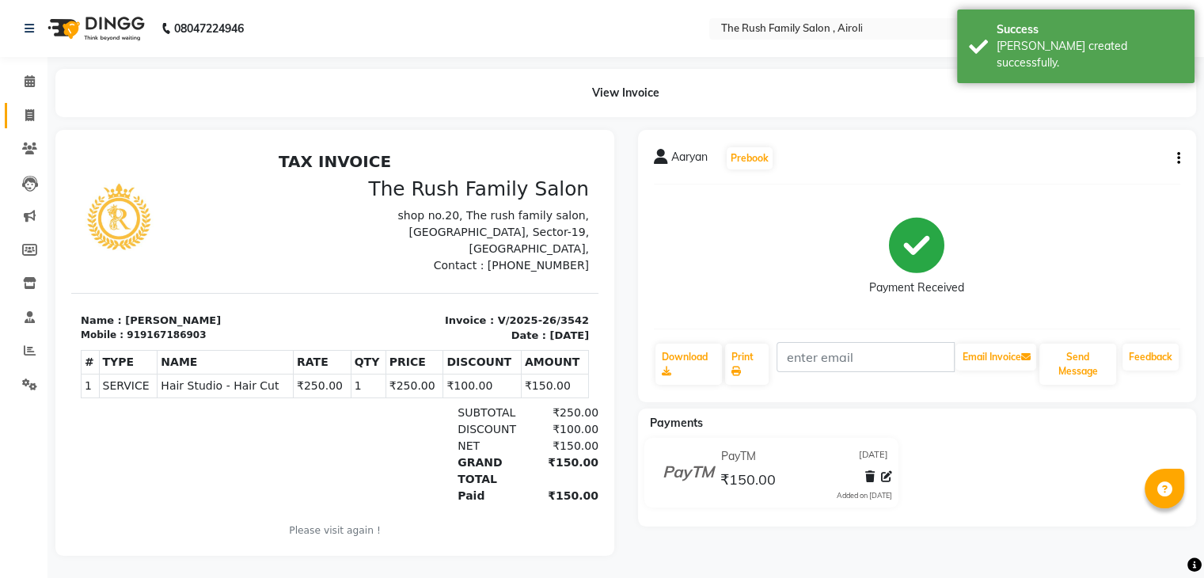
click at [25, 103] on link "Invoice" at bounding box center [24, 116] width 38 height 26
select select "service"
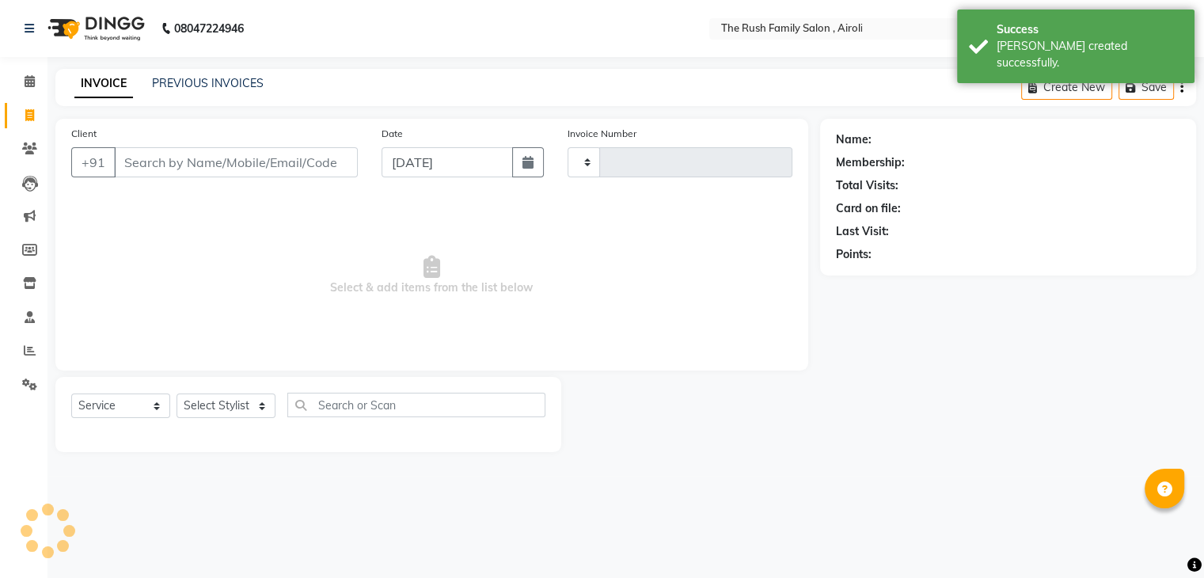
type input "3543"
select select "5419"
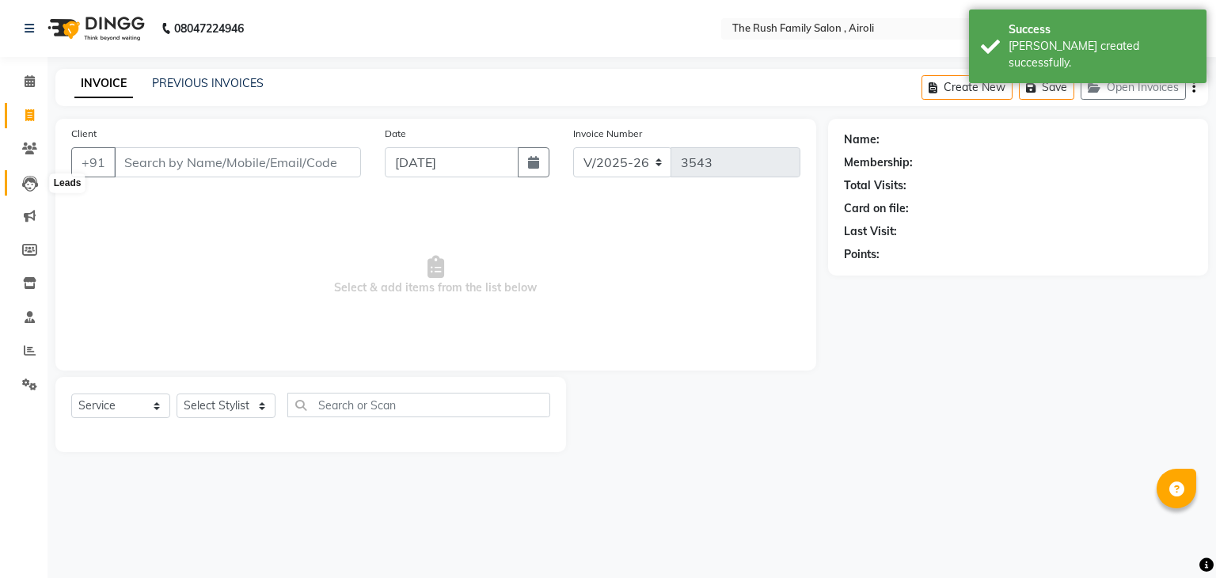
click at [28, 181] on icon at bounding box center [30, 184] width 16 height 16
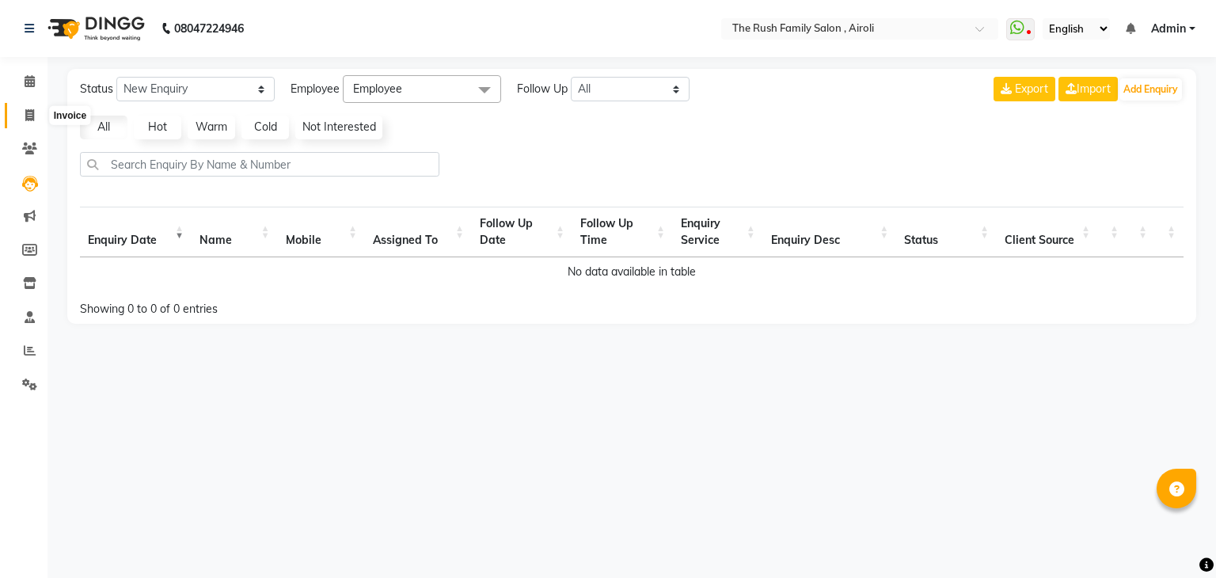
click at [28, 113] on icon at bounding box center [29, 115] width 9 height 12
select select "service"
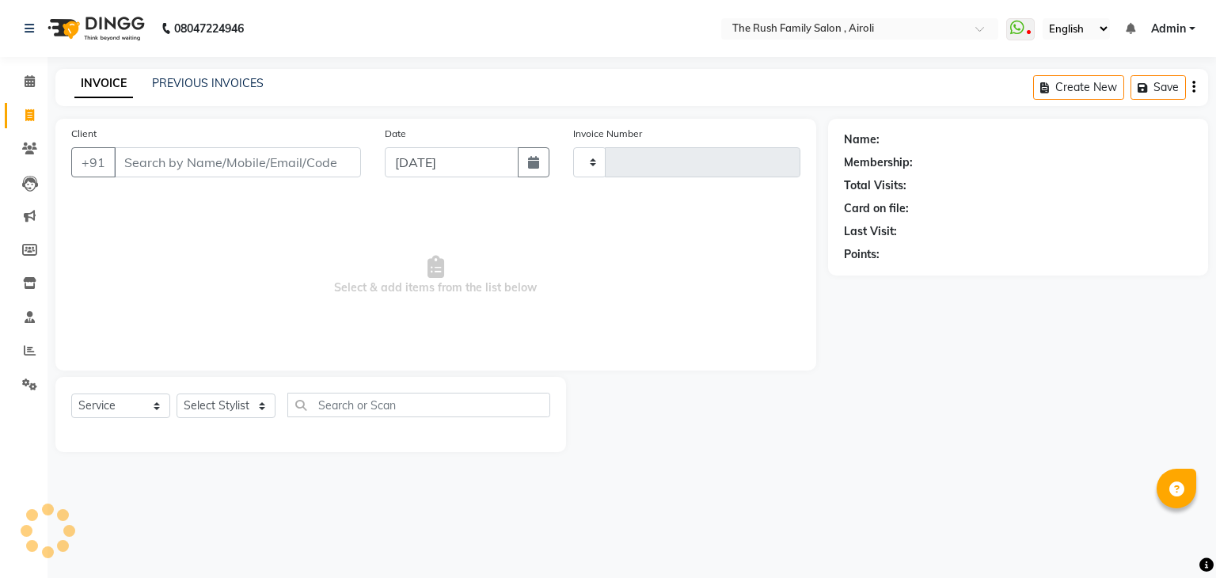
type input "3543"
select select "5419"
click at [184, 169] on input "Client" at bounding box center [237, 162] width 247 height 30
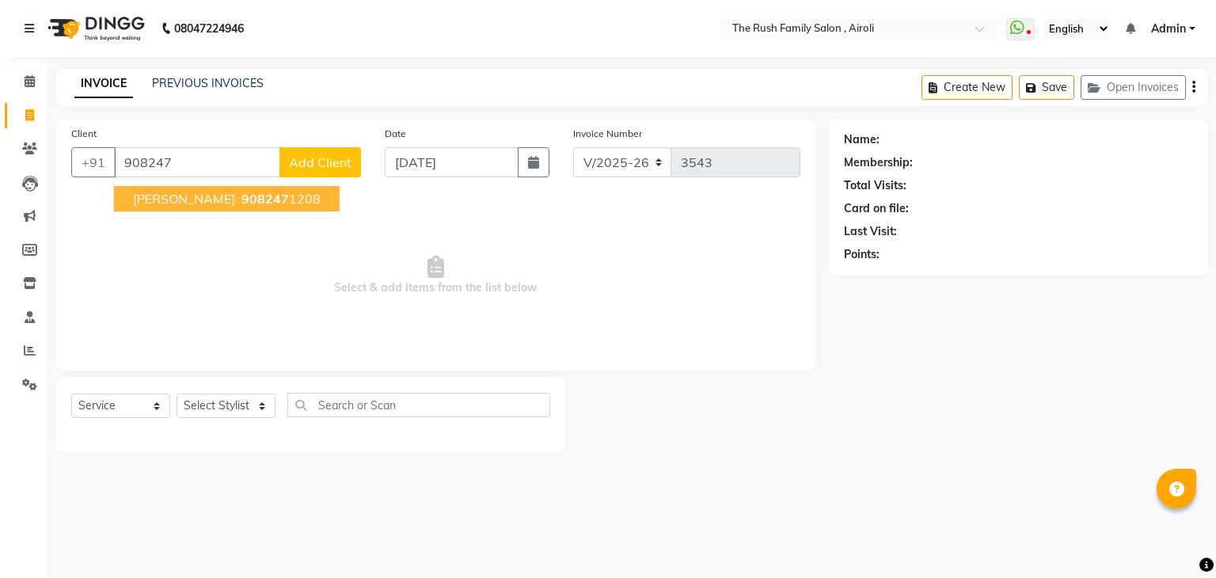
click at [256, 208] on button "[PERSON_NAME] 908247 1208" at bounding box center [227, 198] width 226 height 25
type input "9082471208"
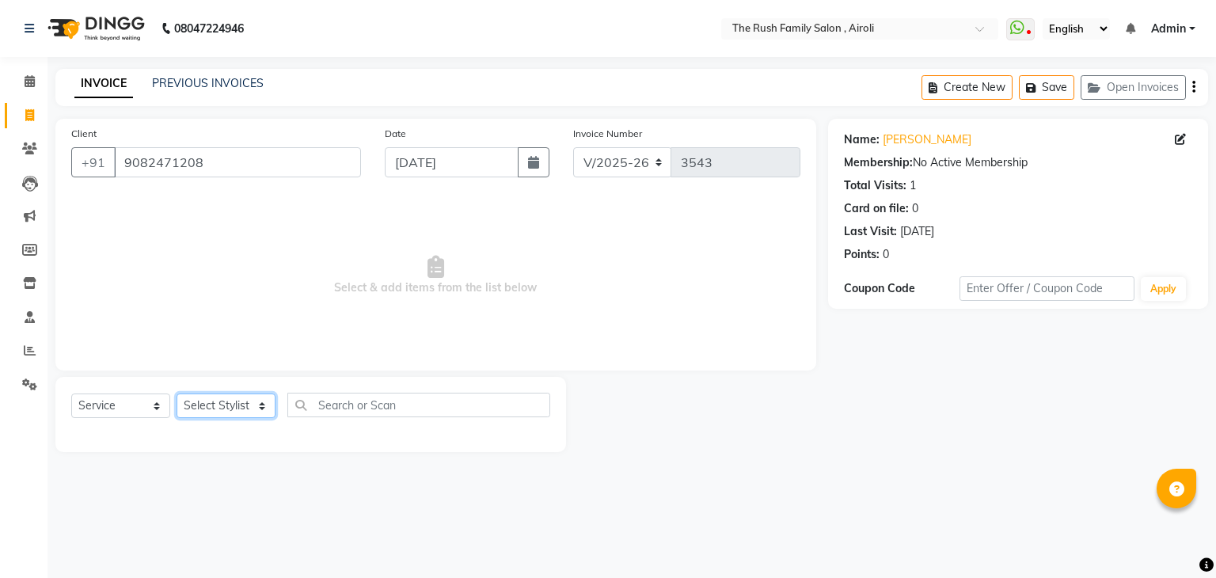
drag, startPoint x: 222, startPoint y: 407, endPoint x: 204, endPoint y: 179, distance: 228.7
click at [204, 179] on div "Client [PHONE_NUMBER] Date [DATE] Invoice Number V/2025 V/[PHONE_NUMBER] Select…" at bounding box center [436, 285] width 784 height 333
select select "88452"
click at [177, 394] on select "Select Stylist [PERSON_NAME] [PERSON_NAME] Danish Guddi [PERSON_NAME] [PERSON_N…" at bounding box center [226, 405] width 99 height 25
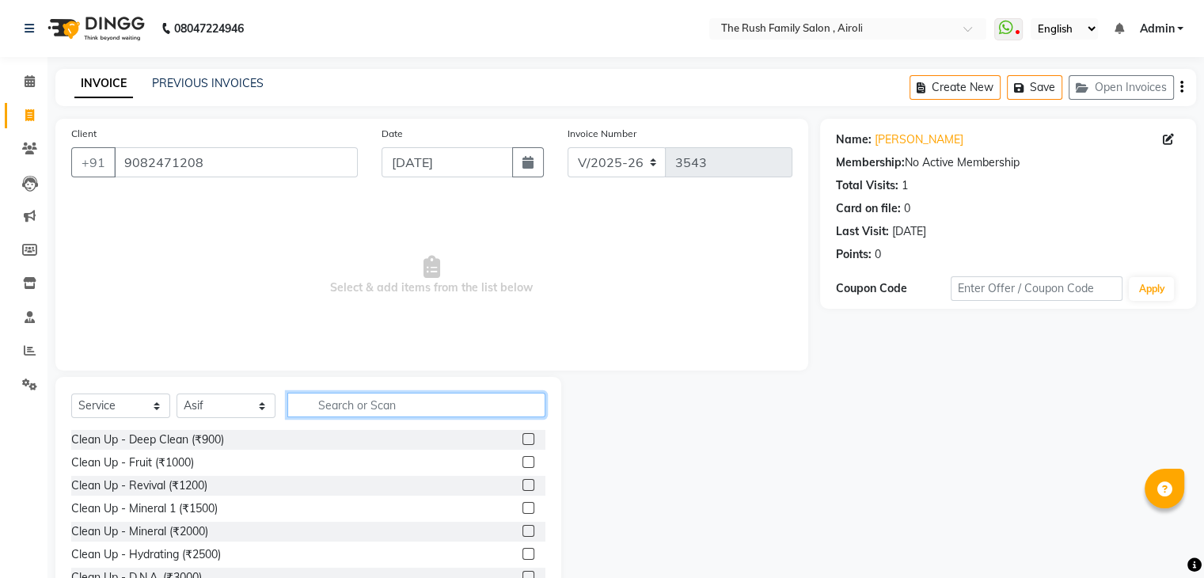
click at [351, 405] on input "text" at bounding box center [416, 405] width 258 height 25
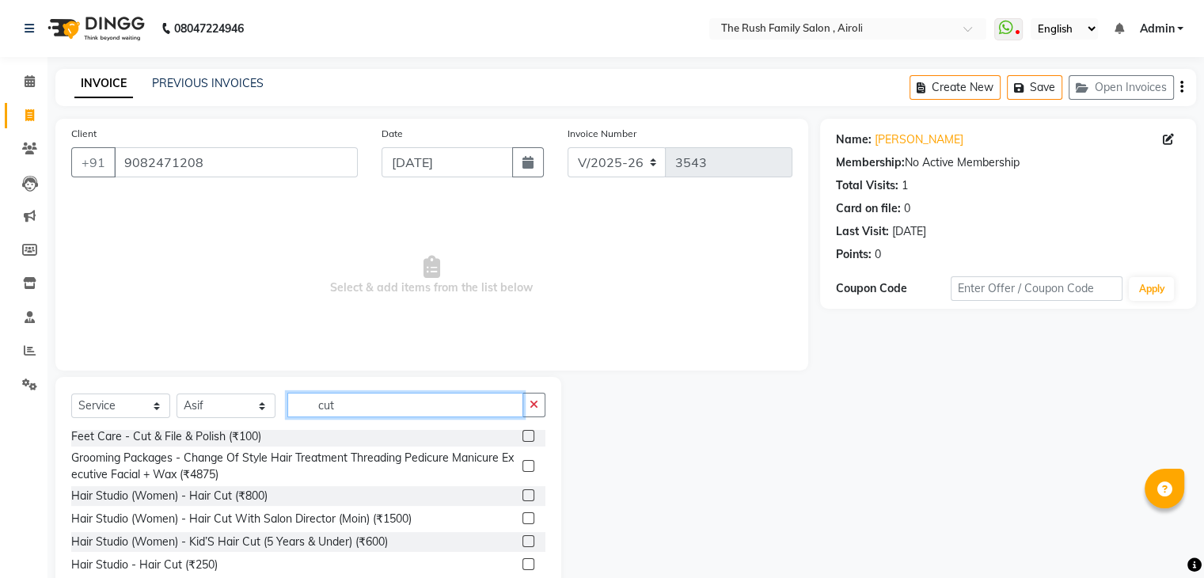
scroll to position [61, 0]
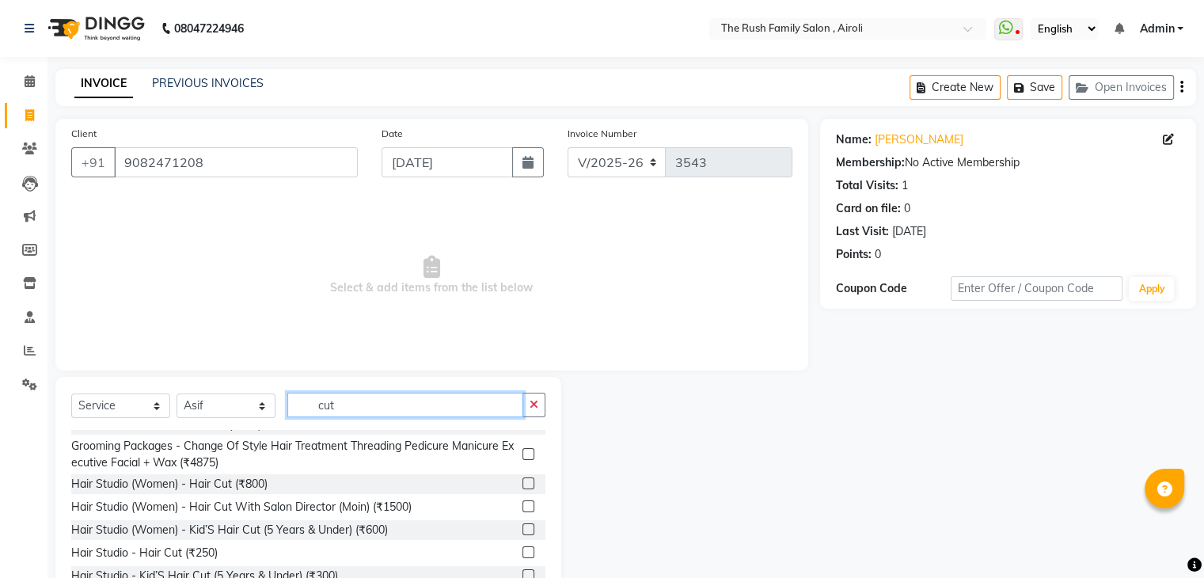
type input "cut"
click at [522, 570] on label at bounding box center [528, 575] width 12 height 12
click at [522, 571] on input "checkbox" at bounding box center [527, 576] width 10 height 10
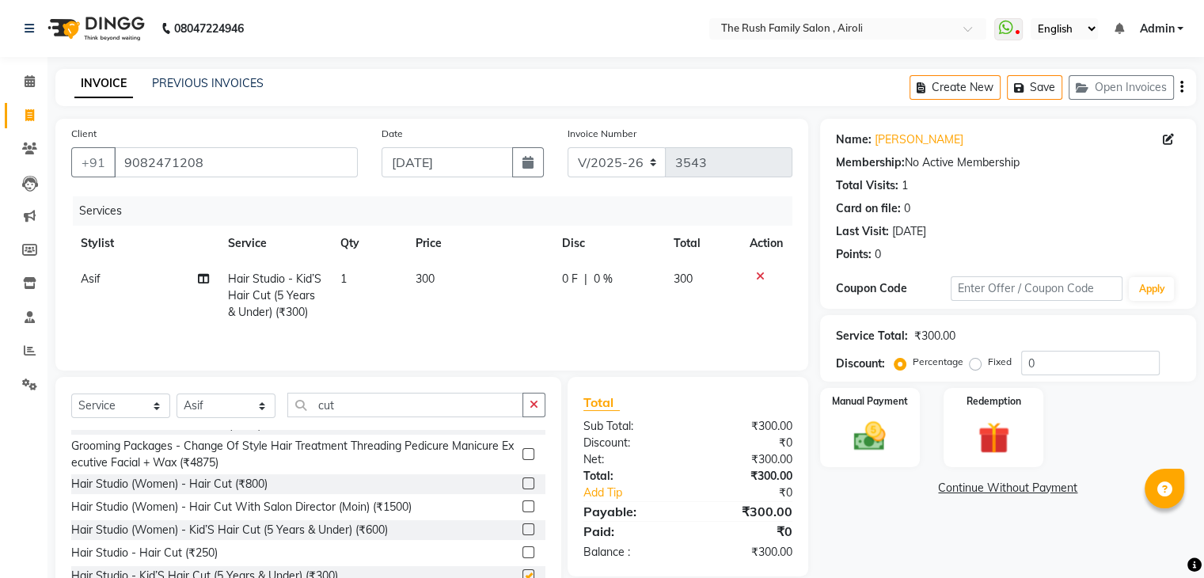
checkbox input "false"
click at [562, 273] on span "0 F" at bounding box center [570, 279] width 16 height 17
select select "88452"
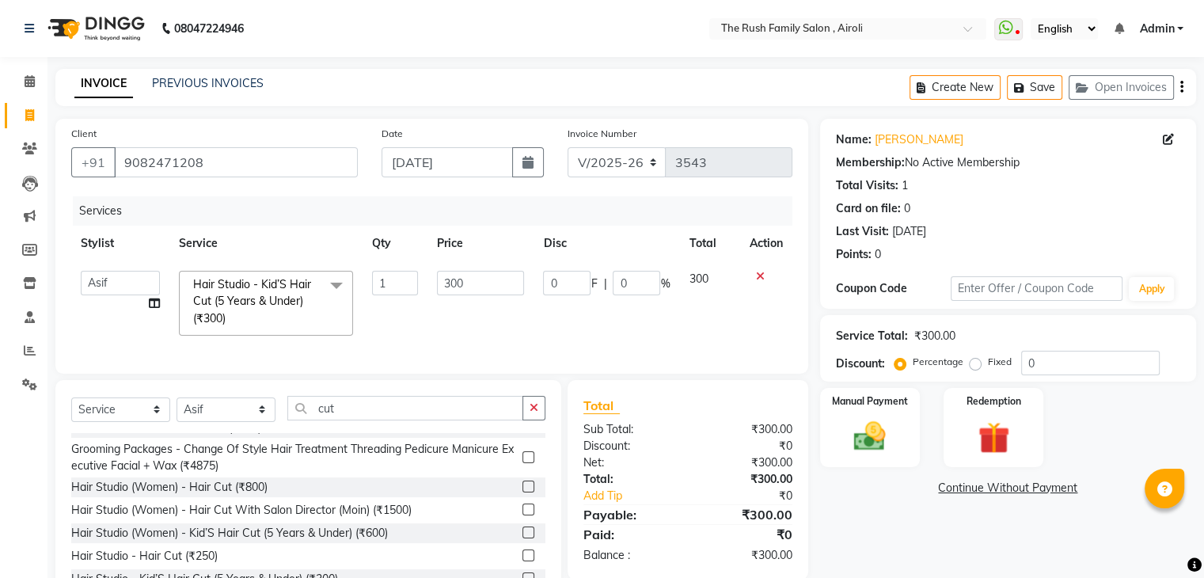
click at [562, 273] on input "0" at bounding box center [566, 283] width 47 height 25
type input "100"
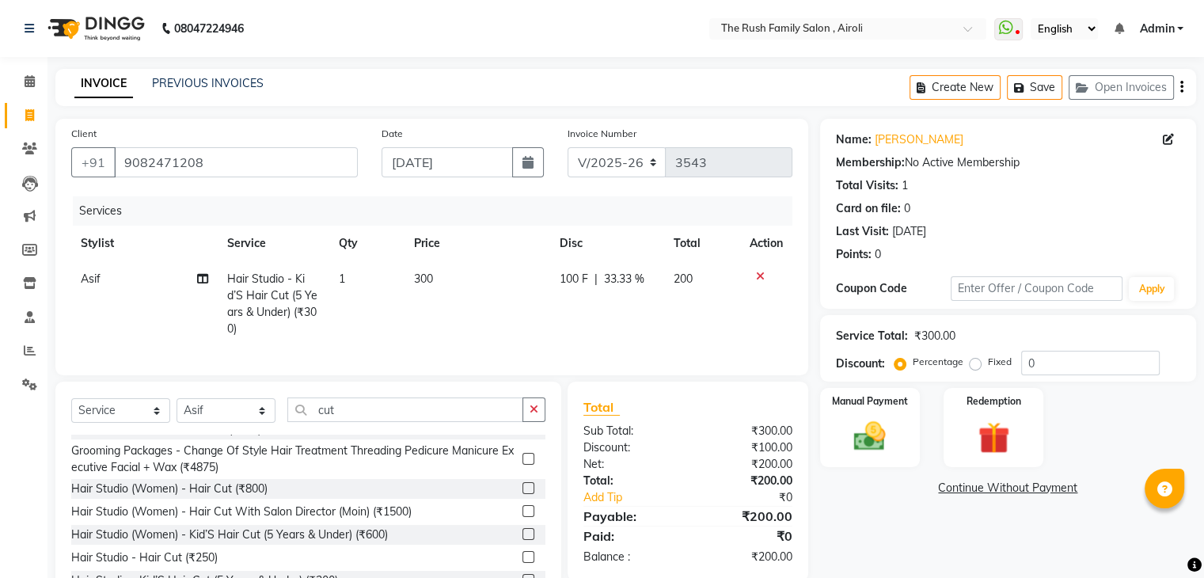
click at [503, 346] on div "Services Stylist Service Qty Price Disc Total Action Asif Hair Studio - Kid’S H…" at bounding box center [431, 277] width 721 height 163
click at [875, 412] on div "Manual Payment" at bounding box center [870, 427] width 104 height 82
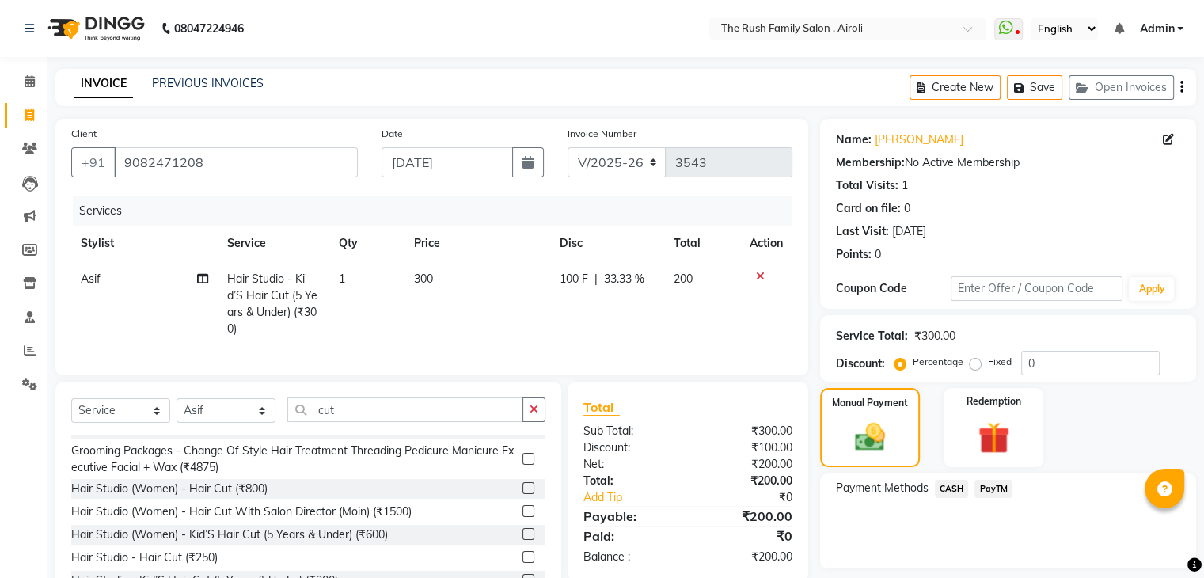
click at [999, 486] on span "PayTM" at bounding box center [993, 489] width 38 height 18
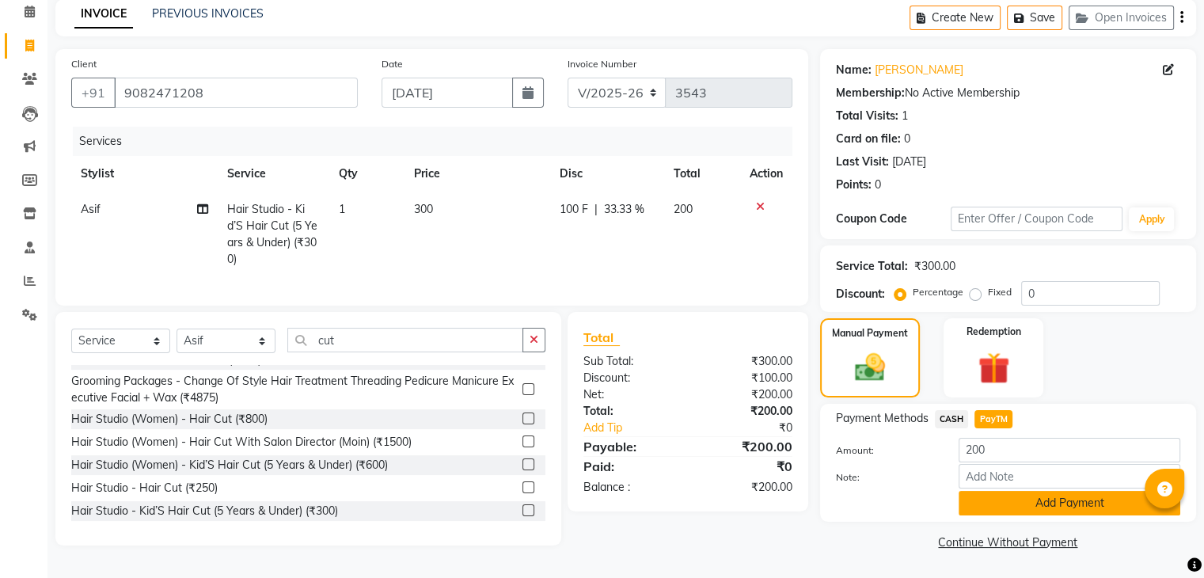
click at [1054, 507] on button "Add Payment" at bounding box center [1070, 503] width 222 height 25
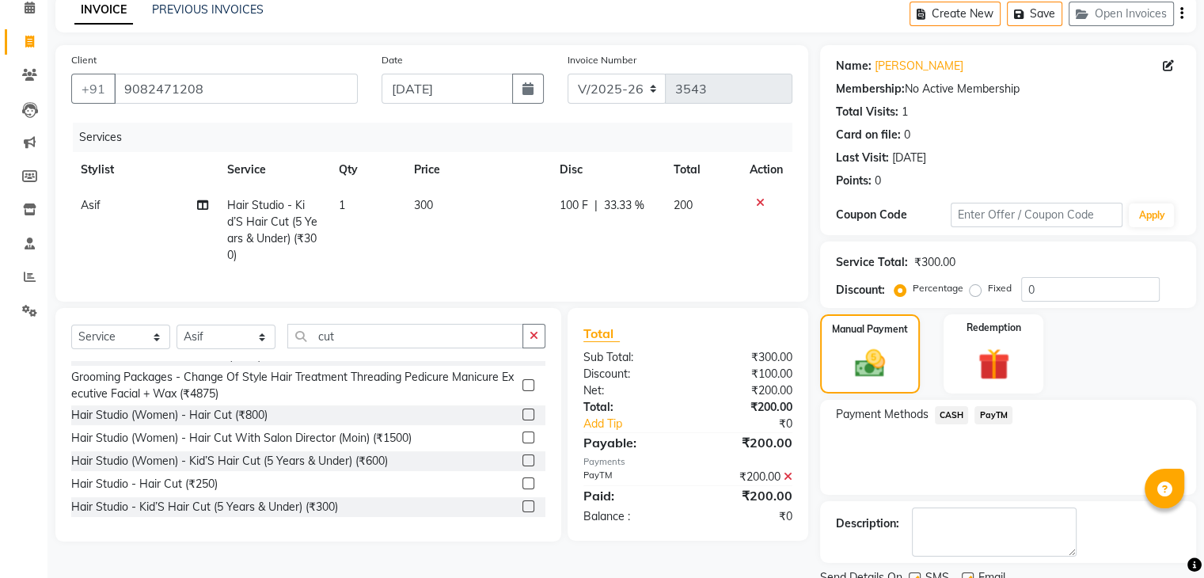
scroll to position [135, 0]
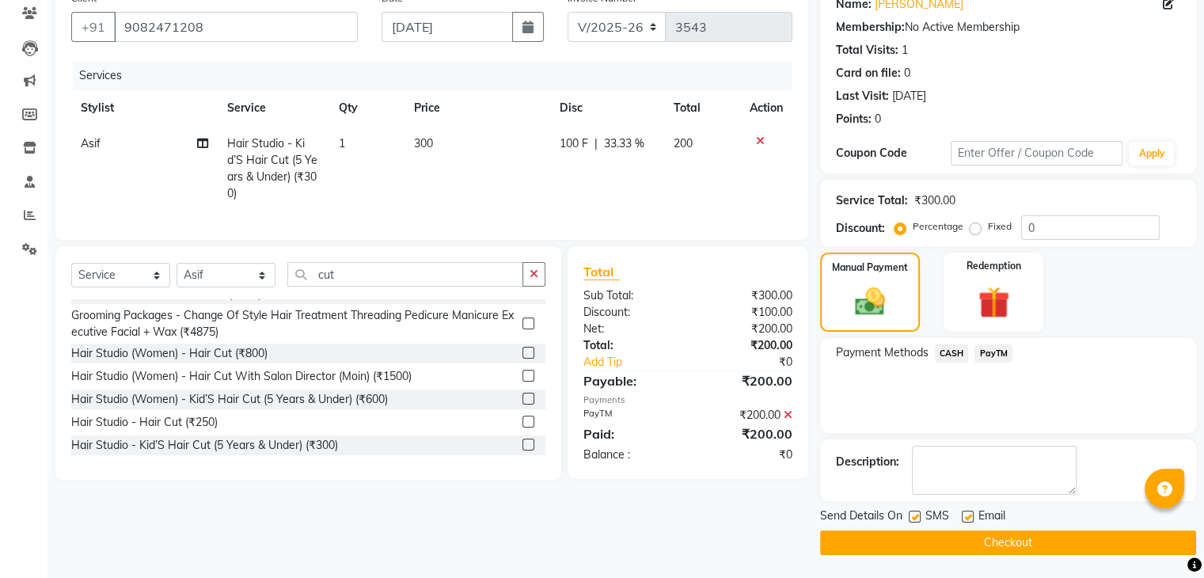
click at [962, 541] on button "Checkout" at bounding box center [1008, 542] width 376 height 25
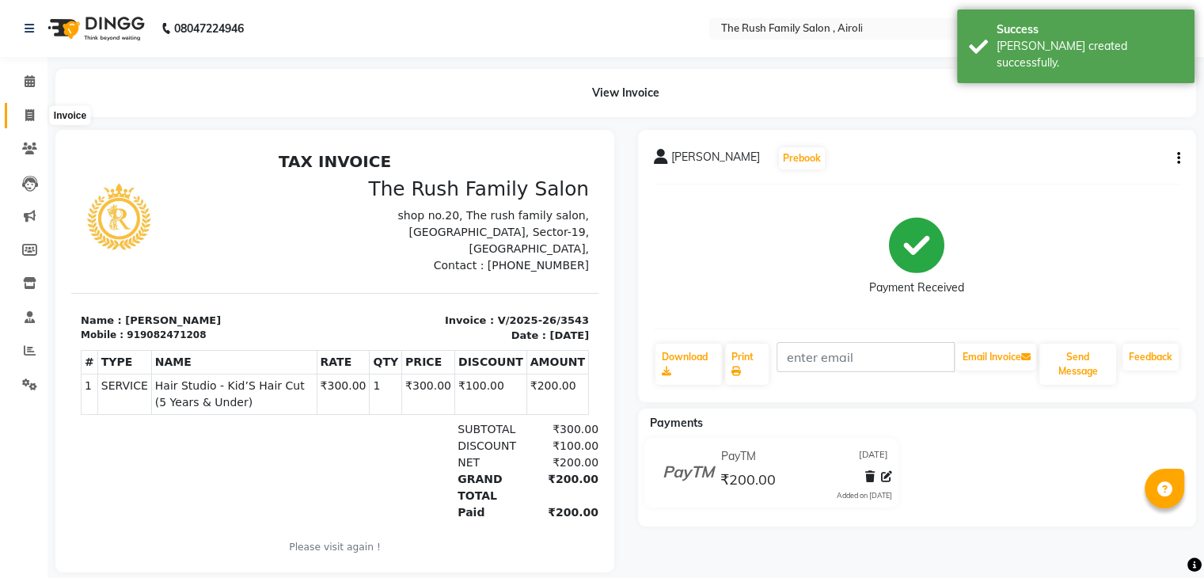
click at [25, 122] on span at bounding box center [30, 116] width 28 height 18
select select "service"
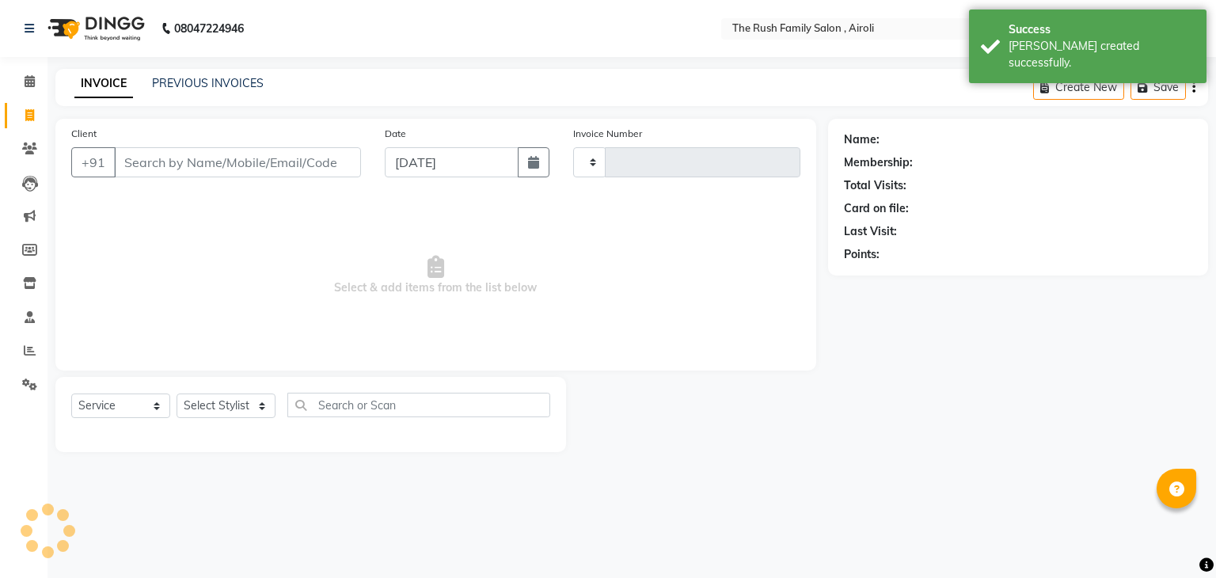
type input "3544"
select select "5419"
click at [201, 166] on input "Client" at bounding box center [237, 162] width 247 height 30
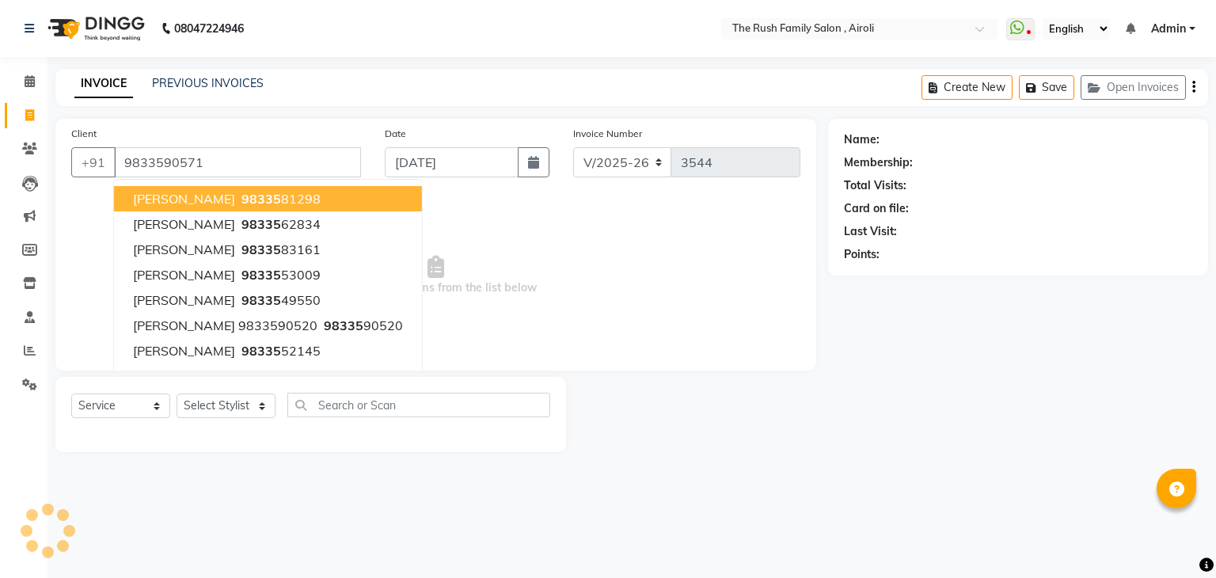
type input "9833590571"
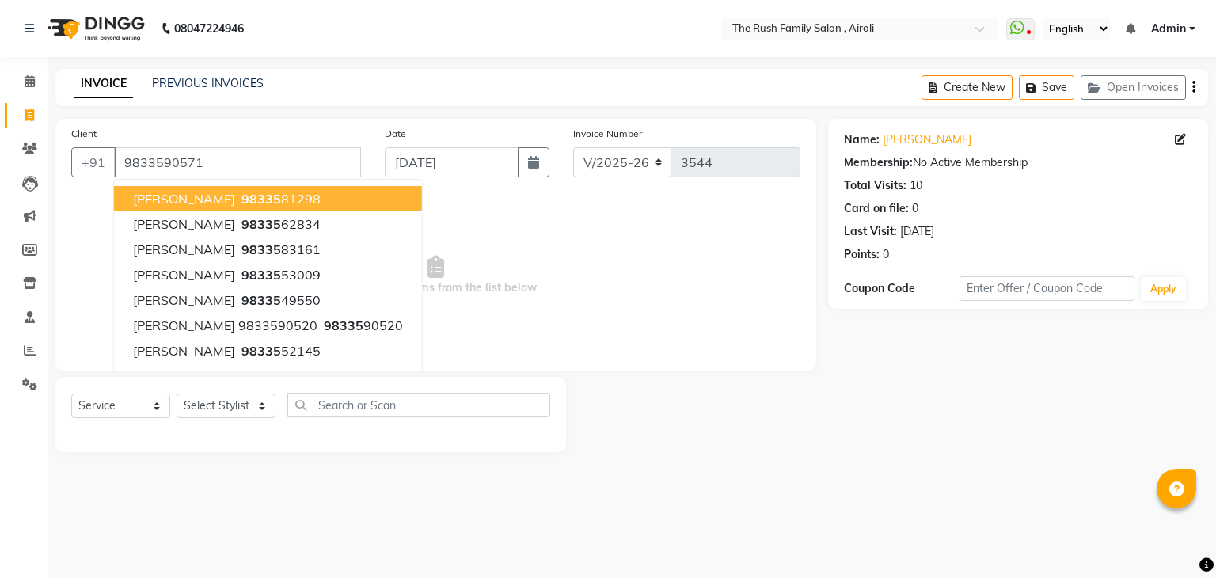
click at [612, 219] on span "Select & add items from the list below" at bounding box center [435, 275] width 729 height 158
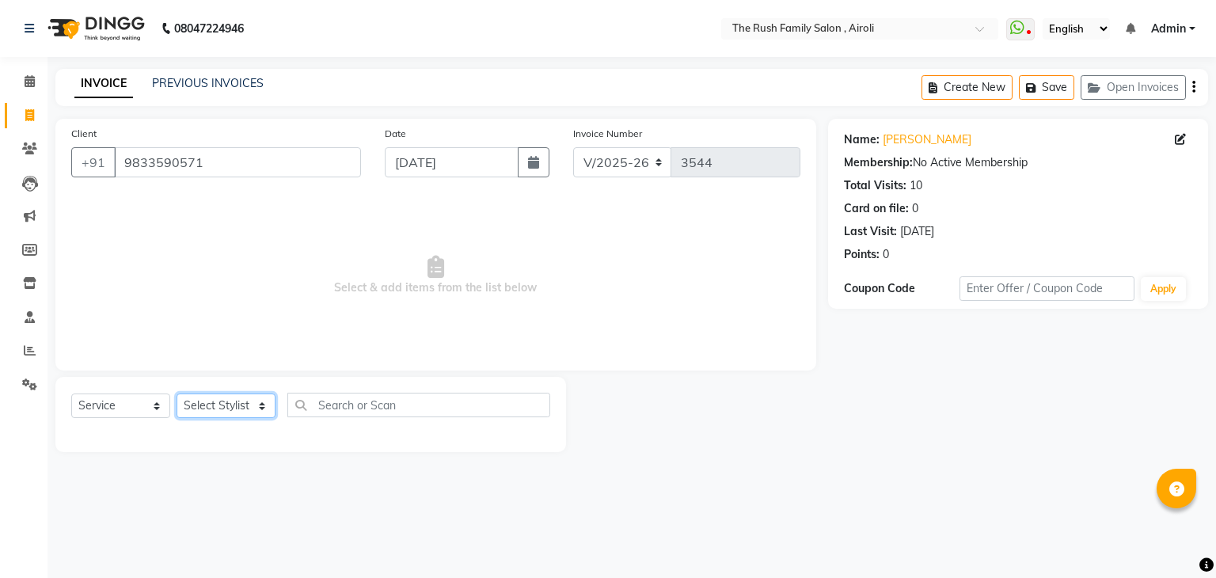
click at [187, 403] on select "Select Stylist [PERSON_NAME] [PERSON_NAME] Danish Guddi [PERSON_NAME] [PERSON_N…" at bounding box center [226, 405] width 99 height 25
click at [177, 394] on select "Select Stylist [PERSON_NAME] [PERSON_NAME] Danish Guddi [PERSON_NAME] [PERSON_N…" at bounding box center [226, 405] width 99 height 25
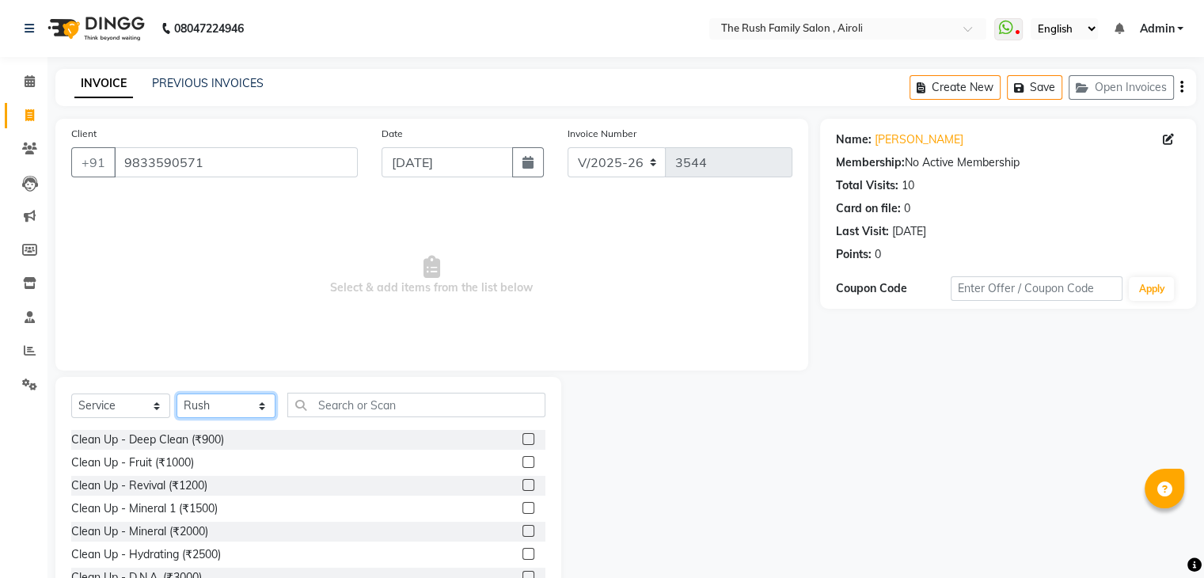
click at [217, 407] on select "Select Stylist [PERSON_NAME] [PERSON_NAME] Danish Guddi [PERSON_NAME] [PERSON_N…" at bounding box center [226, 405] width 99 height 25
select select "77430"
click at [177, 394] on select "Select Stylist [PERSON_NAME] [PERSON_NAME] Danish Guddi [PERSON_NAME] [PERSON_N…" at bounding box center [226, 405] width 99 height 25
click at [404, 414] on input "text" at bounding box center [416, 405] width 258 height 25
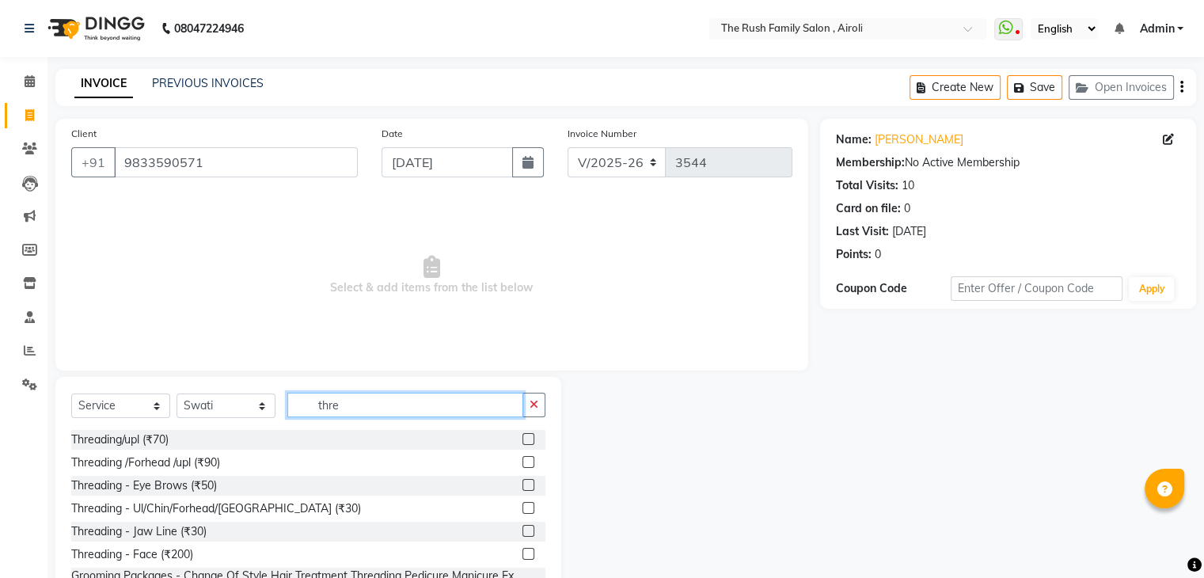
type input "thre"
click at [522, 483] on label at bounding box center [528, 485] width 12 height 12
click at [522, 483] on input "checkbox" at bounding box center [527, 486] width 10 height 10
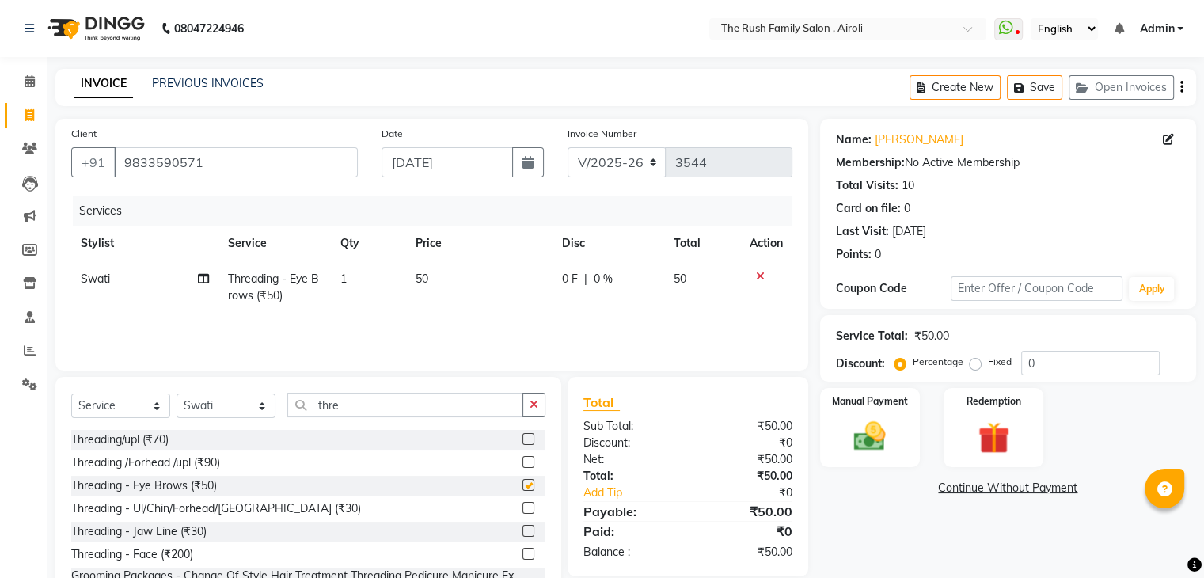
checkbox input "false"
click at [849, 399] on label "Manual Payment" at bounding box center [869, 400] width 79 height 15
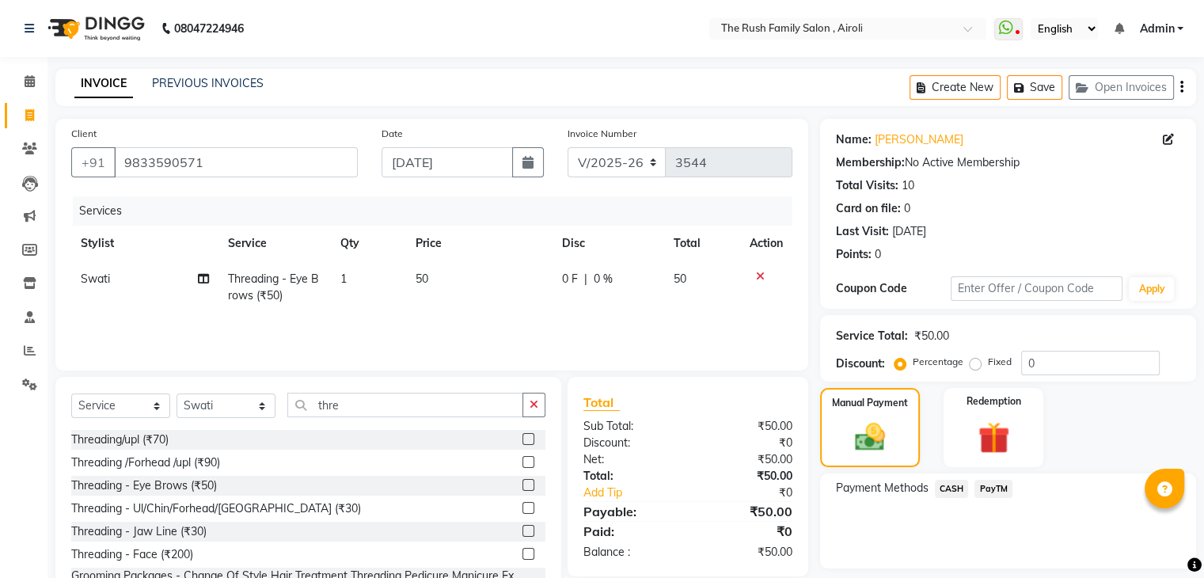
click at [1003, 484] on span "PayTM" at bounding box center [993, 489] width 38 height 18
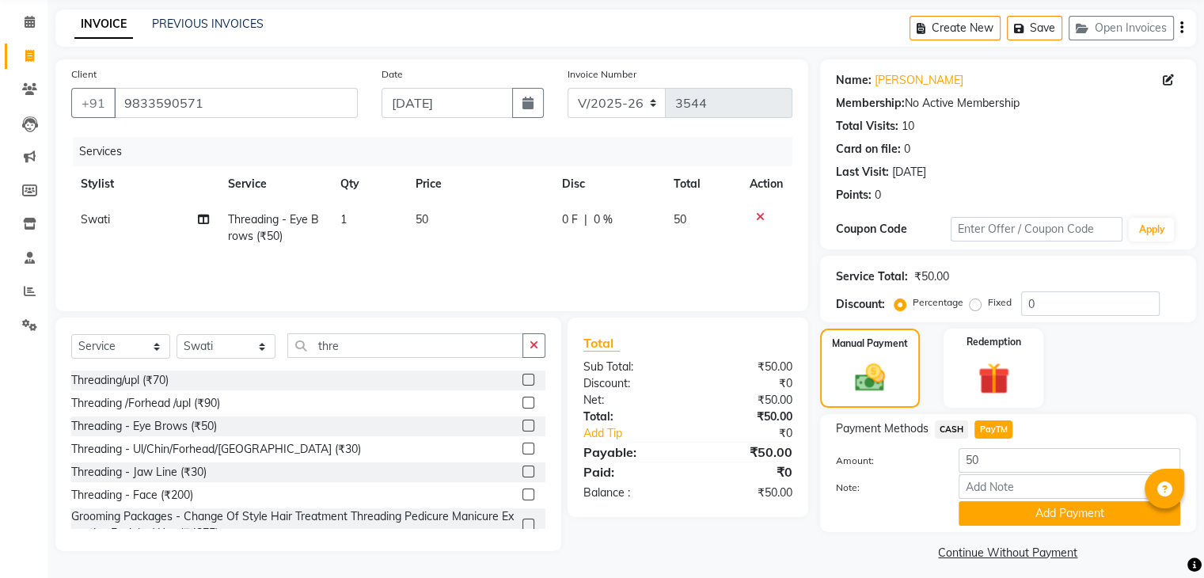
scroll to position [69, 0]
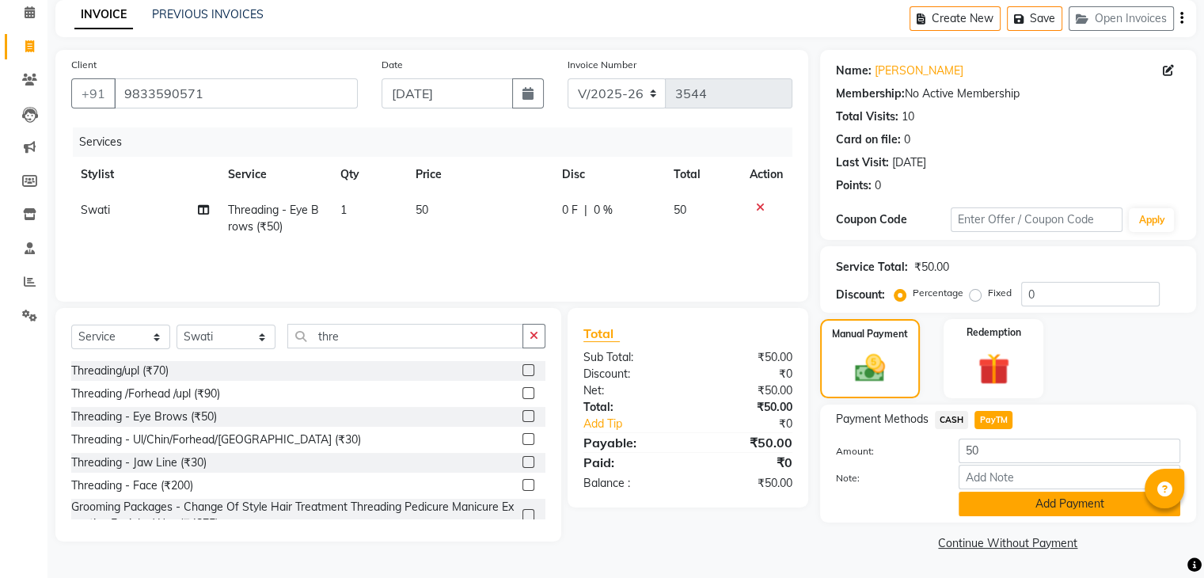
click at [1058, 506] on button "Add Payment" at bounding box center [1070, 504] width 222 height 25
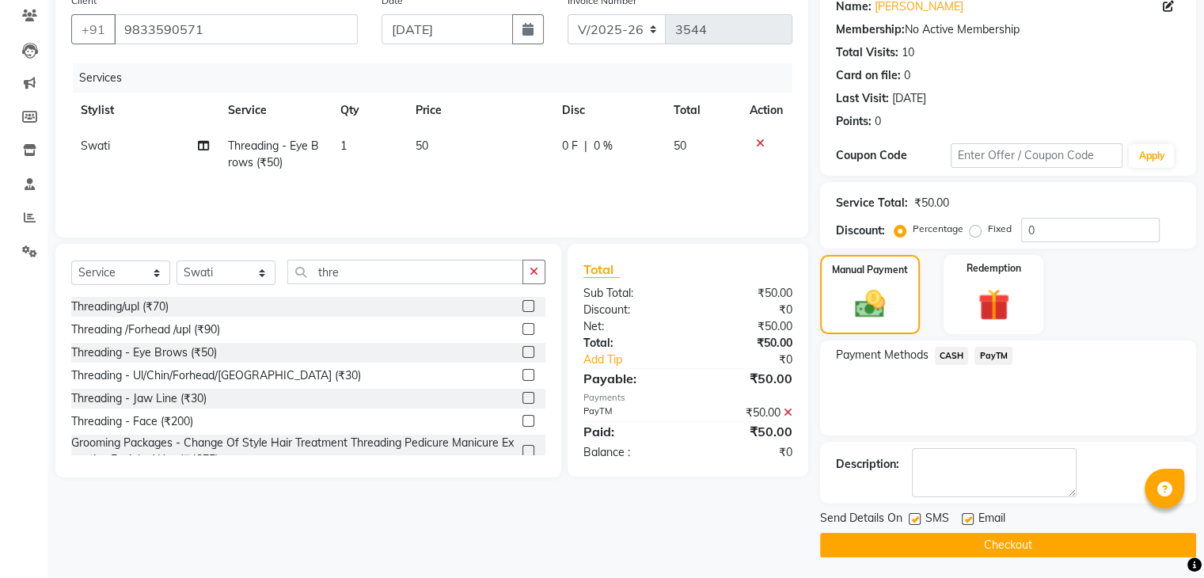
scroll to position [135, 0]
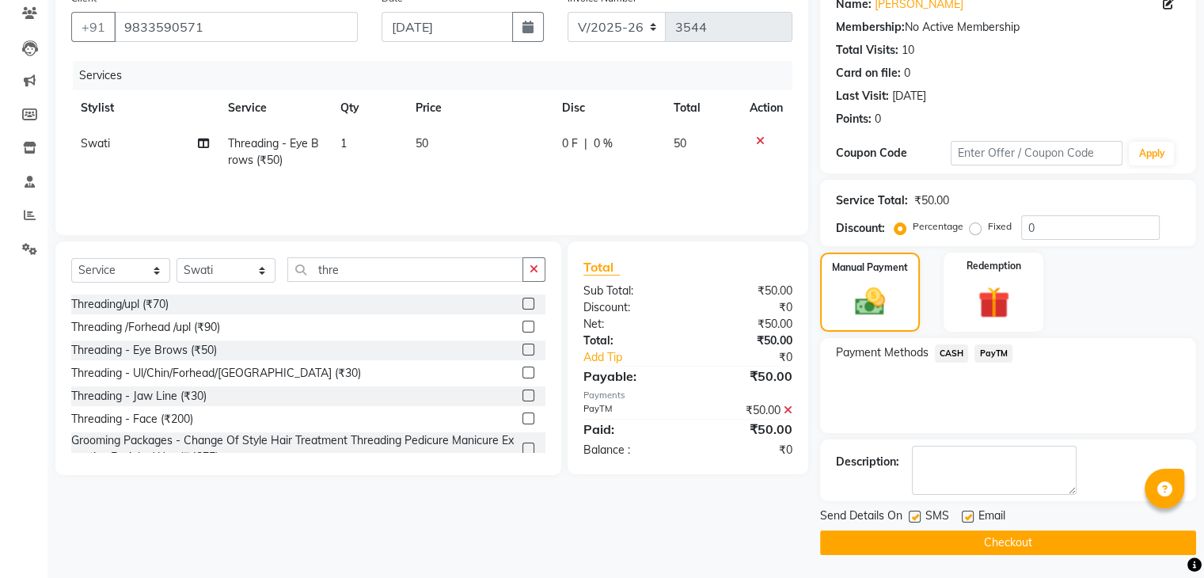
click at [909, 511] on label at bounding box center [915, 517] width 12 height 12
click at [909, 512] on input "checkbox" at bounding box center [914, 517] width 10 height 10
checkbox input "false"
click at [966, 511] on label at bounding box center [968, 517] width 12 height 12
click at [966, 512] on input "checkbox" at bounding box center [967, 517] width 10 height 10
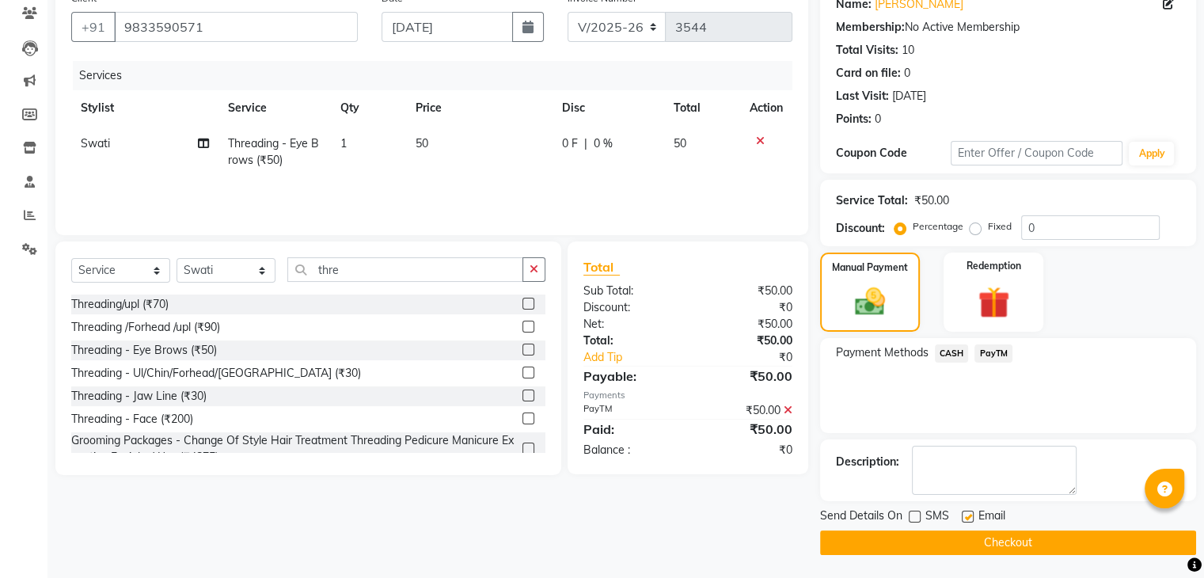
checkbox input "false"
click at [963, 530] on button "Checkout" at bounding box center [1008, 542] width 376 height 25
